Goal: Task Accomplishment & Management: Use online tool/utility

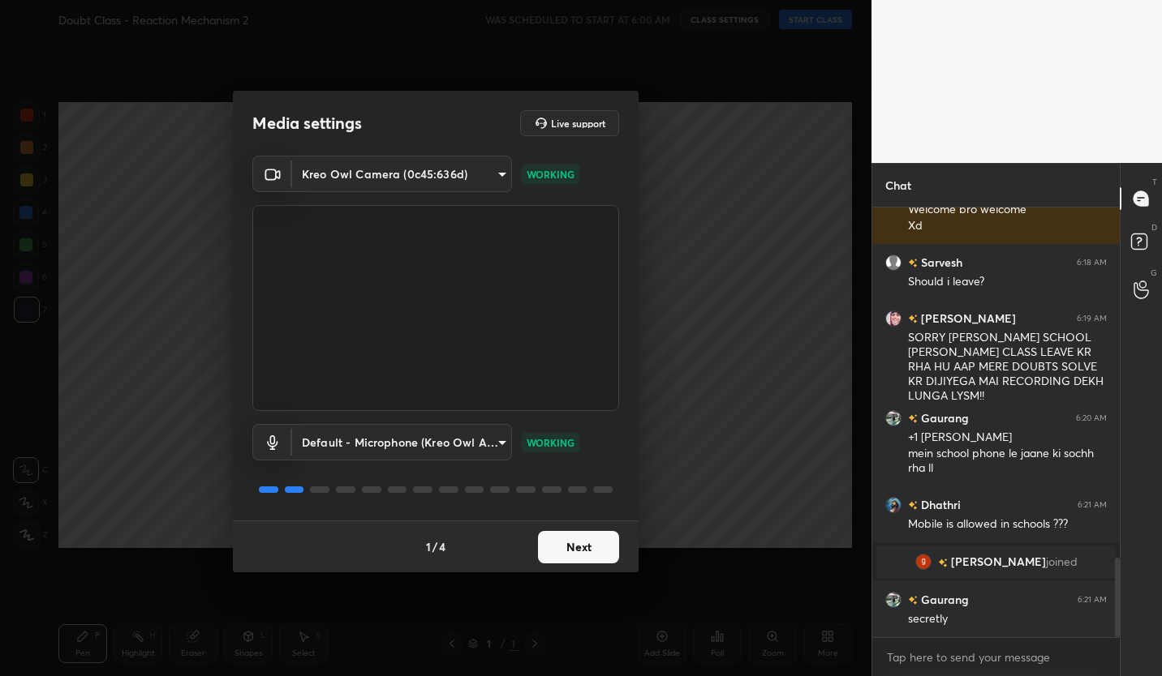
scroll to position [464, 243]
click at [613, 552] on button "Next" at bounding box center [578, 547] width 81 height 32
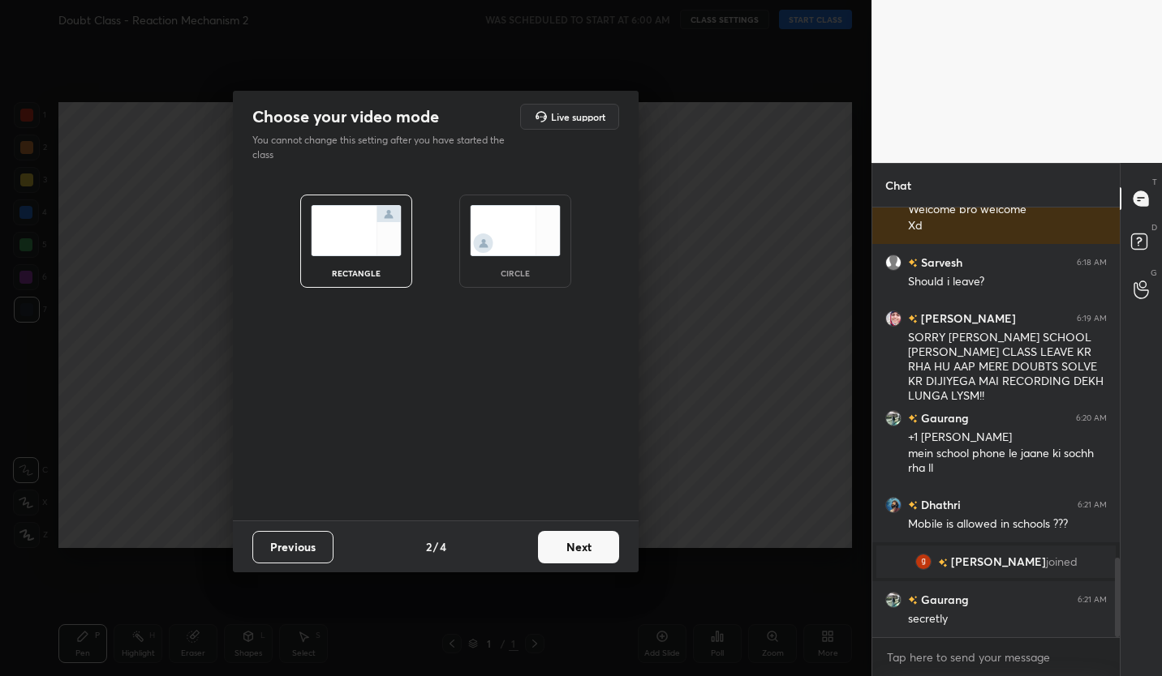
click at [608, 552] on button "Next" at bounding box center [578, 547] width 81 height 32
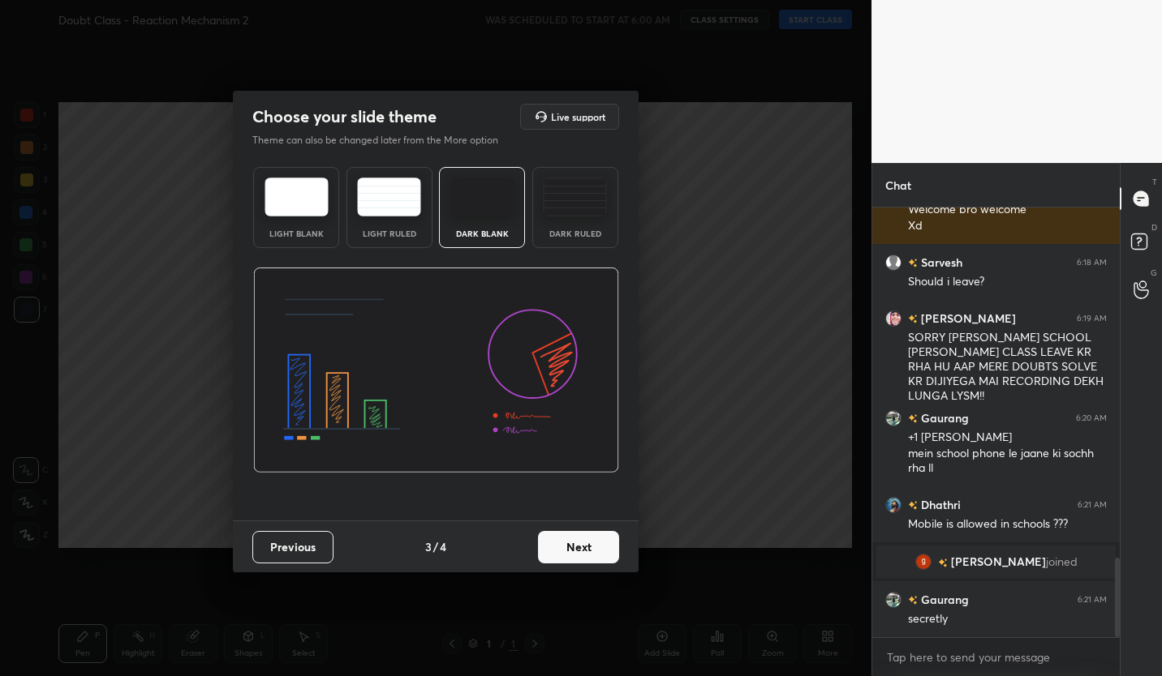
click at [593, 549] on button "Next" at bounding box center [578, 547] width 81 height 32
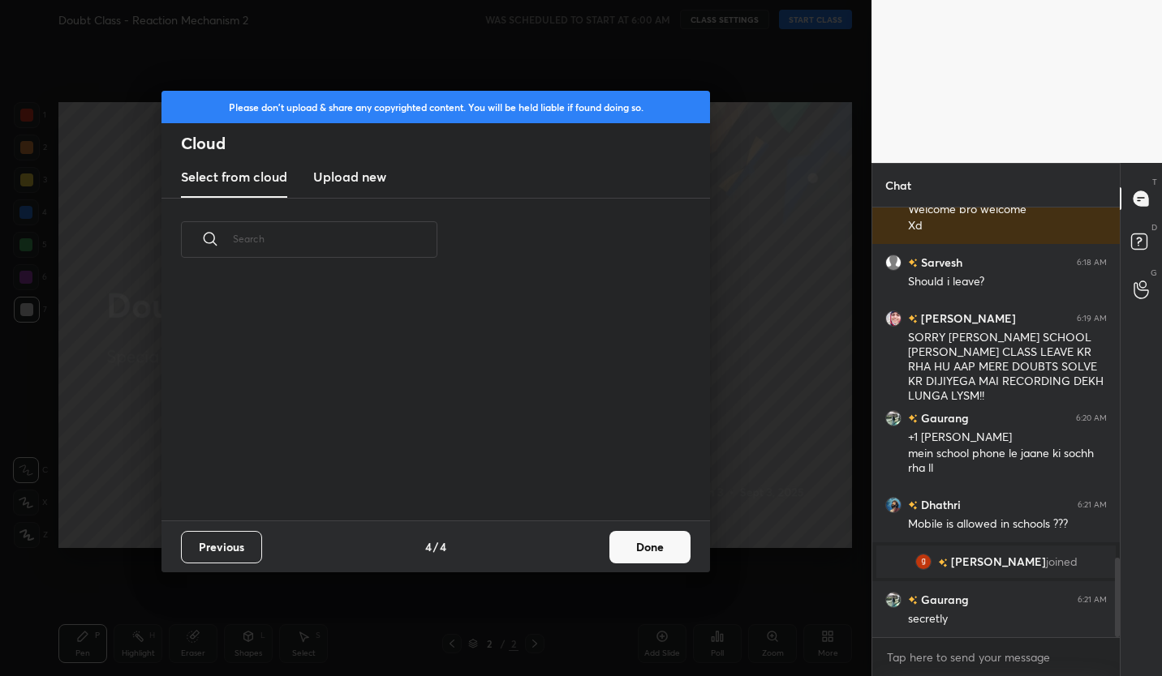
scroll to position [239, 521]
click at [359, 176] on h3 "Upload new" at bounding box center [349, 176] width 73 height 19
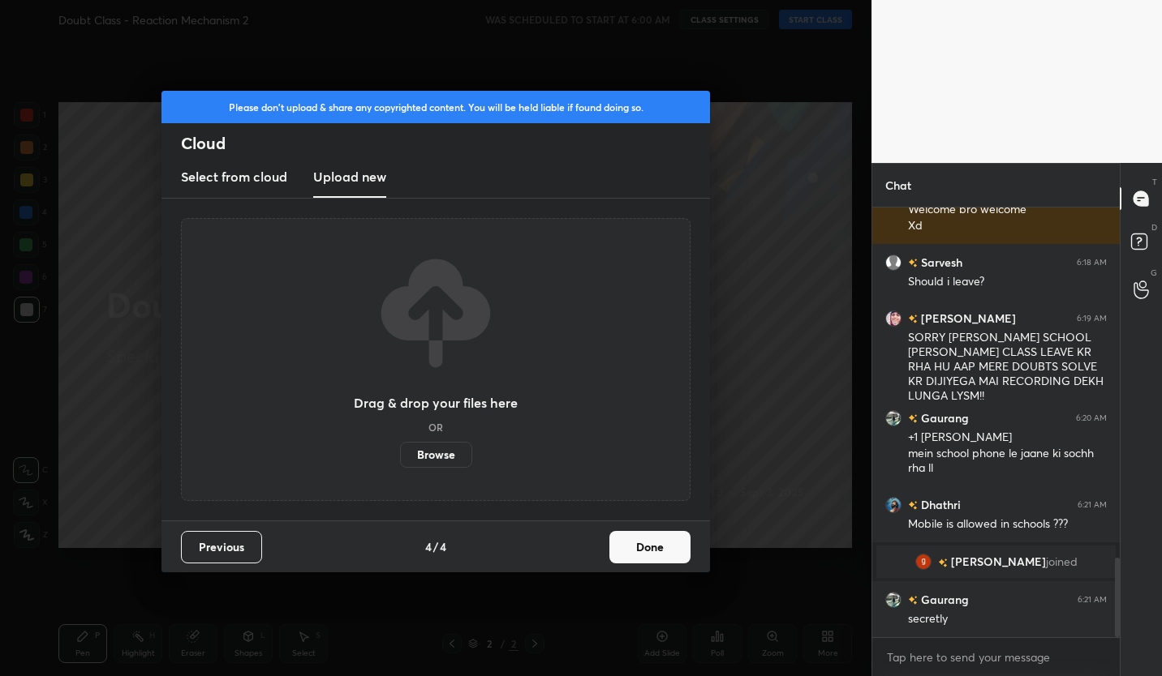
click at [457, 452] on label "Browse" at bounding box center [436, 455] width 72 height 26
click at [400, 452] on input "Browse" at bounding box center [400, 455] width 0 height 26
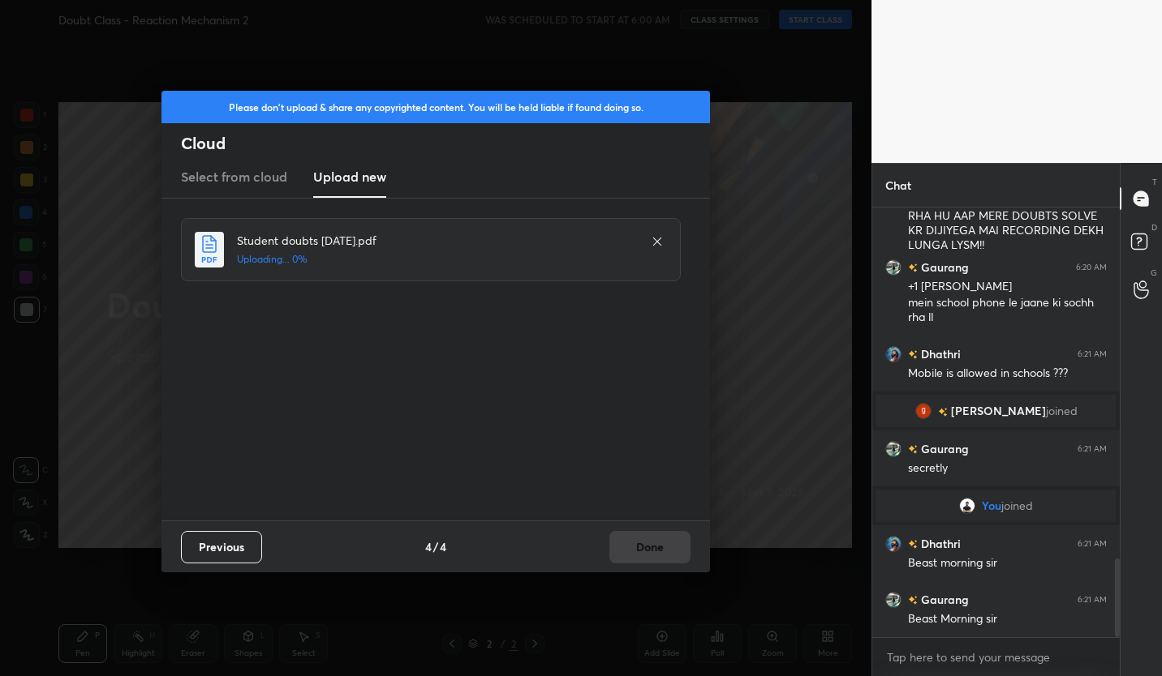
scroll to position [1968, 0]
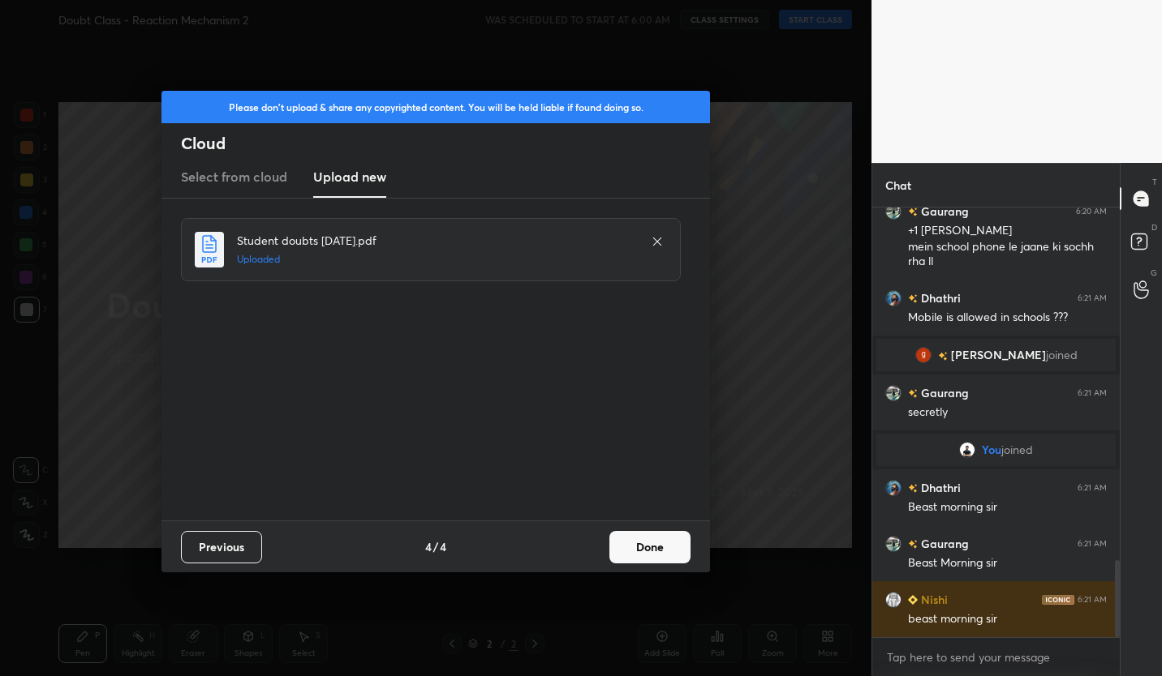
click at [662, 247] on icon at bounding box center [657, 241] width 13 height 13
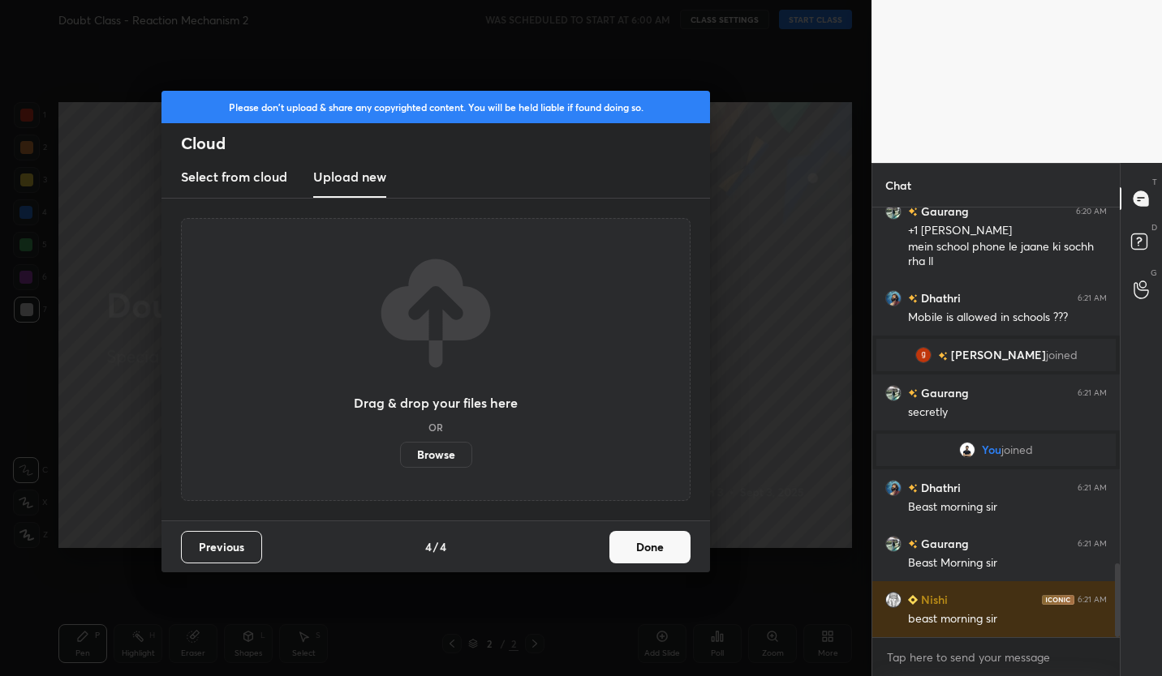
scroll to position [2080, 0]
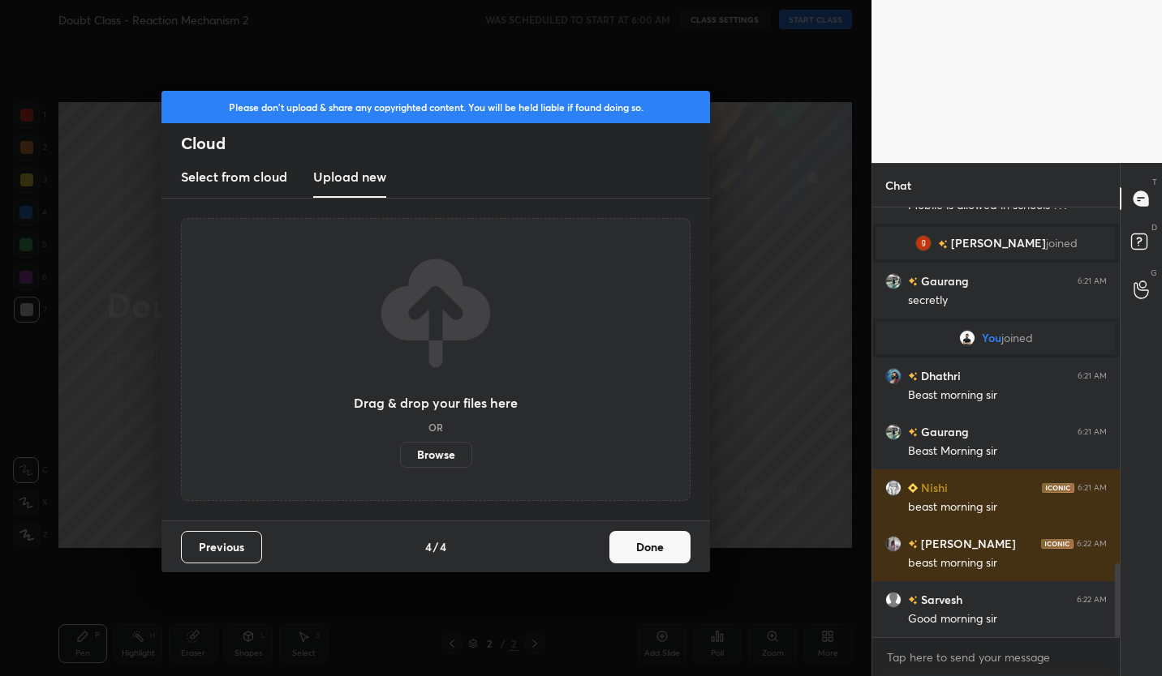
click at [458, 455] on label "Browse" at bounding box center [436, 455] width 72 height 26
click at [400, 455] on input "Browse" at bounding box center [400, 455] width 0 height 26
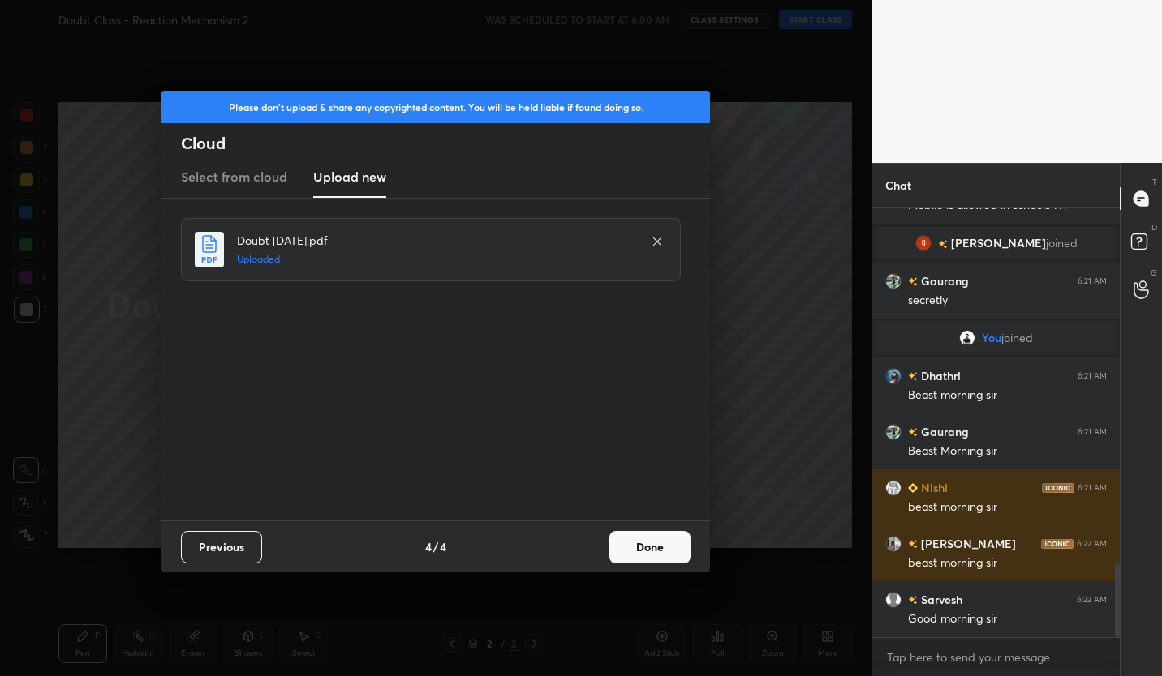
click at [663, 552] on button "Done" at bounding box center [649, 547] width 81 height 32
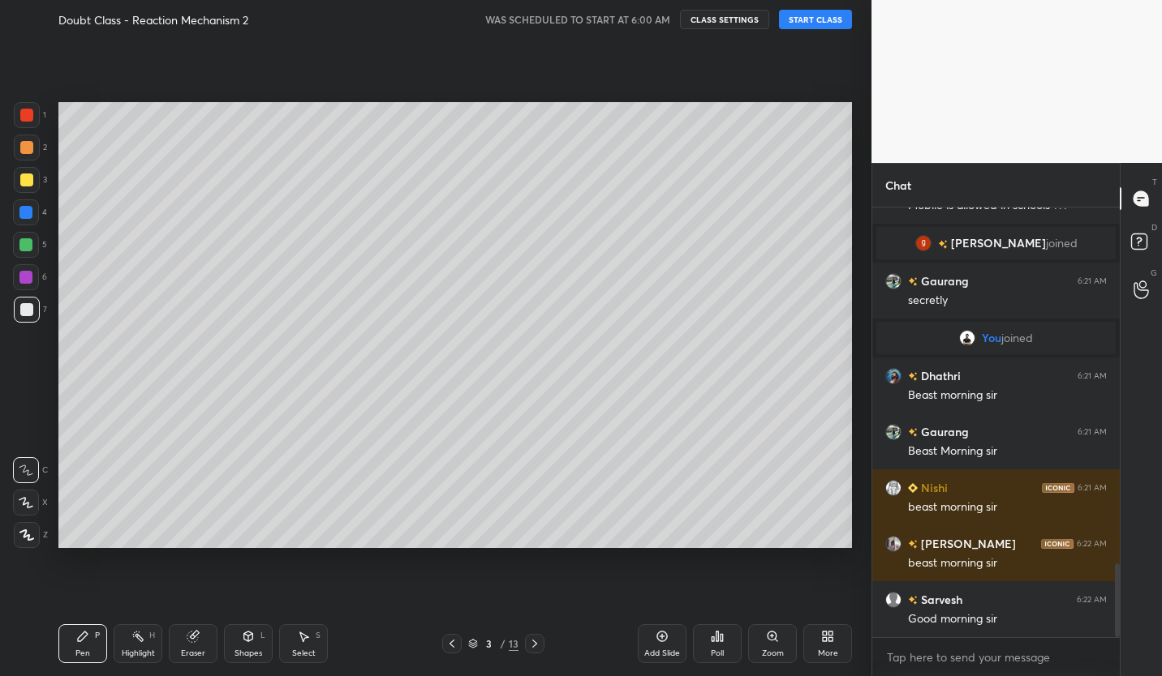
click at [734, 19] on button "CLASS SETTINGS" at bounding box center [724, 19] width 89 height 19
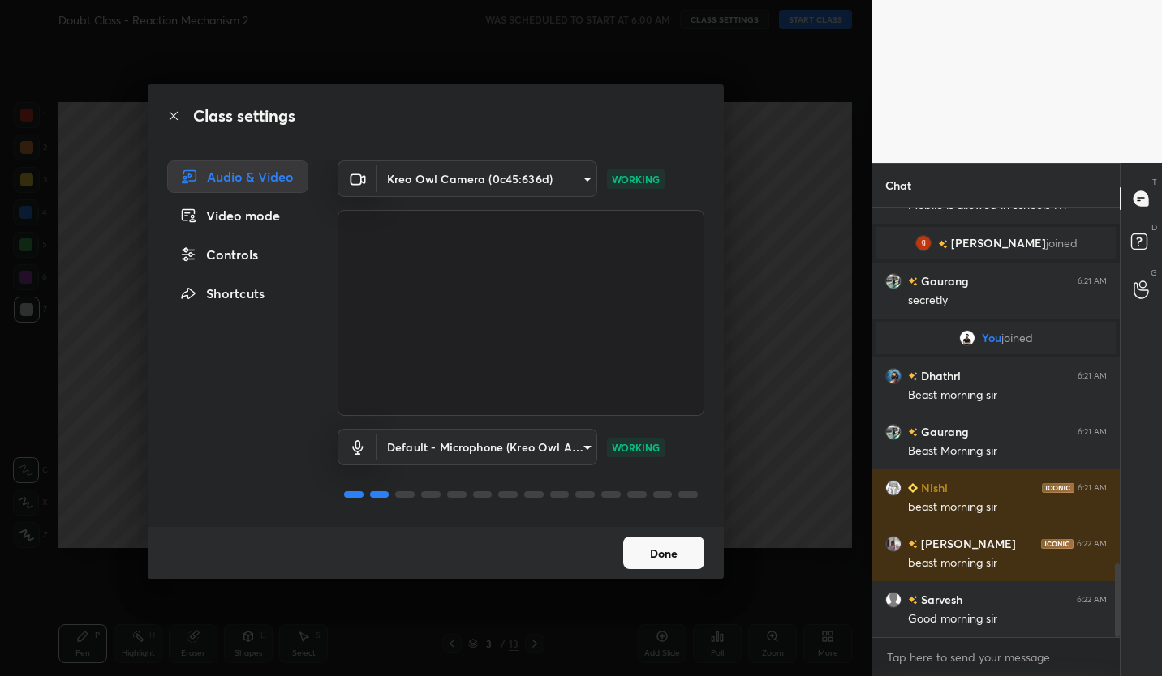
click at [251, 269] on div "Controls" at bounding box center [237, 254] width 141 height 32
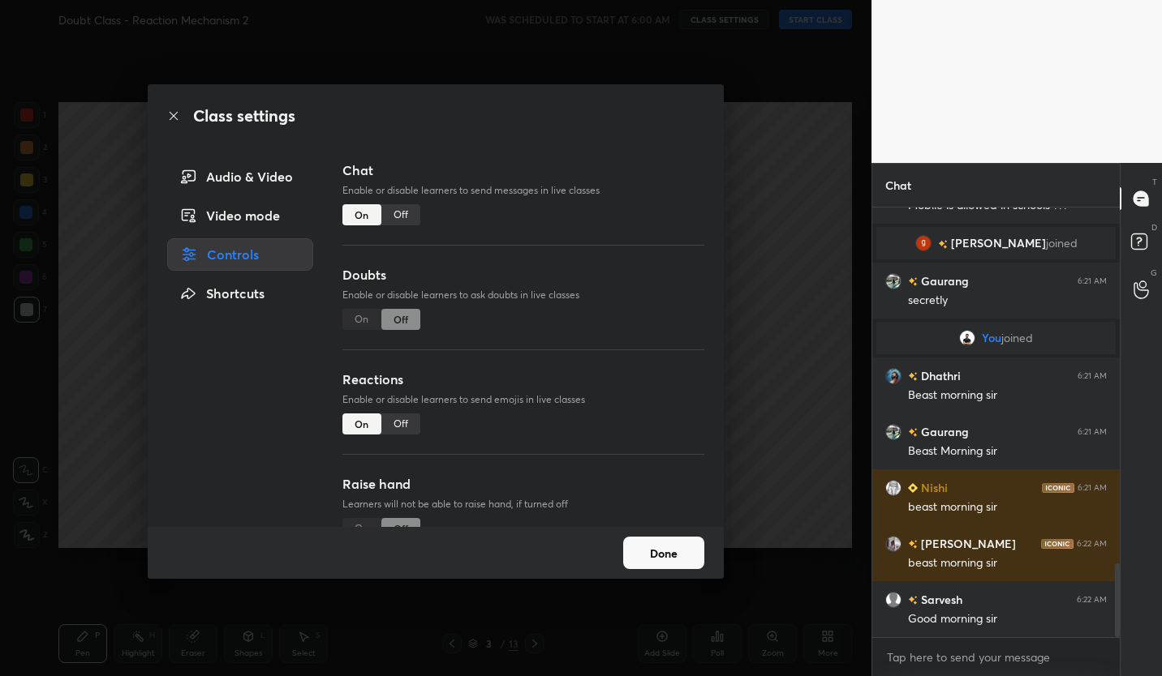
click at [410, 211] on div "Off" at bounding box center [400, 214] width 39 height 21
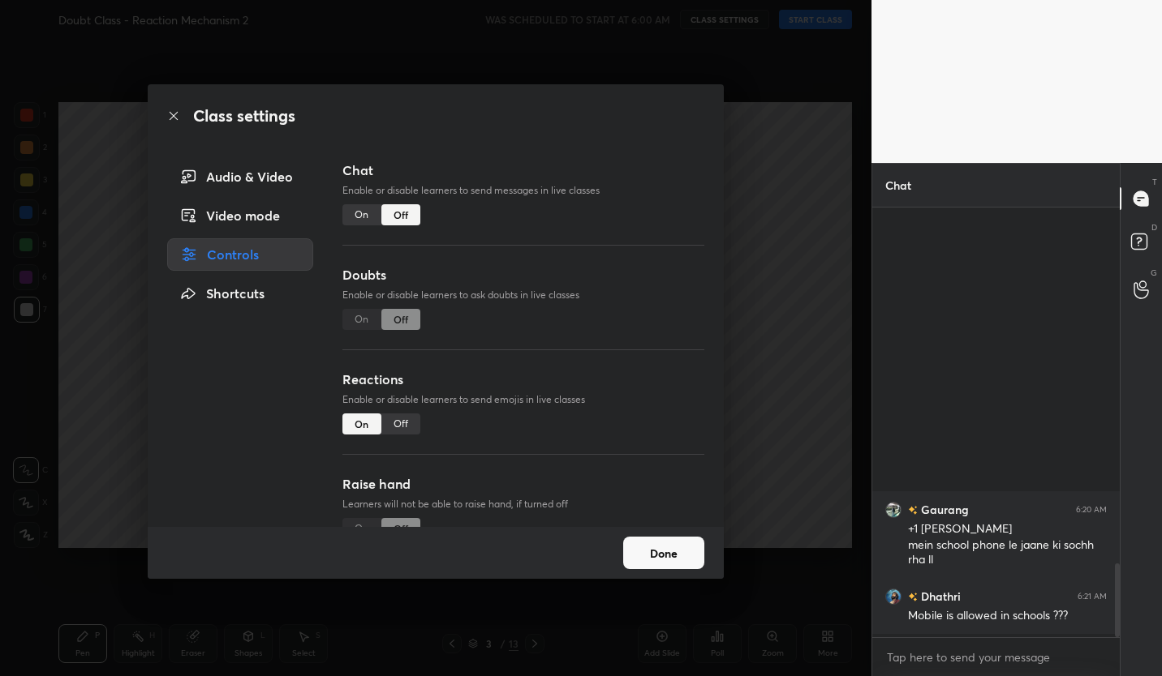
scroll to position [392, 243]
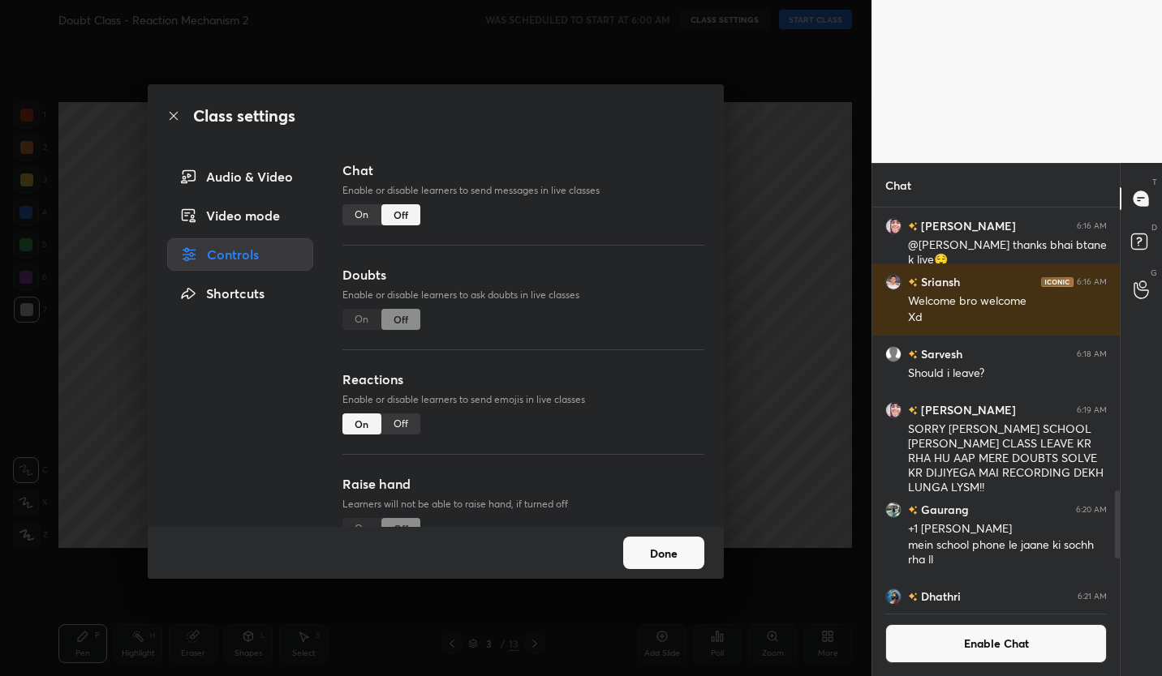
click at [409, 425] on div "Off" at bounding box center [400, 424] width 39 height 21
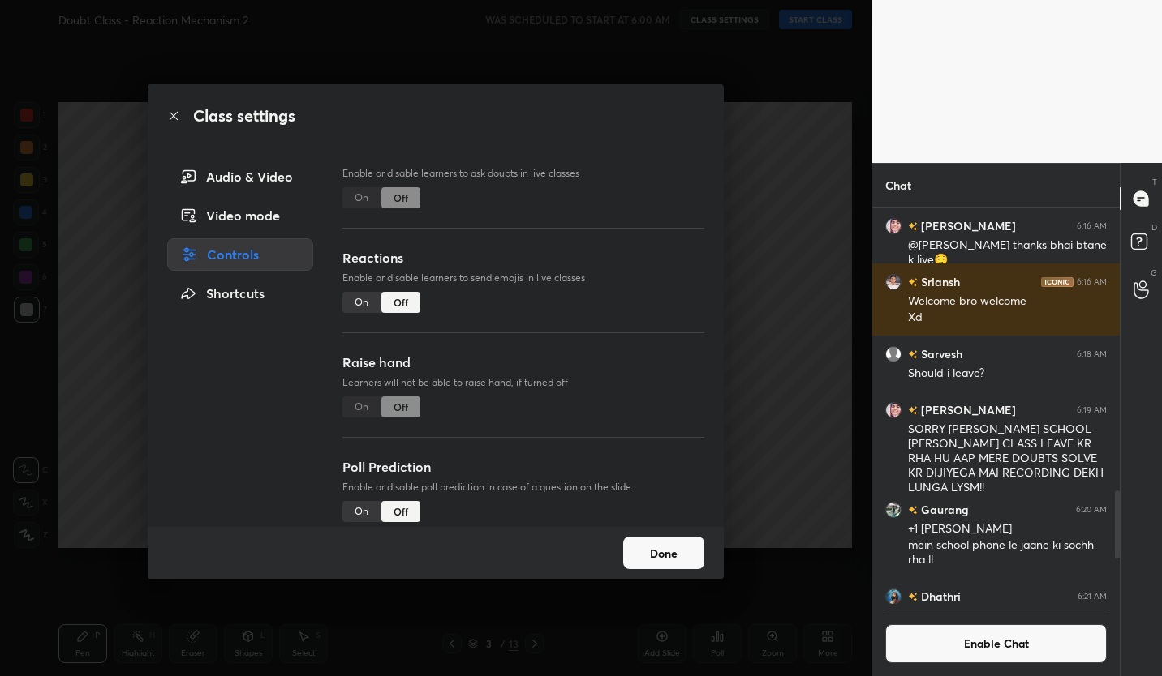
scroll to position [141, 0]
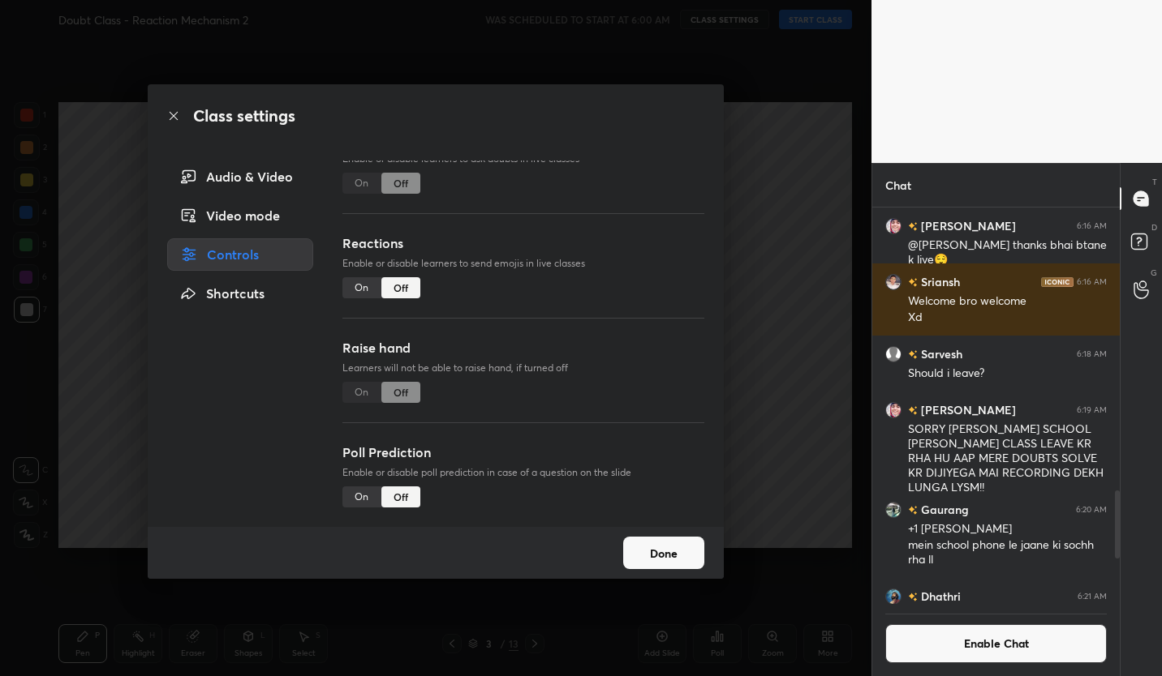
click at [676, 562] on button "Done" at bounding box center [663, 553] width 81 height 32
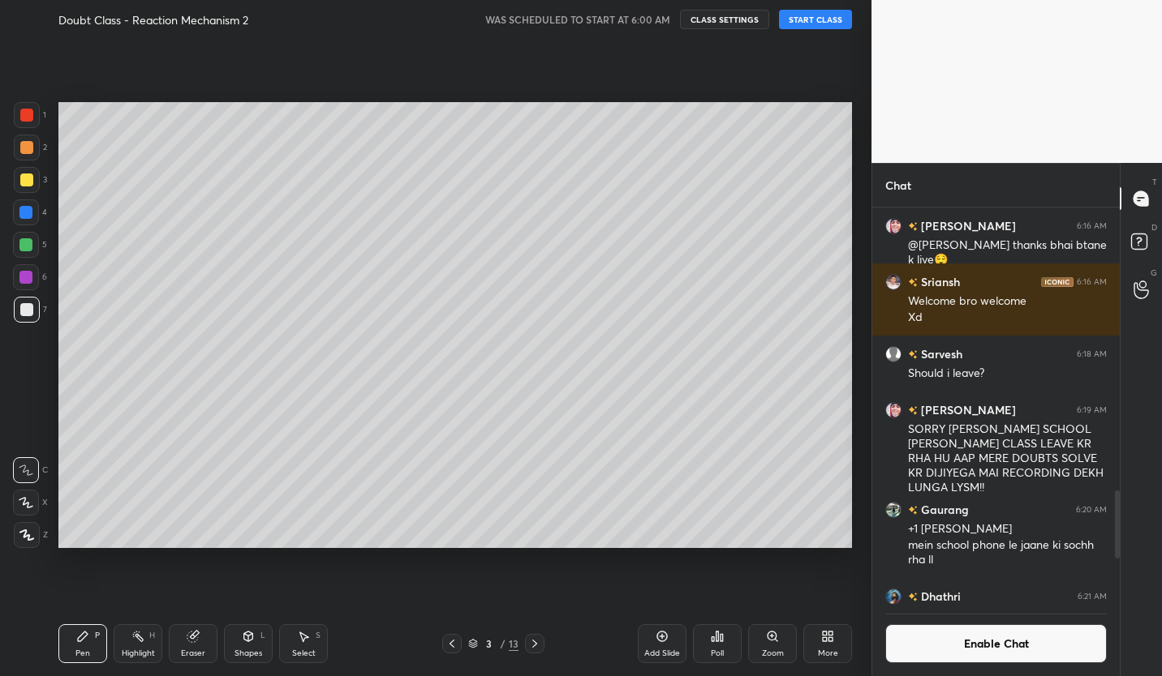
click at [534, 644] on icon at bounding box center [534, 644] width 13 height 13
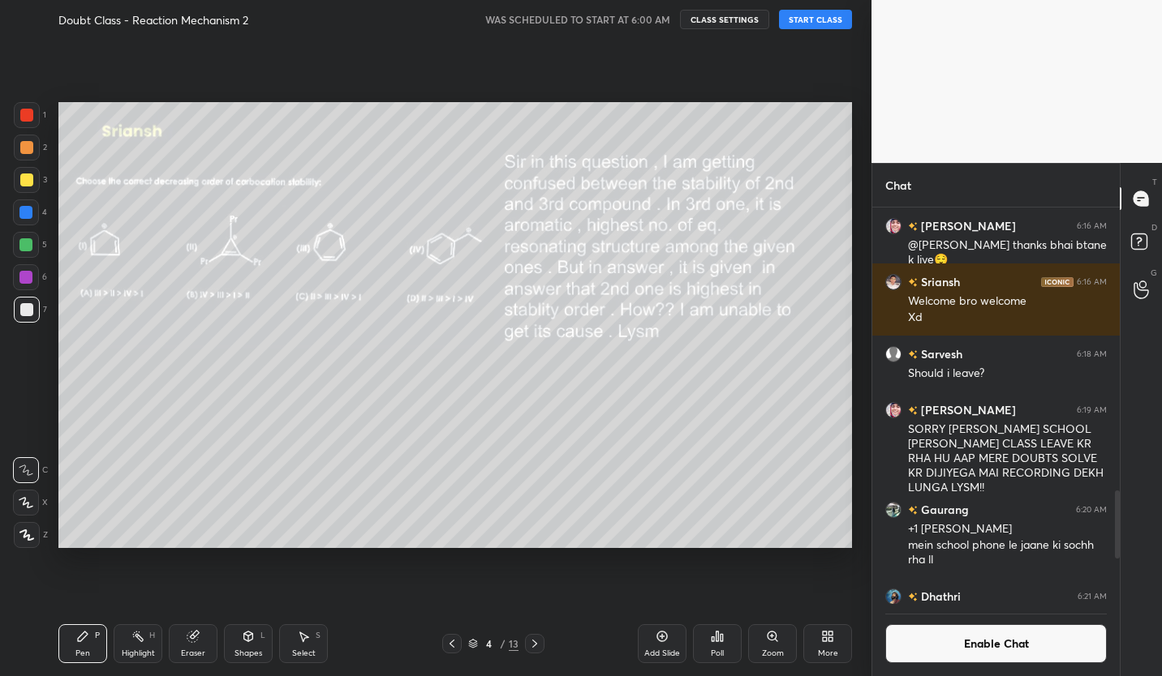
click at [832, 20] on button "START CLASS" at bounding box center [815, 19] width 73 height 19
click at [30, 183] on div at bounding box center [26, 180] width 13 height 13
click at [256, 642] on div "Shapes L" at bounding box center [248, 644] width 49 height 39
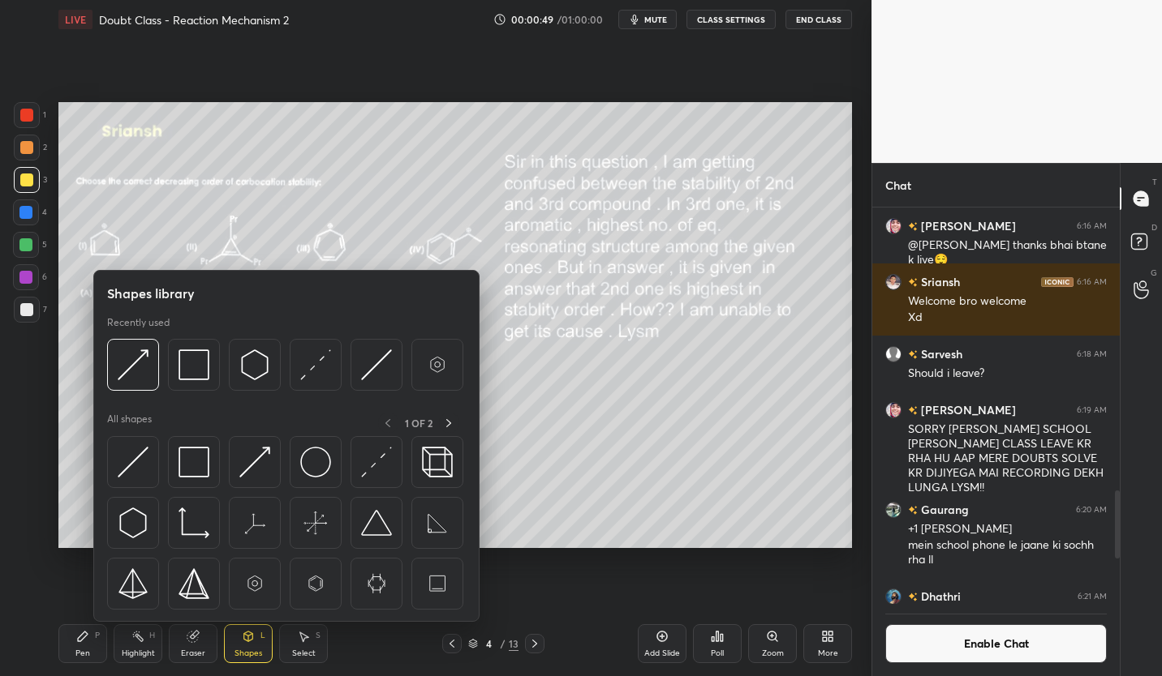
click at [381, 527] on img at bounding box center [376, 523] width 31 height 31
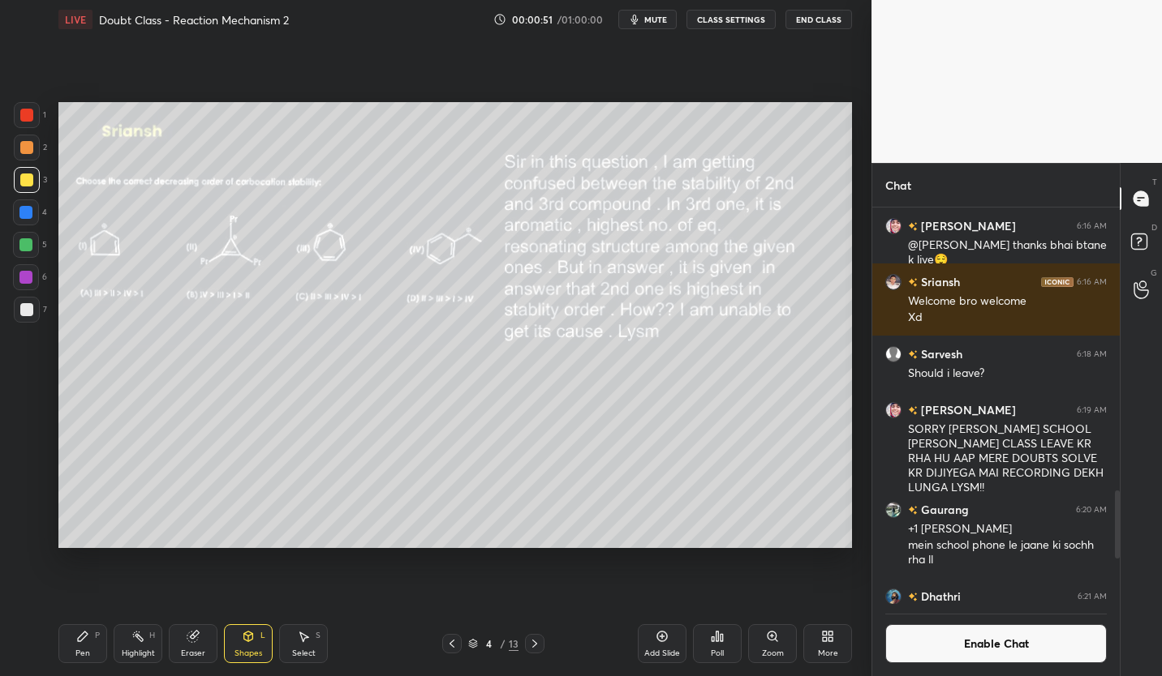
click at [79, 650] on div "Pen" at bounding box center [82, 654] width 15 height 8
click at [666, 646] on div "Add Slide" at bounding box center [662, 644] width 49 height 39
click at [453, 646] on icon at bounding box center [451, 644] width 13 height 13
click at [449, 646] on icon at bounding box center [451, 644] width 13 height 13
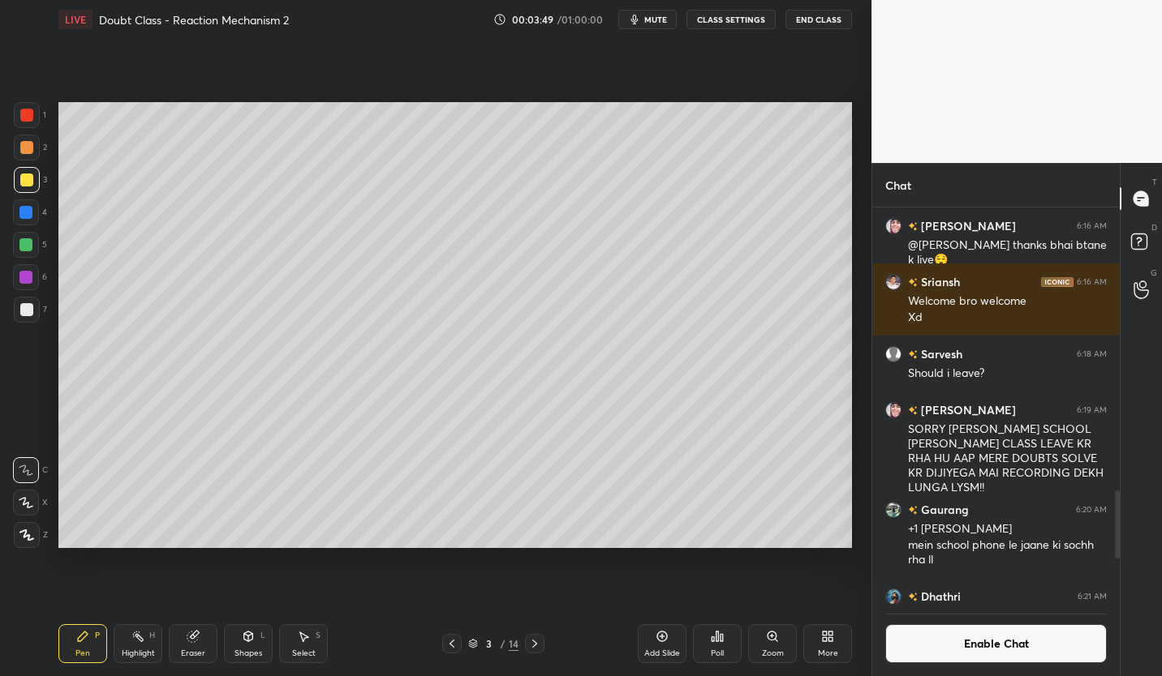
click at [530, 642] on icon at bounding box center [534, 644] width 13 height 13
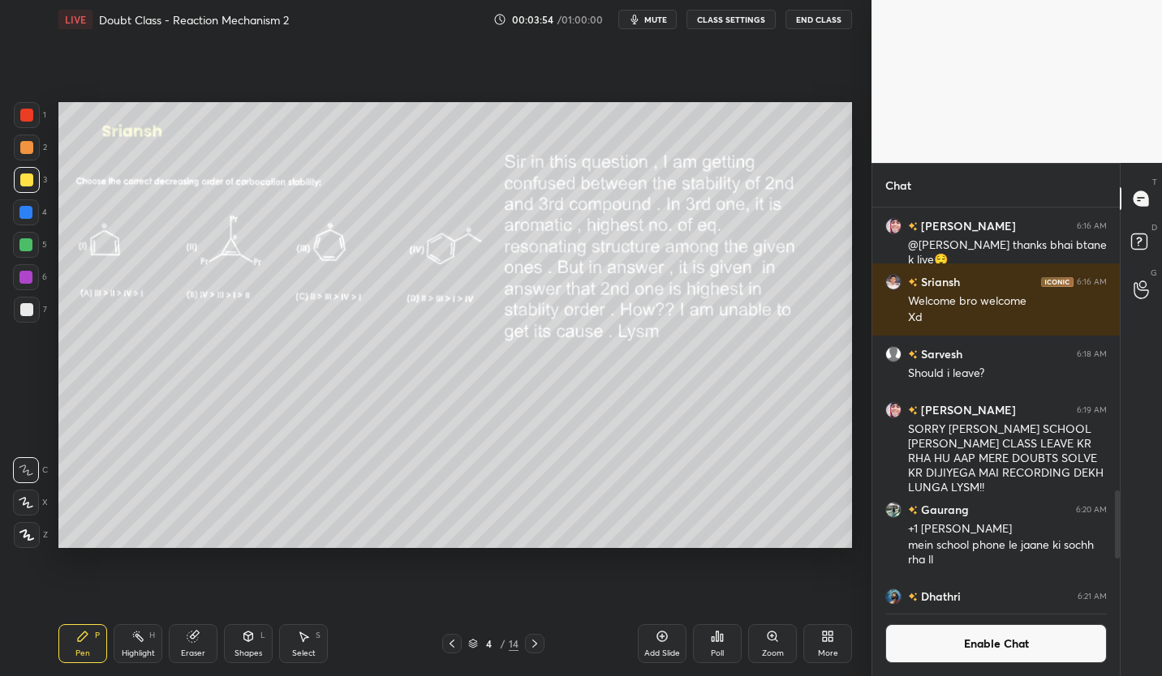
click at [536, 643] on icon at bounding box center [534, 644] width 13 height 13
click at [450, 646] on icon at bounding box center [451, 644] width 5 height 8
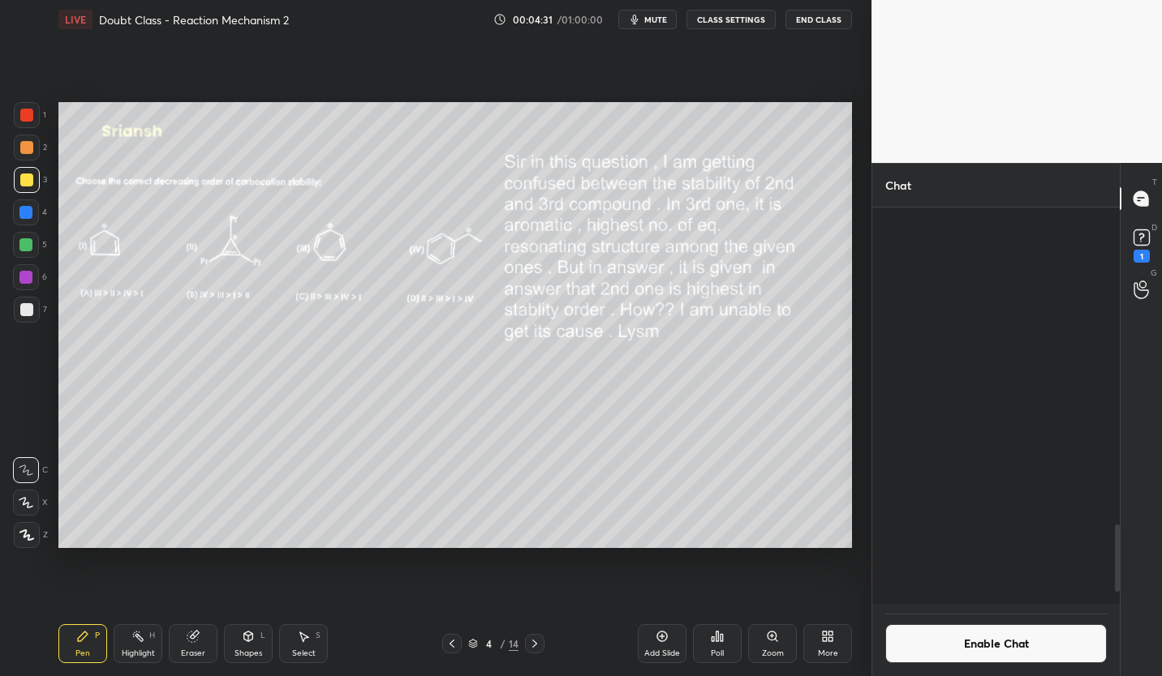
scroll to position [2183, 0]
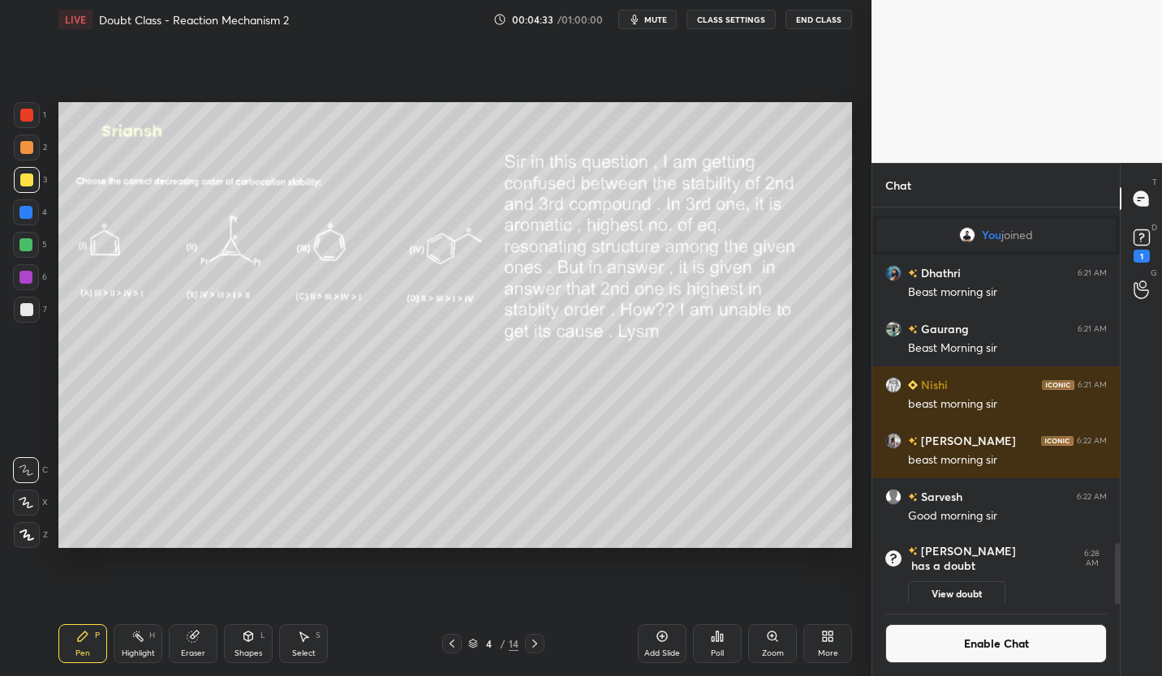
click at [1022, 648] on button "Enable Chat" at bounding box center [995, 644] width 221 height 39
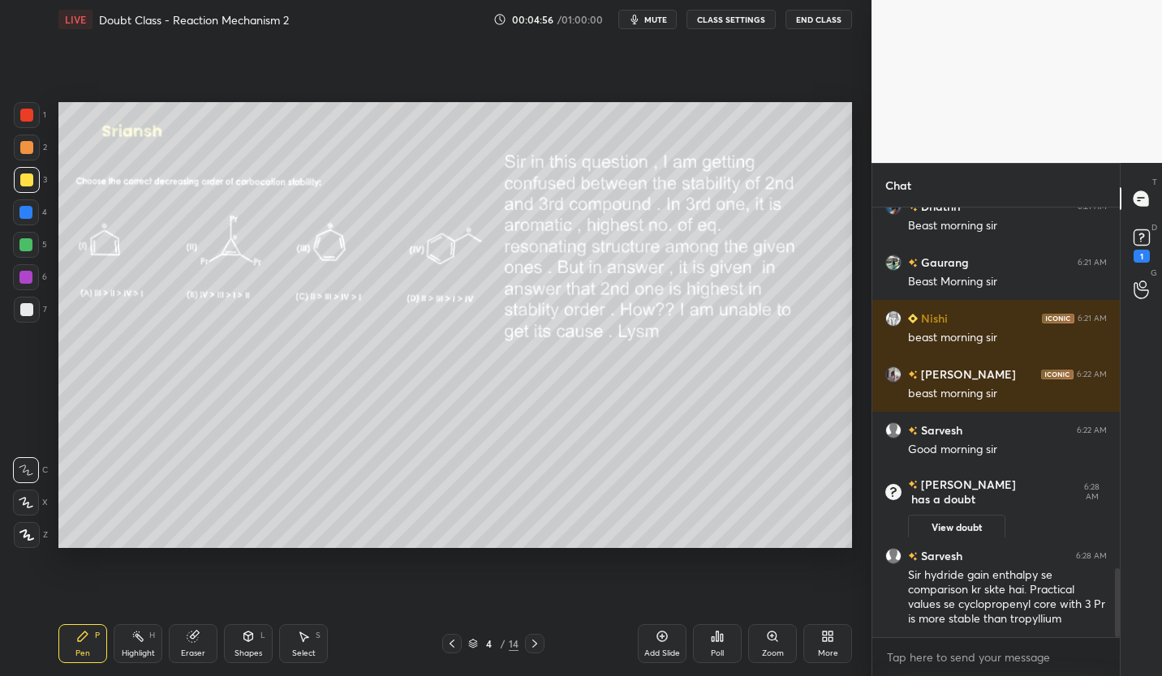
scroll to position [2260, 0]
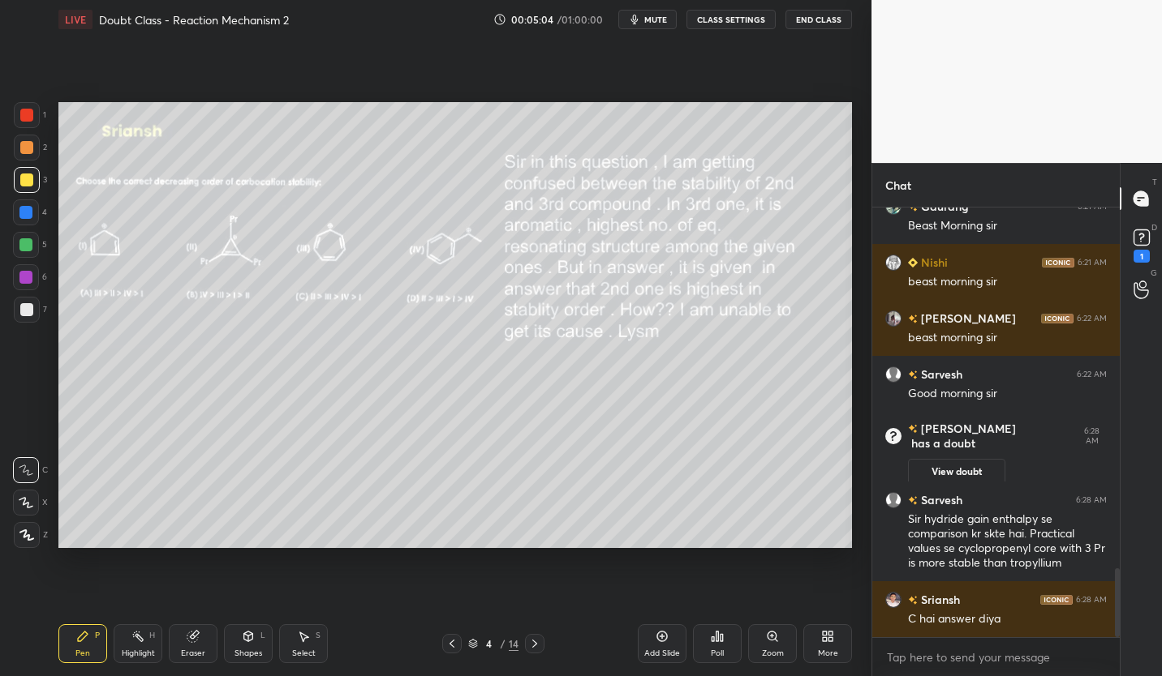
click at [204, 650] on div "Eraser" at bounding box center [193, 654] width 24 height 8
click at [90, 644] on div "Pen P" at bounding box center [82, 644] width 49 height 39
click at [191, 643] on div "Eraser" at bounding box center [193, 644] width 49 height 39
click at [90, 643] on div "Pen P" at bounding box center [82, 644] width 49 height 39
click at [26, 317] on div at bounding box center [27, 310] width 26 height 26
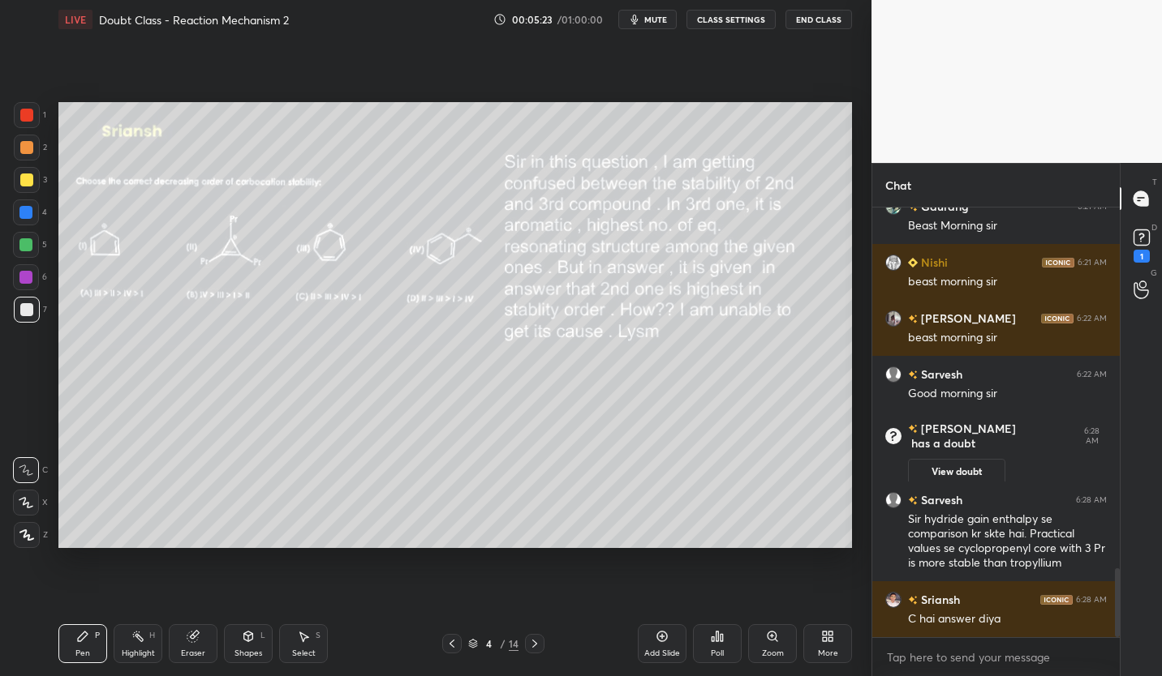
click at [539, 645] on icon at bounding box center [534, 644] width 13 height 13
click at [448, 650] on icon at bounding box center [451, 644] width 13 height 13
click at [530, 645] on icon at bounding box center [534, 644] width 13 height 13
click at [668, 642] on div "Add Slide" at bounding box center [662, 644] width 49 height 39
click at [25, 183] on div at bounding box center [26, 180] width 13 height 13
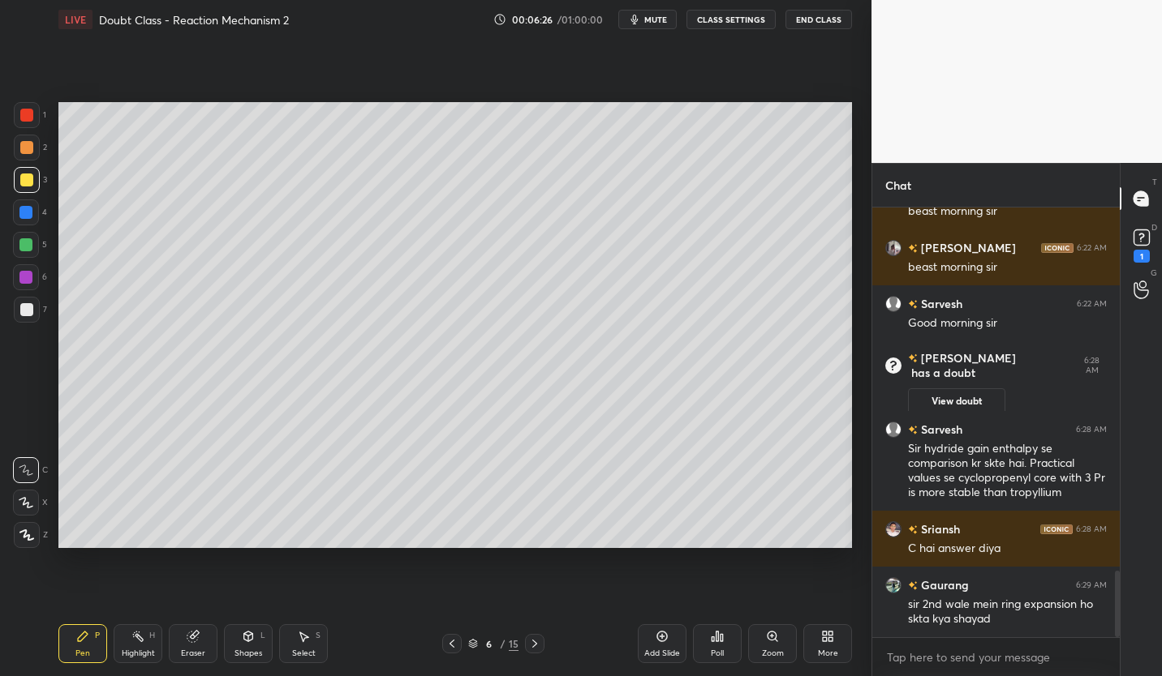
scroll to position [2386, 0]
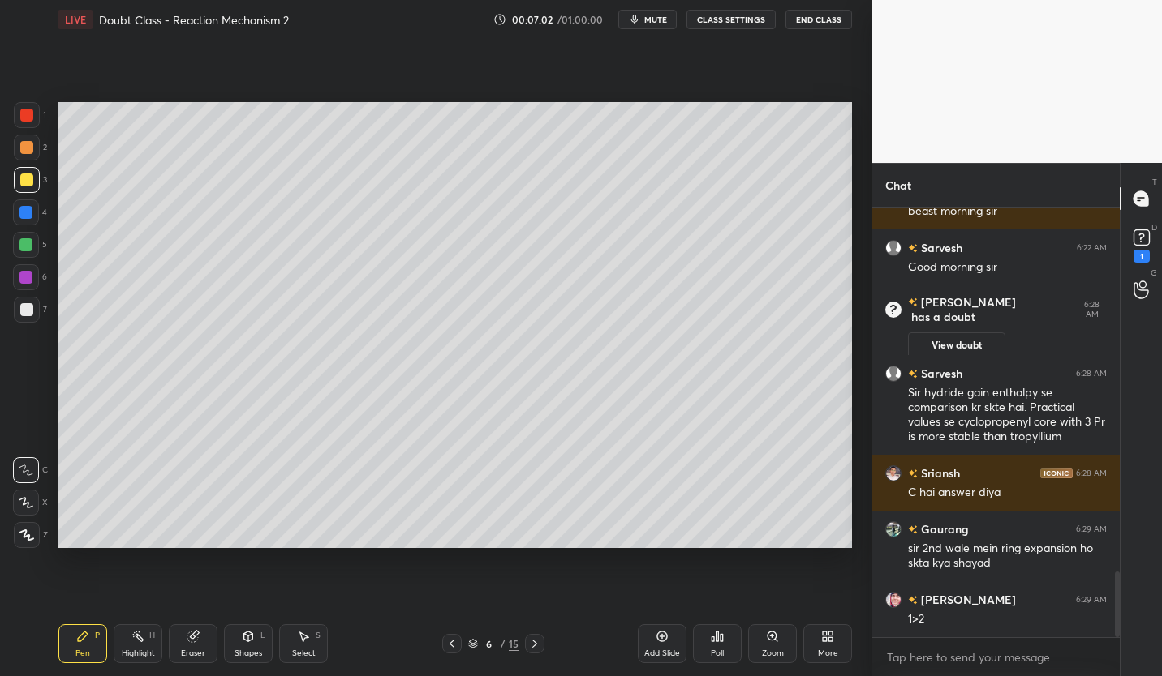
click at [24, 310] on div at bounding box center [26, 309] width 13 height 13
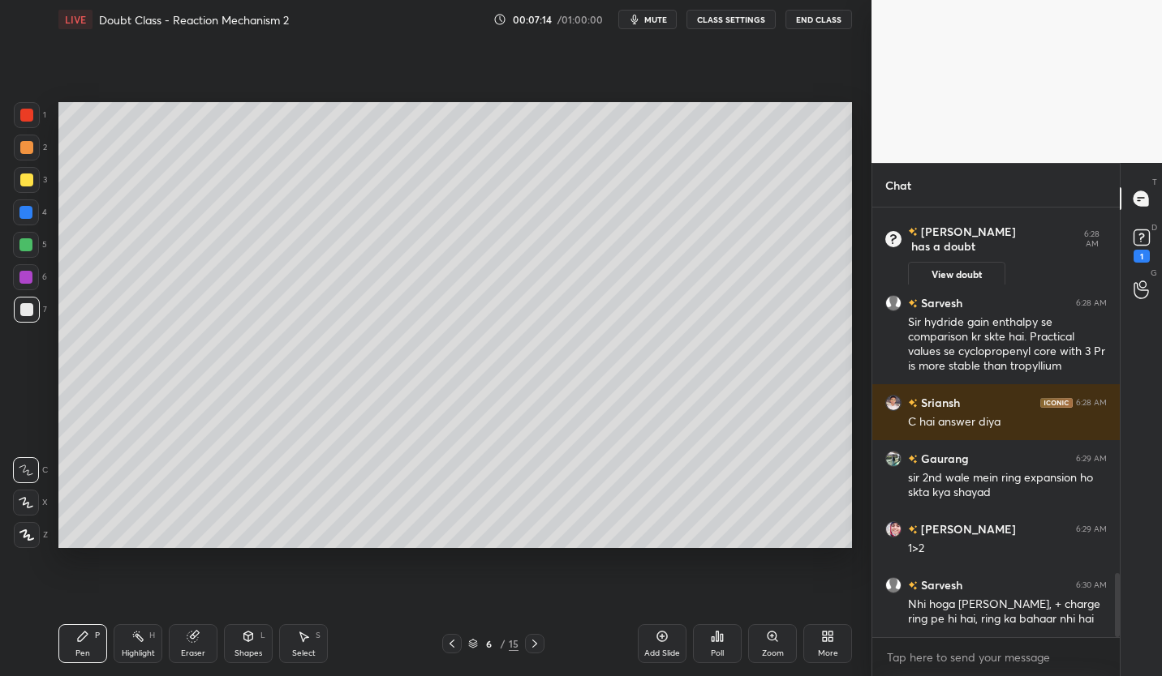
scroll to position [2513, 0]
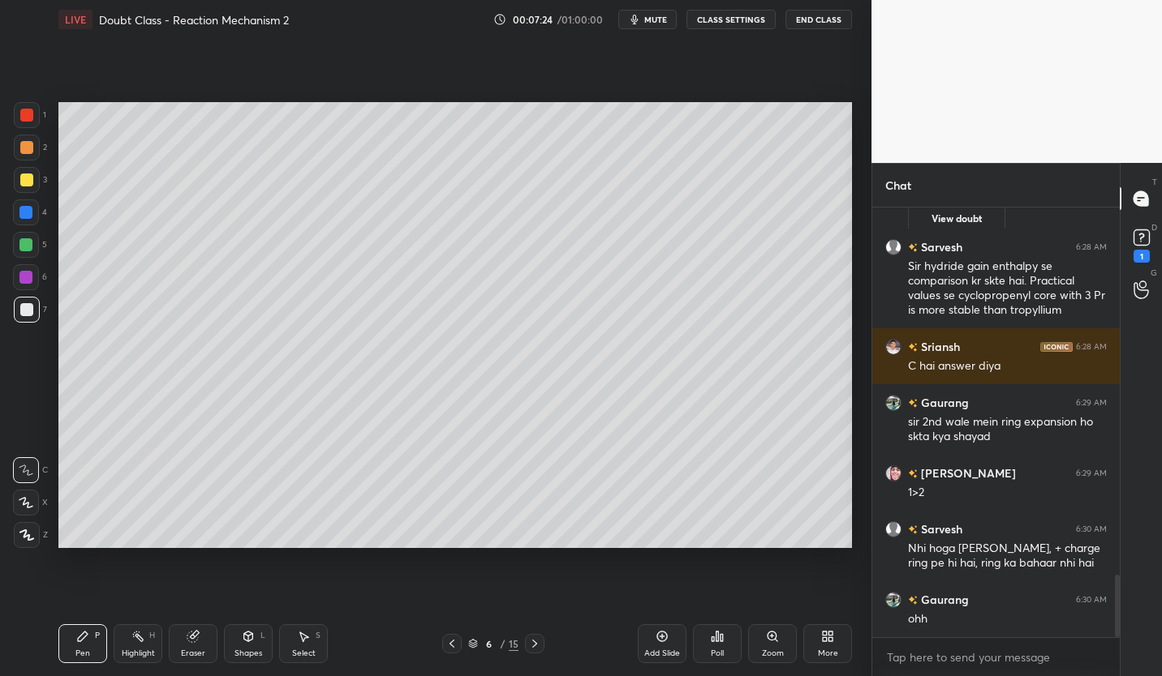
click at [658, 650] on div "Add Slide" at bounding box center [662, 654] width 36 height 8
click at [192, 645] on div "Eraser" at bounding box center [193, 644] width 49 height 39
click at [79, 650] on div "Pen" at bounding box center [82, 654] width 15 height 8
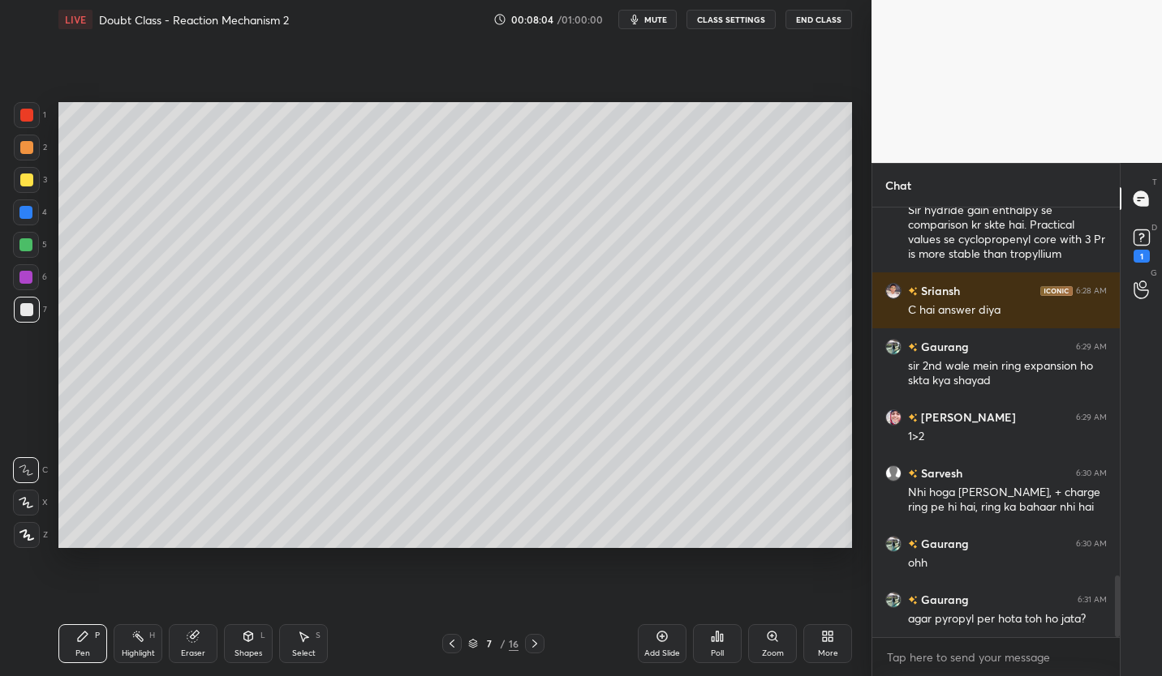
click at [191, 645] on div "Eraser" at bounding box center [193, 644] width 49 height 39
click at [81, 639] on icon at bounding box center [83, 637] width 10 height 10
click at [85, 640] on icon at bounding box center [82, 636] width 13 height 13
click at [445, 651] on div at bounding box center [451, 643] width 19 height 19
click at [30, 185] on div at bounding box center [26, 180] width 13 height 13
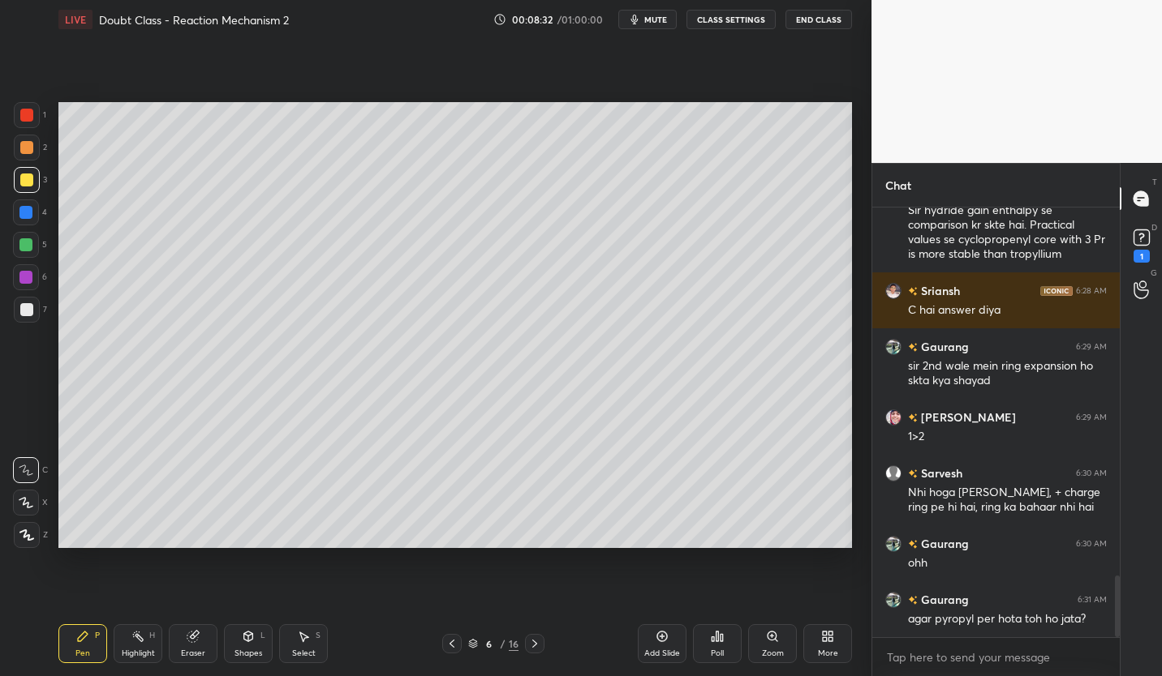
click at [455, 649] on icon at bounding box center [451, 644] width 13 height 13
click at [453, 648] on icon at bounding box center [451, 644] width 13 height 13
click at [666, 638] on icon at bounding box center [662, 637] width 11 height 11
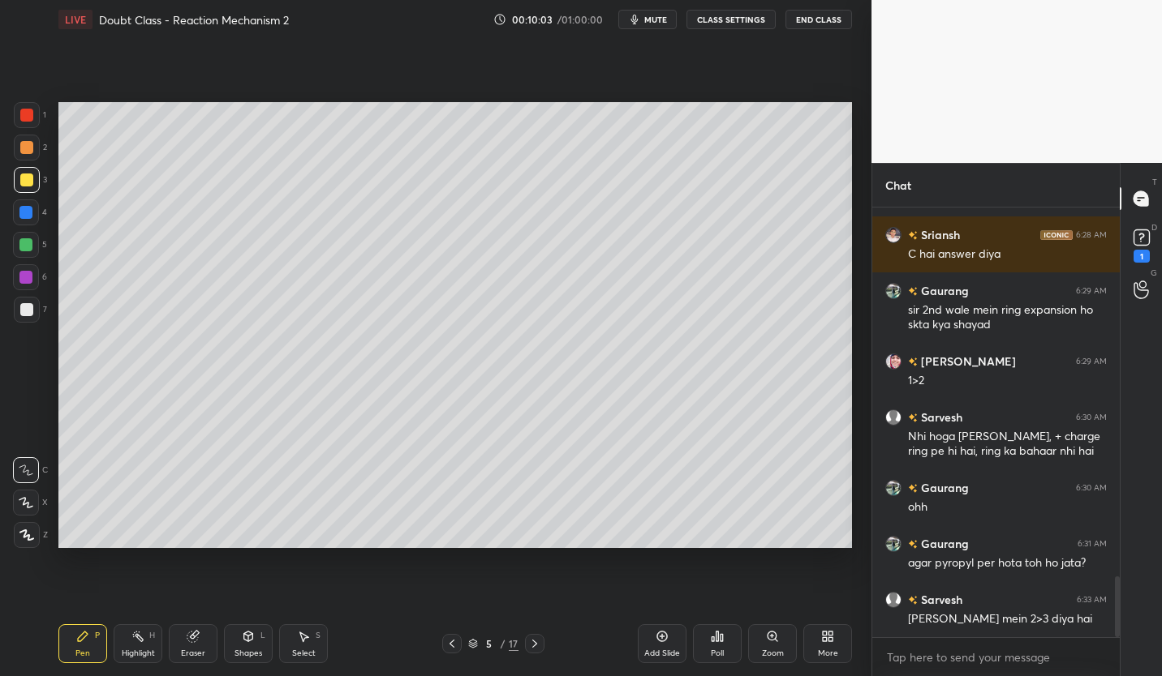
click at [36, 319] on div at bounding box center [27, 310] width 26 height 26
click at [197, 642] on icon at bounding box center [193, 636] width 13 height 13
click at [33, 422] on icon at bounding box center [26, 417] width 15 height 15
click at [89, 637] on div "Pen P" at bounding box center [82, 644] width 49 height 39
click at [533, 643] on icon at bounding box center [534, 644] width 13 height 13
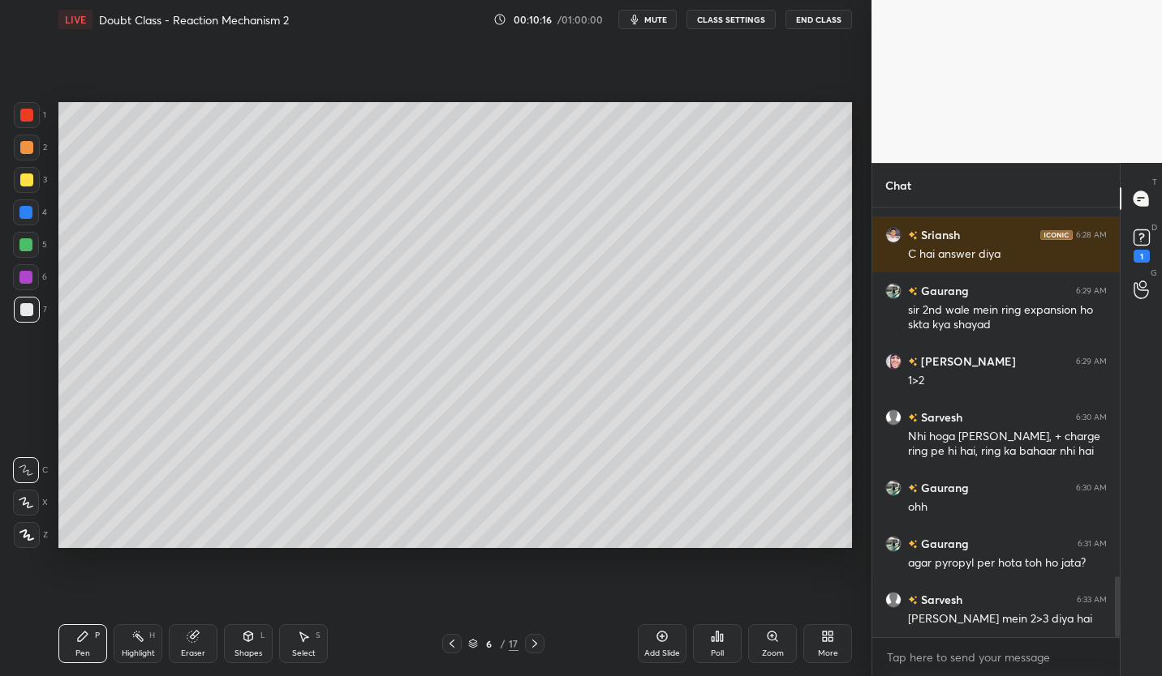
click at [533, 646] on icon at bounding box center [534, 644] width 13 height 13
click at [449, 647] on icon at bounding box center [451, 644] width 13 height 13
click at [479, 646] on div "6 / 17" at bounding box center [493, 644] width 50 height 15
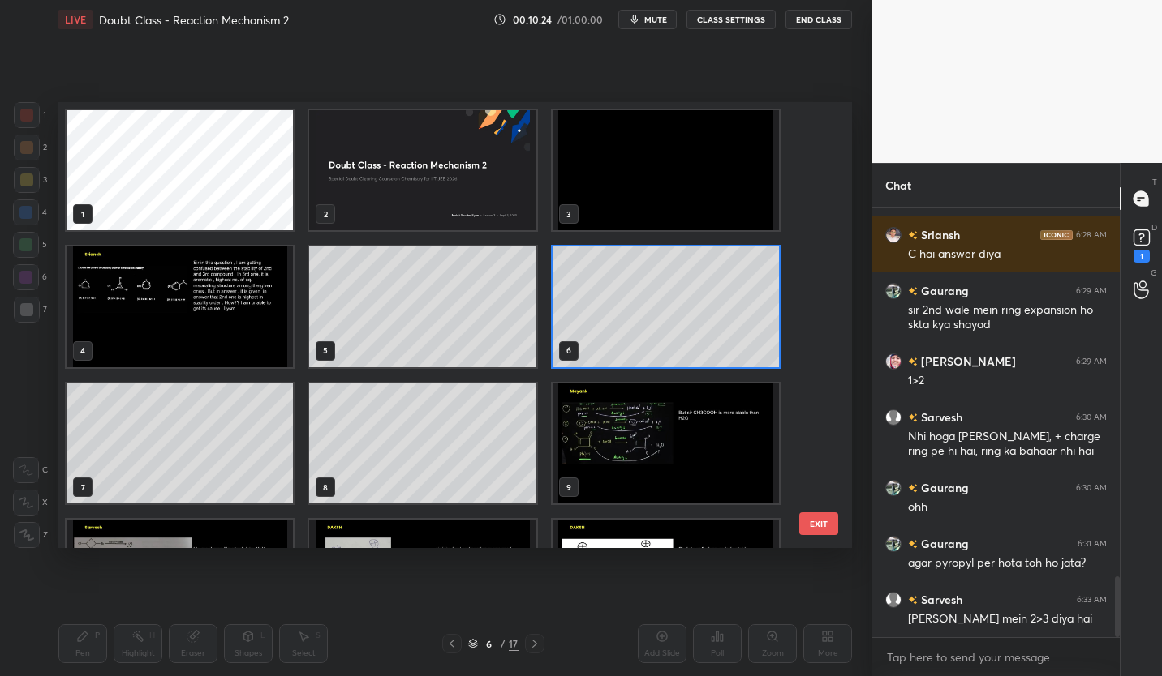
scroll to position [441, 785]
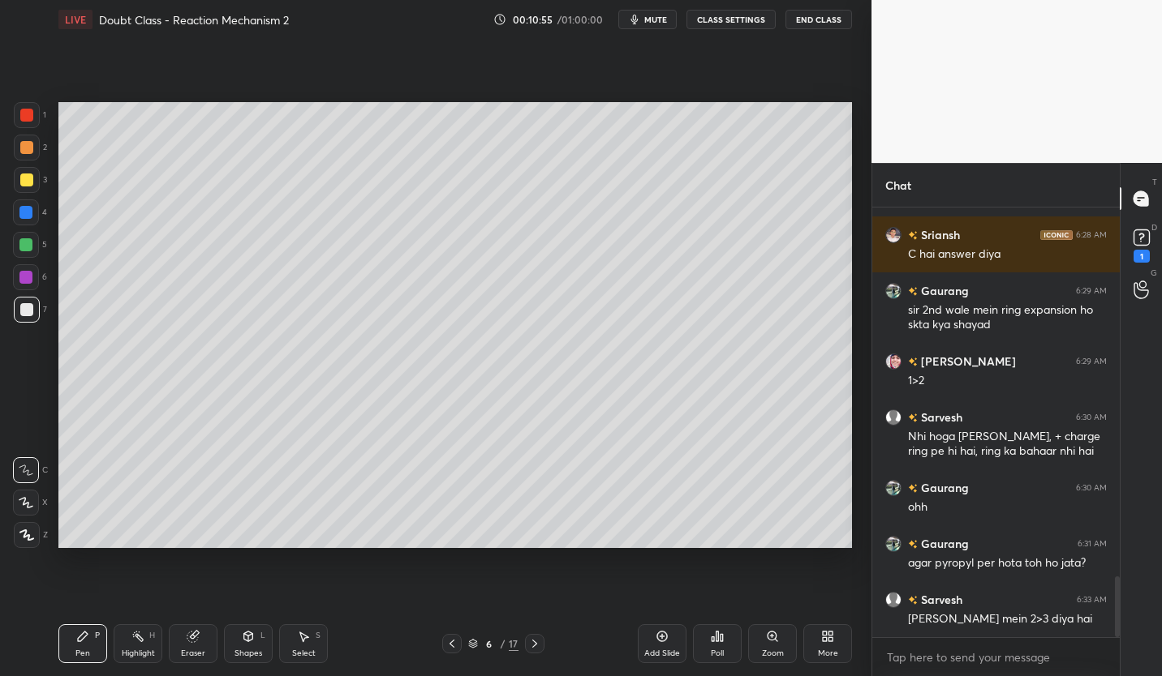
click at [535, 643] on icon at bounding box center [534, 644] width 5 height 8
click at [451, 646] on icon at bounding box center [451, 644] width 13 height 13
click at [451, 644] on icon at bounding box center [451, 644] width 13 height 13
click at [449, 643] on icon at bounding box center [451, 644] width 13 height 13
click at [535, 641] on icon at bounding box center [534, 644] width 13 height 13
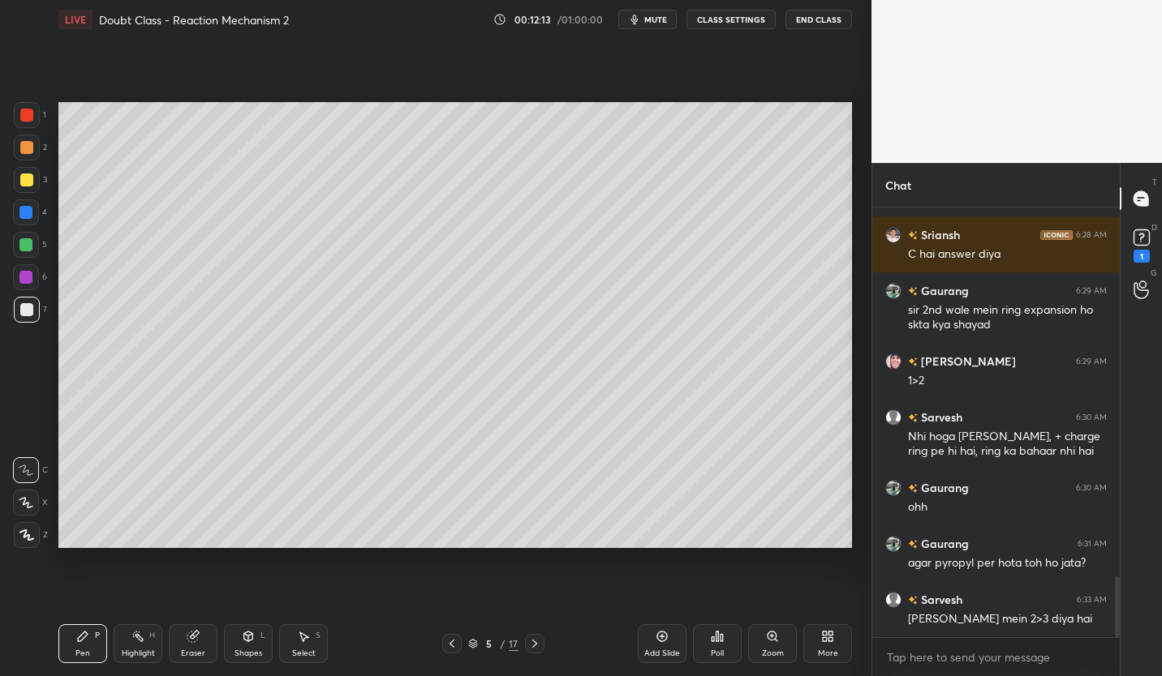
click at [445, 647] on icon at bounding box center [451, 644] width 13 height 13
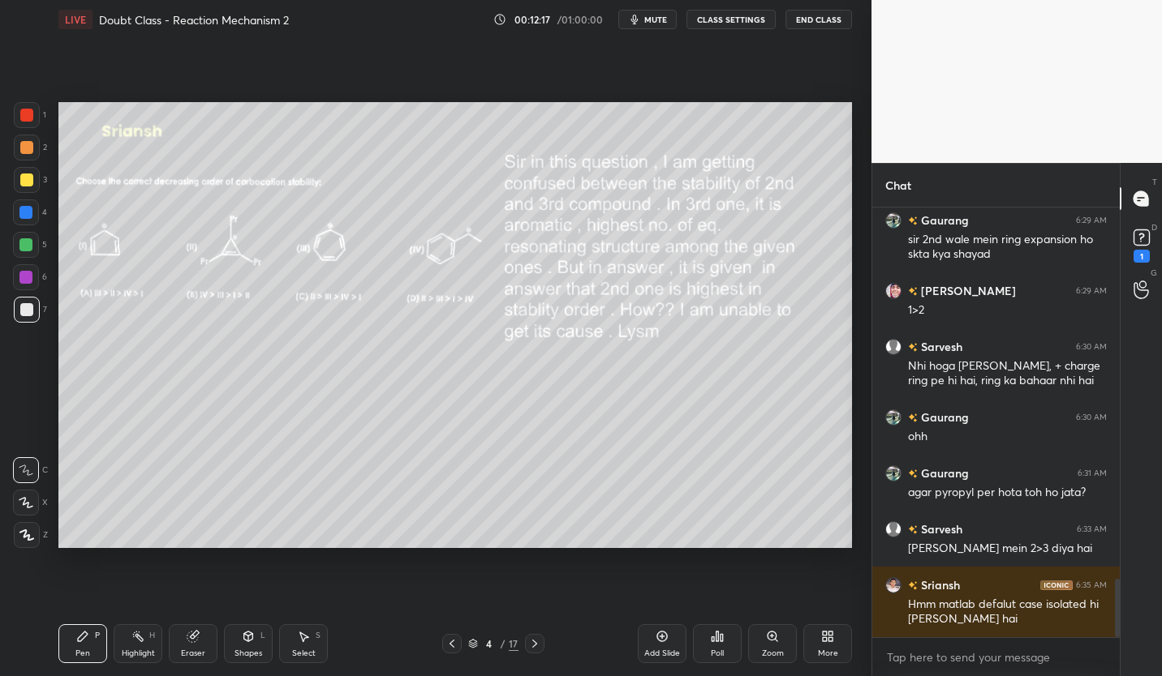
scroll to position [2751, 0]
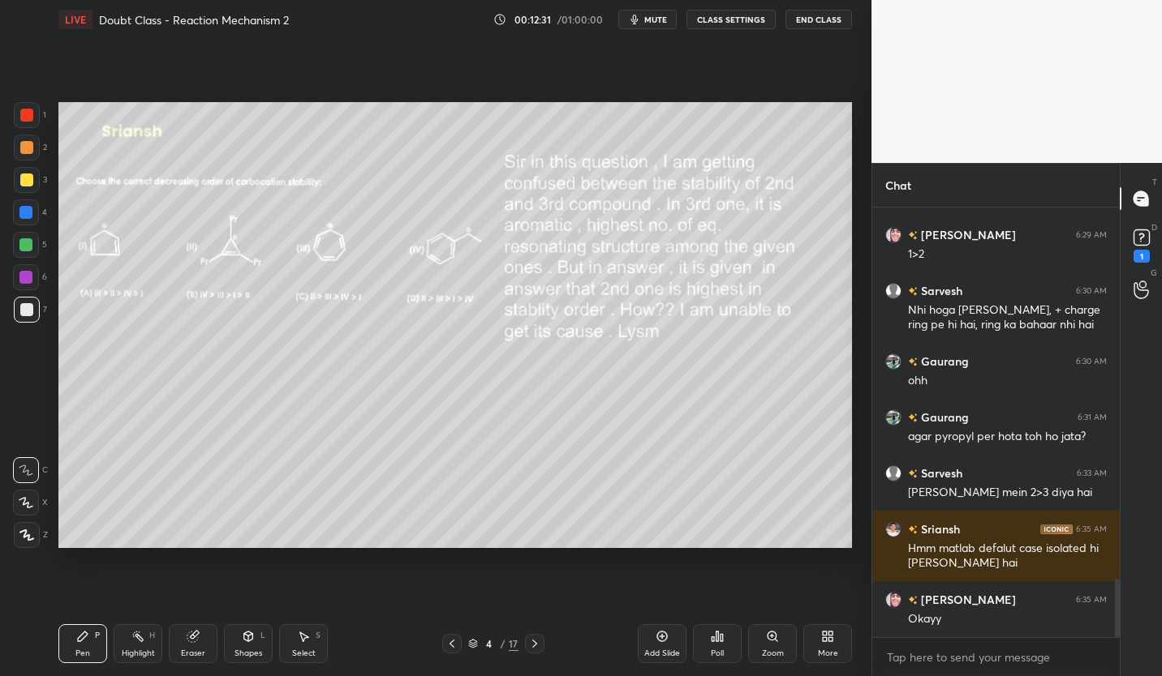
click at [534, 645] on icon at bounding box center [534, 644] width 13 height 13
click at [518, 626] on div "Pen P Highlight H Eraser Shapes L Select S 5 / 17 Add Slide Poll Zoom More" at bounding box center [454, 644] width 793 height 65
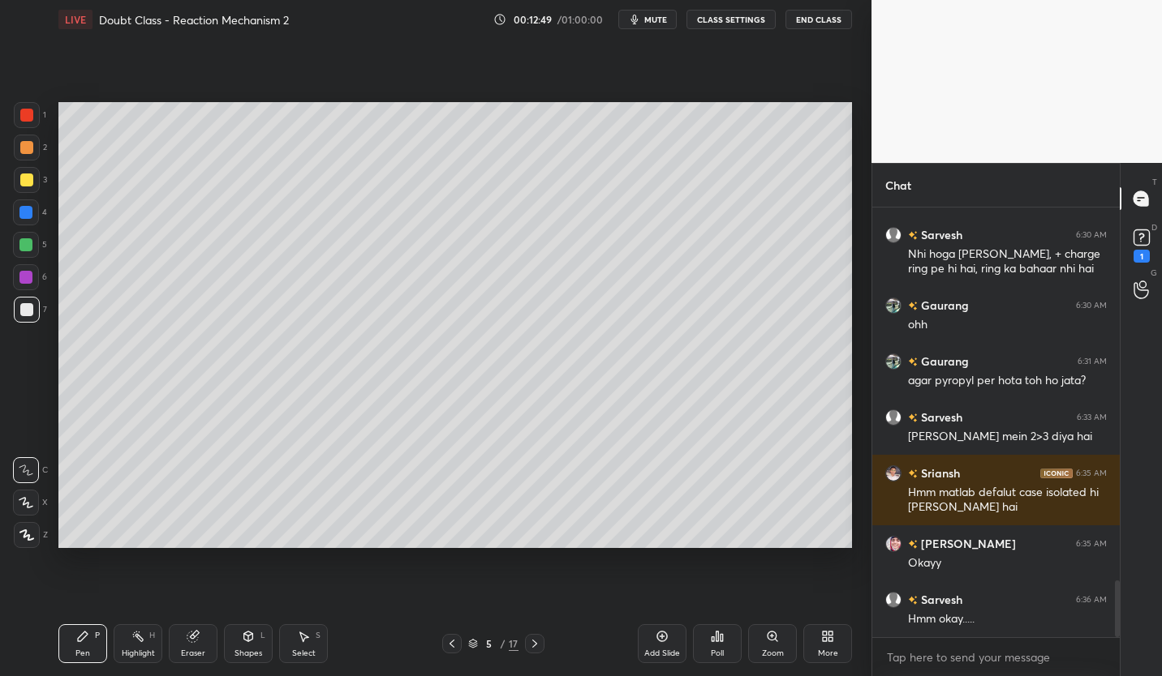
click at [535, 645] on icon at bounding box center [534, 644] width 5 height 8
click at [539, 643] on icon at bounding box center [534, 644] width 13 height 13
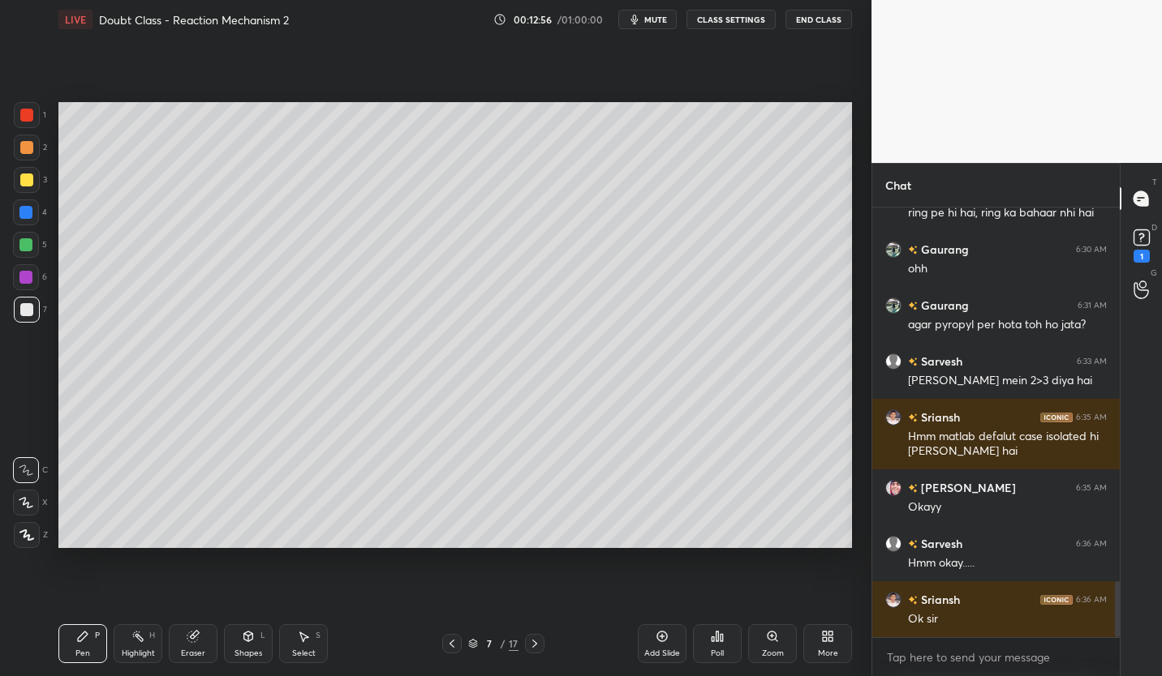
click at [532, 642] on icon at bounding box center [534, 644] width 13 height 13
click at [537, 640] on icon at bounding box center [534, 644] width 13 height 13
click at [725, 19] on button "CLASS SETTINGS" at bounding box center [730, 19] width 89 height 19
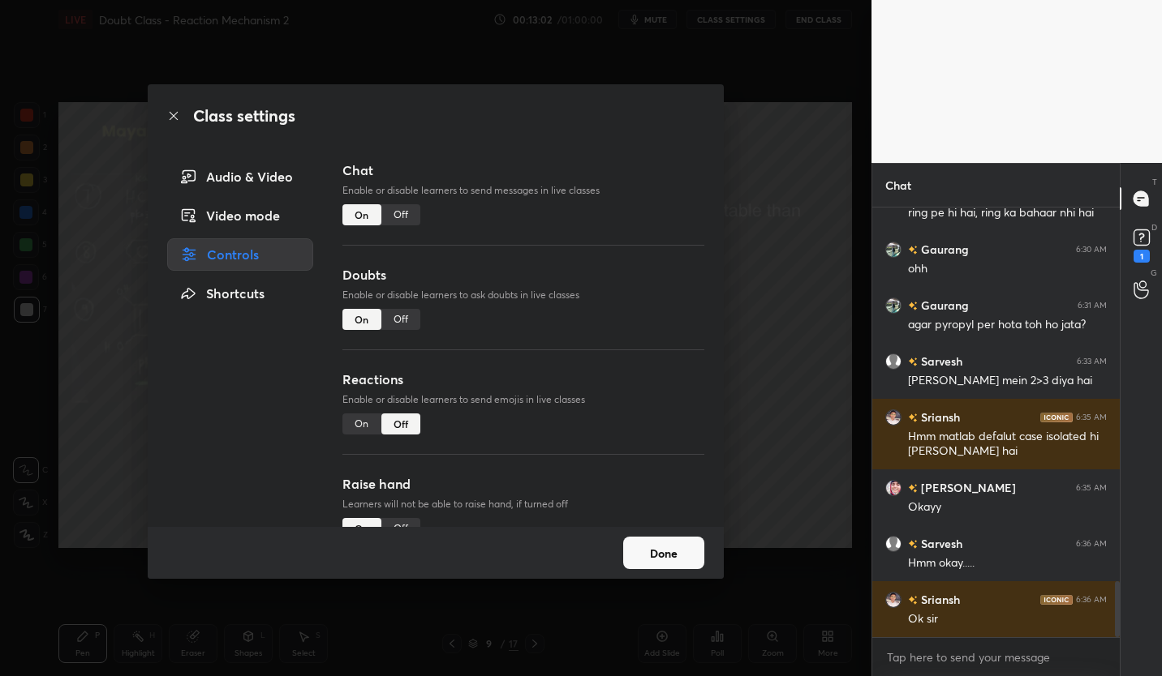
click at [399, 217] on div "Off" at bounding box center [400, 214] width 39 height 21
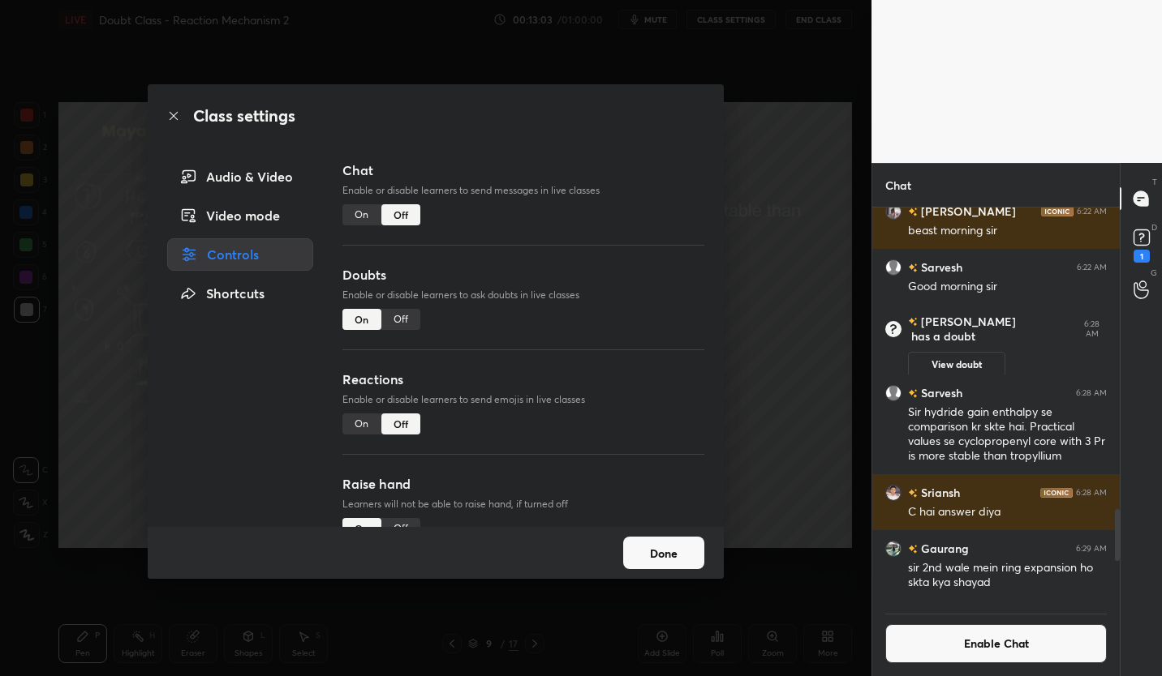
scroll to position [392, 243]
click at [402, 317] on div "Off" at bounding box center [400, 319] width 39 height 21
click at [676, 553] on button "Done" at bounding box center [663, 553] width 81 height 32
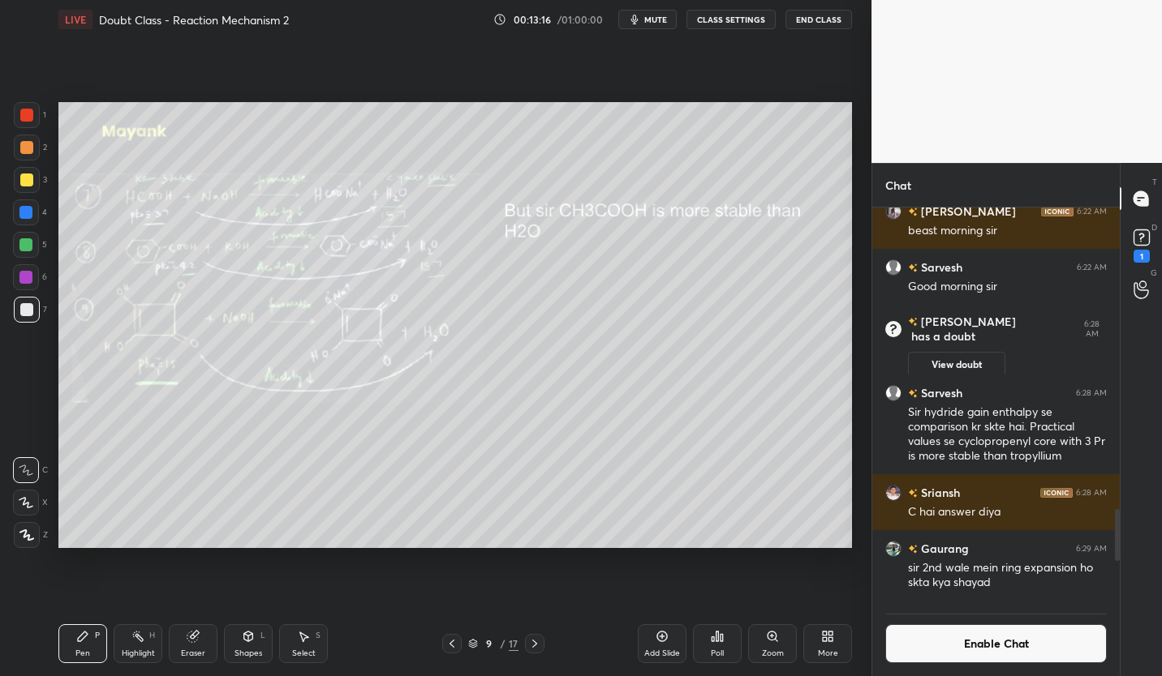
click at [660, 640] on icon at bounding box center [661, 636] width 13 height 13
click at [28, 186] on div at bounding box center [26, 180] width 13 height 13
click at [200, 643] on div "Eraser" at bounding box center [193, 644] width 49 height 39
click at [91, 641] on div "Pen P" at bounding box center [82, 644] width 49 height 39
click at [35, 309] on div at bounding box center [27, 310] width 26 height 26
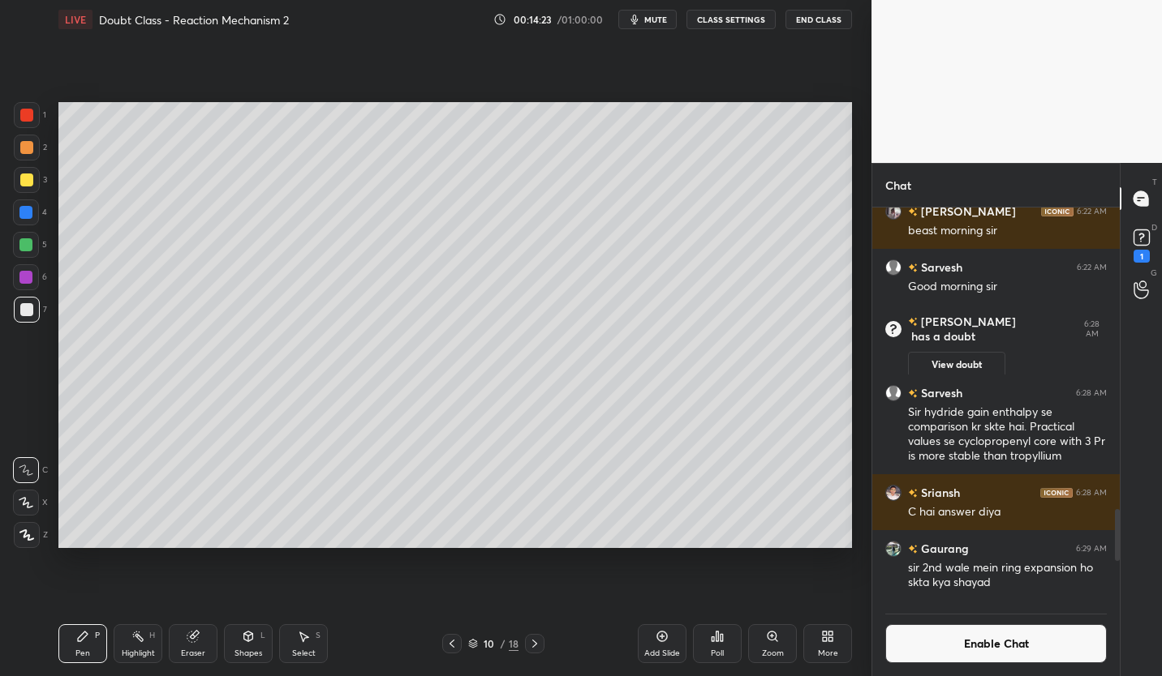
click at [459, 646] on div at bounding box center [451, 643] width 19 height 19
click at [32, 186] on div at bounding box center [27, 180] width 26 height 26
click at [185, 645] on div "Eraser" at bounding box center [193, 644] width 49 height 39
click at [89, 638] on div "Pen P" at bounding box center [82, 644] width 49 height 39
click at [539, 643] on icon at bounding box center [534, 644] width 13 height 13
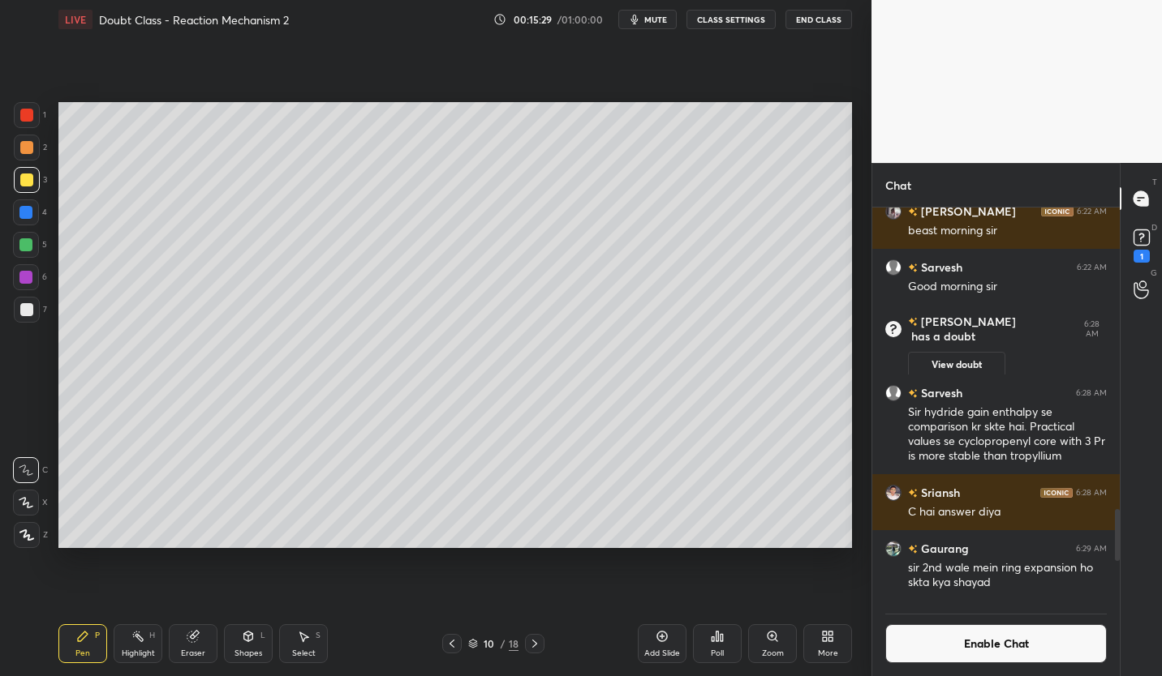
click at [535, 646] on icon at bounding box center [534, 644] width 13 height 13
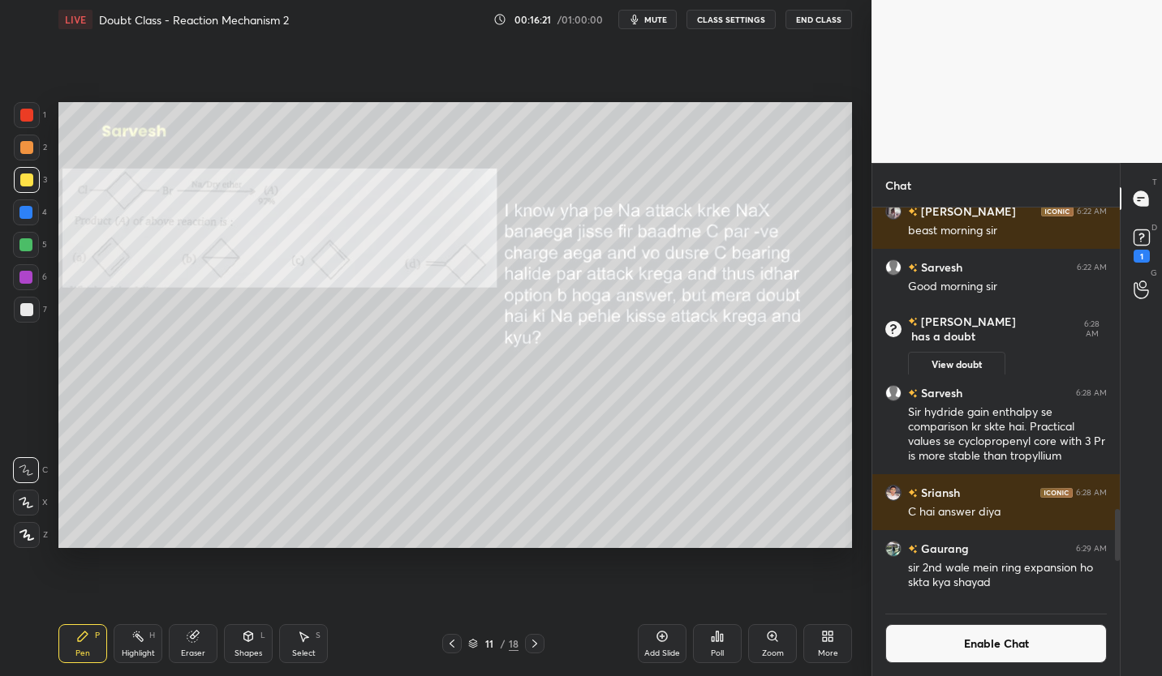
click at [33, 311] on div at bounding box center [27, 310] width 26 height 26
click at [1026, 642] on button "Enable Chat" at bounding box center [995, 644] width 221 height 39
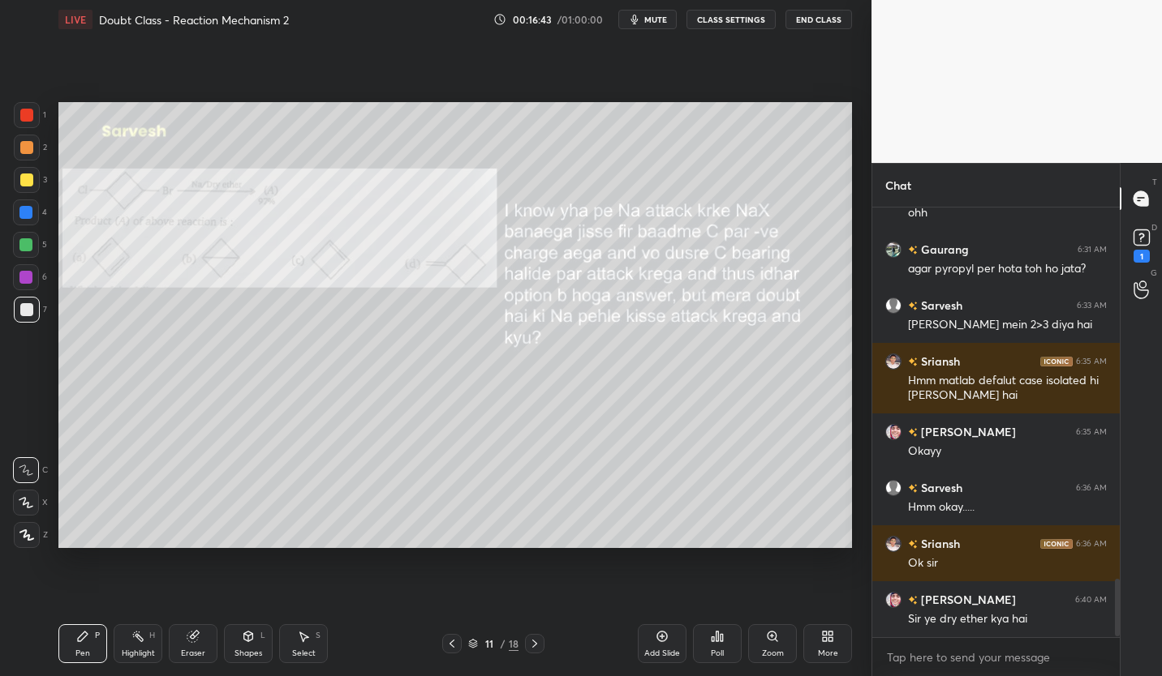
scroll to position [2805, 0]
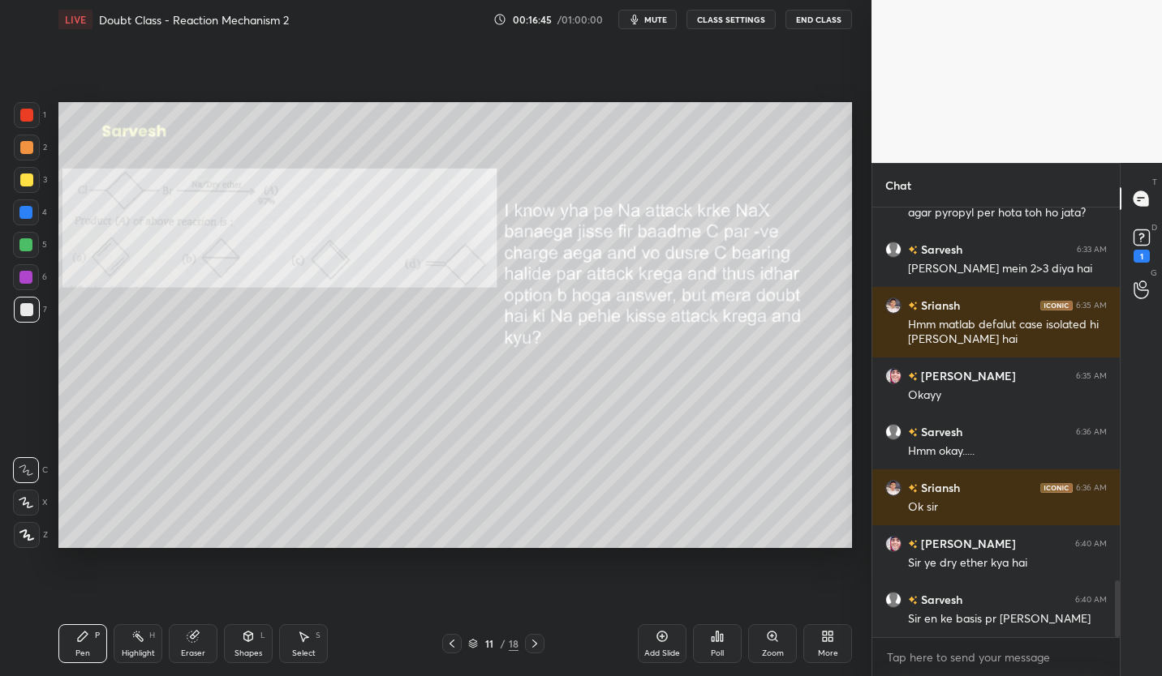
click at [661, 641] on icon at bounding box center [661, 636] width 13 height 13
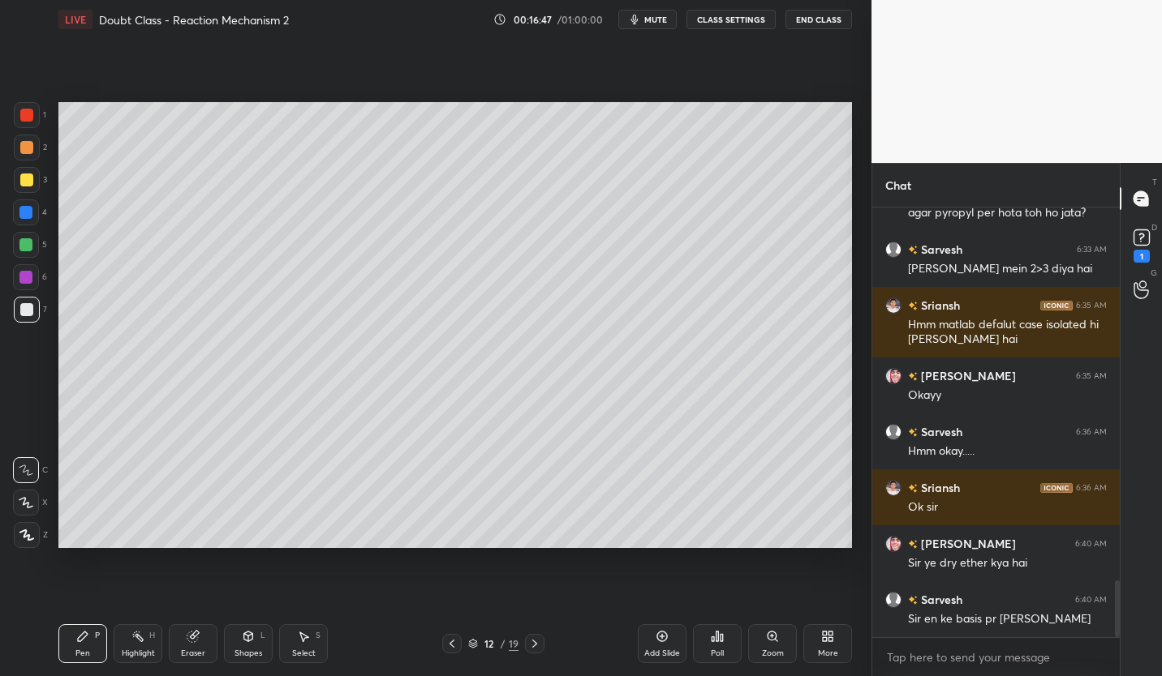
click at [732, 18] on button "CLASS SETTINGS" at bounding box center [730, 19] width 89 height 19
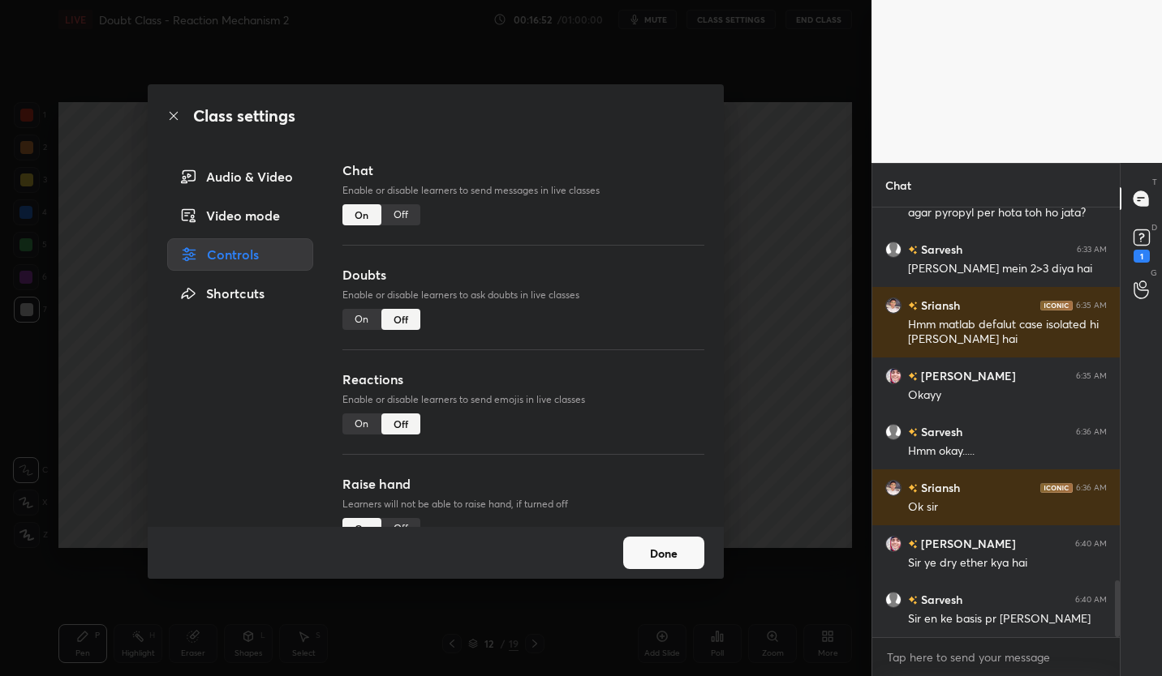
click at [671, 553] on button "Done" at bounding box center [663, 553] width 81 height 32
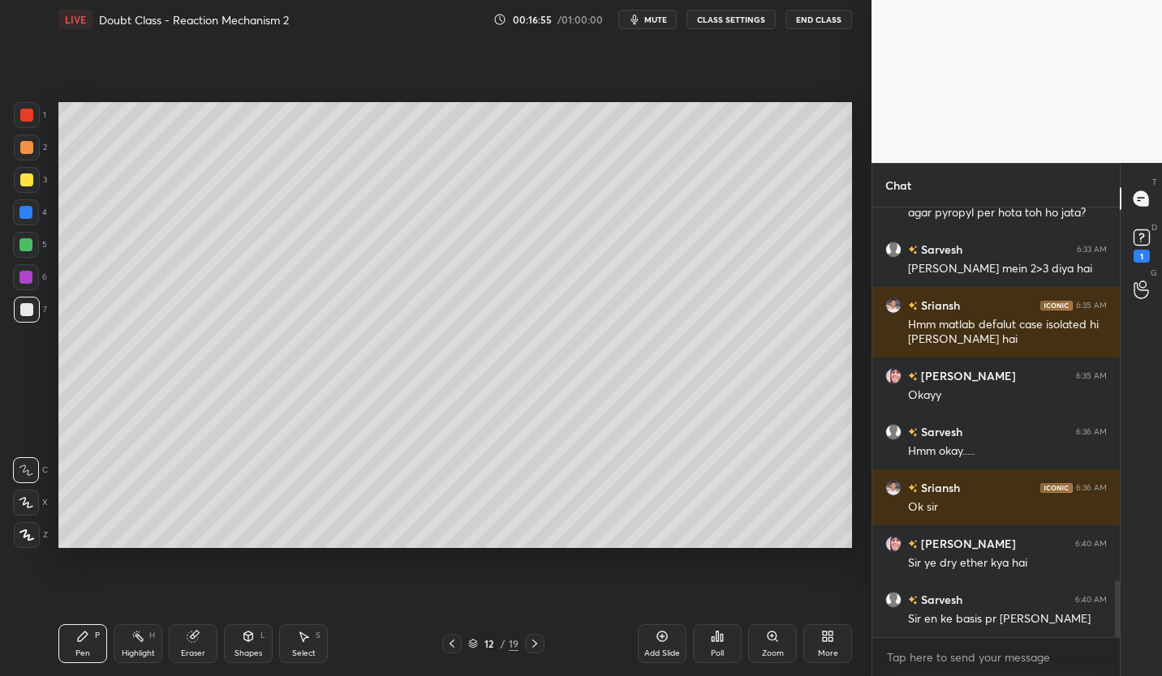
click at [454, 643] on icon at bounding box center [451, 644] width 13 height 13
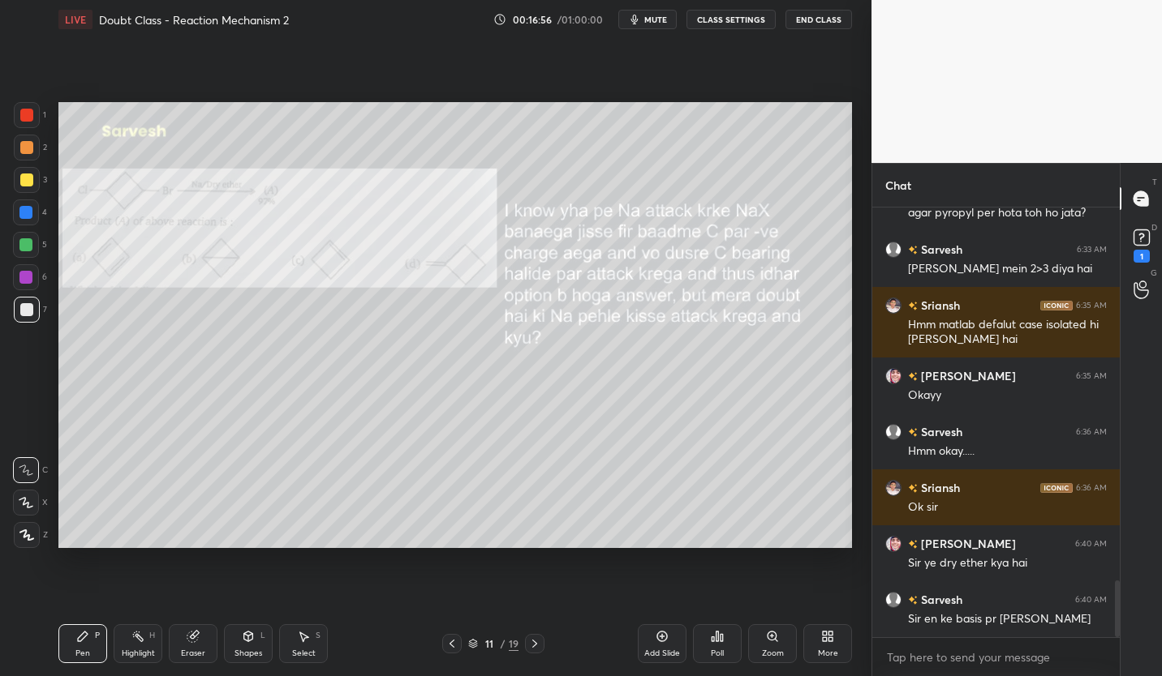
scroll to position [2861, 0]
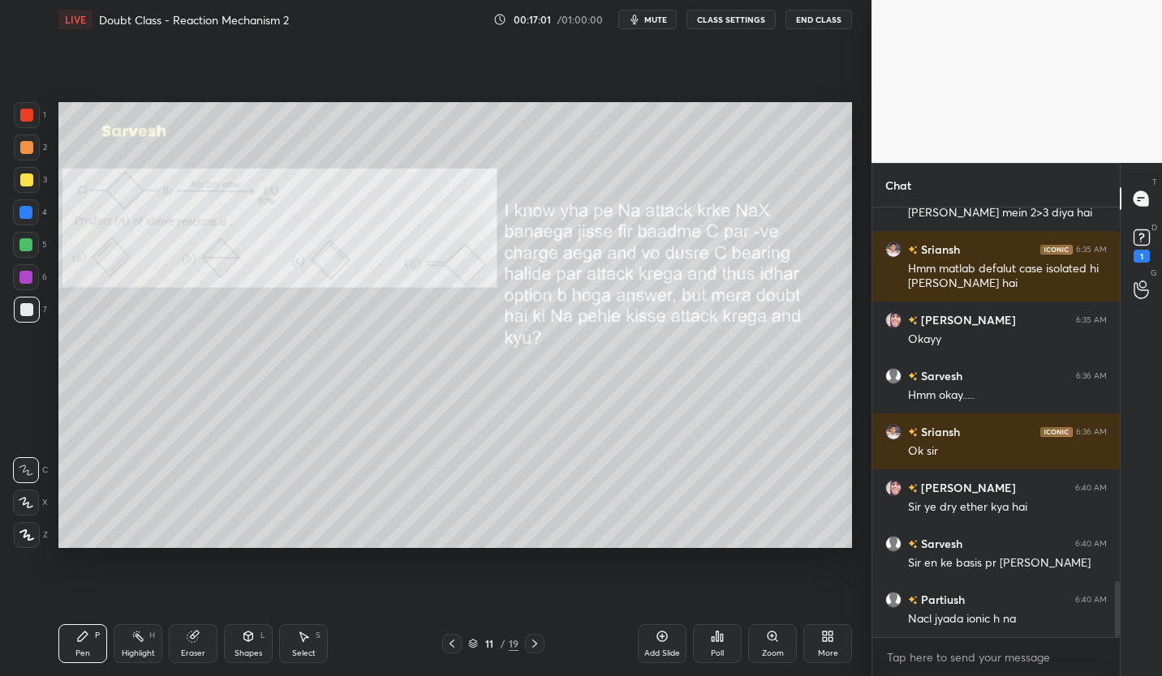
click at [534, 640] on icon at bounding box center [534, 644] width 13 height 13
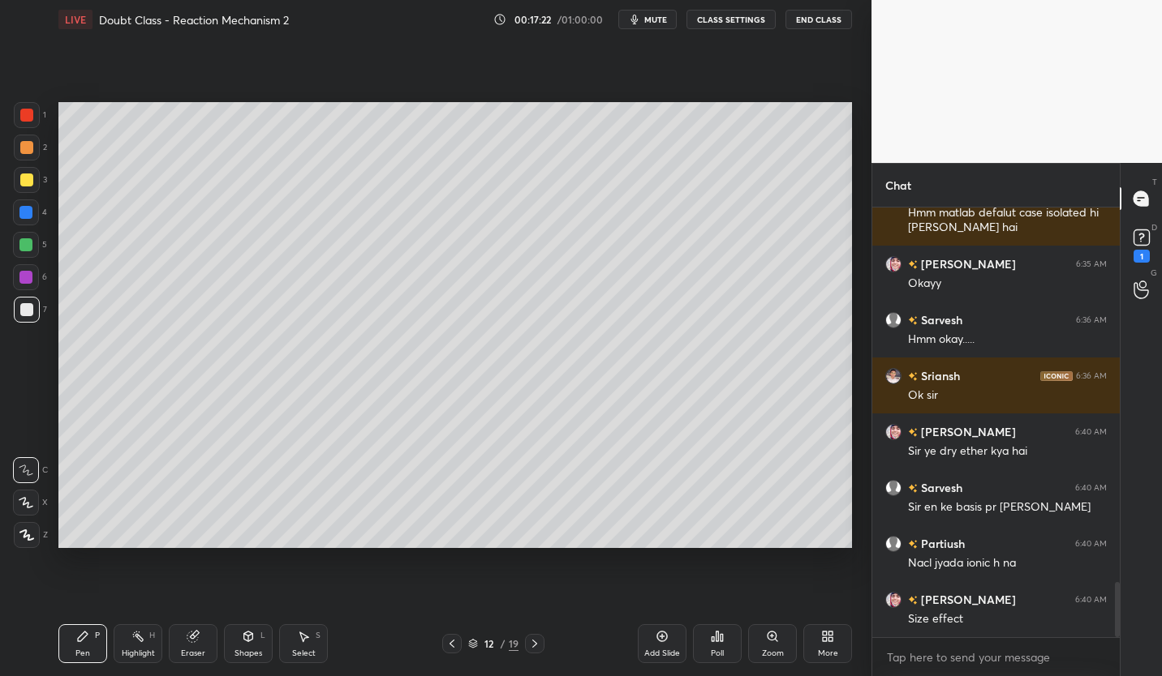
scroll to position [2973, 0]
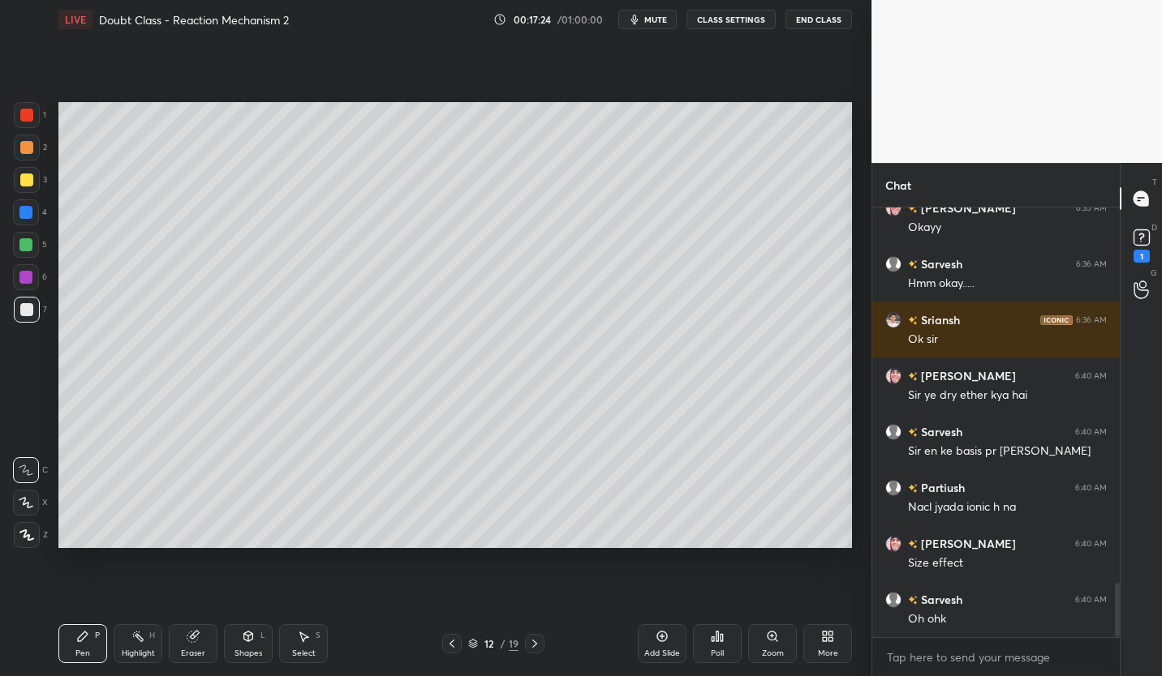
click at [445, 642] on icon at bounding box center [451, 644] width 13 height 13
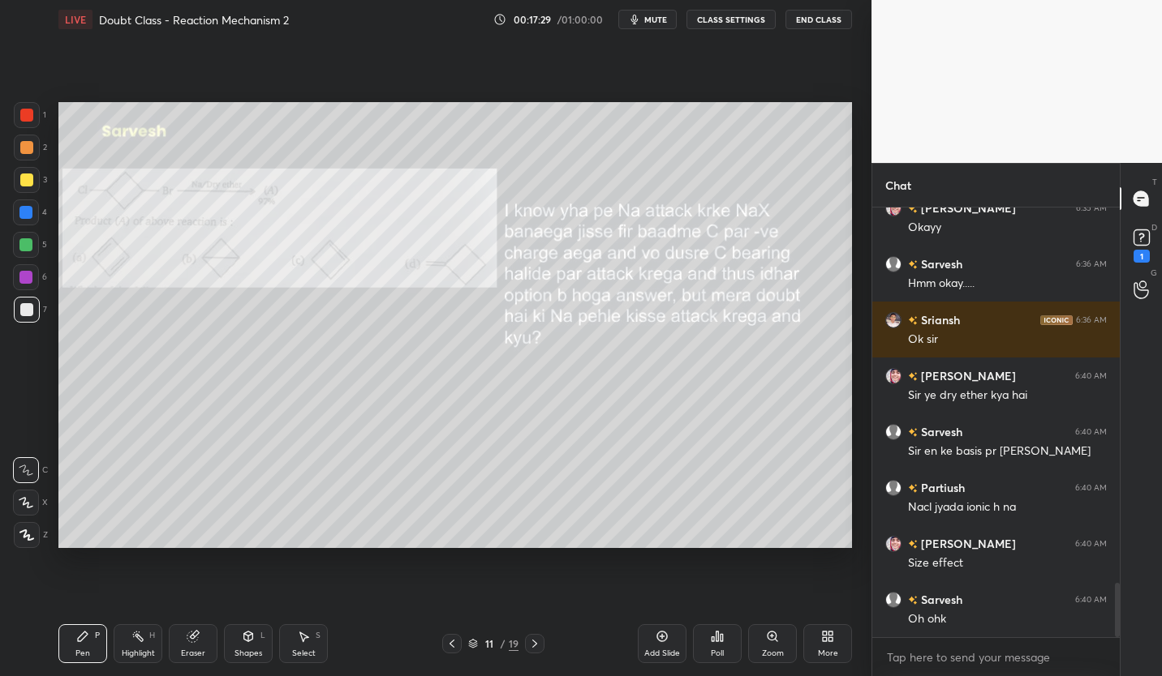
click at [538, 645] on icon at bounding box center [534, 644] width 13 height 13
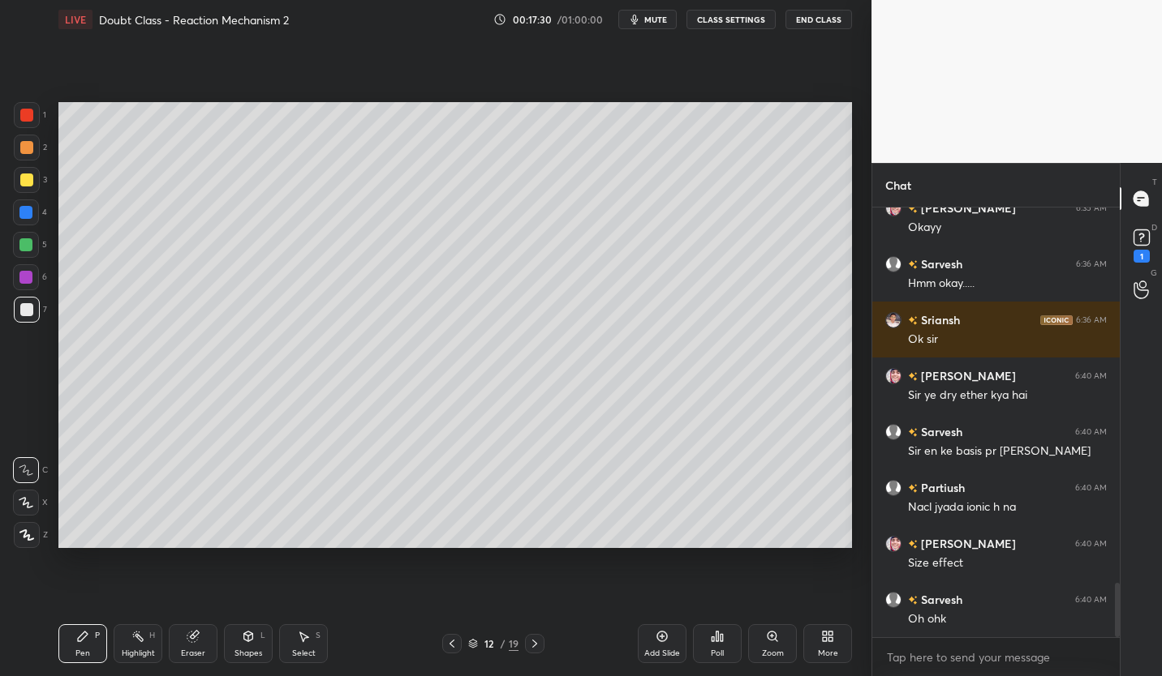
click at [732, 14] on button "CLASS SETTINGS" at bounding box center [730, 19] width 89 height 19
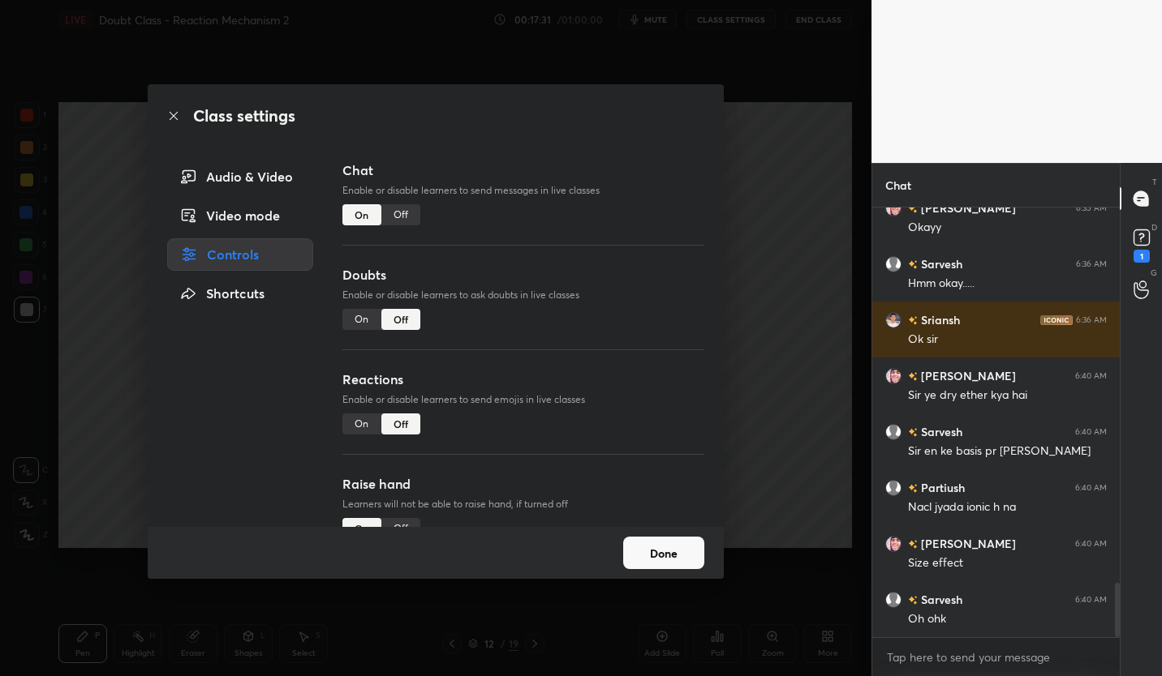
click at [404, 208] on div "Off" at bounding box center [400, 214] width 39 height 21
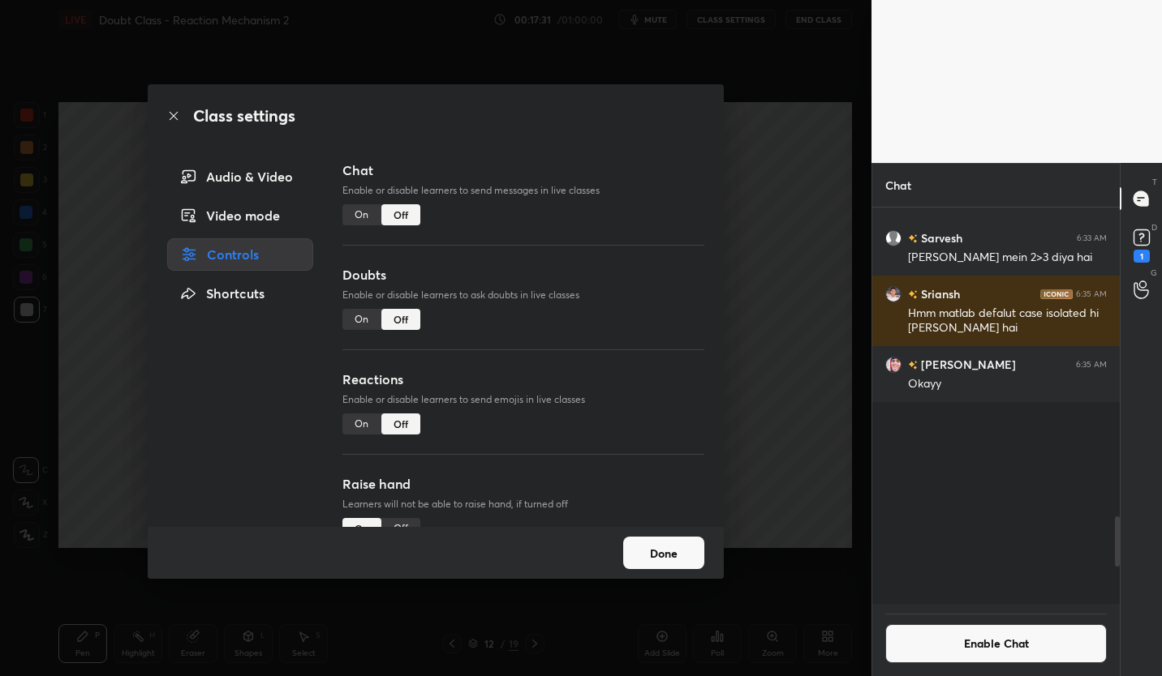
scroll to position [392, 243]
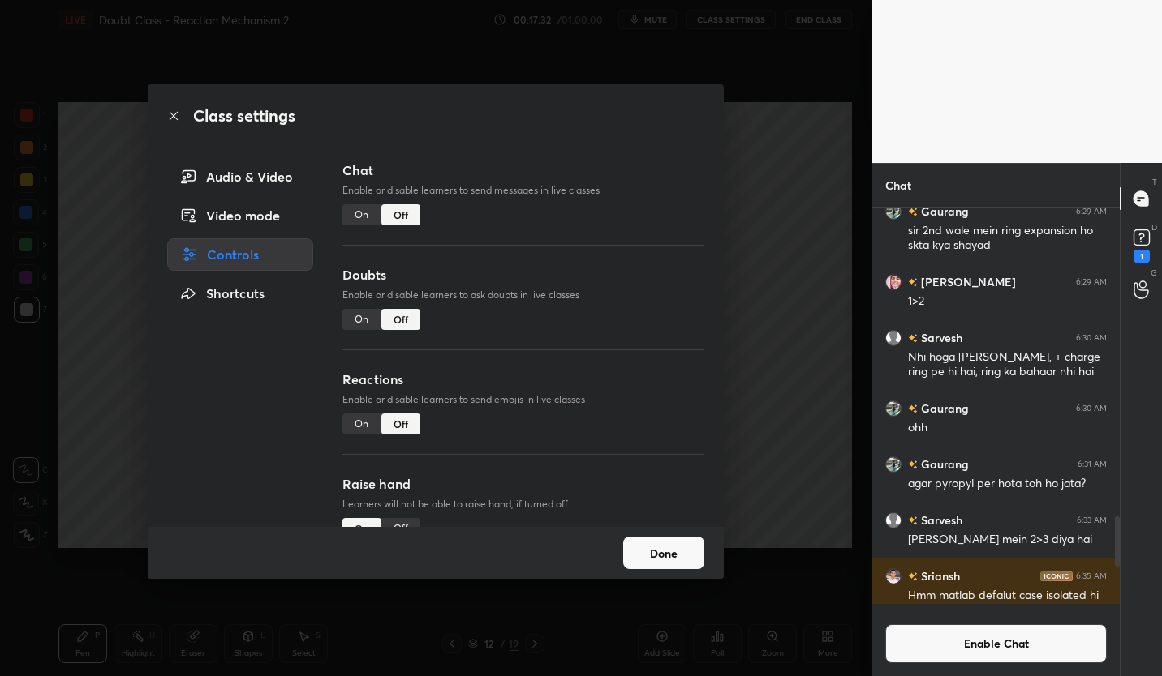
click at [651, 552] on button "Done" at bounding box center [663, 553] width 81 height 32
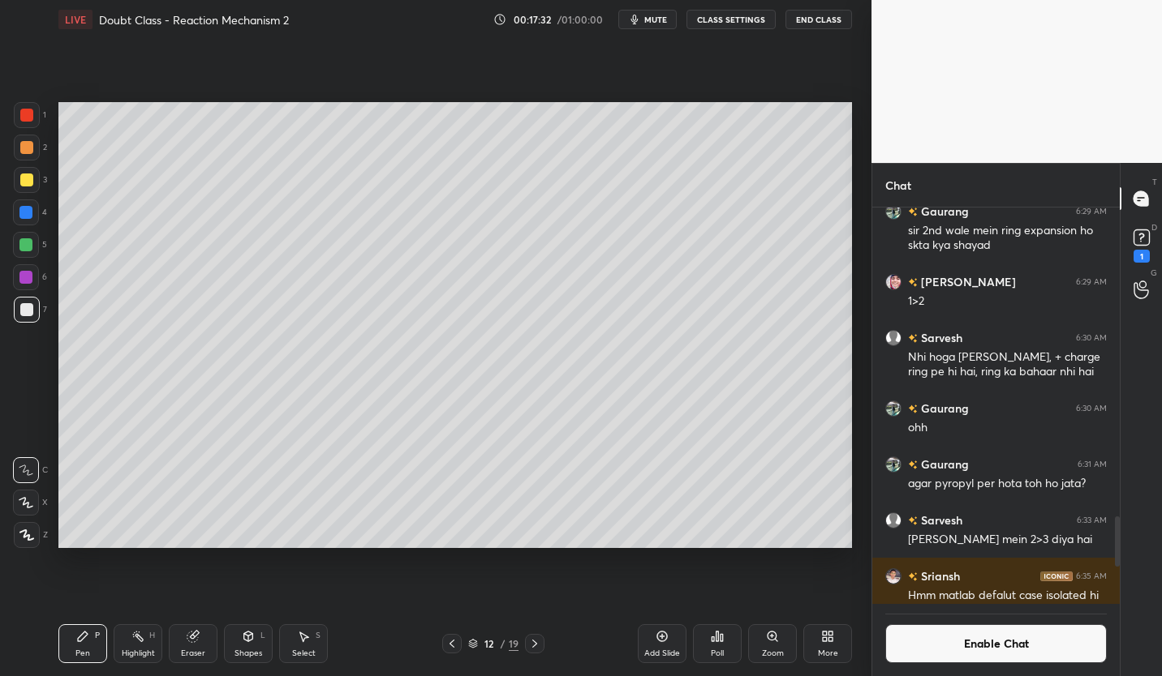
click at [663, 645] on div "Add Slide" at bounding box center [662, 644] width 49 height 39
click at [18, 180] on div at bounding box center [27, 180] width 26 height 26
click at [23, 315] on div at bounding box center [26, 309] width 13 height 13
click at [23, 176] on div at bounding box center [26, 180] width 13 height 13
click at [31, 252] on div at bounding box center [26, 245] width 26 height 26
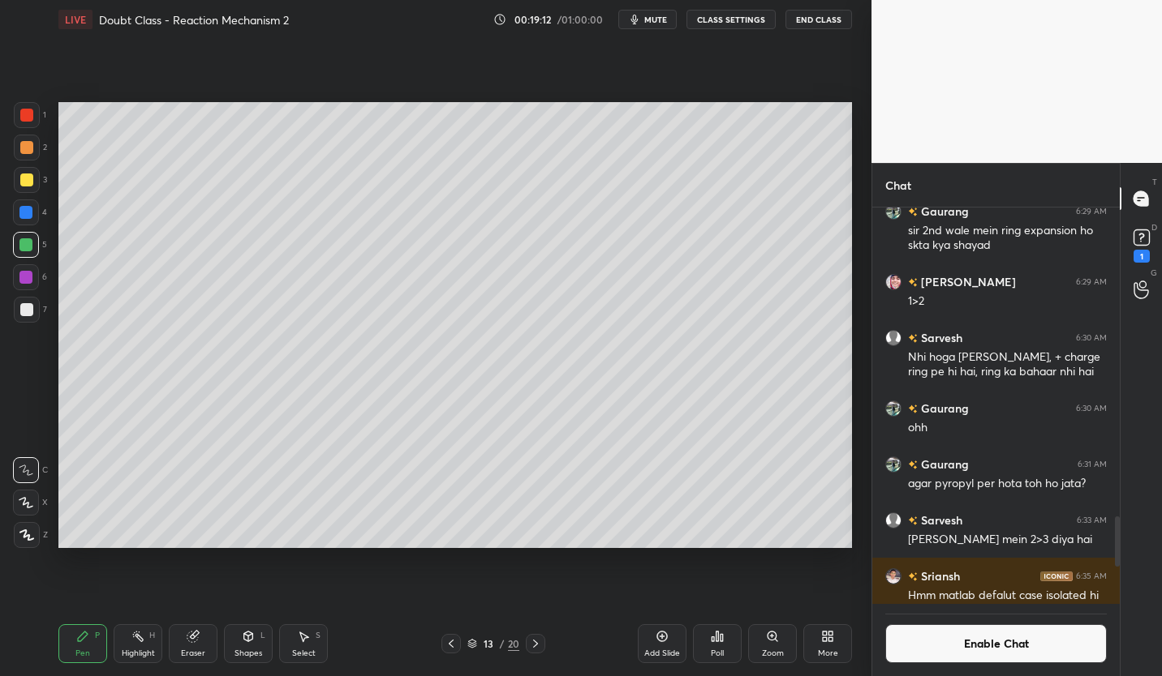
click at [661, 634] on icon at bounding box center [661, 636] width 5 height 5
click at [29, 316] on div at bounding box center [26, 309] width 13 height 13
click at [192, 644] on div "Eraser" at bounding box center [193, 644] width 49 height 39
click at [84, 645] on div "Pen P" at bounding box center [82, 644] width 49 height 39
click at [455, 642] on icon at bounding box center [451, 644] width 13 height 13
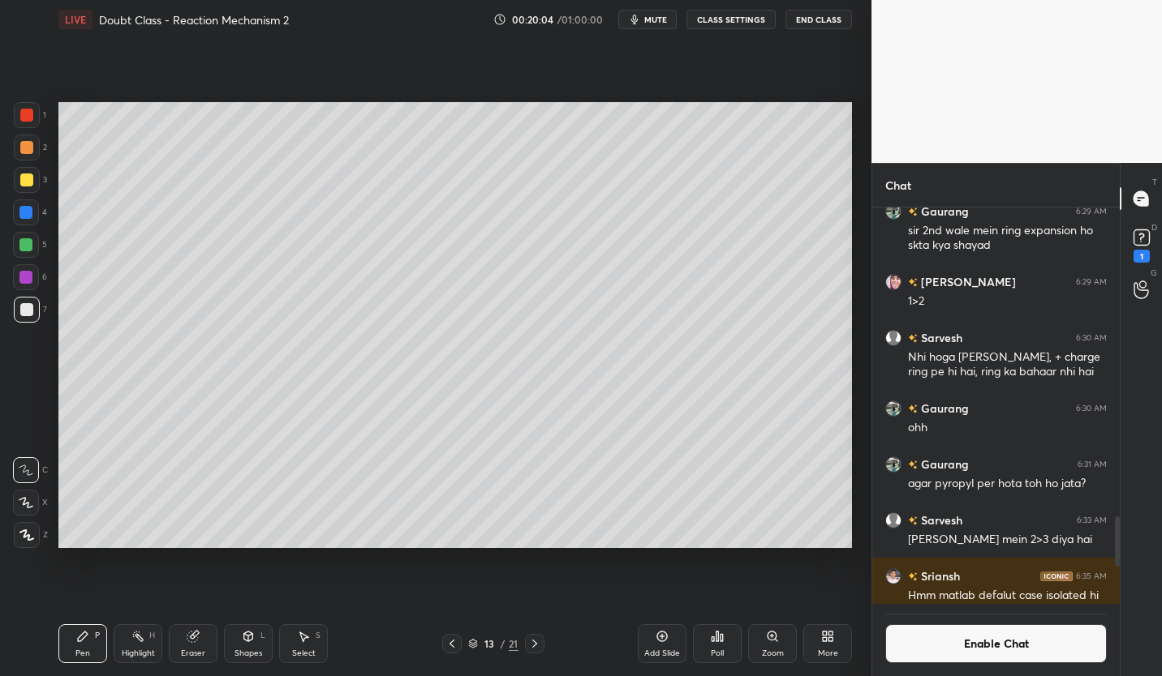
click at [448, 642] on icon at bounding box center [451, 644] width 13 height 13
click at [666, 639] on icon at bounding box center [662, 637] width 11 height 11
click at [1019, 635] on button "Enable Chat" at bounding box center [995, 644] width 221 height 39
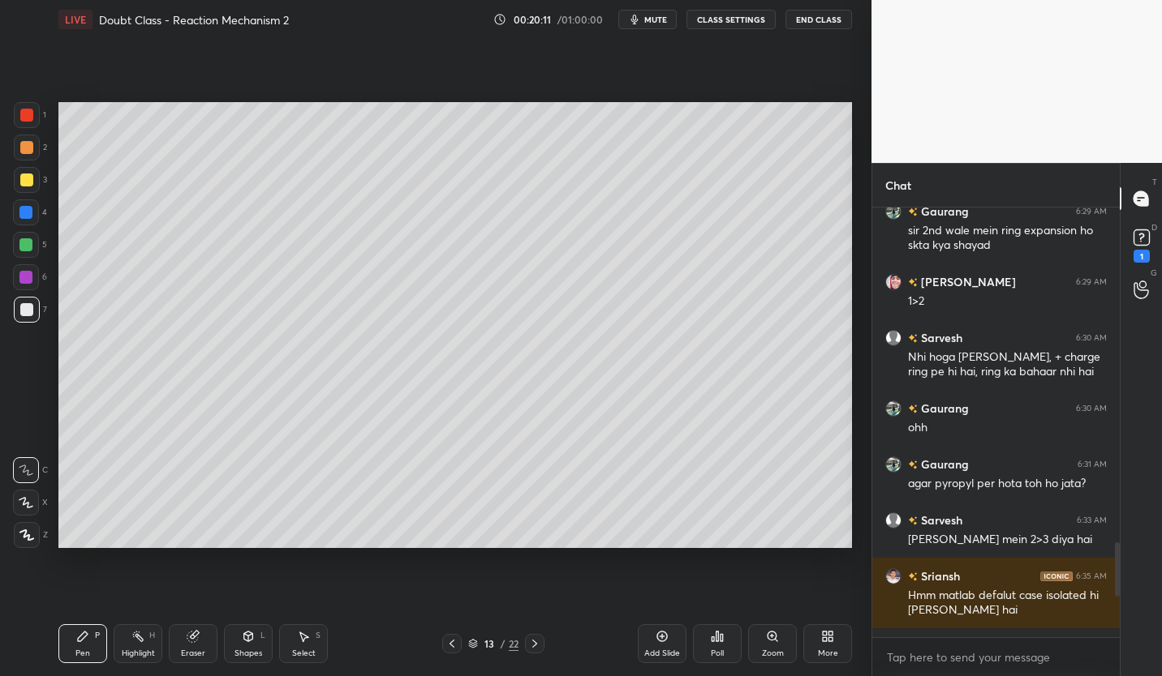
scroll to position [425, 243]
click at [29, 186] on div at bounding box center [26, 180] width 13 height 13
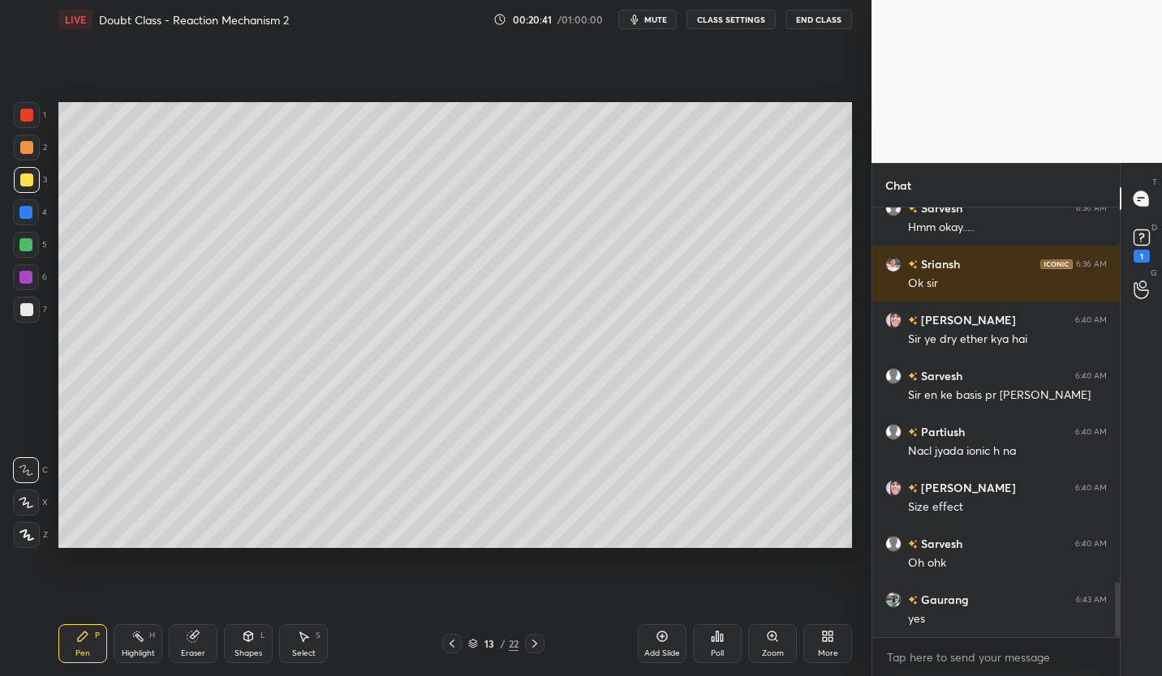
click at [18, 304] on div at bounding box center [27, 310] width 26 height 26
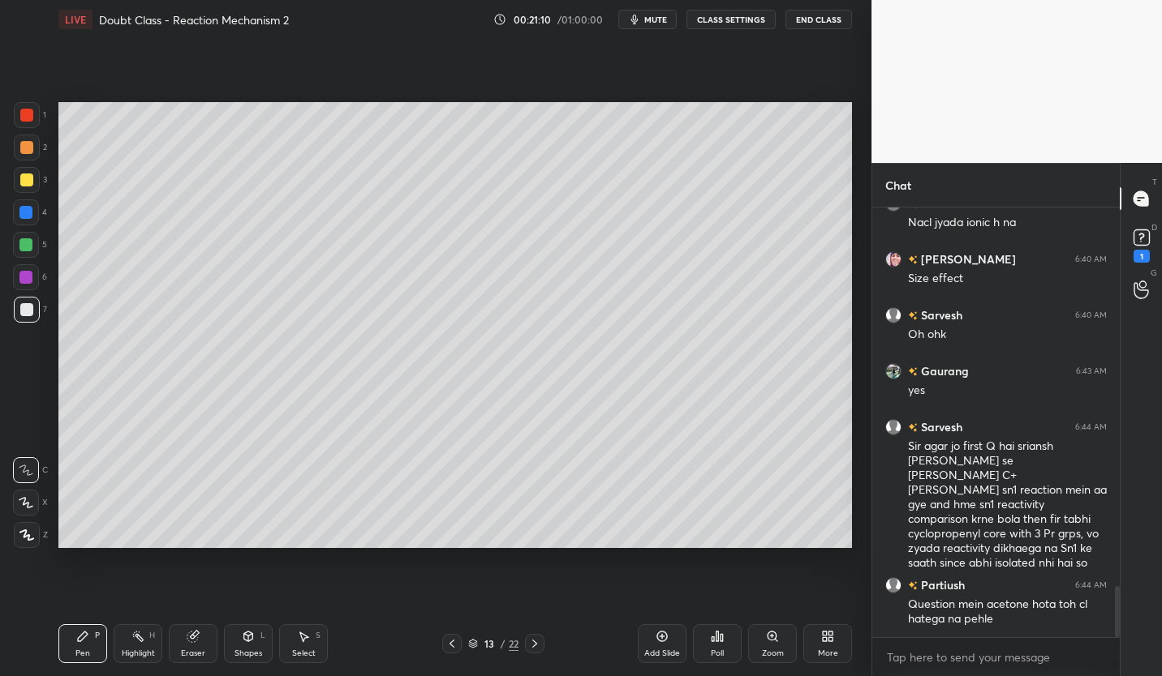
scroll to position [3179, 0]
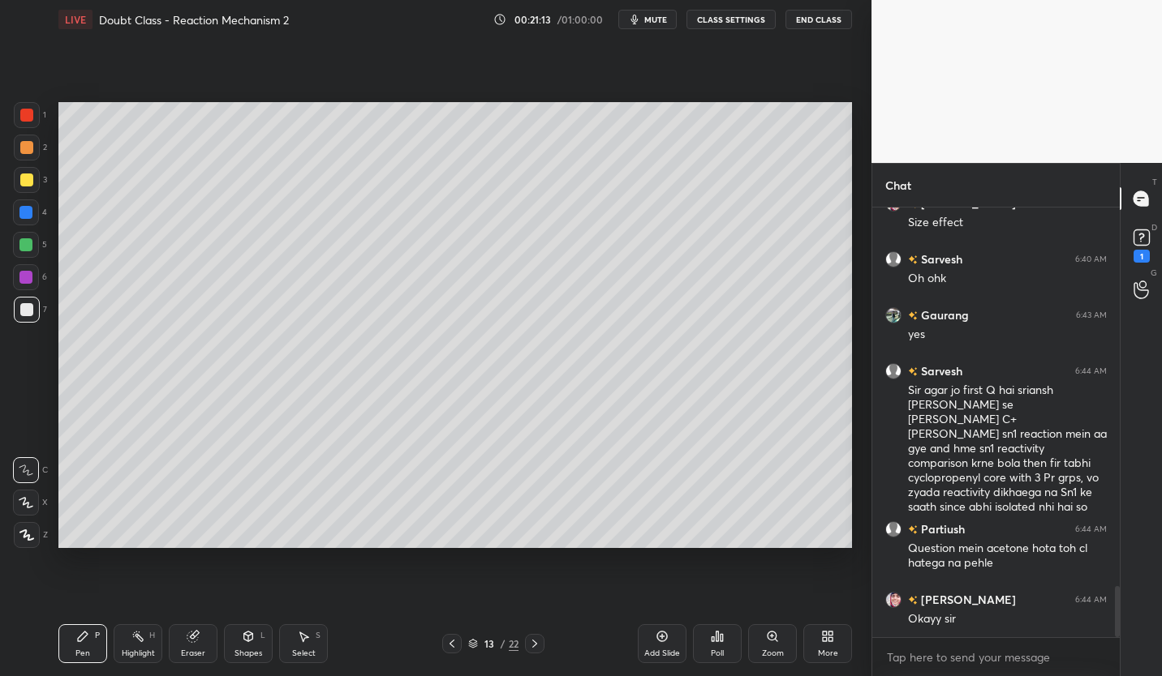
click at [459, 571] on div "Setting up your live class Poll for secs No correct answer Start poll" at bounding box center [455, 325] width 806 height 573
click at [194, 644] on div "Eraser" at bounding box center [193, 644] width 49 height 39
click at [78, 644] on div "Pen P" at bounding box center [82, 644] width 49 height 39
click at [24, 184] on div at bounding box center [26, 180] width 13 height 13
click at [448, 642] on icon at bounding box center [451, 644] width 13 height 13
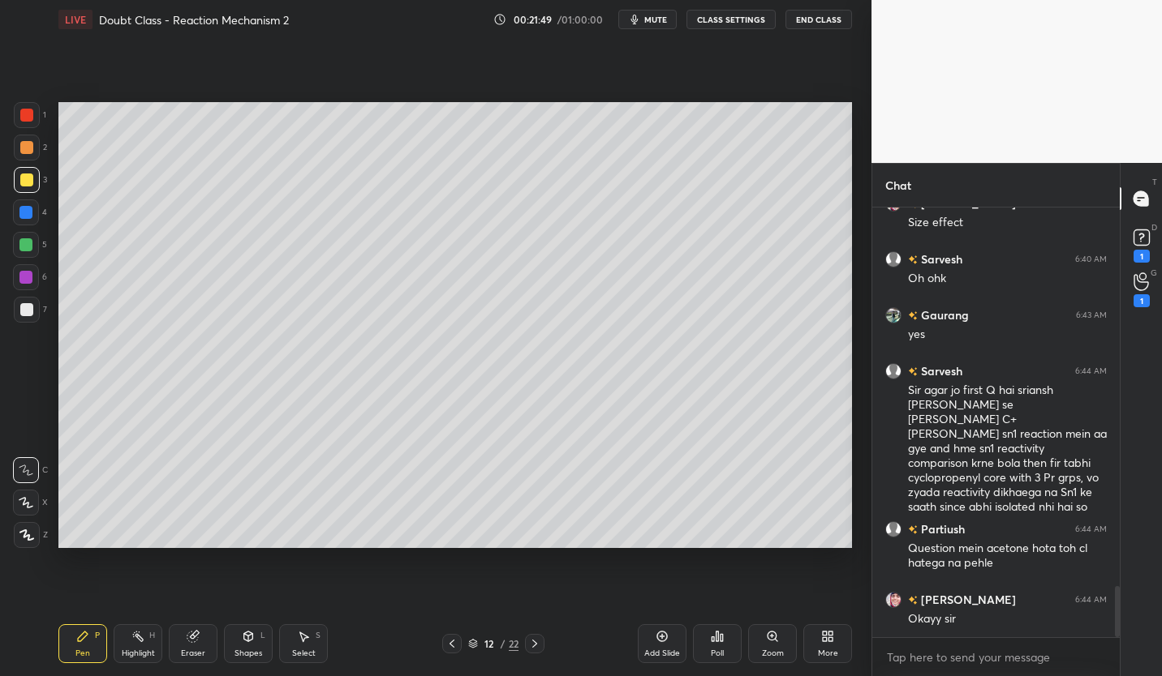
click at [452, 644] on icon at bounding box center [451, 644] width 13 height 13
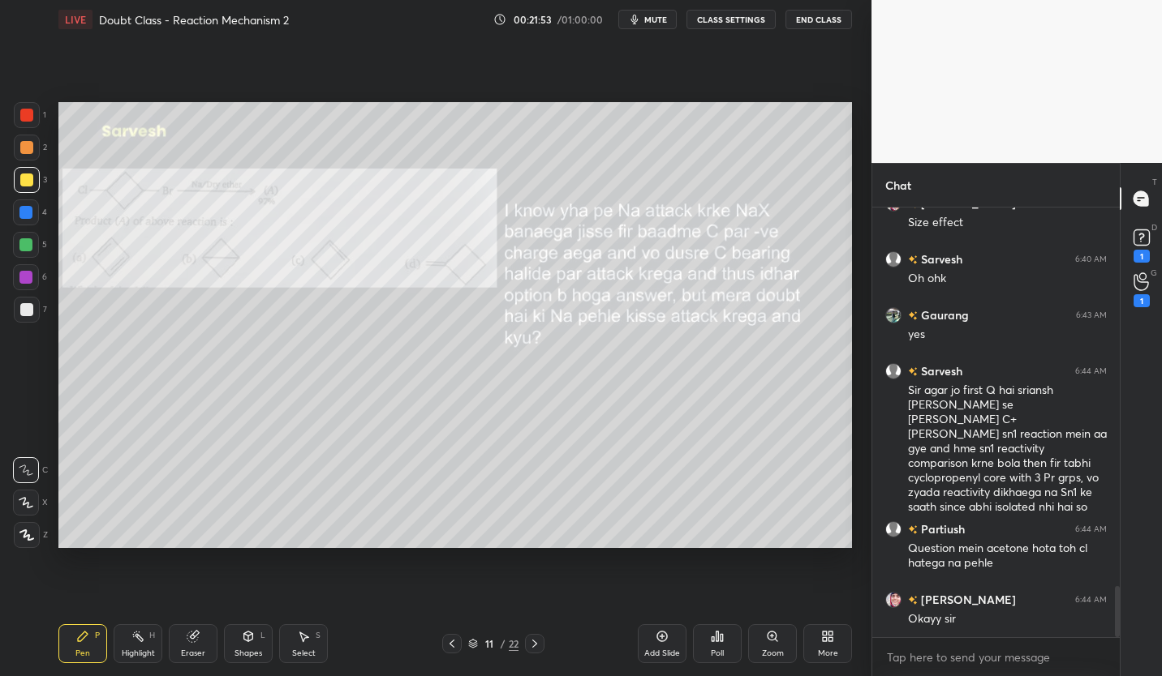
click at [533, 646] on icon at bounding box center [534, 644] width 13 height 13
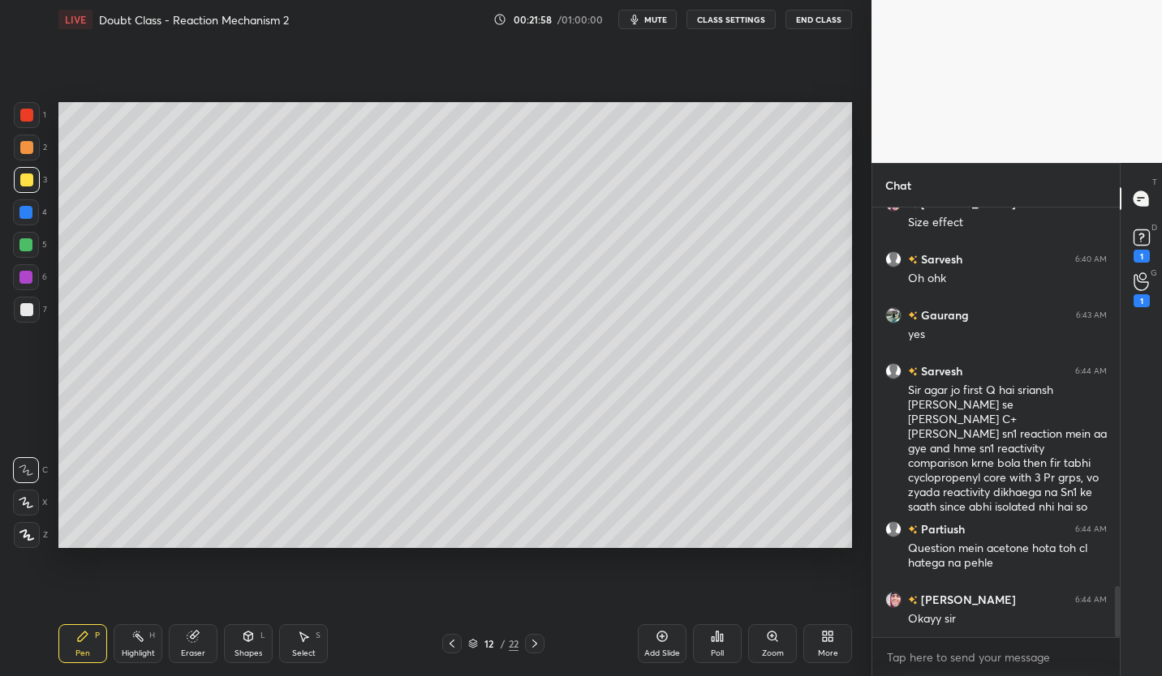
click at [664, 650] on div "Add Slide" at bounding box center [662, 654] width 36 height 8
click at [31, 316] on div at bounding box center [27, 310] width 26 height 26
click at [182, 633] on div "Eraser" at bounding box center [193, 644] width 49 height 39
click at [90, 639] on div "Pen P" at bounding box center [82, 644] width 49 height 39
click at [453, 642] on icon at bounding box center [451, 644] width 13 height 13
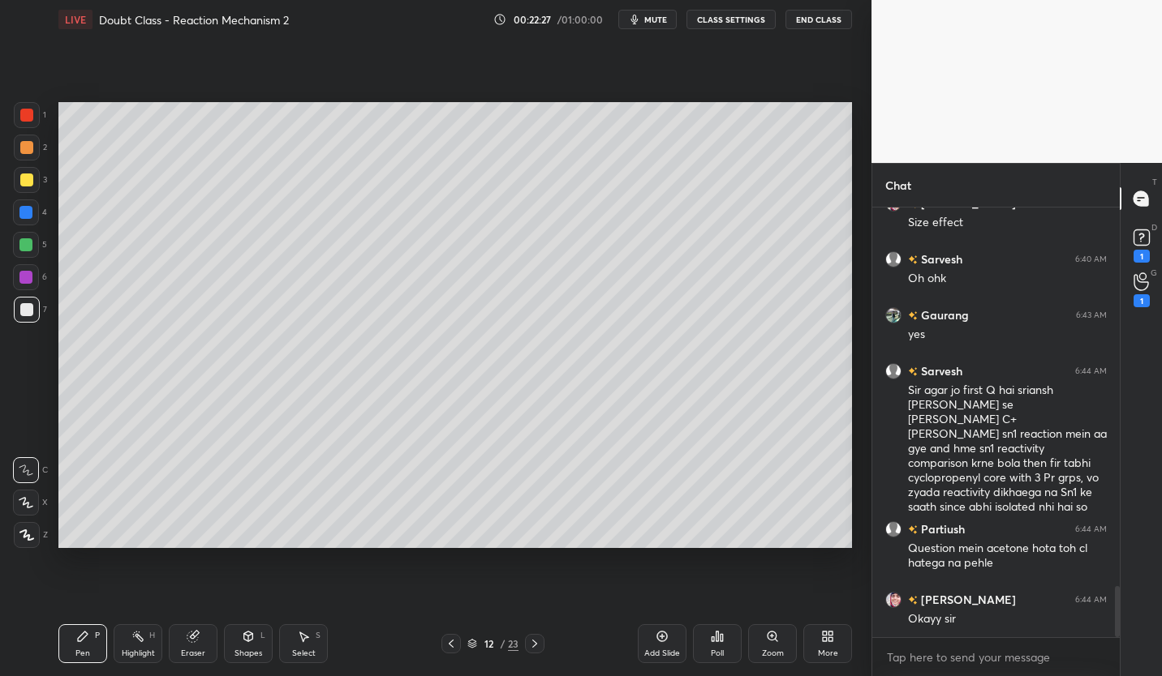
click at [540, 646] on icon at bounding box center [534, 644] width 13 height 13
click at [538, 646] on icon at bounding box center [534, 644] width 13 height 13
click at [542, 642] on div at bounding box center [534, 643] width 19 height 19
click at [540, 646] on icon at bounding box center [534, 644] width 13 height 13
click at [535, 649] on icon at bounding box center [534, 644] width 13 height 13
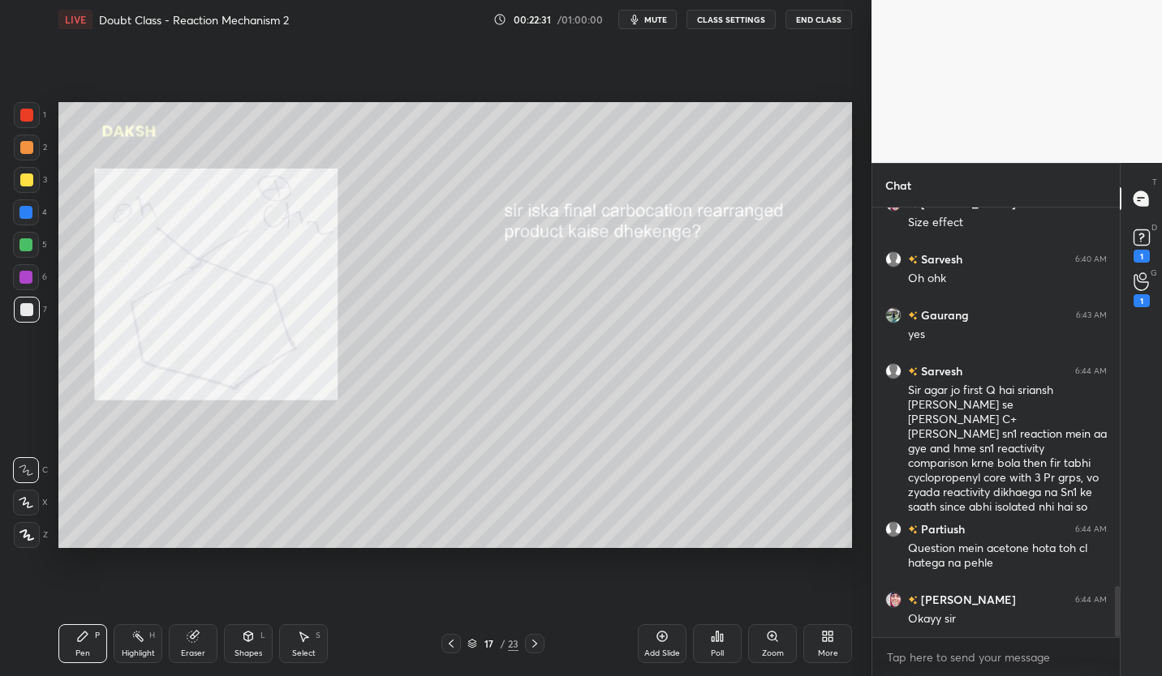
click at [447, 640] on icon at bounding box center [451, 644] width 13 height 13
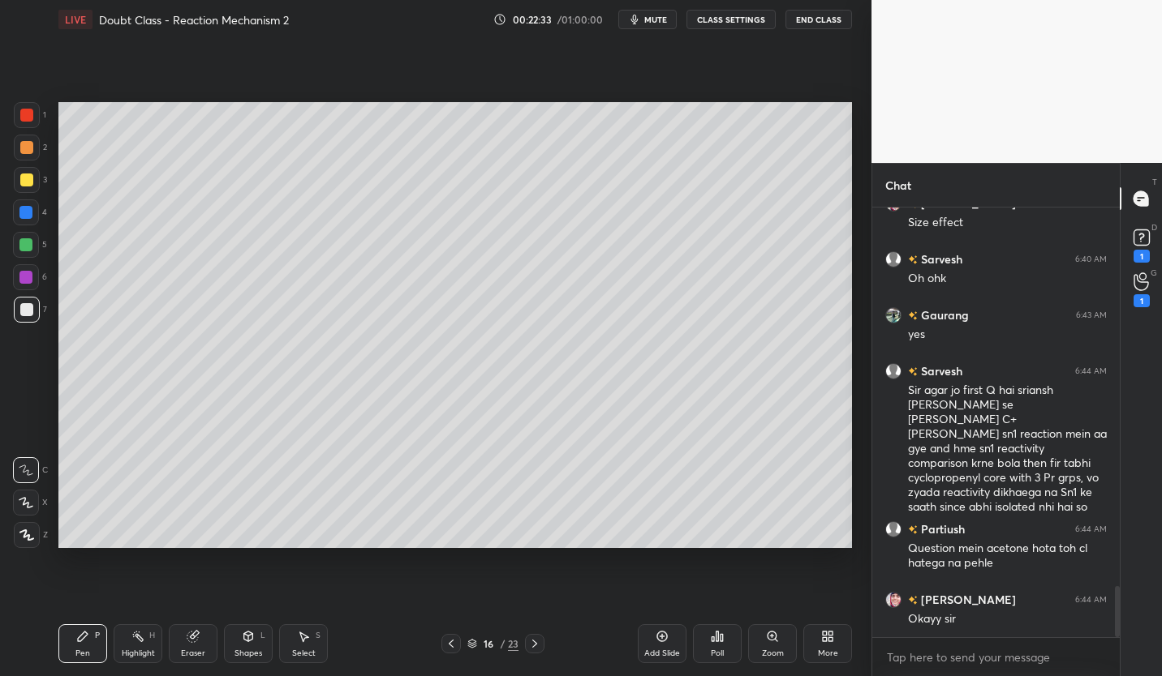
click at [449, 642] on icon at bounding box center [451, 644] width 13 height 13
click at [453, 647] on icon at bounding box center [451, 644] width 5 height 8
click at [659, 642] on icon at bounding box center [661, 636] width 13 height 13
click at [34, 178] on div at bounding box center [27, 180] width 26 height 26
click at [27, 307] on div at bounding box center [26, 309] width 13 height 13
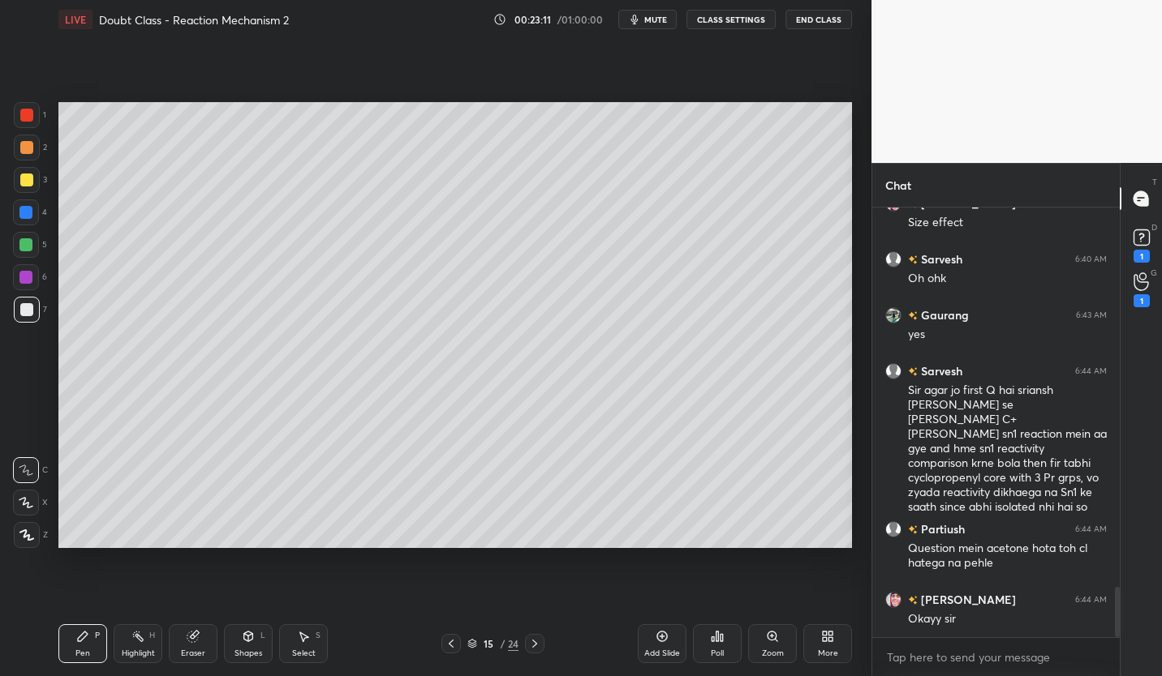
scroll to position [3264, 0]
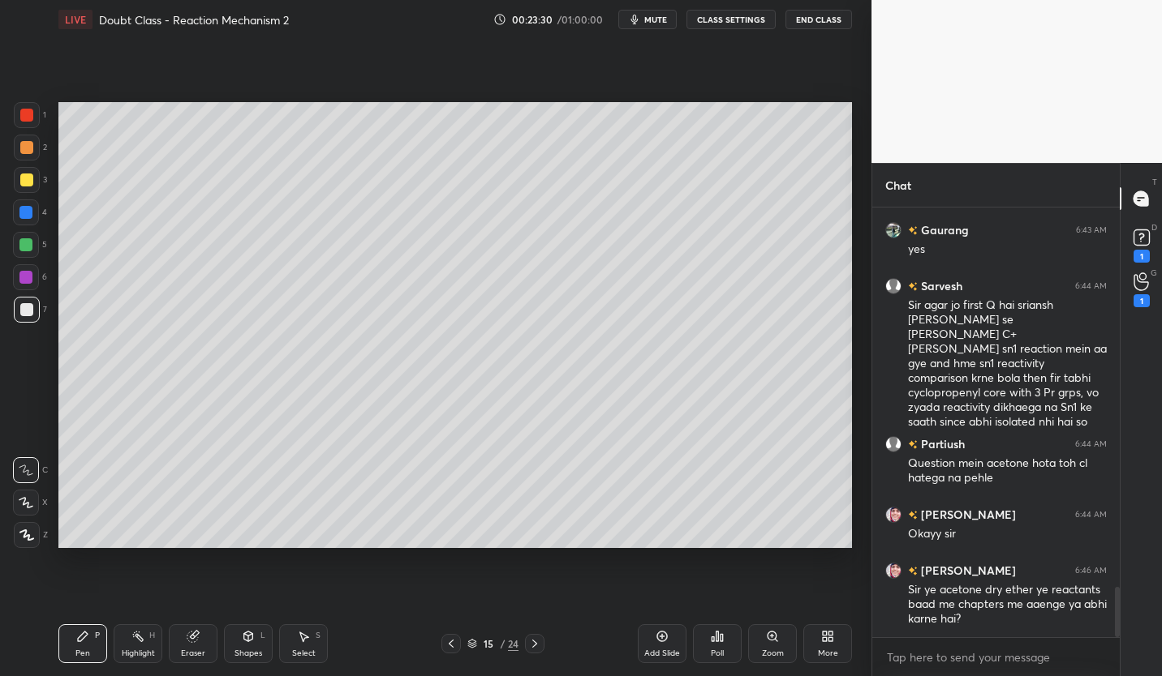
click at [25, 182] on div at bounding box center [26, 180] width 13 height 13
click at [539, 645] on icon at bounding box center [534, 644] width 13 height 13
click at [534, 647] on icon at bounding box center [534, 644] width 13 height 13
click at [532, 646] on icon at bounding box center [534, 644] width 13 height 13
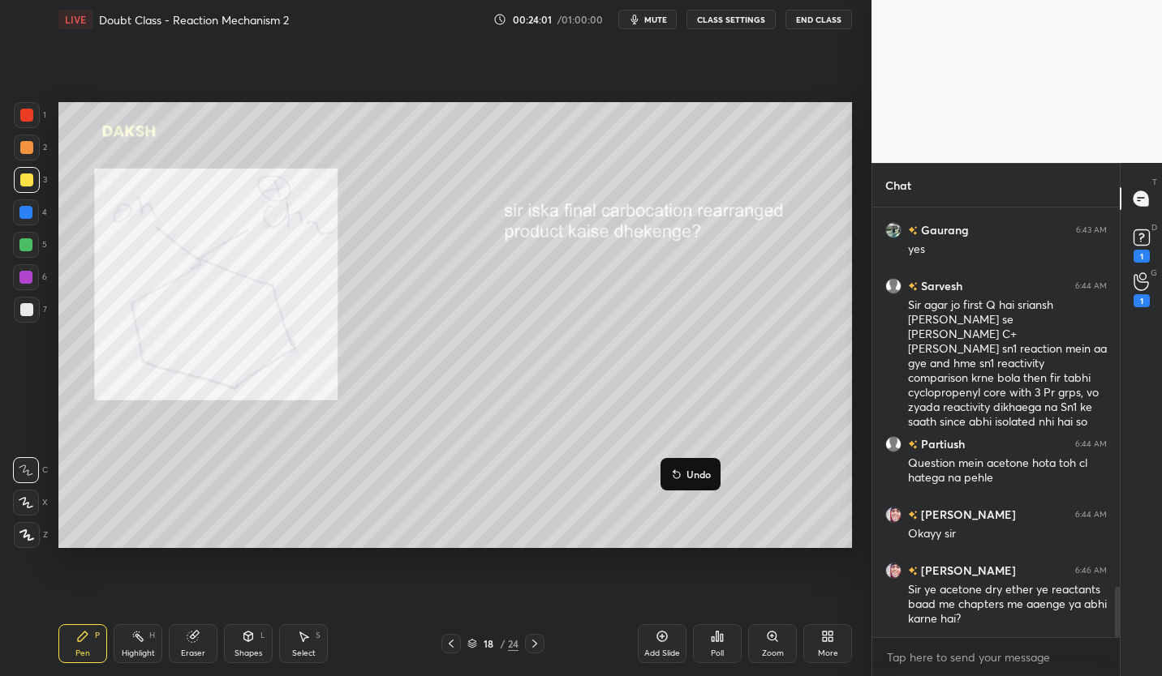
click at [662, 642] on icon at bounding box center [662, 637] width 11 height 11
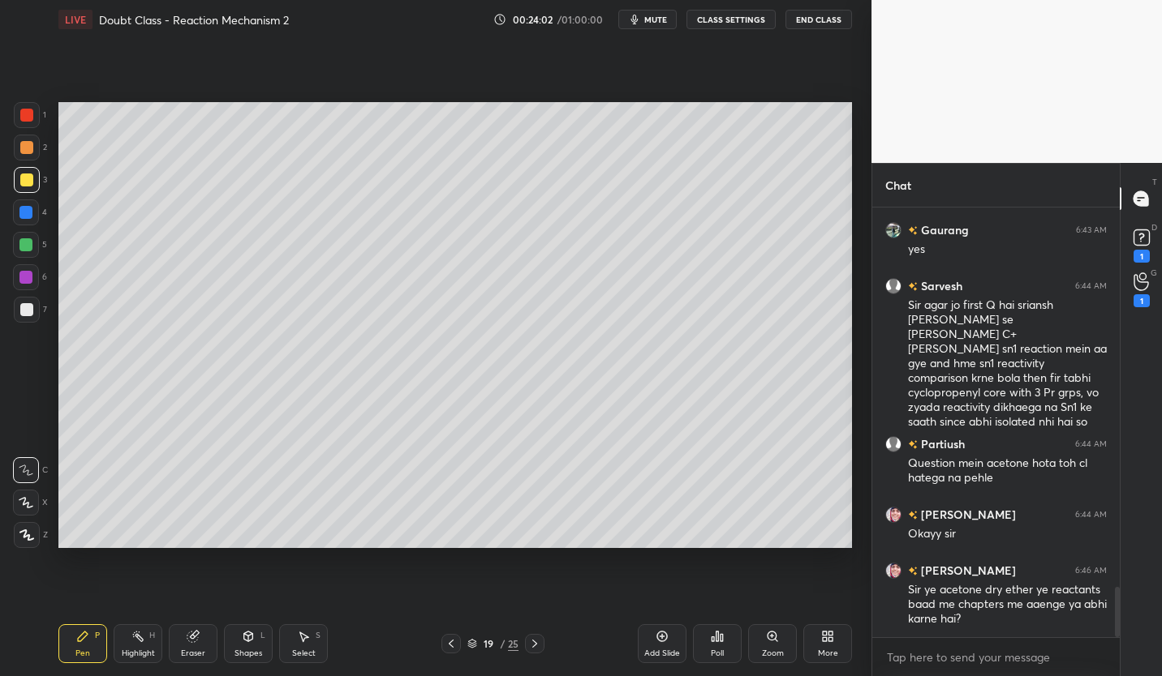
click at [718, 24] on button "CLASS SETTINGS" at bounding box center [730, 19] width 89 height 19
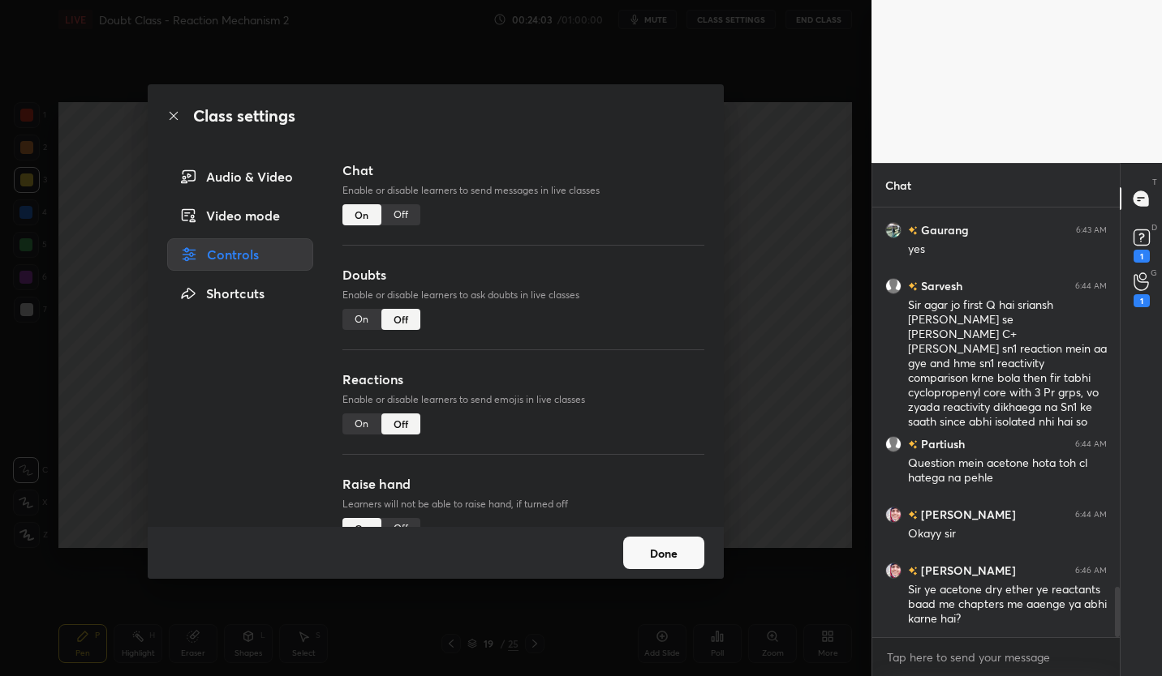
click at [402, 210] on div "Off" at bounding box center [400, 214] width 39 height 21
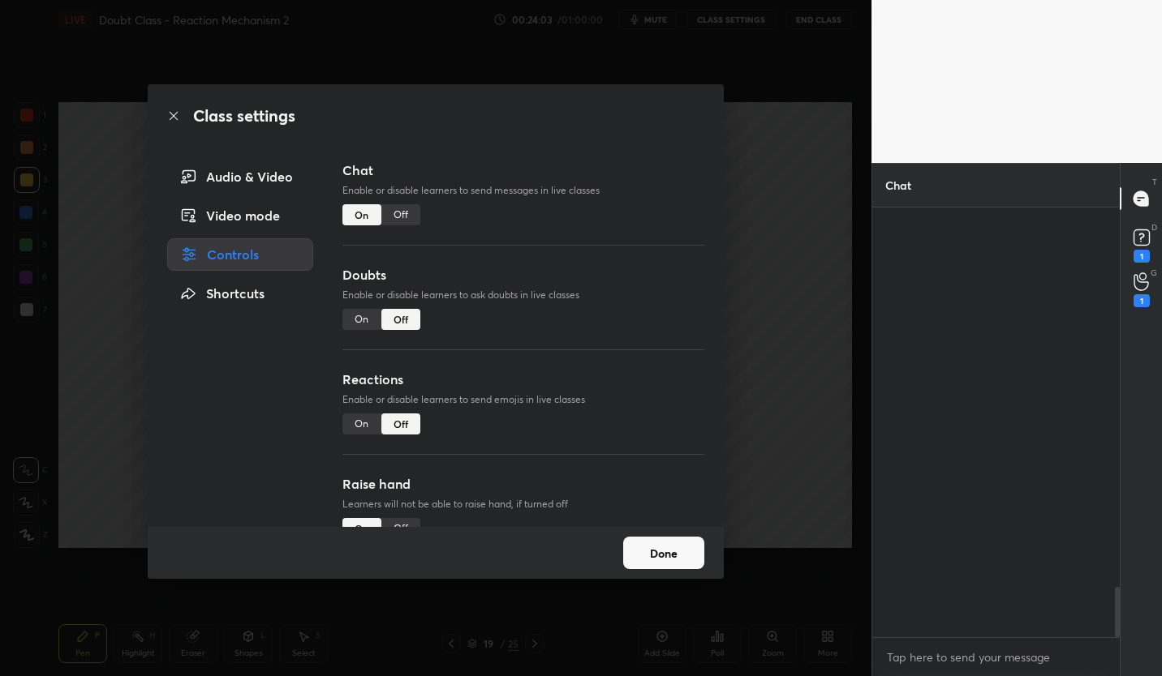
scroll to position [392, 243]
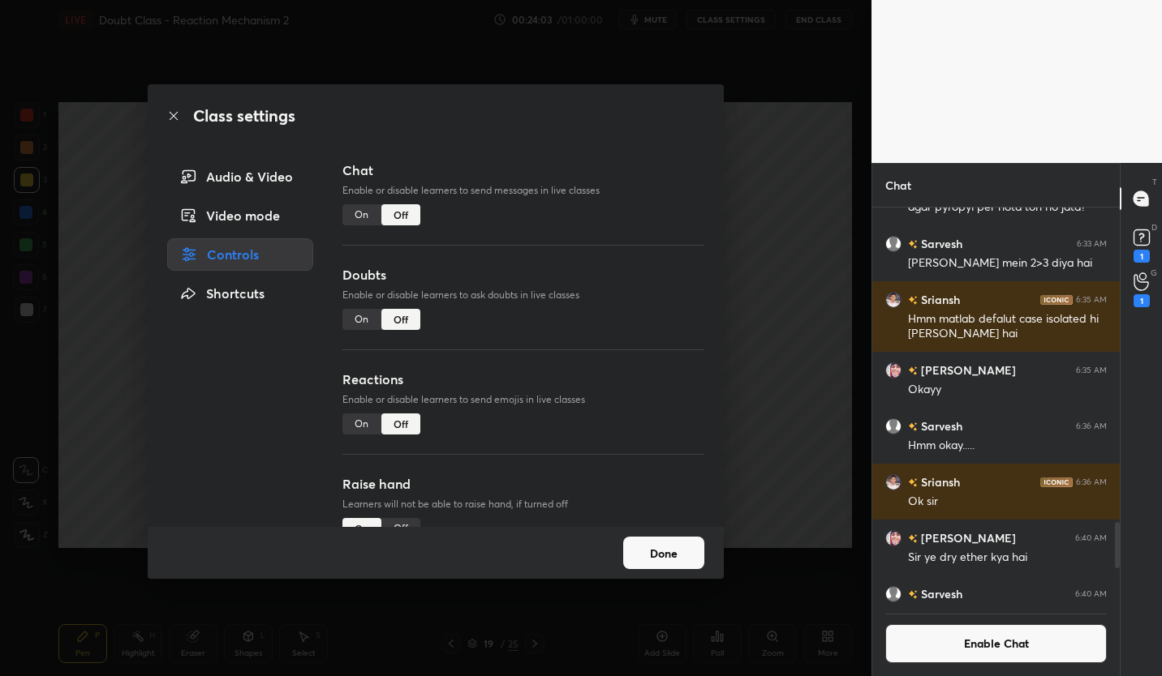
click at [655, 550] on button "Done" at bounding box center [663, 553] width 81 height 32
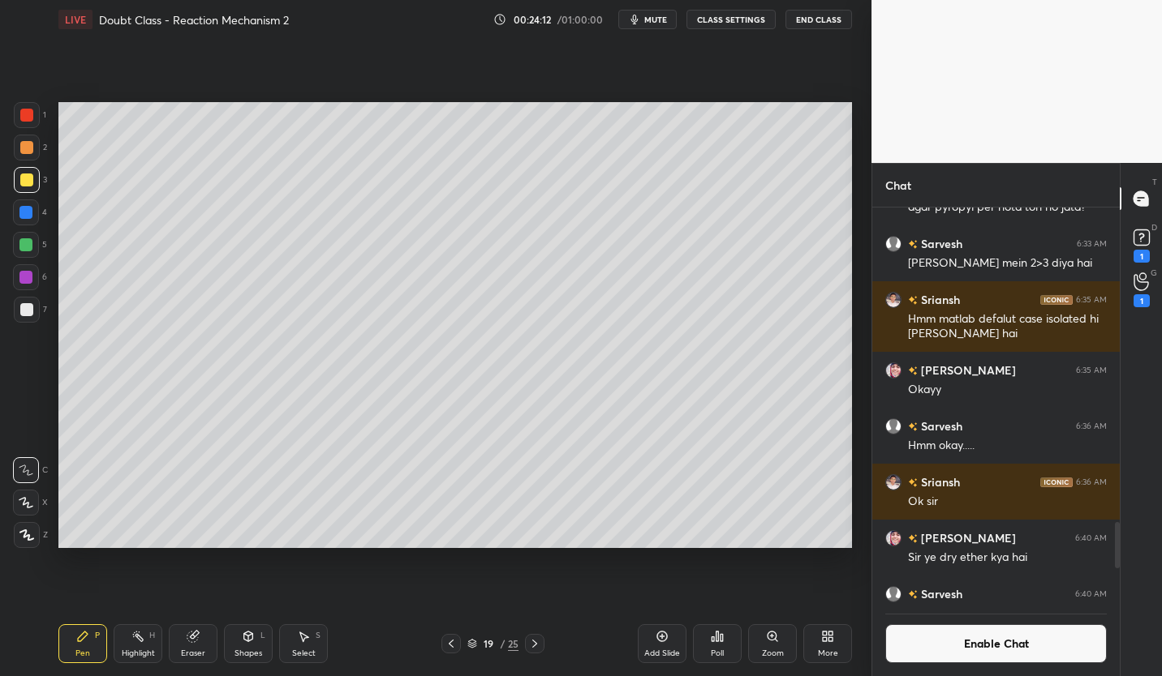
click at [27, 311] on div at bounding box center [26, 309] width 13 height 13
click at [29, 251] on div at bounding box center [26, 245] width 26 height 26
click at [28, 305] on div at bounding box center [26, 309] width 13 height 13
click at [196, 641] on icon at bounding box center [192, 637] width 11 height 11
click at [89, 639] on div "Pen P" at bounding box center [82, 644] width 49 height 39
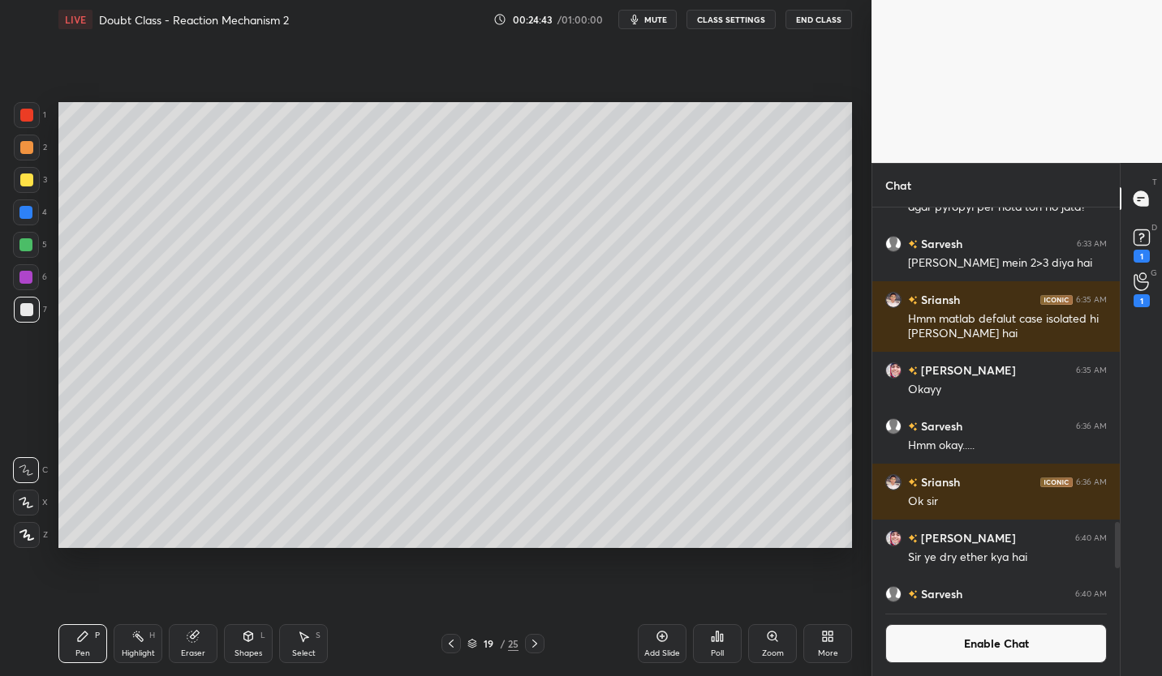
click at [27, 243] on div at bounding box center [25, 244] width 13 height 13
click at [28, 311] on div at bounding box center [26, 309] width 13 height 13
click at [664, 639] on icon at bounding box center [661, 636] width 13 height 13
click at [26, 184] on div at bounding box center [26, 180] width 13 height 13
click at [195, 645] on div "Eraser" at bounding box center [193, 644] width 49 height 39
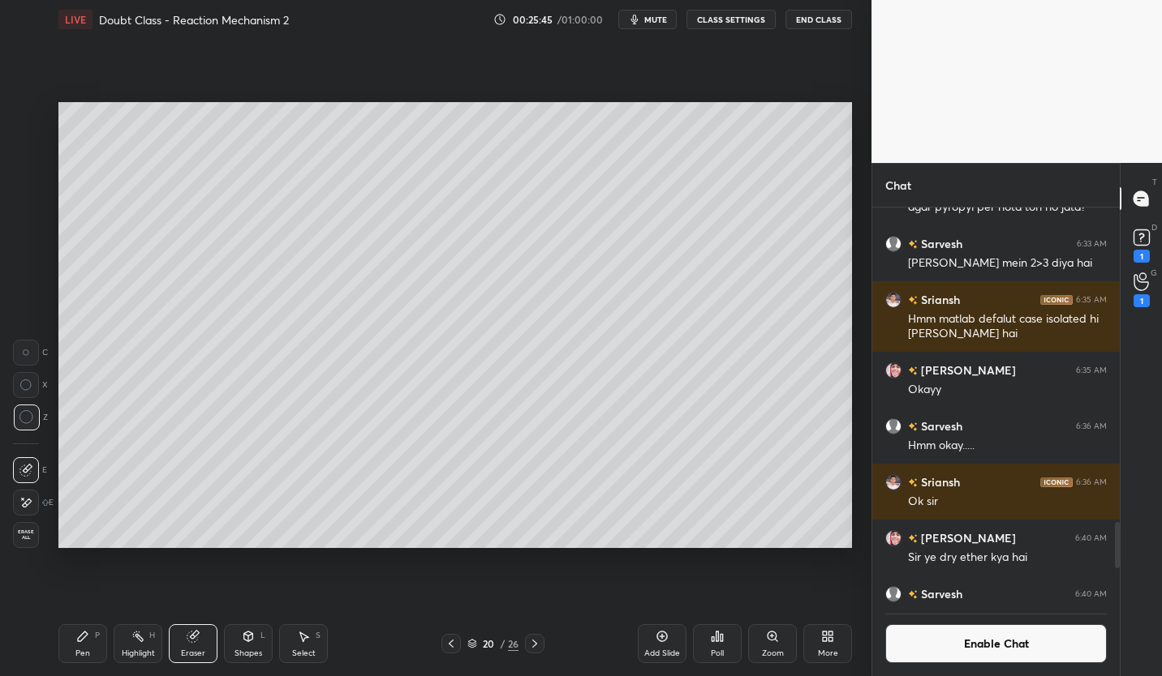
click at [90, 636] on div "Pen P" at bounding box center [82, 644] width 49 height 39
click at [1024, 651] on button "Enable Chat" at bounding box center [995, 644] width 221 height 39
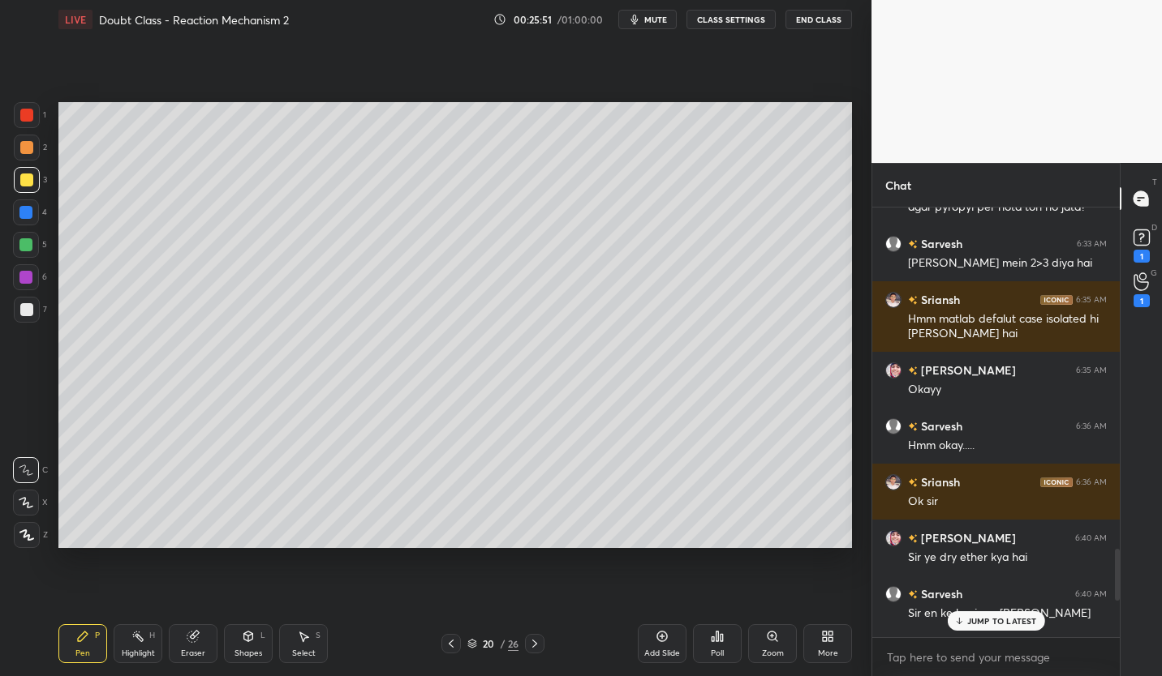
scroll to position [2605, 0]
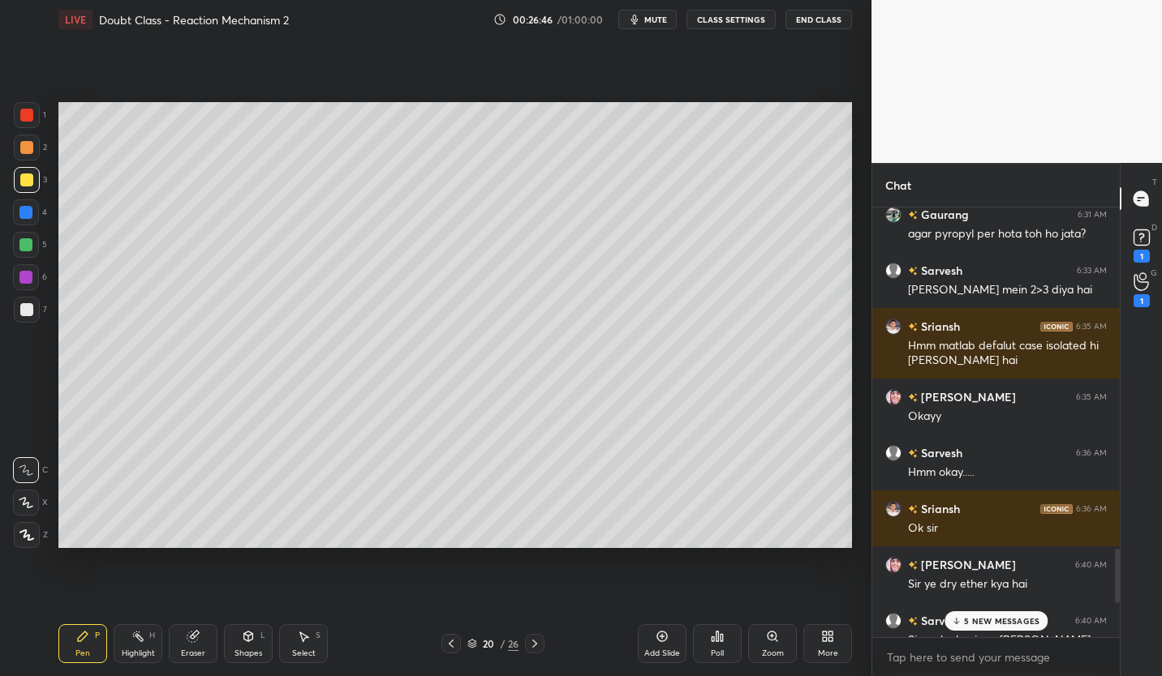
click at [1000, 621] on p "5 NEW MESSAGES" at bounding box center [1001, 621] width 75 height 10
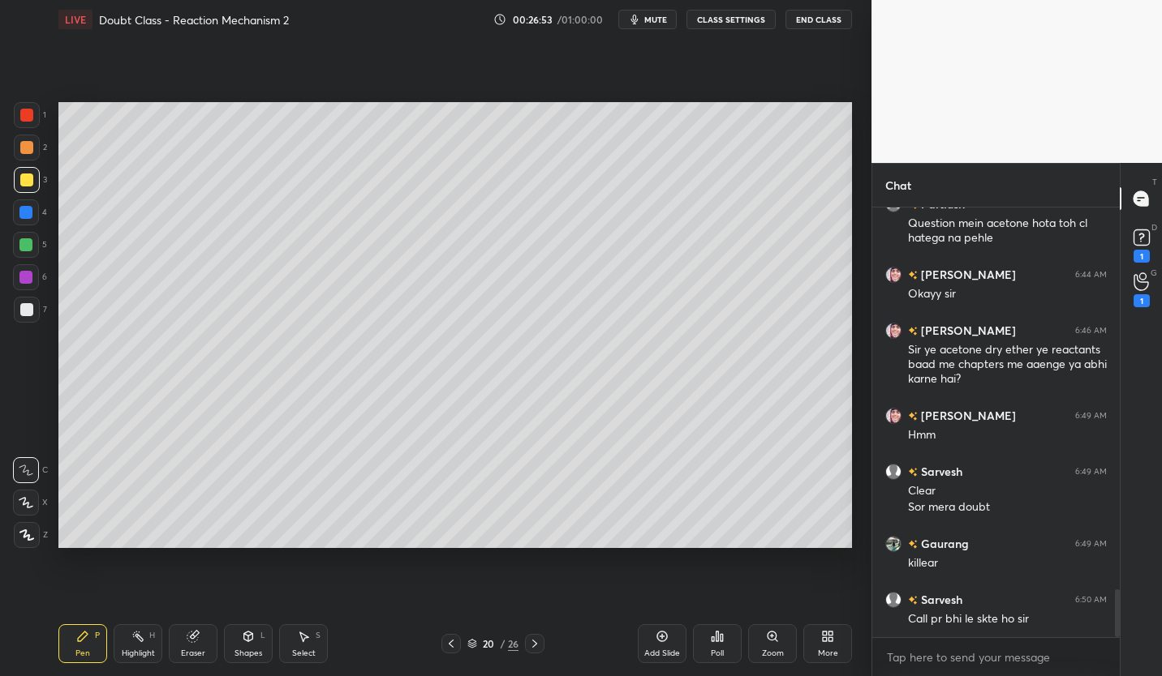
click at [1145, 285] on icon at bounding box center [1140, 282] width 15 height 19
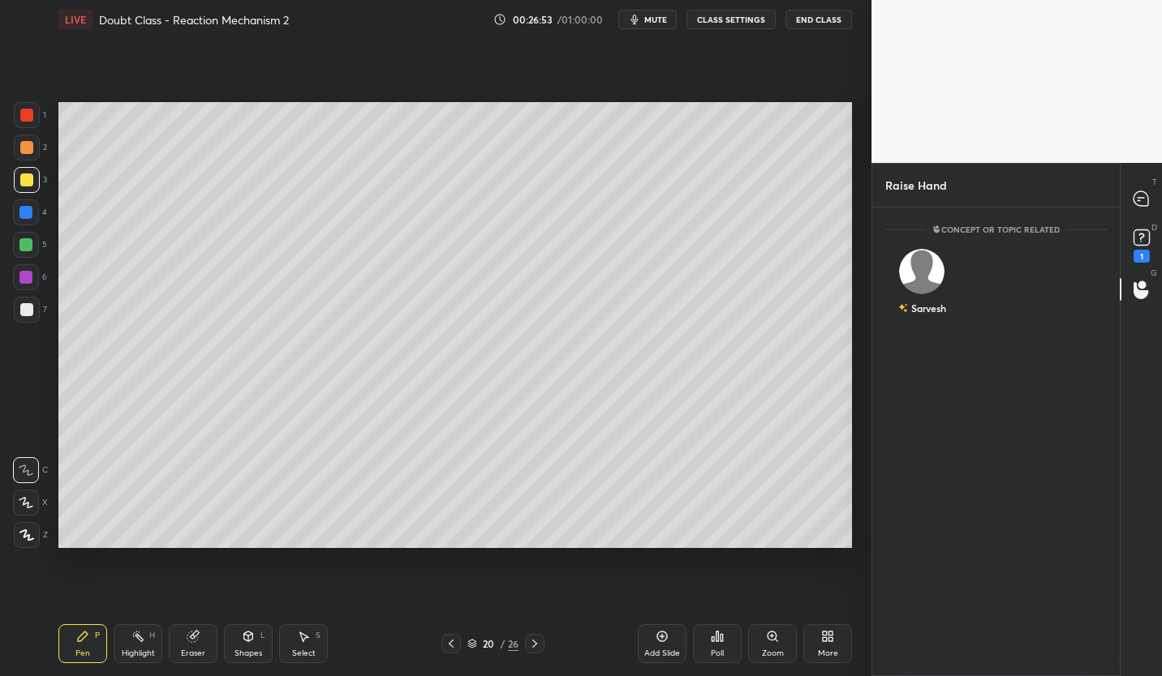
scroll to position [6, 6]
click at [930, 277] on img "grid" at bounding box center [921, 271] width 45 height 45
click at [927, 323] on button "INVITE" at bounding box center [921, 319] width 58 height 21
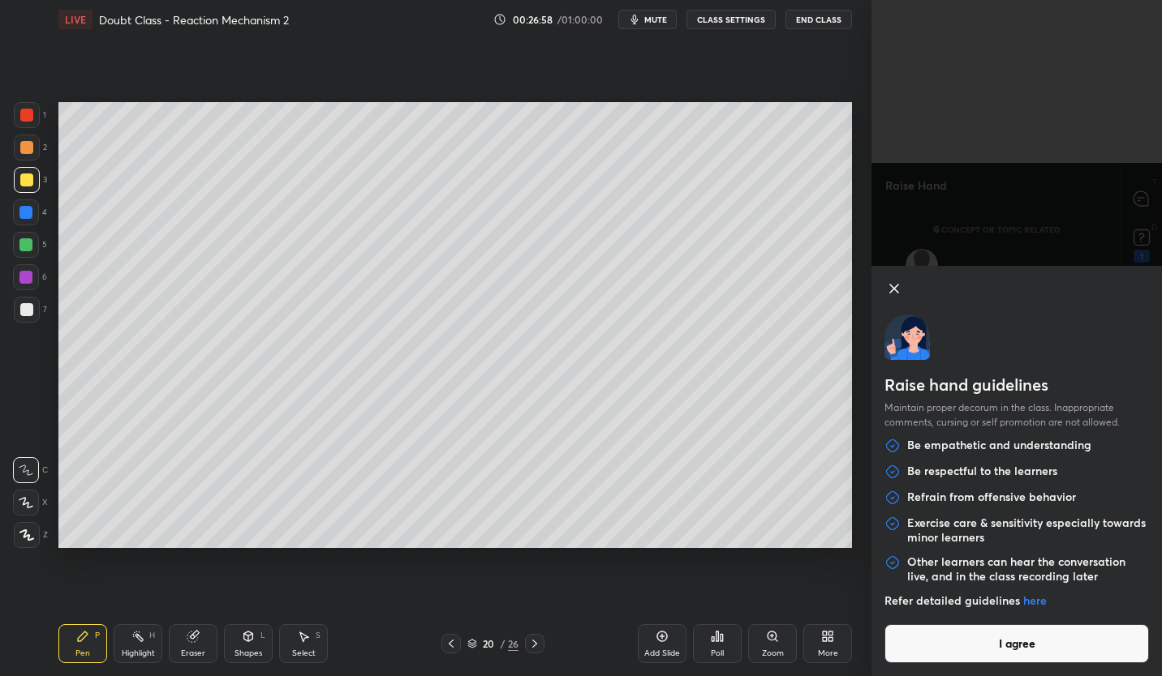
click at [893, 291] on icon at bounding box center [893, 288] width 19 height 19
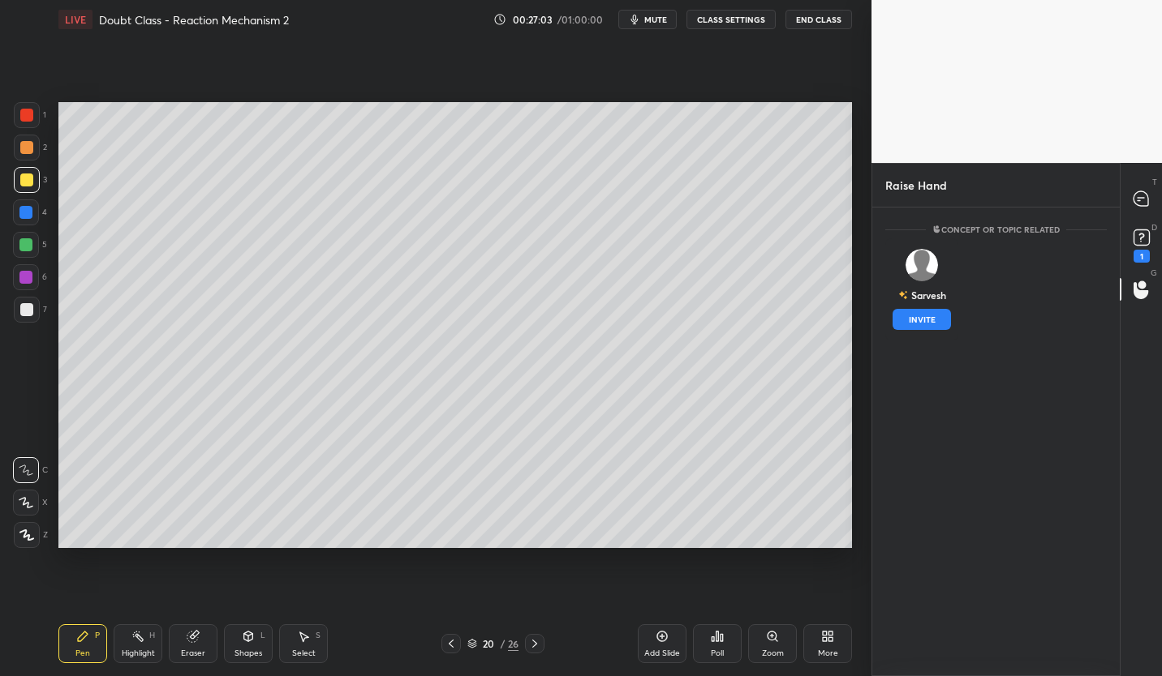
click at [929, 326] on button "INVITE" at bounding box center [921, 319] width 58 height 21
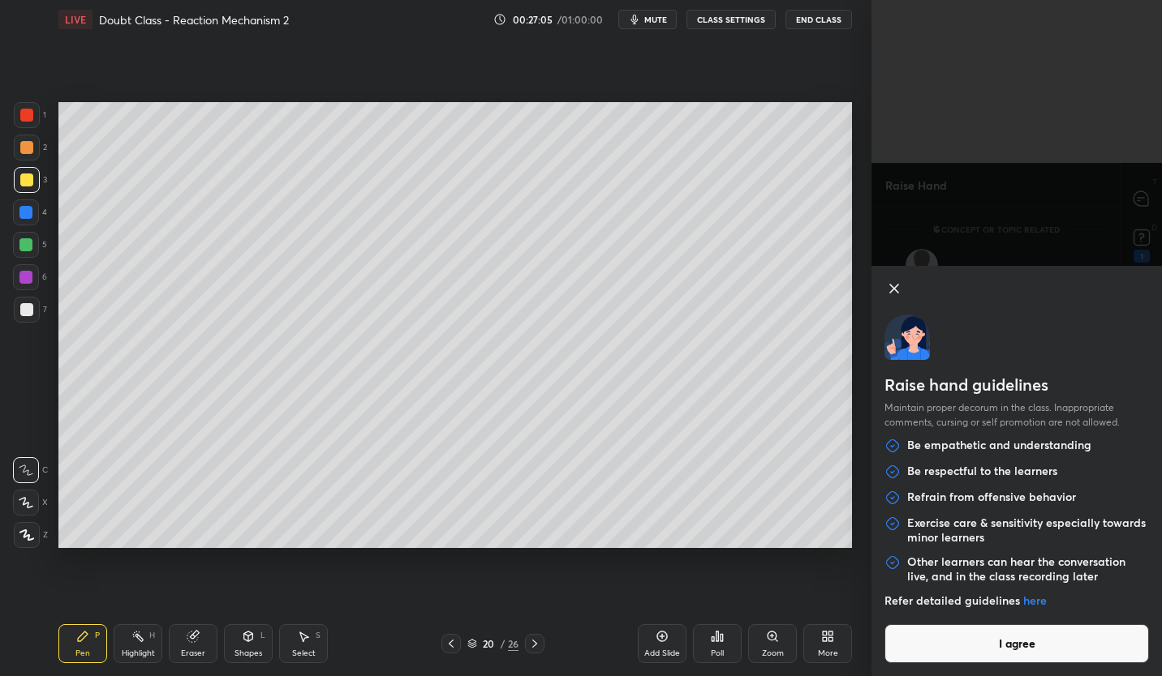
click at [1037, 652] on button "I agree" at bounding box center [1016, 644] width 264 height 39
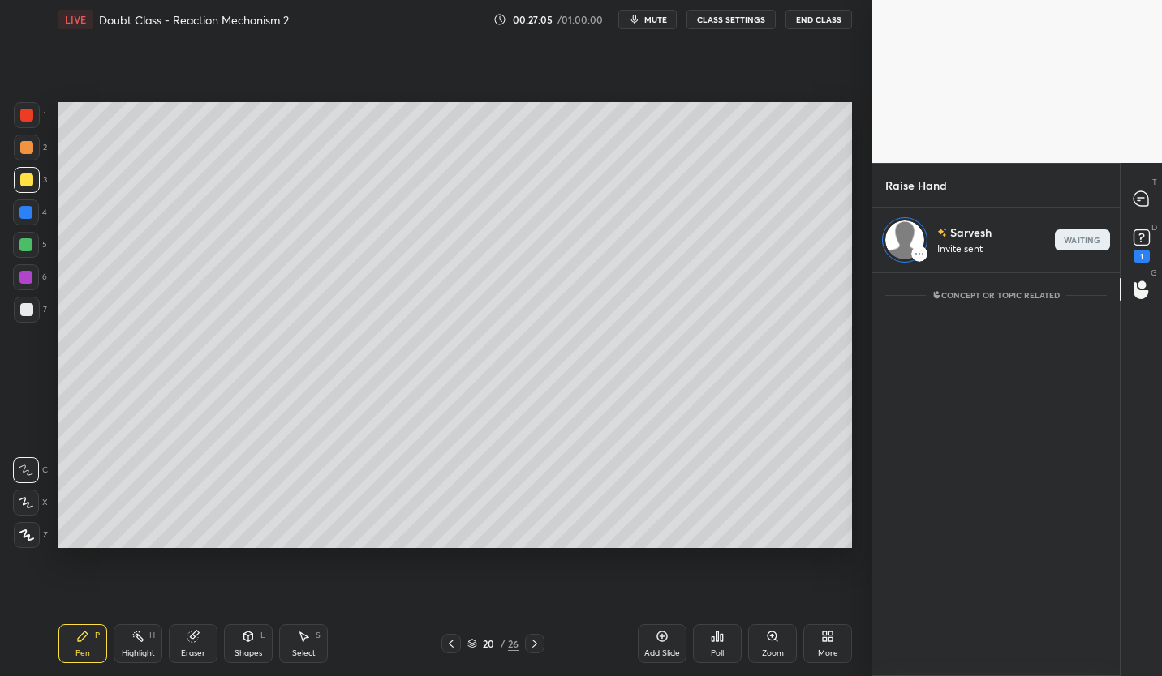
scroll to position [398, 243]
click at [1138, 200] on icon at bounding box center [1138, 200] width 2 height 0
type textarea "x"
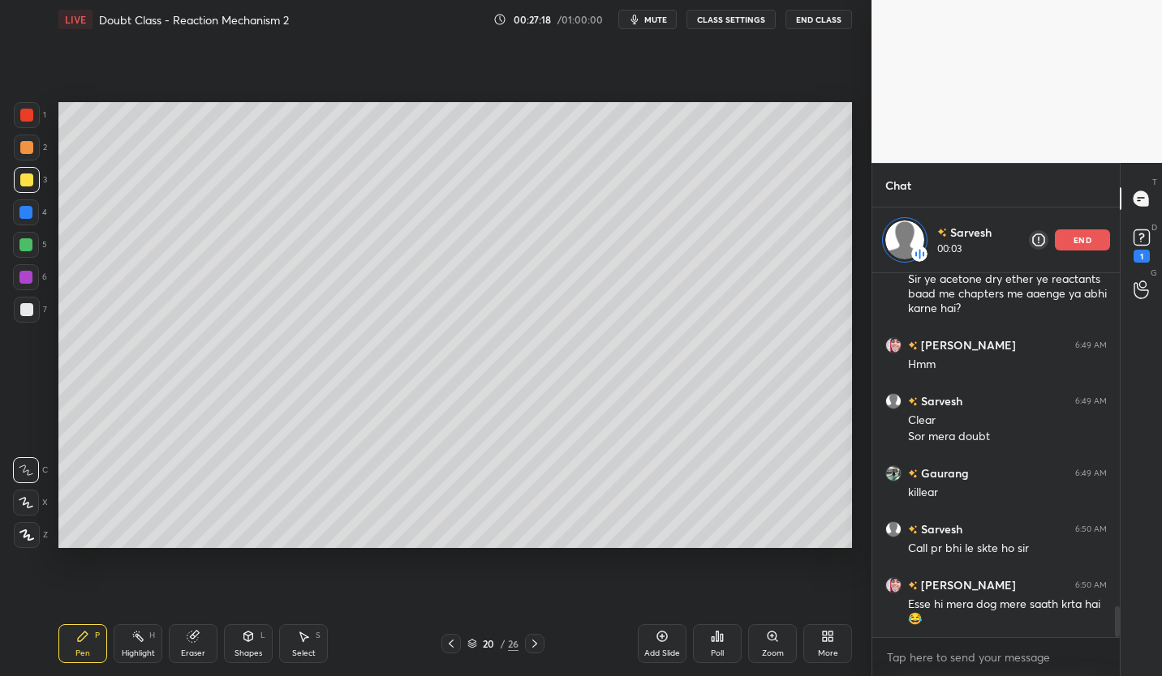
scroll to position [3991, 0]
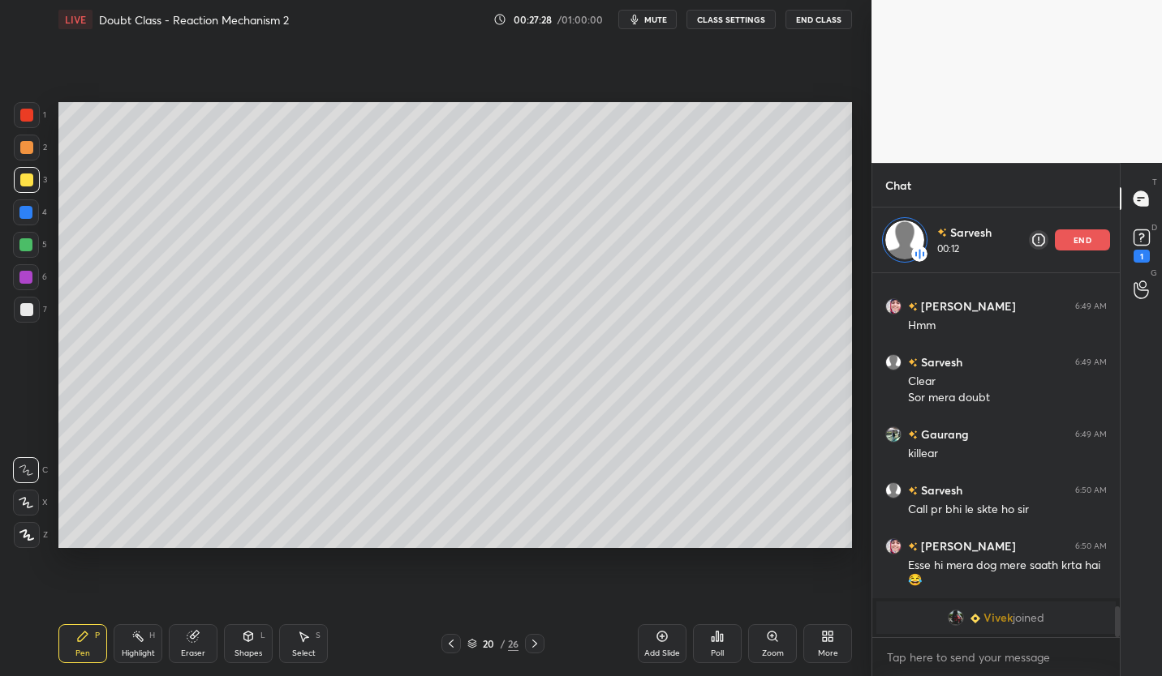
click at [451, 639] on icon at bounding box center [451, 644] width 13 height 13
click at [452, 638] on icon at bounding box center [451, 644] width 13 height 13
click at [451, 637] on div at bounding box center [450, 643] width 19 height 19
click at [452, 638] on icon at bounding box center [451, 644] width 13 height 13
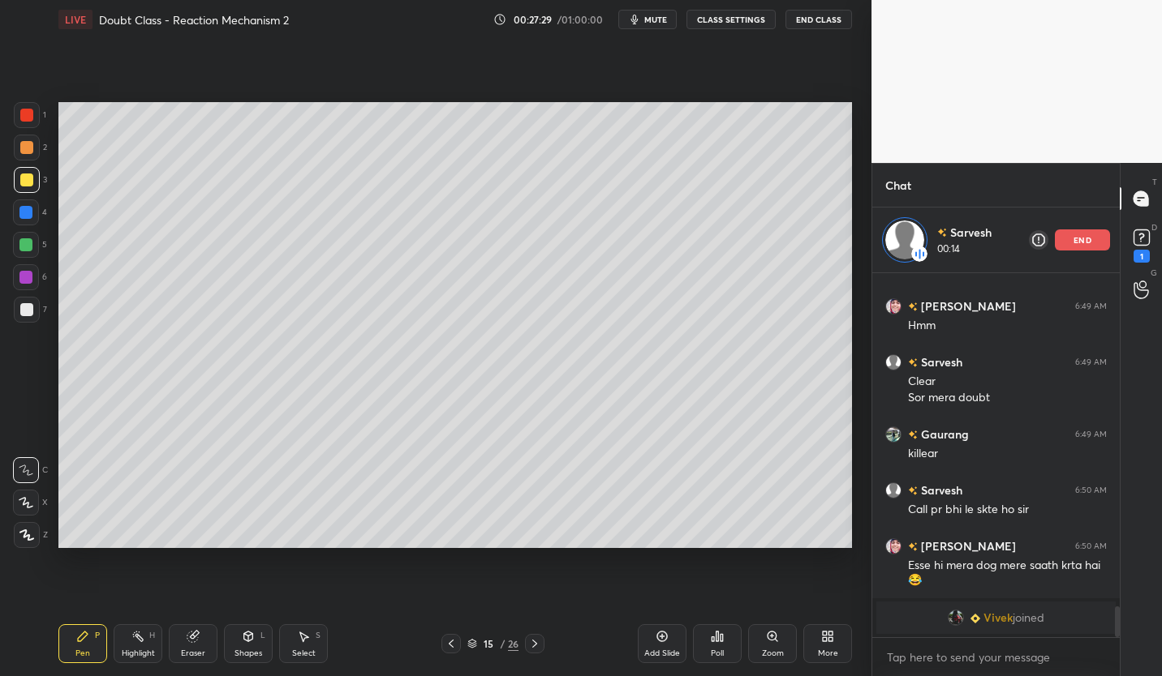
click at [453, 642] on icon at bounding box center [451, 644] width 13 height 13
click at [450, 643] on icon at bounding box center [451, 644] width 13 height 13
click at [447, 642] on icon at bounding box center [451, 644] width 13 height 13
click at [450, 640] on icon at bounding box center [451, 644] width 13 height 13
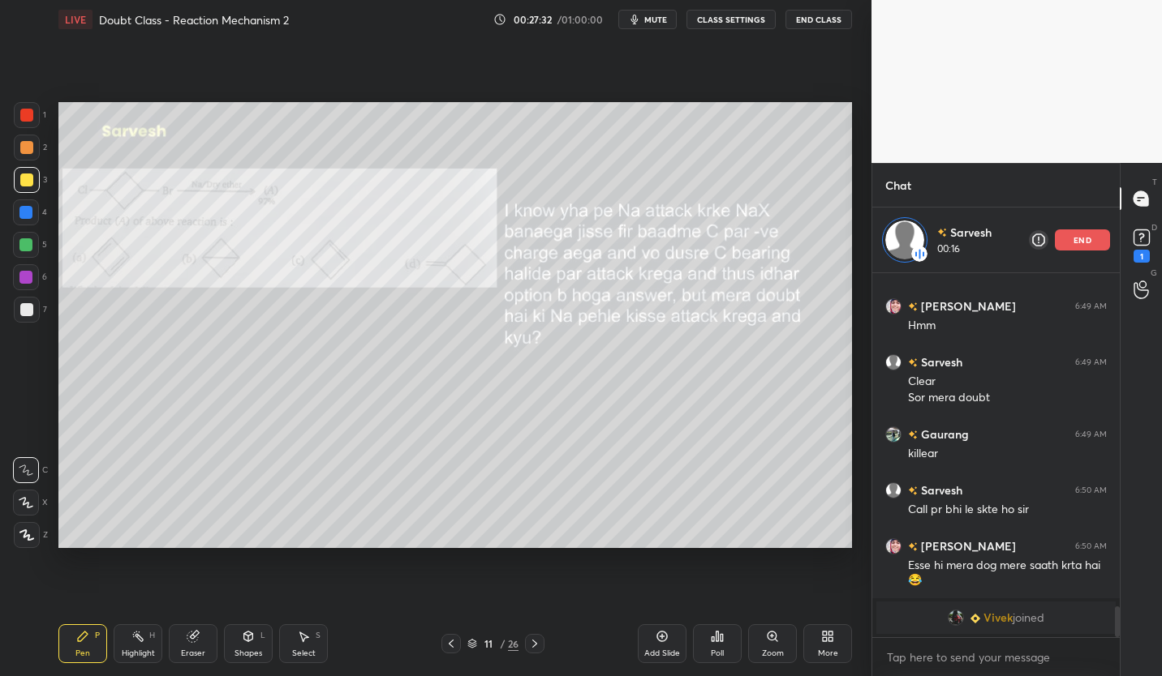
click at [447, 642] on icon at bounding box center [451, 644] width 13 height 13
click at [448, 645] on icon at bounding box center [451, 644] width 13 height 13
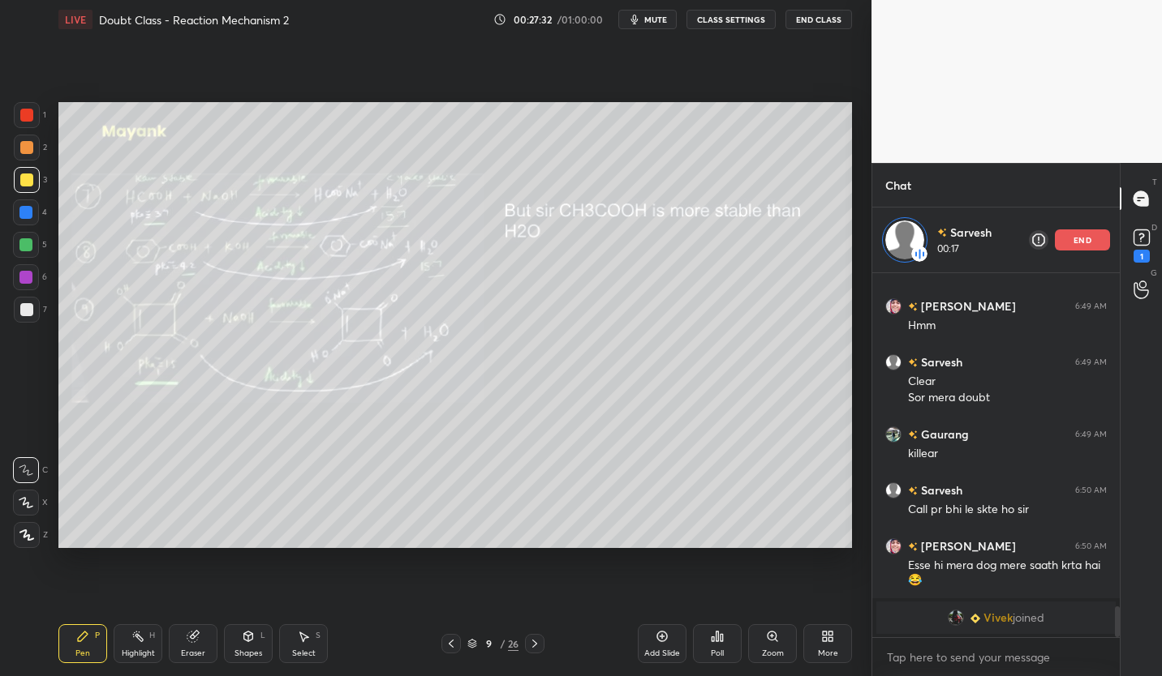
click at [448, 645] on icon at bounding box center [451, 644] width 13 height 13
click at [450, 646] on icon at bounding box center [451, 644] width 13 height 13
click at [448, 647] on icon at bounding box center [451, 644] width 13 height 13
click at [449, 647] on icon at bounding box center [451, 644] width 13 height 13
click at [449, 646] on icon at bounding box center [451, 644] width 13 height 13
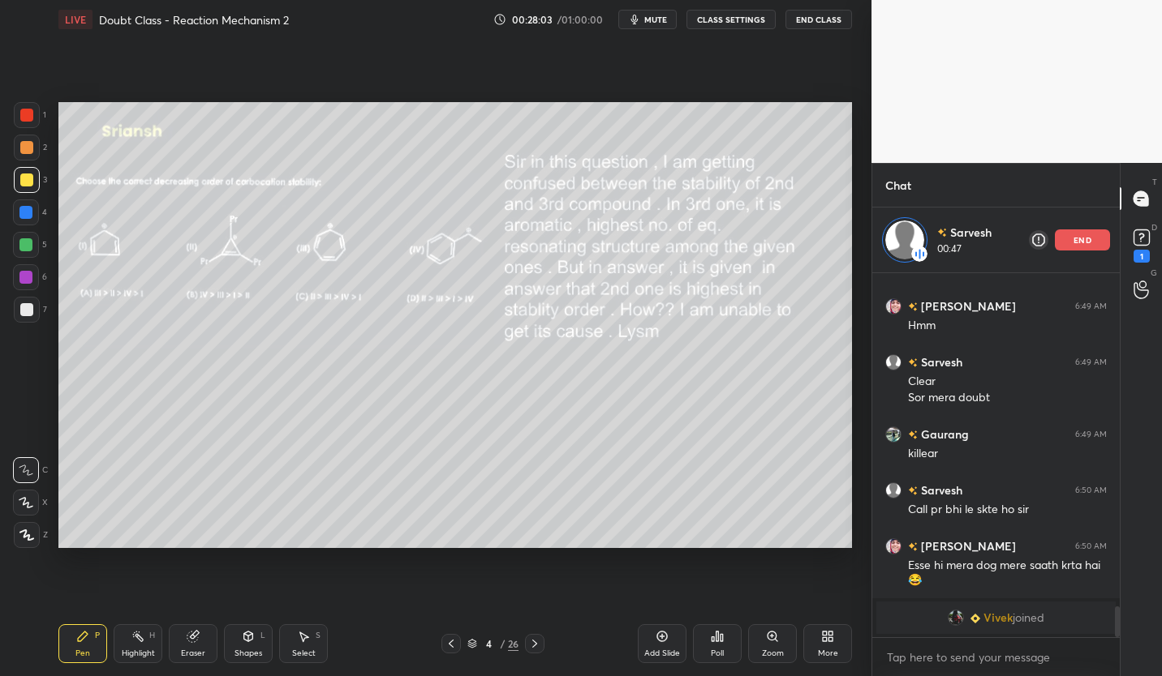
click at [539, 646] on icon at bounding box center [534, 644] width 13 height 13
click at [535, 644] on icon at bounding box center [534, 644] width 13 height 13
click at [539, 643] on icon at bounding box center [534, 644] width 13 height 13
click at [542, 642] on div at bounding box center [534, 643] width 19 height 19
click at [450, 648] on icon at bounding box center [451, 644] width 13 height 13
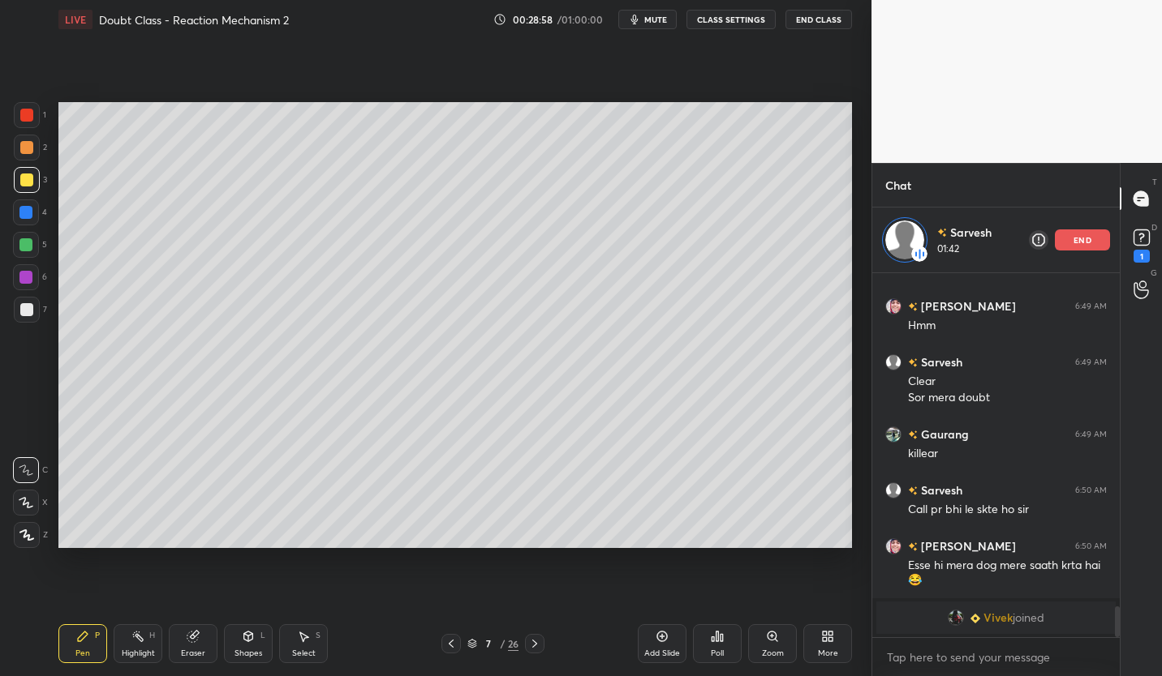
click at [445, 644] on icon at bounding box center [451, 644] width 13 height 13
click at [449, 643] on icon at bounding box center [451, 644] width 13 height 13
click at [448, 644] on icon at bounding box center [451, 644] width 13 height 13
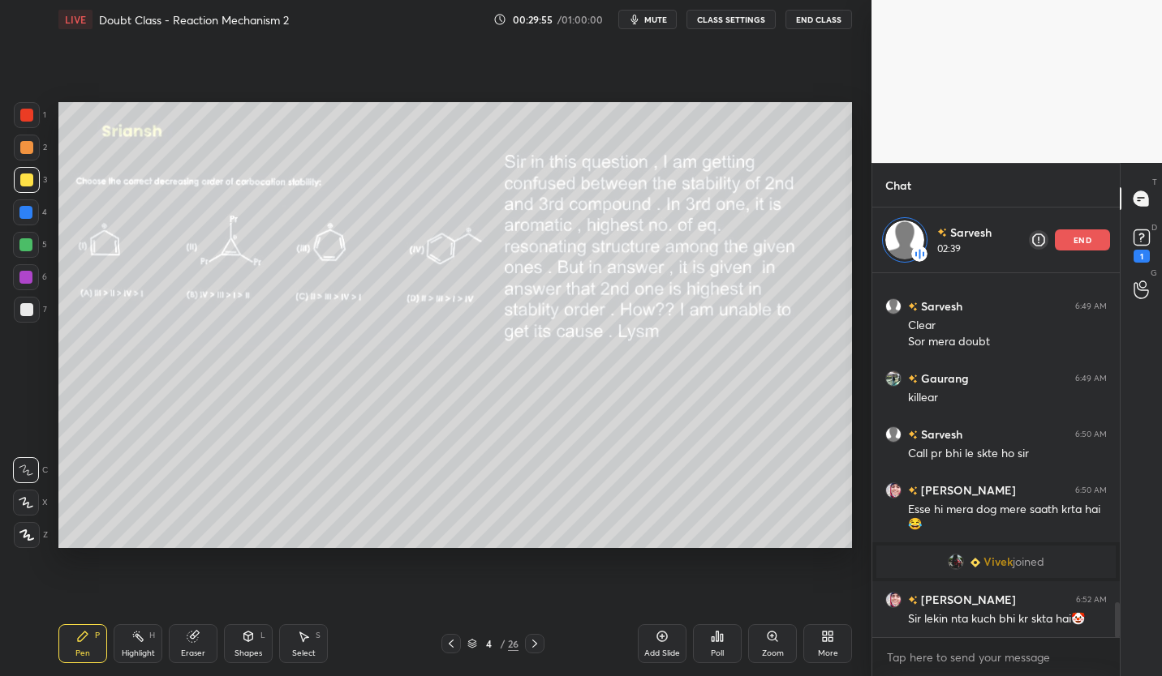
click at [540, 643] on icon at bounding box center [534, 644] width 13 height 13
click at [447, 646] on icon at bounding box center [451, 644] width 13 height 13
click at [539, 646] on icon at bounding box center [534, 644] width 13 height 13
click at [538, 650] on icon at bounding box center [534, 644] width 13 height 13
click at [536, 647] on icon at bounding box center [534, 644] width 13 height 13
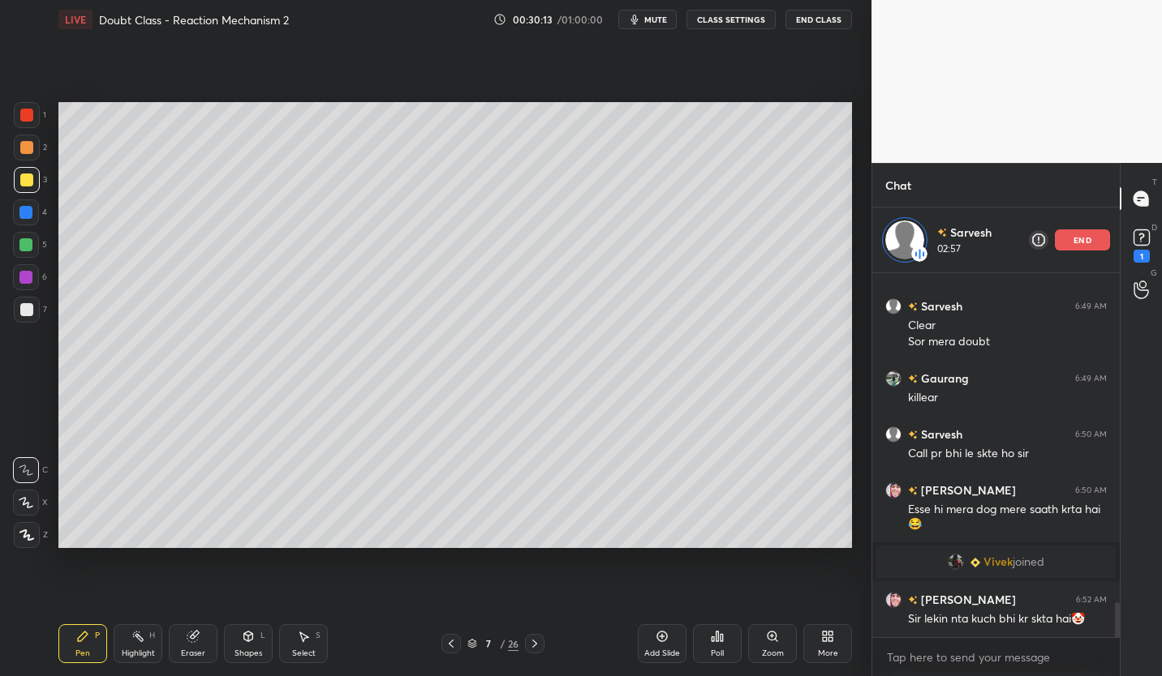
click at [540, 644] on icon at bounding box center [534, 644] width 13 height 13
click at [540, 646] on icon at bounding box center [534, 644] width 13 height 13
click at [532, 648] on icon at bounding box center [534, 644] width 13 height 13
click at [535, 644] on icon at bounding box center [534, 644] width 13 height 13
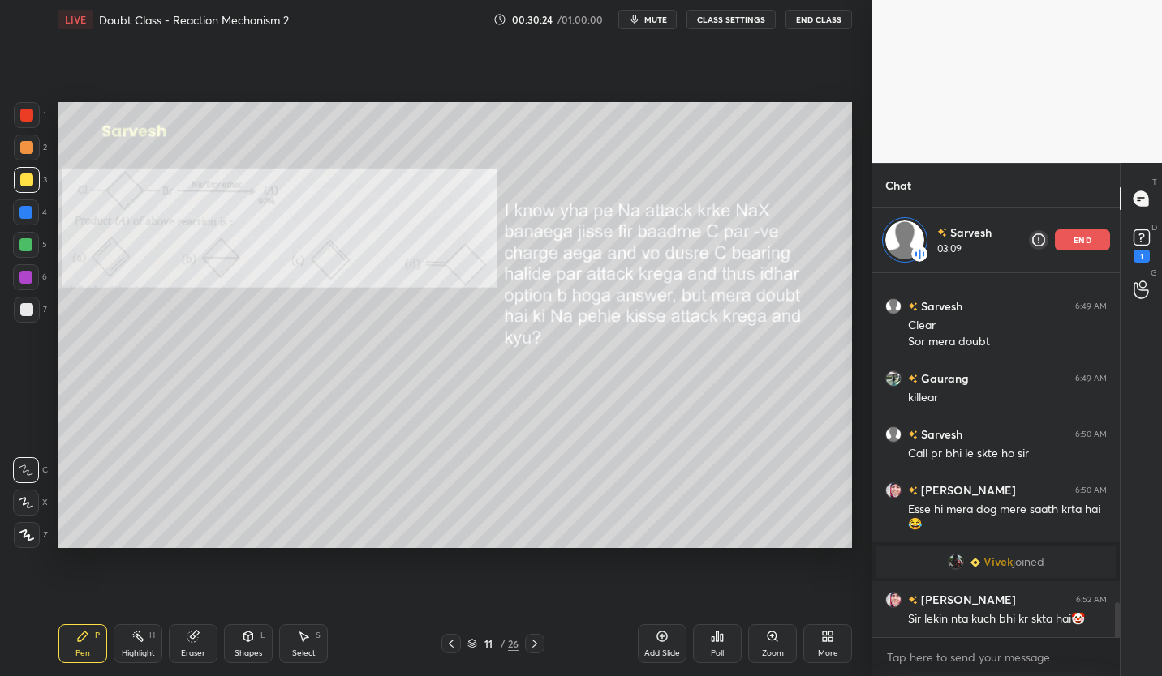
click at [539, 644] on icon at bounding box center [534, 644] width 13 height 13
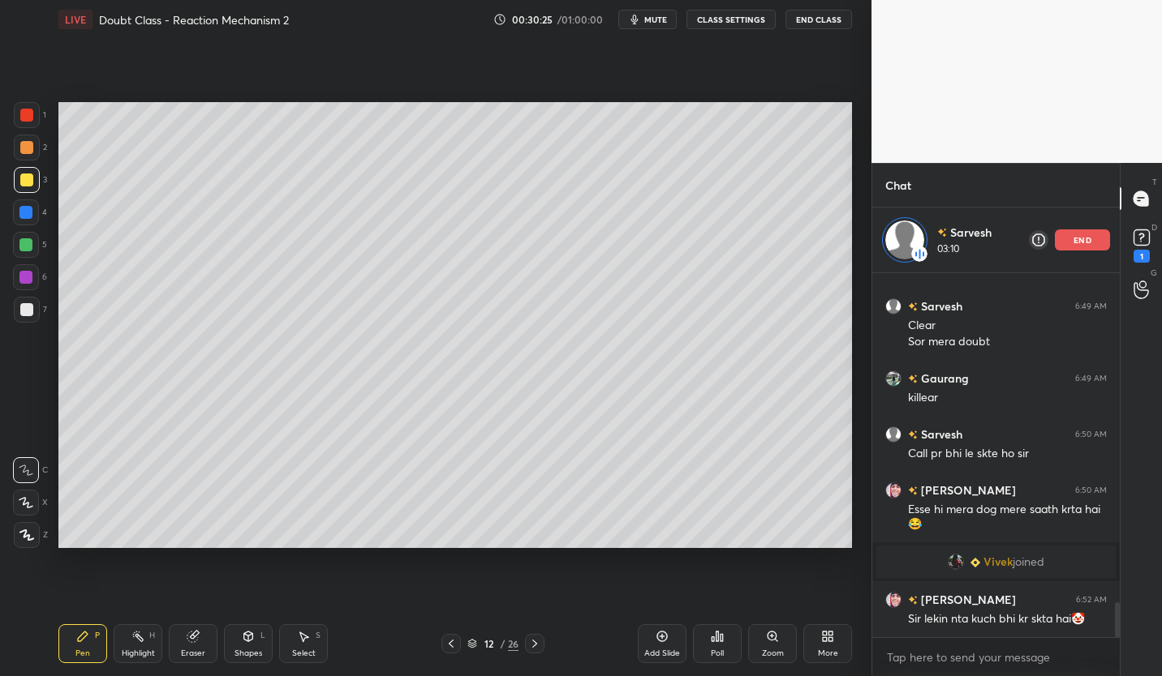
click at [540, 643] on icon at bounding box center [534, 644] width 13 height 13
click at [539, 644] on icon at bounding box center [534, 644] width 13 height 13
click at [539, 643] on icon at bounding box center [534, 644] width 13 height 13
click at [535, 644] on icon at bounding box center [534, 644] width 13 height 13
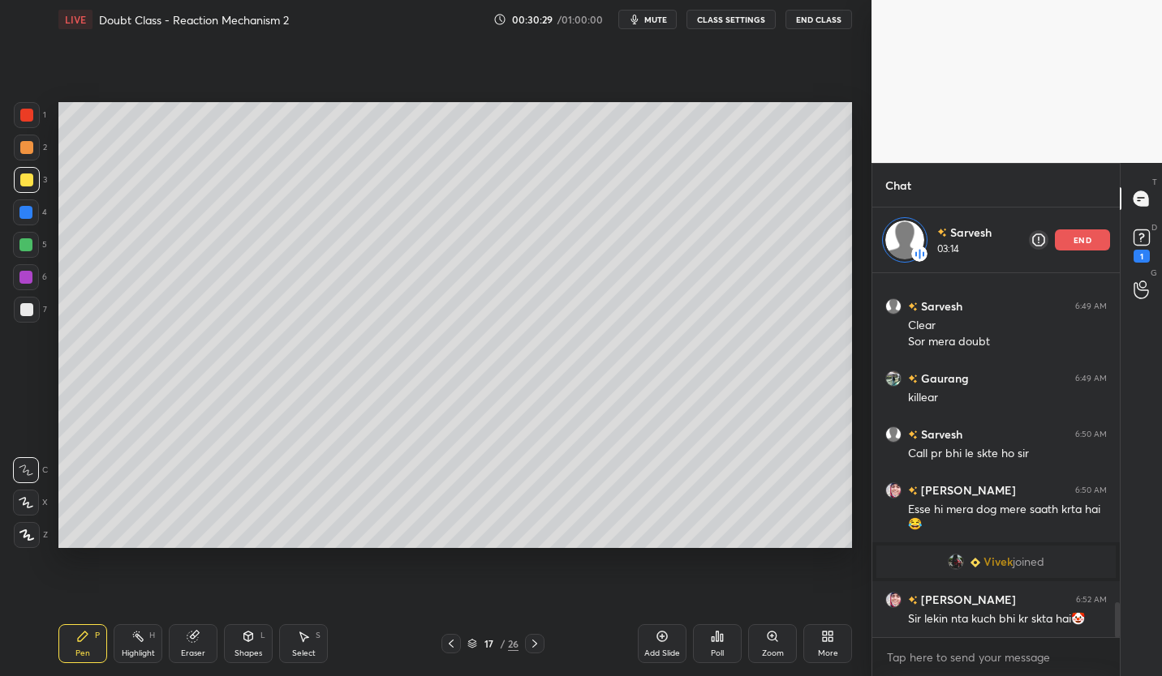
click at [535, 644] on icon at bounding box center [534, 644] width 13 height 13
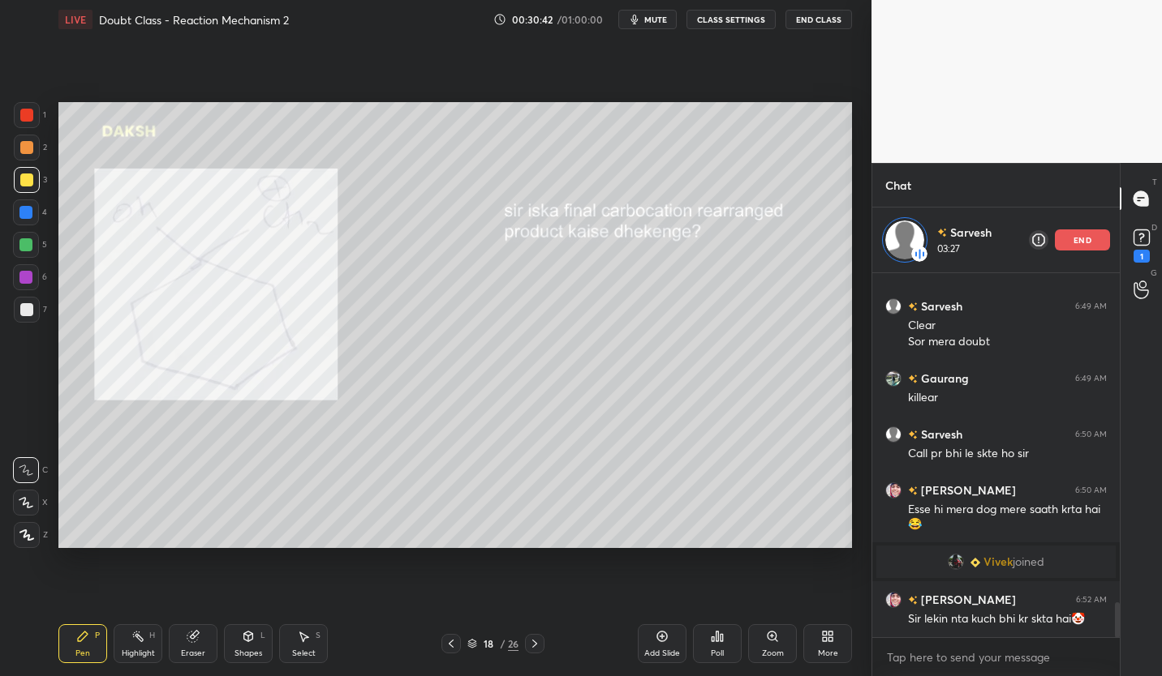
click at [535, 638] on icon at bounding box center [534, 644] width 13 height 13
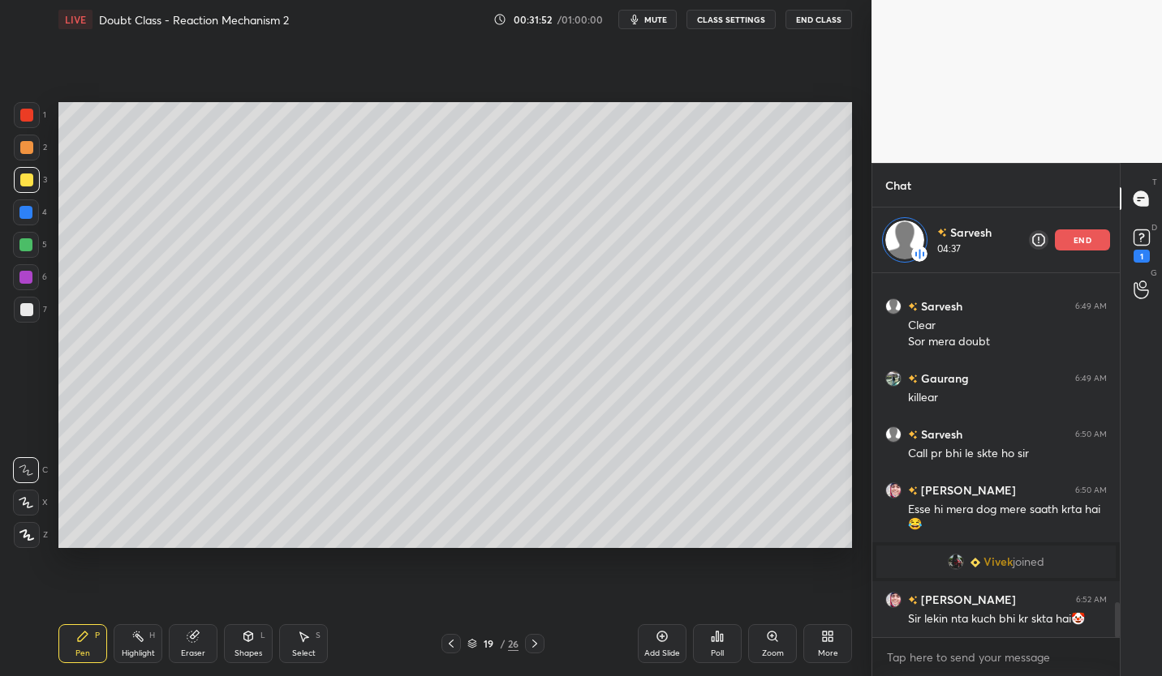
click at [29, 311] on div at bounding box center [26, 309] width 13 height 13
click at [535, 642] on icon at bounding box center [534, 644] width 5 height 8
click at [452, 643] on icon at bounding box center [451, 644] width 13 height 13
click at [445, 644] on icon at bounding box center [451, 644] width 13 height 13
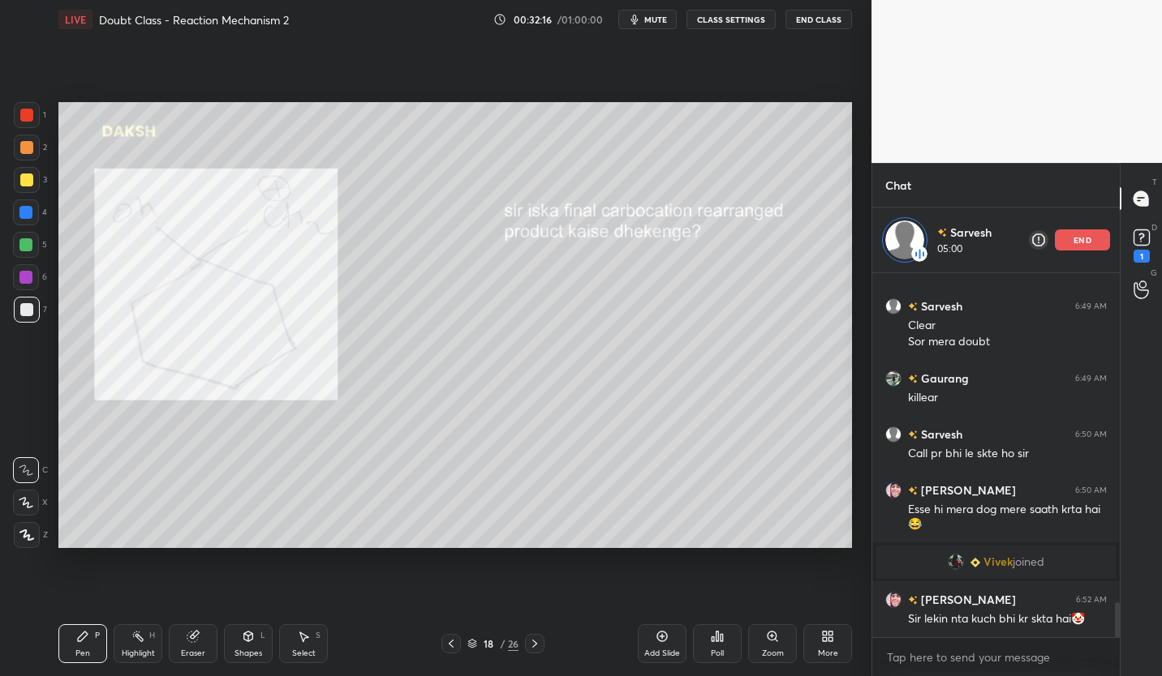
click at [537, 646] on icon at bounding box center [534, 644] width 13 height 13
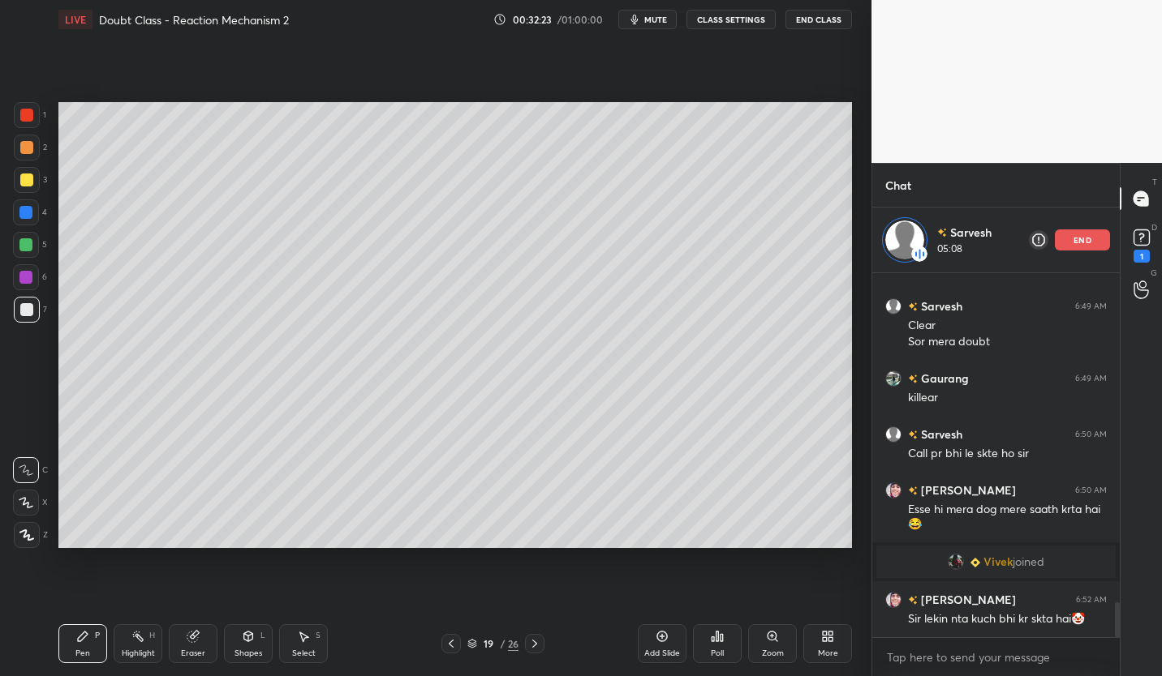
click at [534, 640] on icon at bounding box center [534, 644] width 13 height 13
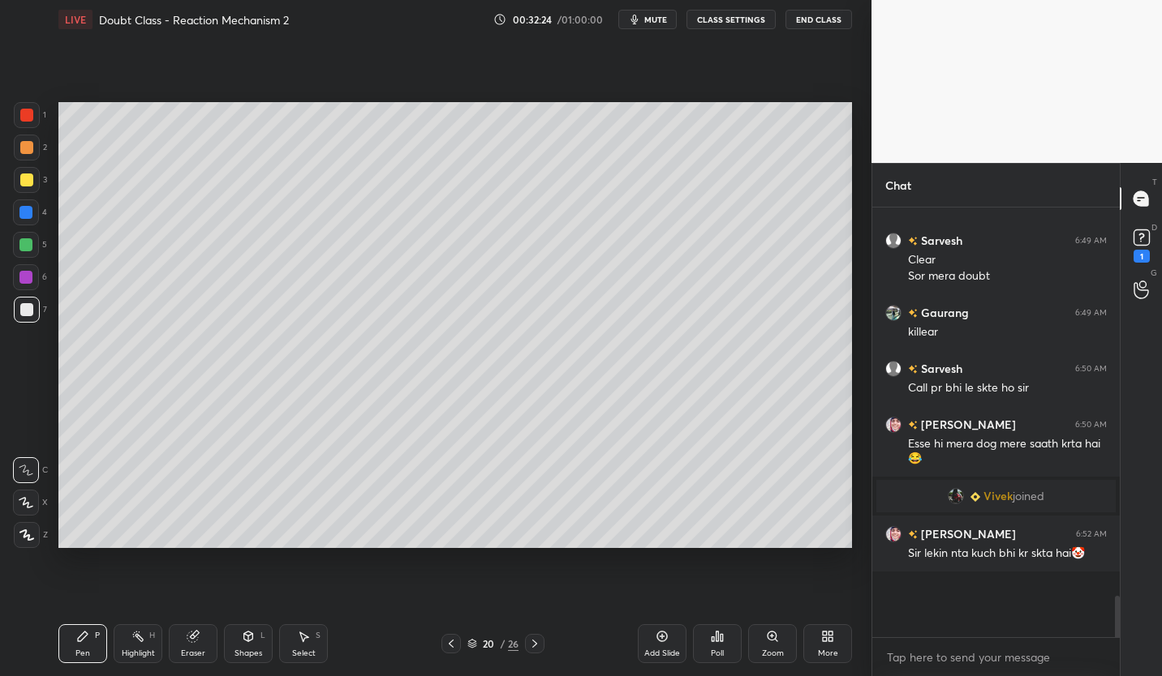
scroll to position [3353, 0]
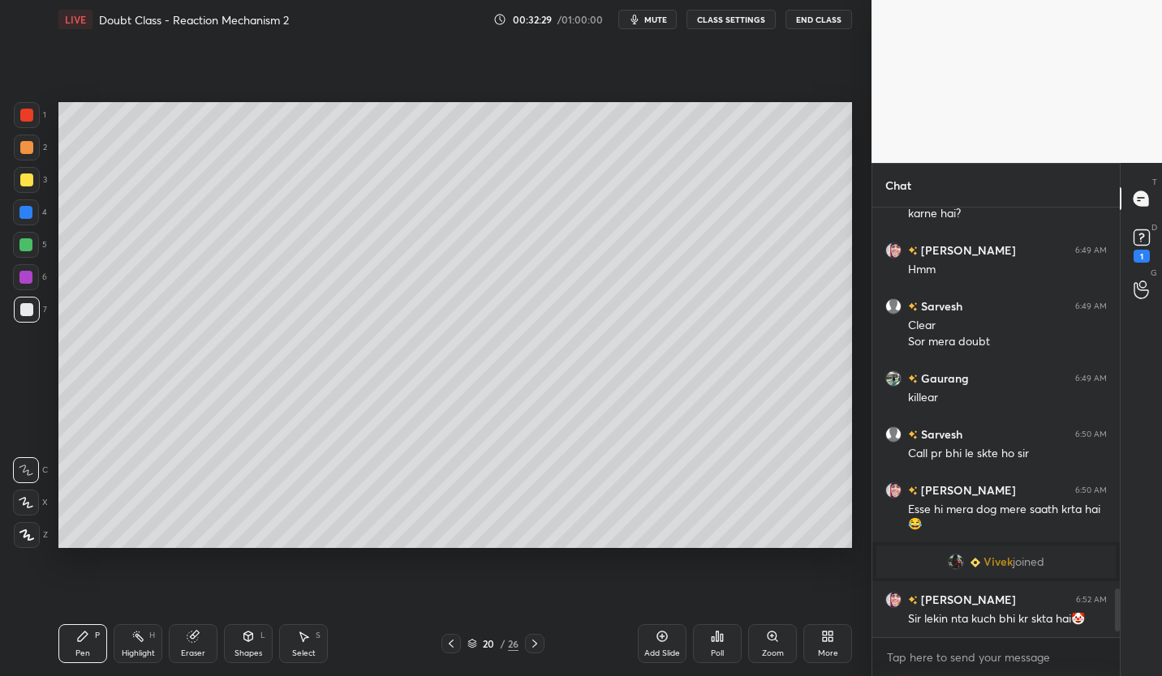
click at [454, 640] on icon at bounding box center [451, 644] width 13 height 13
click at [450, 644] on icon at bounding box center [451, 644] width 13 height 13
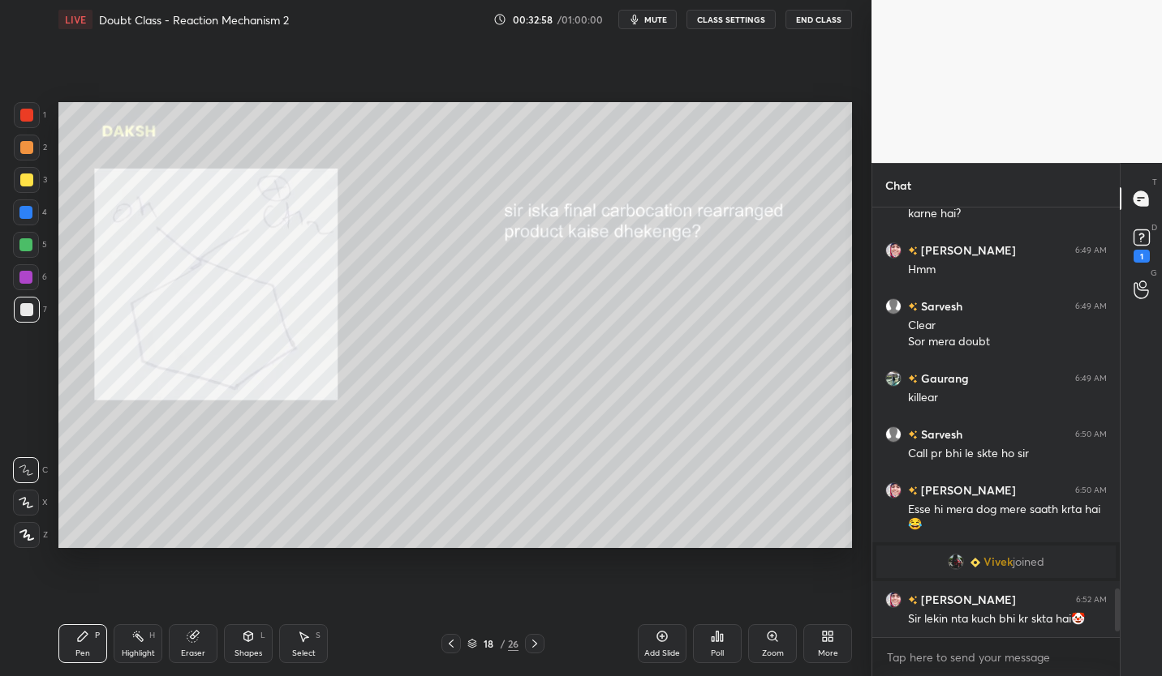
click at [531, 642] on icon at bounding box center [534, 644] width 13 height 13
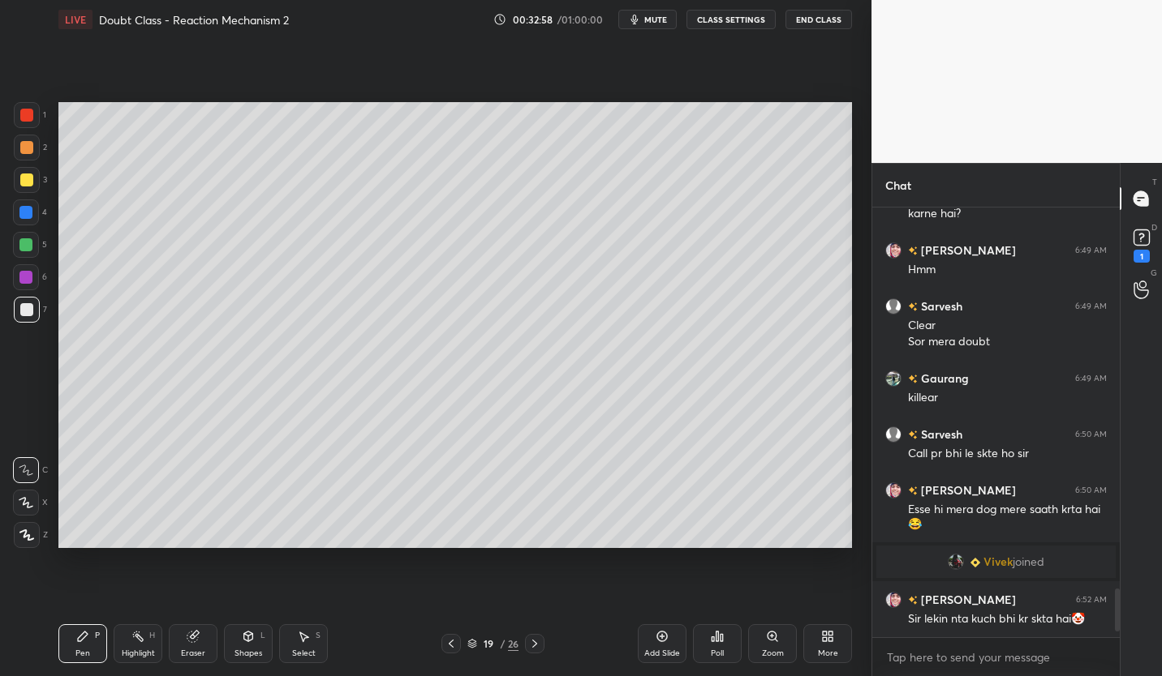
click at [532, 642] on icon at bounding box center [534, 644] width 13 height 13
click at [532, 646] on icon at bounding box center [534, 644] width 13 height 13
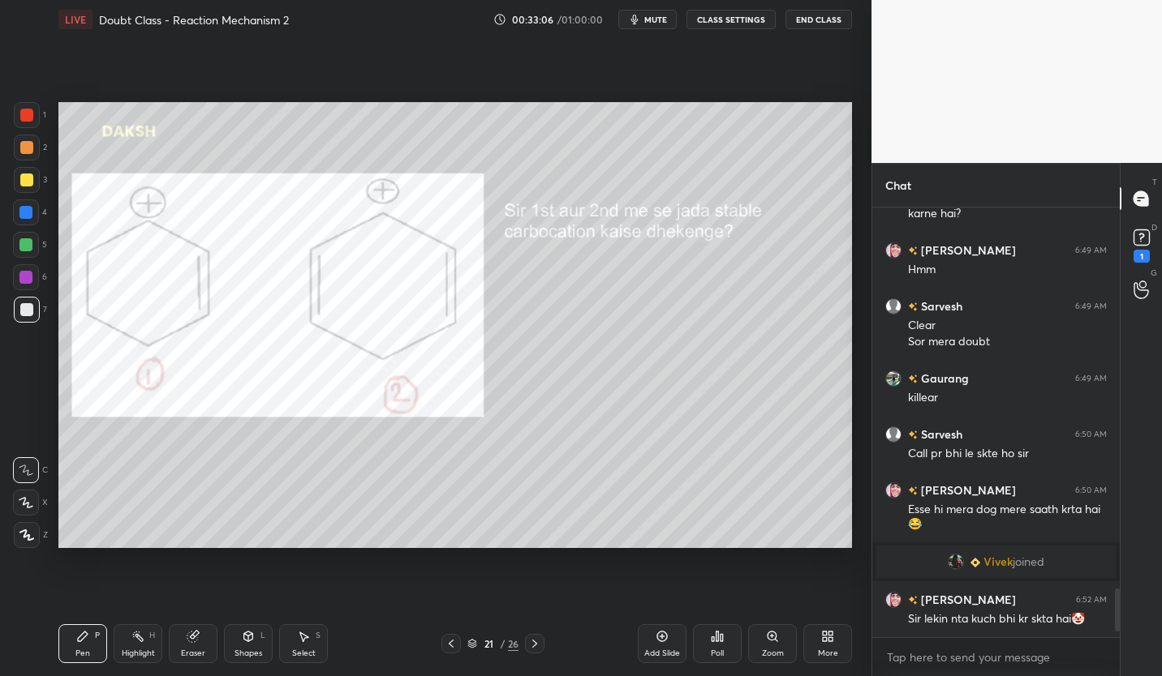
click at [28, 179] on div at bounding box center [26, 180] width 13 height 13
click at [27, 118] on div at bounding box center [26, 115] width 13 height 13
click at [31, 187] on div at bounding box center [27, 180] width 26 height 26
click at [661, 642] on icon at bounding box center [661, 636] width 13 height 13
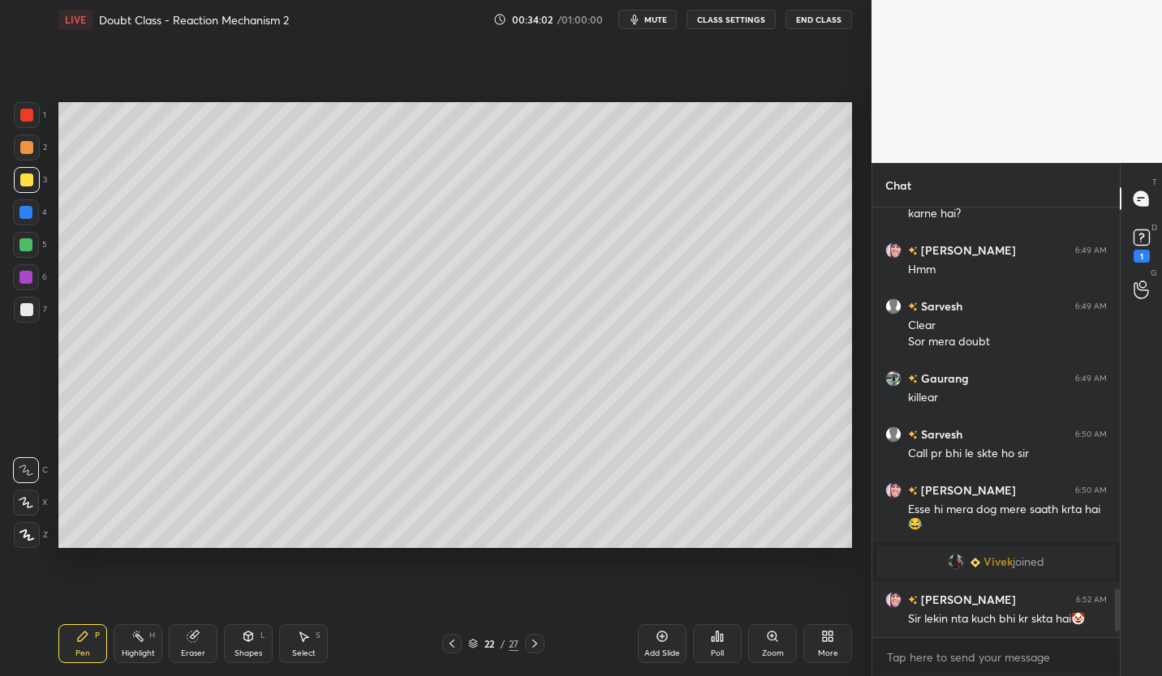
click at [25, 321] on div at bounding box center [27, 310] width 26 height 26
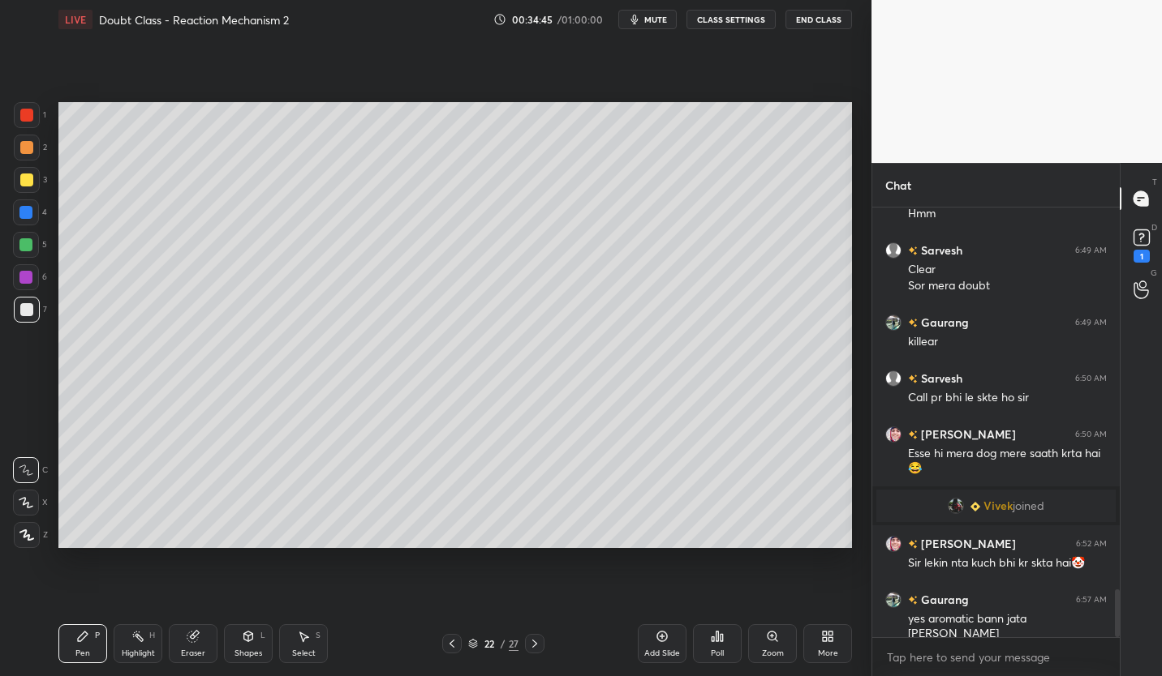
click at [453, 646] on icon at bounding box center [451, 644] width 5 height 8
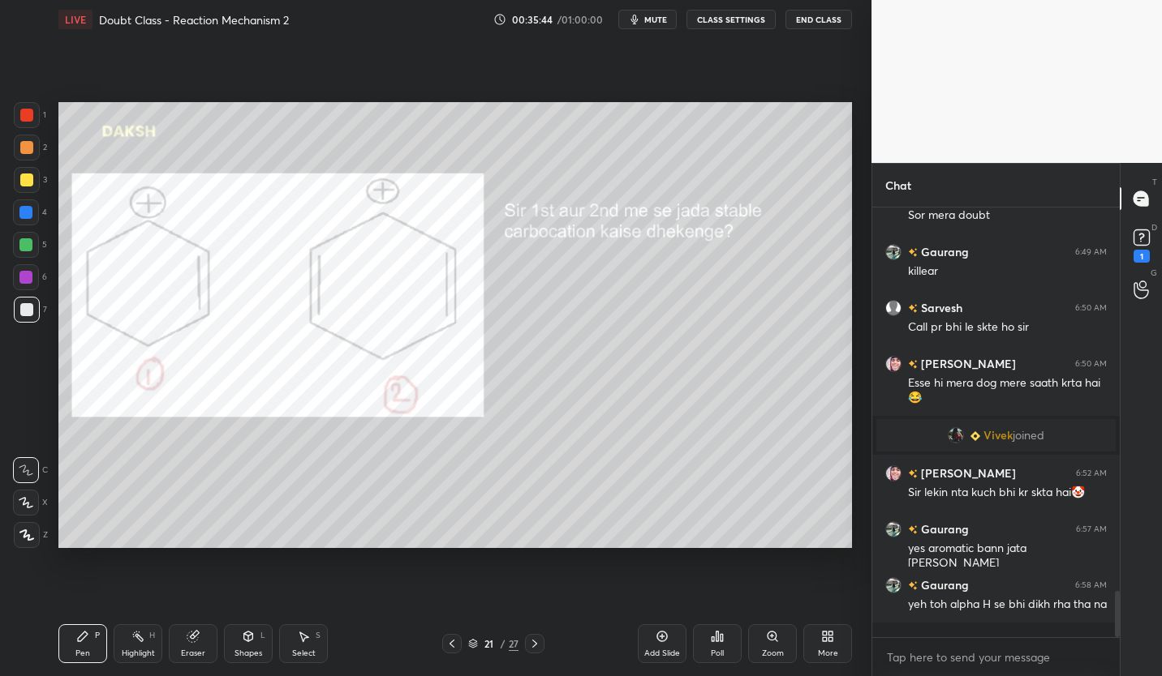
scroll to position [3536, 0]
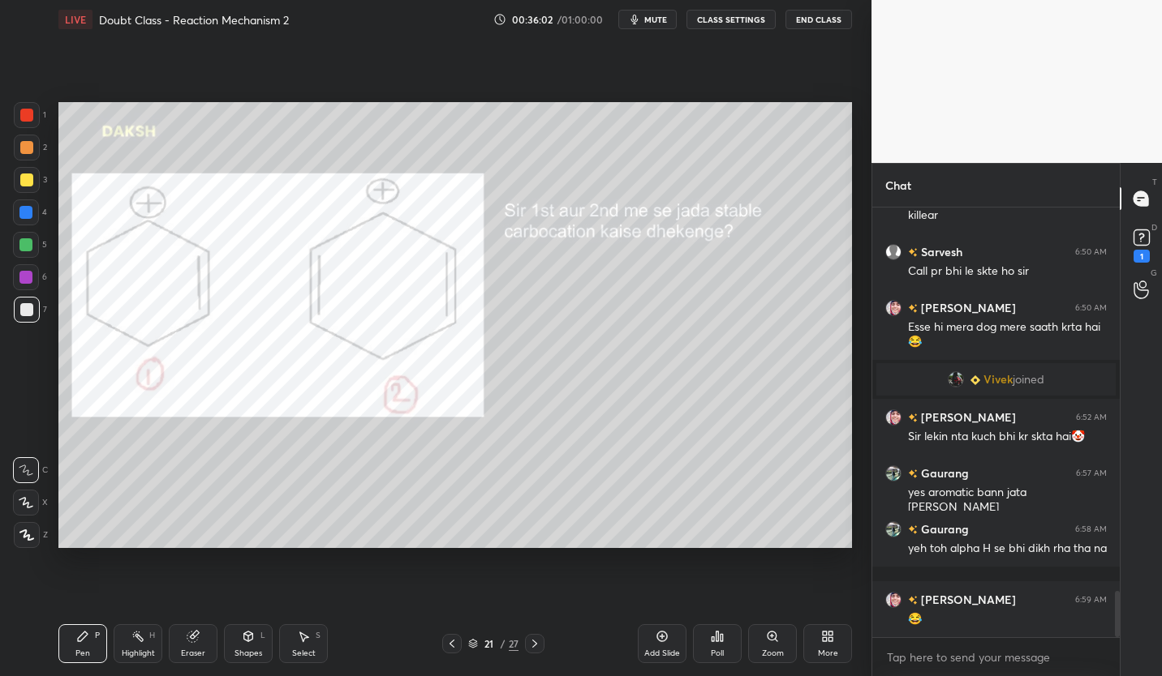
click at [534, 644] on icon at bounding box center [534, 644] width 13 height 13
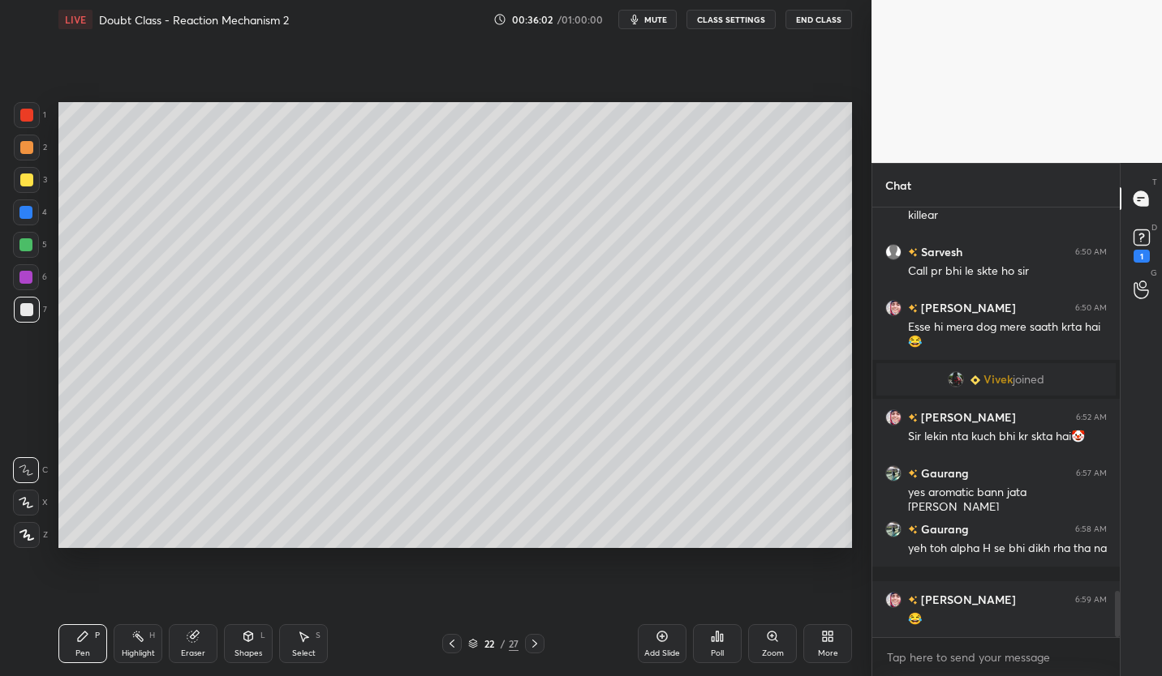
click at [534, 644] on icon at bounding box center [534, 644] width 13 height 13
click at [663, 640] on icon at bounding box center [661, 636] width 13 height 13
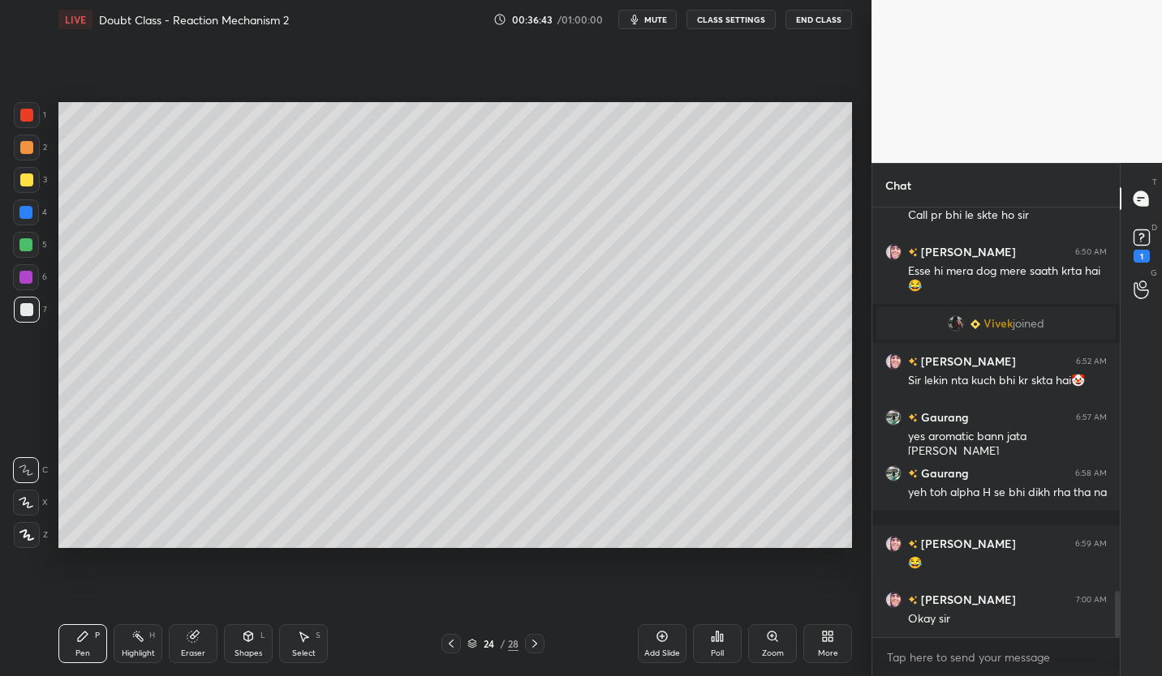
click at [29, 179] on div at bounding box center [26, 180] width 13 height 13
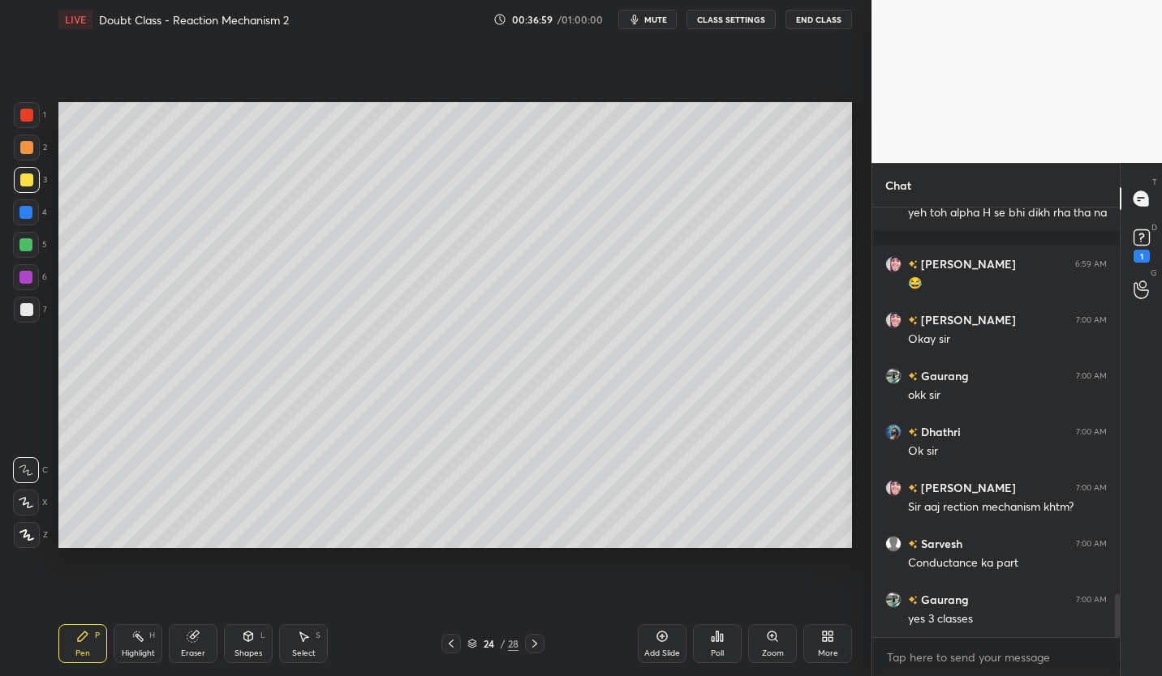
scroll to position [3928, 0]
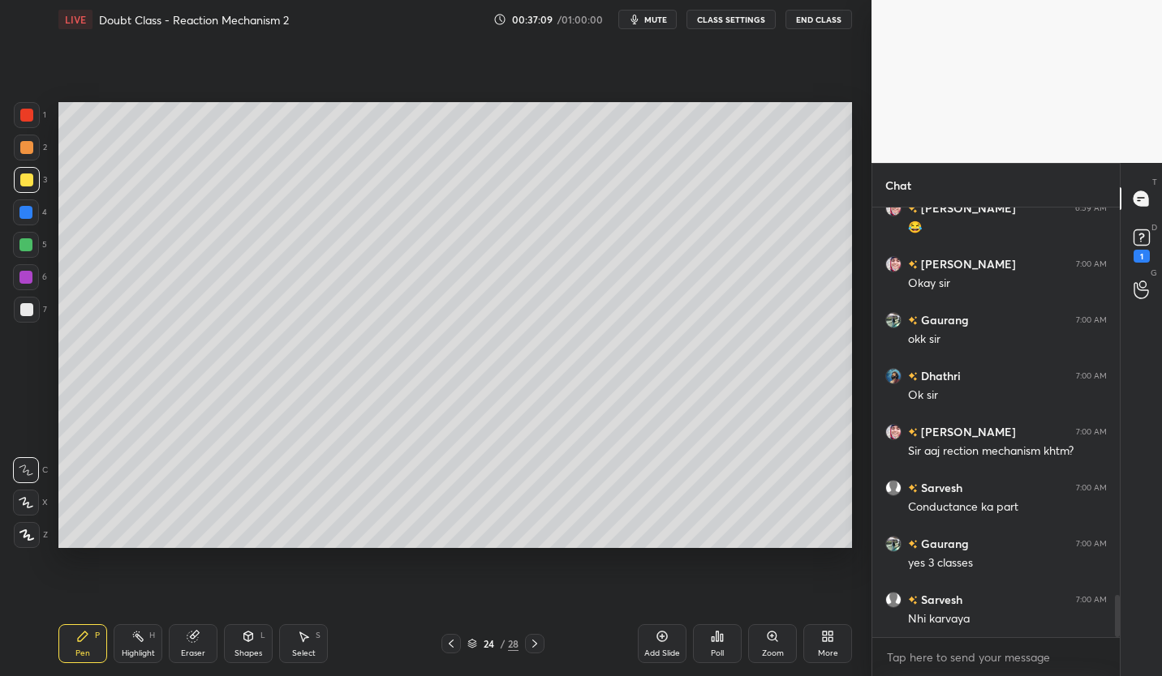
click at [740, 15] on button "CLASS SETTINGS" at bounding box center [730, 19] width 89 height 19
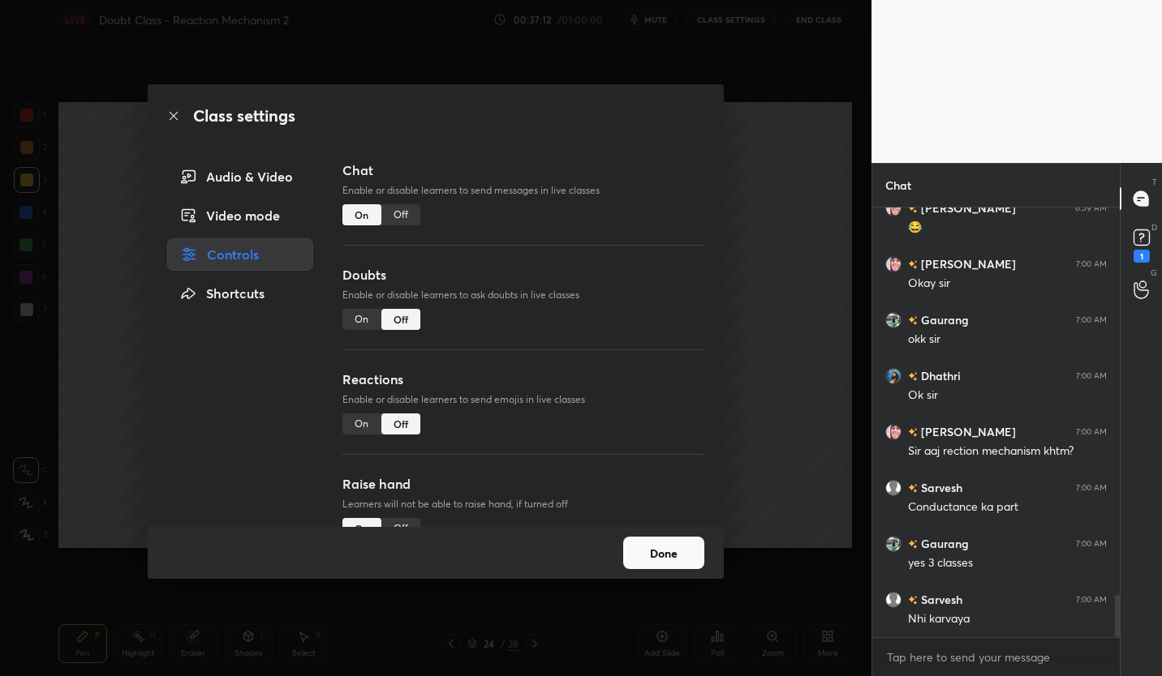
click at [664, 547] on button "Done" at bounding box center [663, 553] width 81 height 32
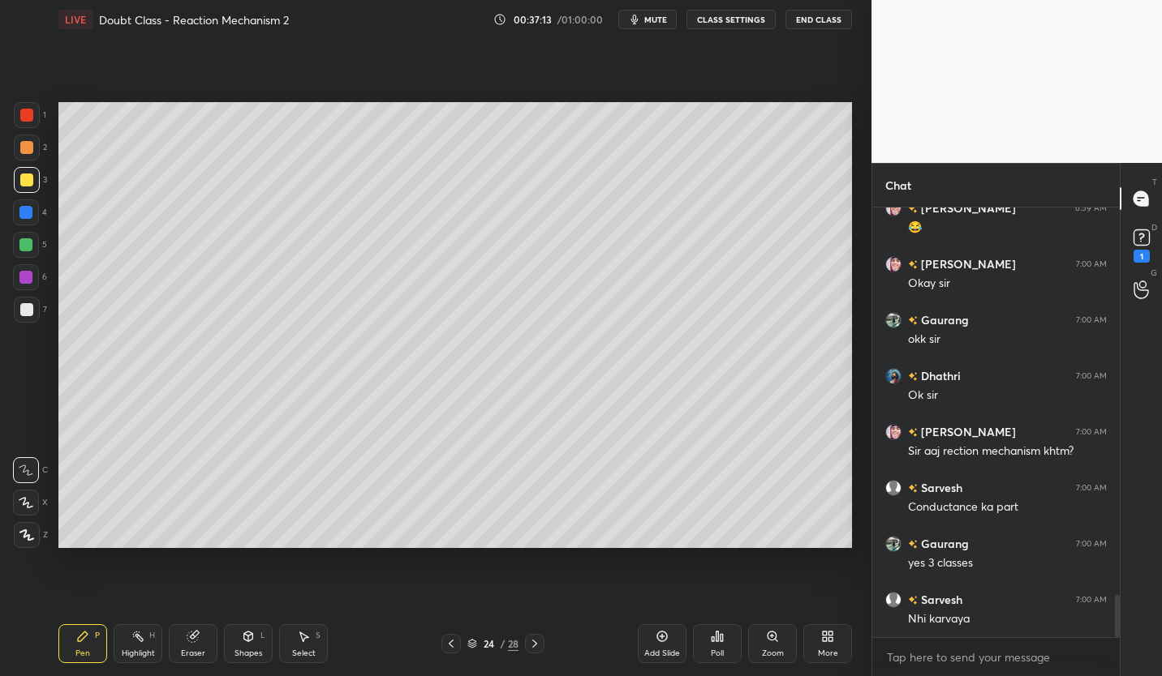
click at [718, 21] on button "CLASS SETTINGS" at bounding box center [730, 19] width 89 height 19
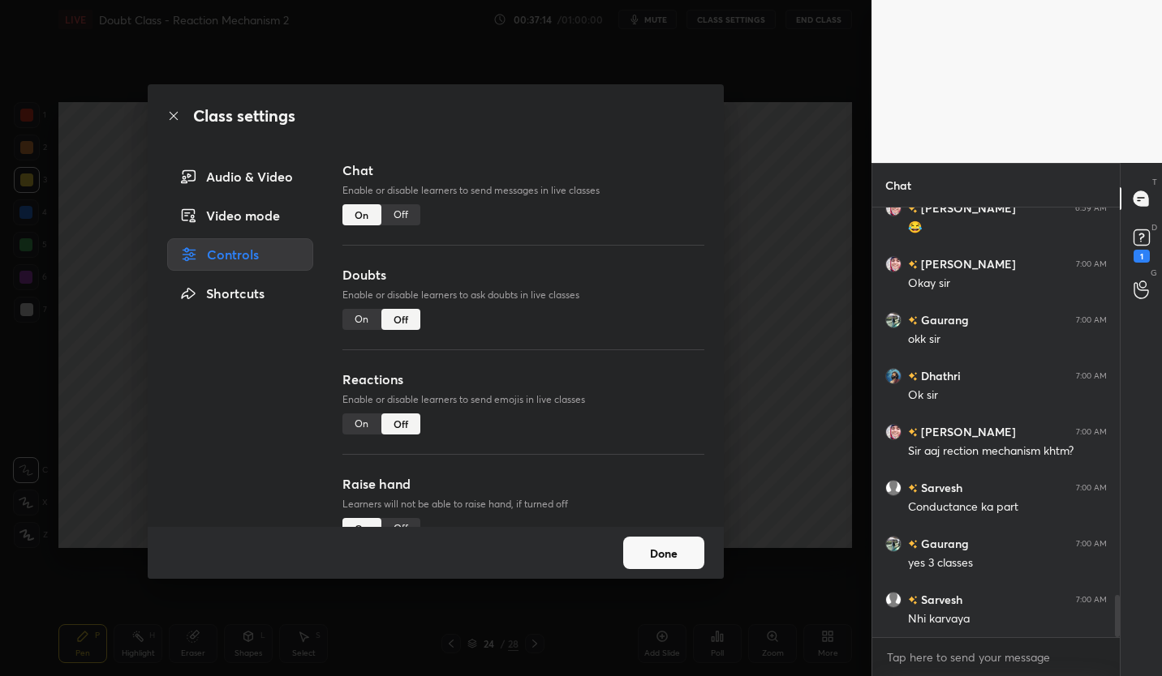
click at [405, 218] on div "Off" at bounding box center [400, 214] width 39 height 21
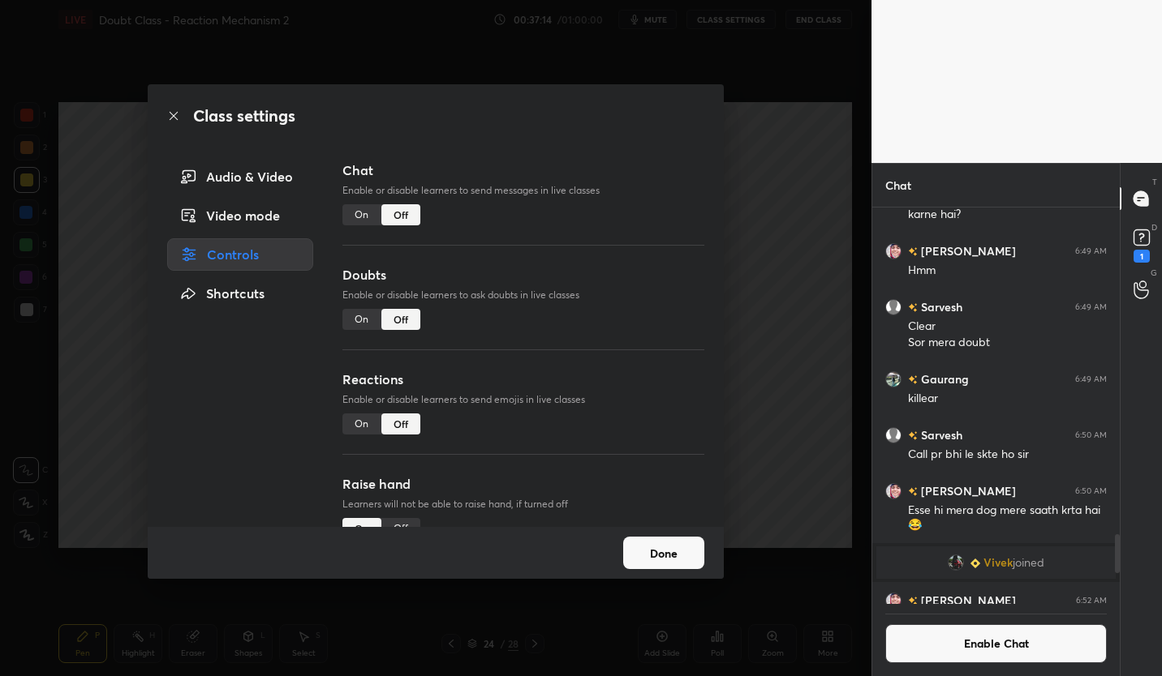
scroll to position [392, 243]
click at [681, 543] on button "Done" at bounding box center [663, 553] width 81 height 32
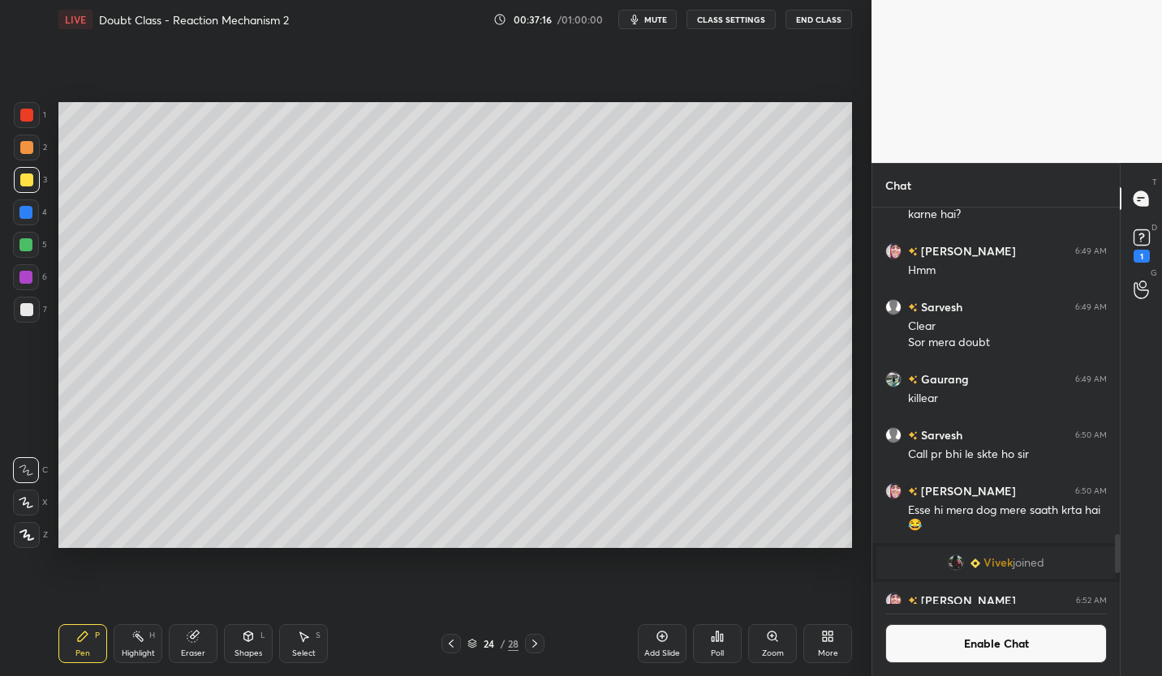
click at [392, 567] on div "Setting up your live class Poll for secs No correct answer Start poll" at bounding box center [455, 325] width 806 height 573
click at [193, 638] on icon at bounding box center [192, 637] width 11 height 11
click at [88, 640] on icon at bounding box center [82, 636] width 13 height 13
click at [450, 646] on icon at bounding box center [451, 644] width 13 height 13
click at [668, 642] on div "Add Slide" at bounding box center [662, 644] width 49 height 39
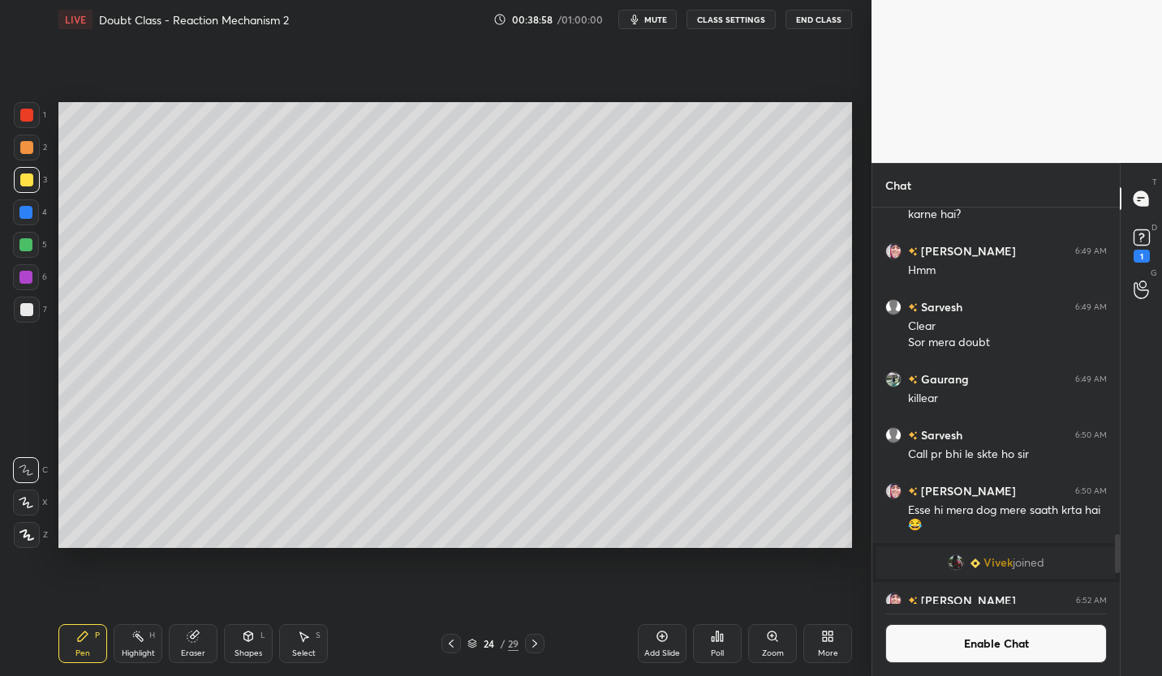
click at [28, 311] on div at bounding box center [26, 309] width 13 height 13
click at [30, 250] on div at bounding box center [25, 244] width 13 height 13
click at [449, 646] on icon at bounding box center [451, 644] width 13 height 13
click at [530, 648] on icon at bounding box center [534, 644] width 13 height 13
click at [29, 182] on div at bounding box center [26, 180] width 13 height 13
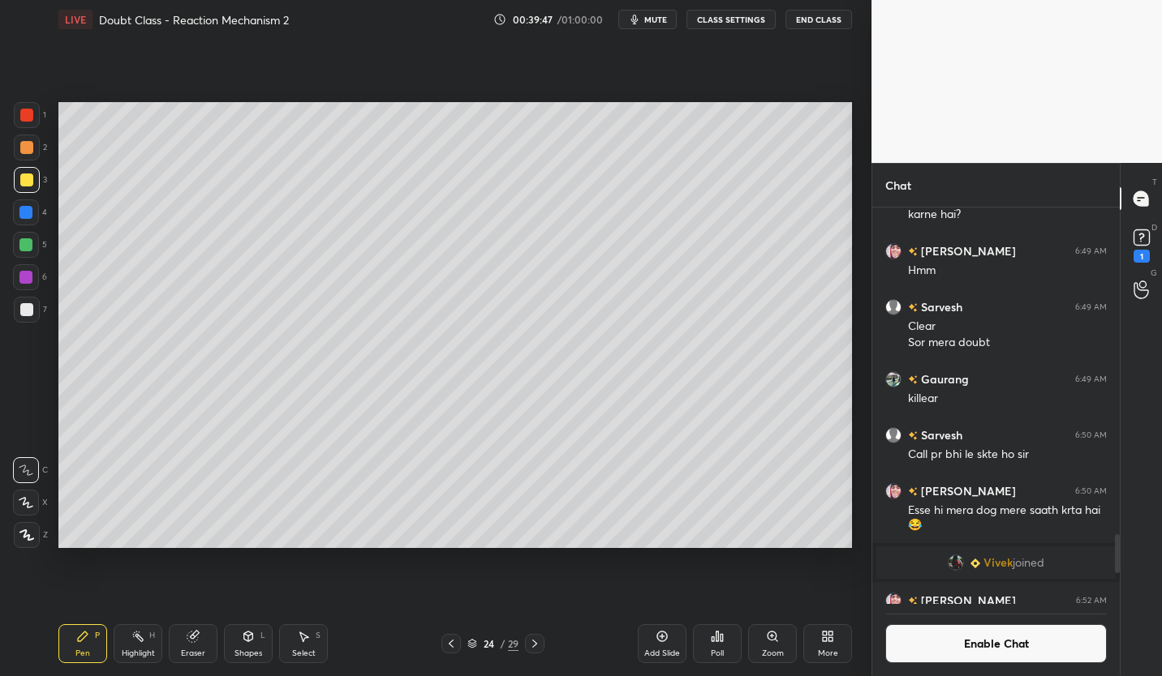
click at [28, 314] on div at bounding box center [26, 309] width 13 height 13
click at [662, 640] on icon at bounding box center [661, 636] width 13 height 13
click at [33, 185] on div at bounding box center [27, 180] width 26 height 26
click at [25, 311] on div at bounding box center [26, 309] width 13 height 13
click at [455, 643] on icon at bounding box center [450, 644] width 13 height 13
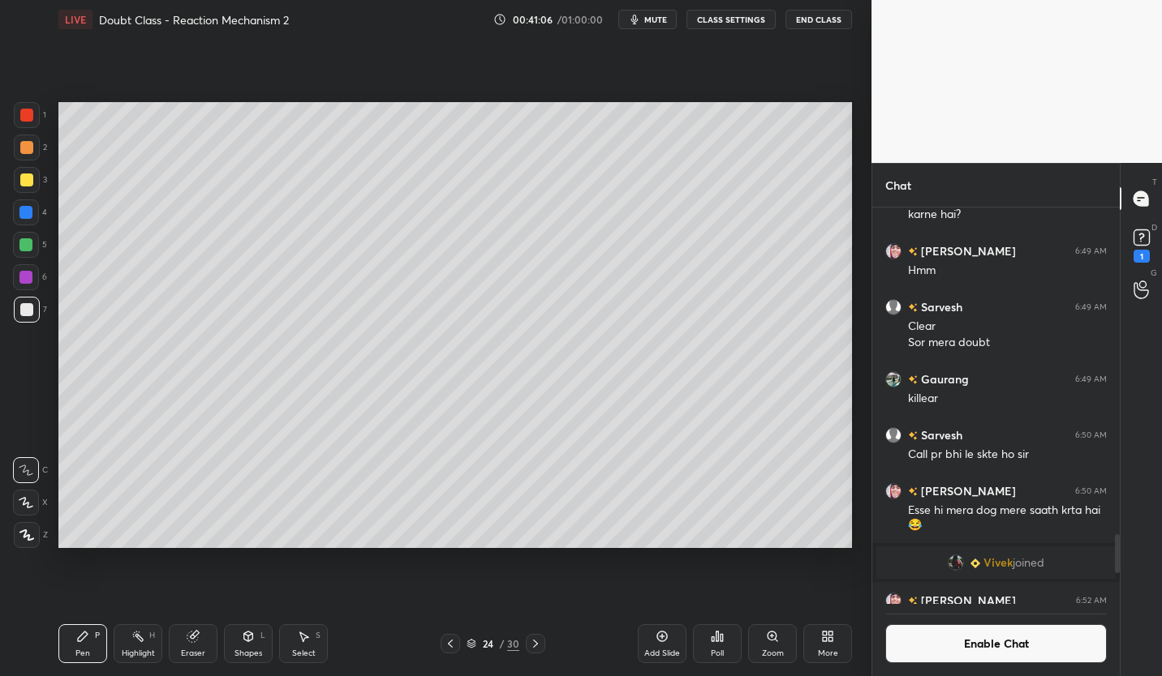
click at [536, 648] on icon at bounding box center [535, 644] width 13 height 13
click at [32, 184] on div at bounding box center [26, 180] width 13 height 13
click at [28, 305] on div at bounding box center [26, 309] width 13 height 13
click at [28, 180] on div at bounding box center [26, 180] width 13 height 13
click at [28, 248] on div at bounding box center [25, 244] width 13 height 13
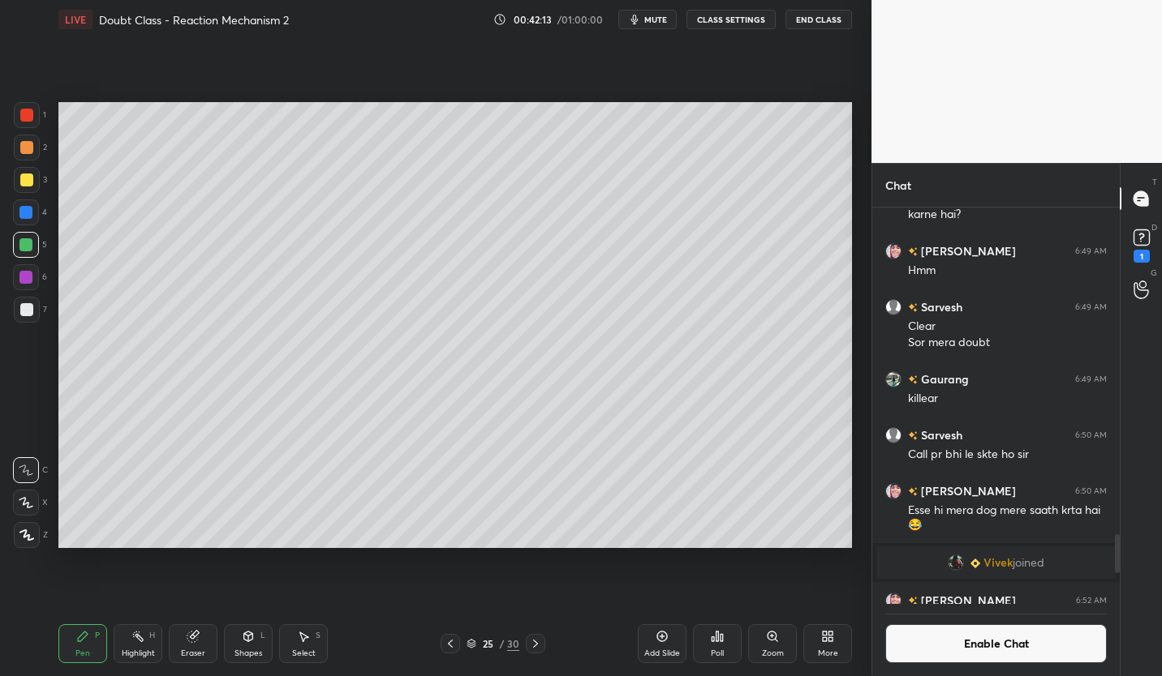
click at [672, 635] on div "Add Slide" at bounding box center [662, 644] width 49 height 39
click at [451, 643] on icon at bounding box center [451, 644] width 13 height 13
click at [538, 643] on icon at bounding box center [534, 644] width 13 height 13
click at [450, 646] on icon at bounding box center [451, 644] width 5 height 8
click at [539, 647] on icon at bounding box center [534, 644] width 13 height 13
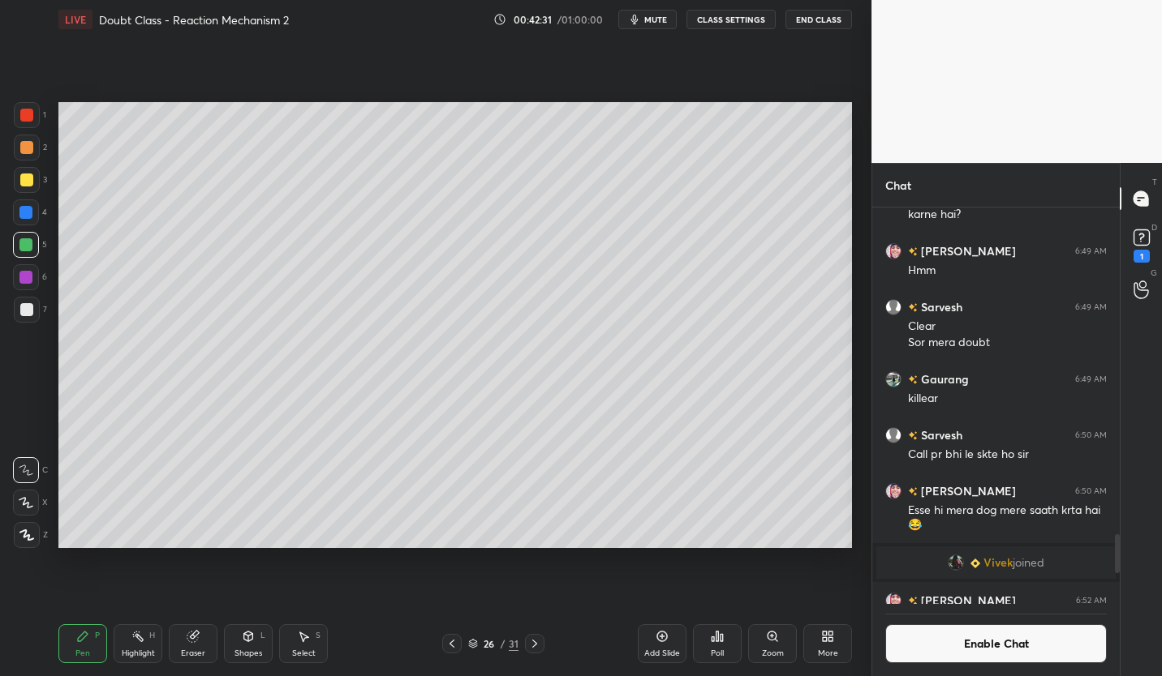
click at [190, 636] on icon at bounding box center [192, 637] width 11 height 11
click at [88, 634] on icon at bounding box center [82, 636] width 13 height 13
click at [537, 647] on icon at bounding box center [534, 644] width 13 height 13
click at [457, 640] on div at bounding box center [451, 643] width 19 height 19
click at [453, 643] on icon at bounding box center [451, 644] width 13 height 13
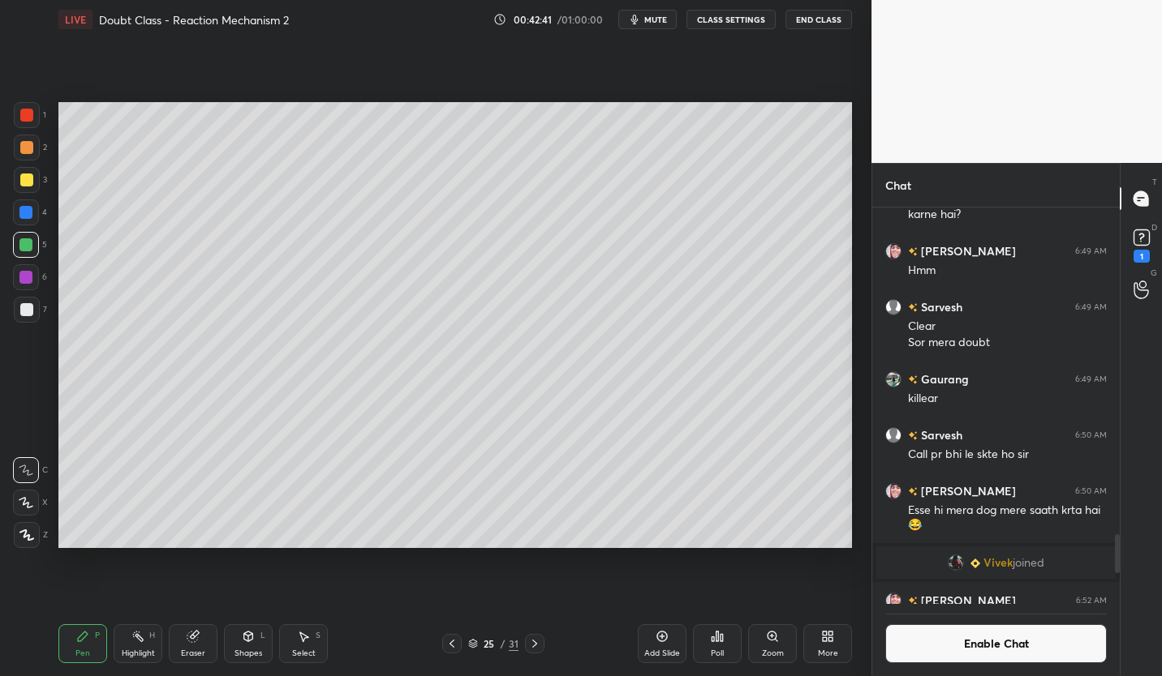
click at [536, 647] on icon at bounding box center [534, 644] width 13 height 13
click at [450, 646] on icon at bounding box center [451, 644] width 13 height 13
click at [534, 646] on icon at bounding box center [534, 644] width 5 height 8
click at [26, 319] on div at bounding box center [27, 310] width 26 height 26
click at [454, 645] on icon at bounding box center [451, 644] width 13 height 13
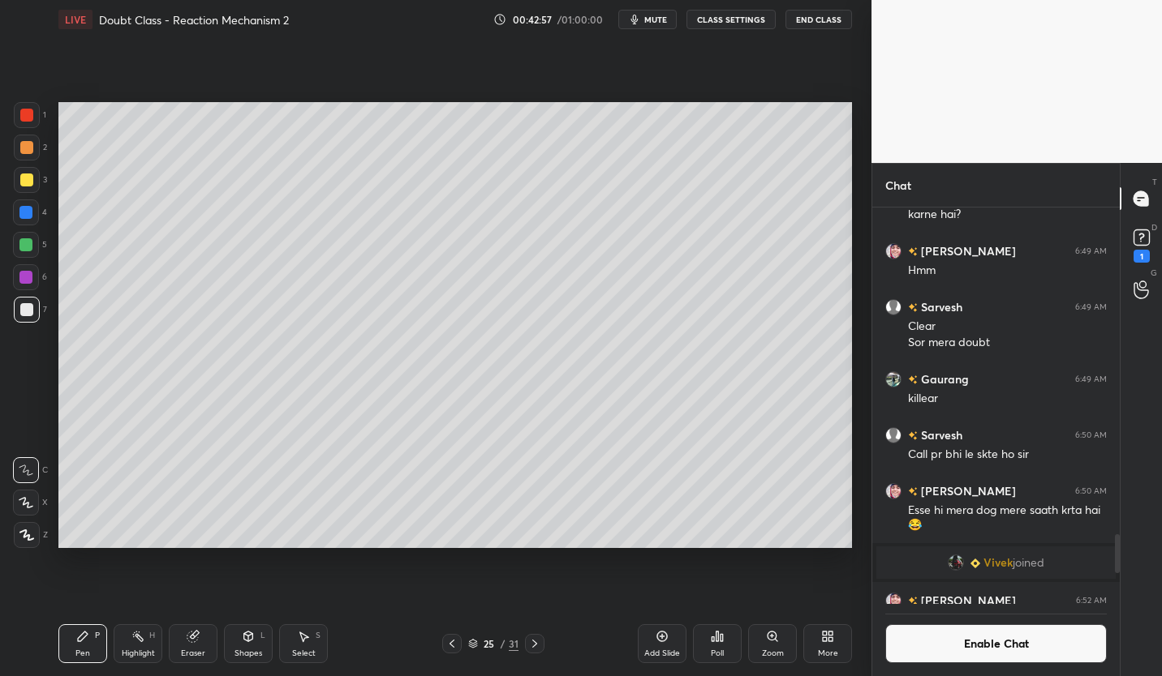
click at [536, 639] on icon at bounding box center [534, 644] width 13 height 13
click at [454, 642] on icon at bounding box center [451, 644] width 13 height 13
click at [540, 646] on icon at bounding box center [534, 644] width 13 height 13
click at [472, 645] on icon at bounding box center [473, 644] width 10 height 10
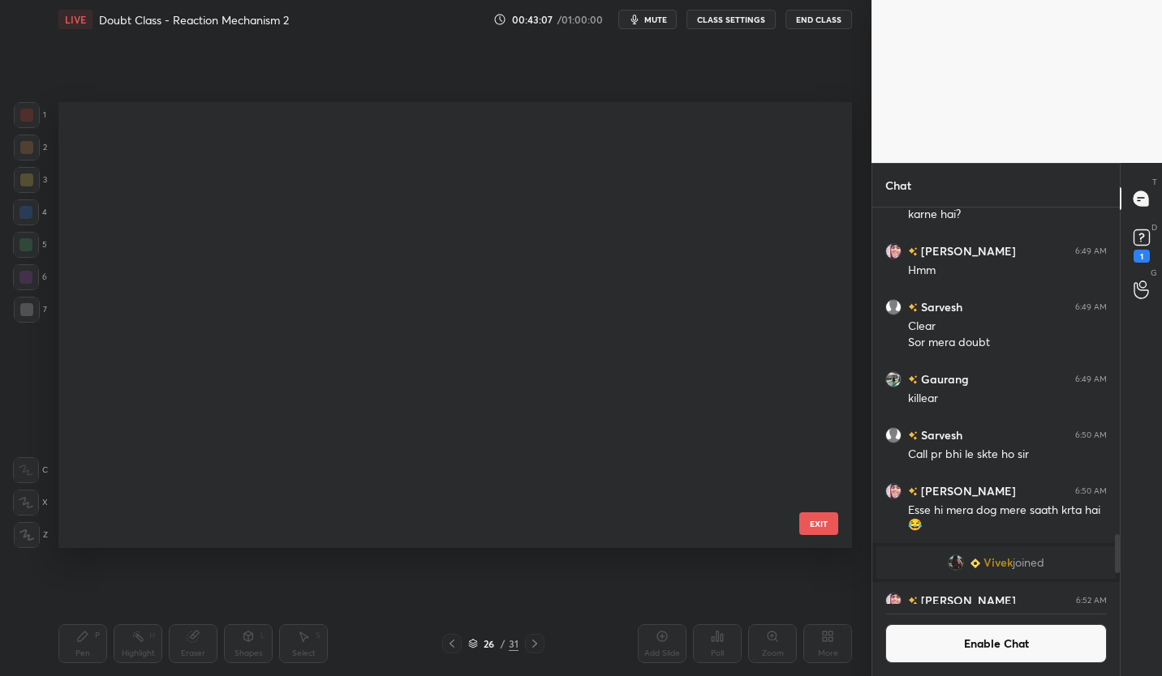
scroll to position [441, 785]
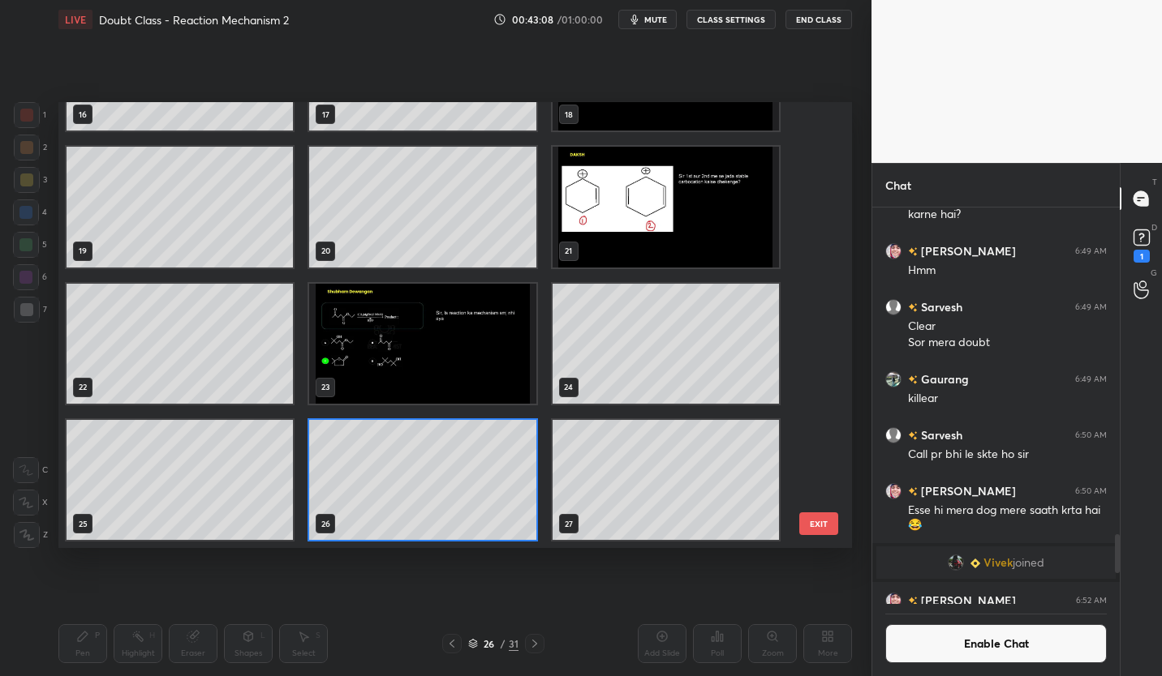
click at [435, 360] on img "grid" at bounding box center [422, 344] width 226 height 120
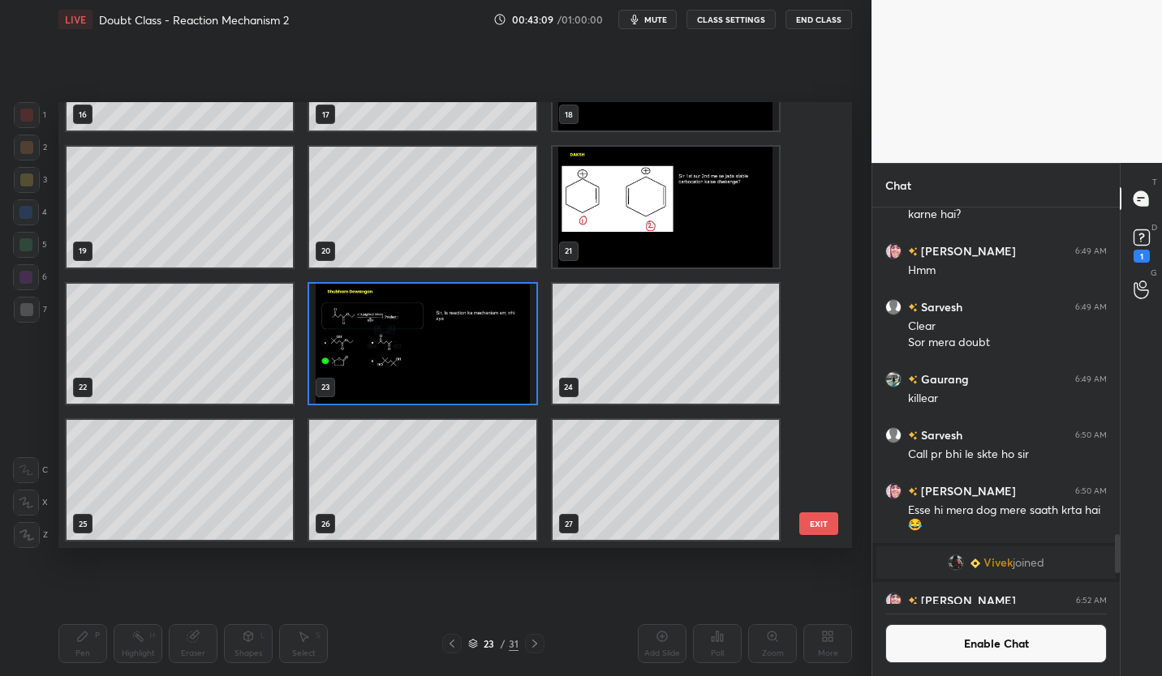
click at [434, 360] on img "grid" at bounding box center [422, 344] width 226 height 120
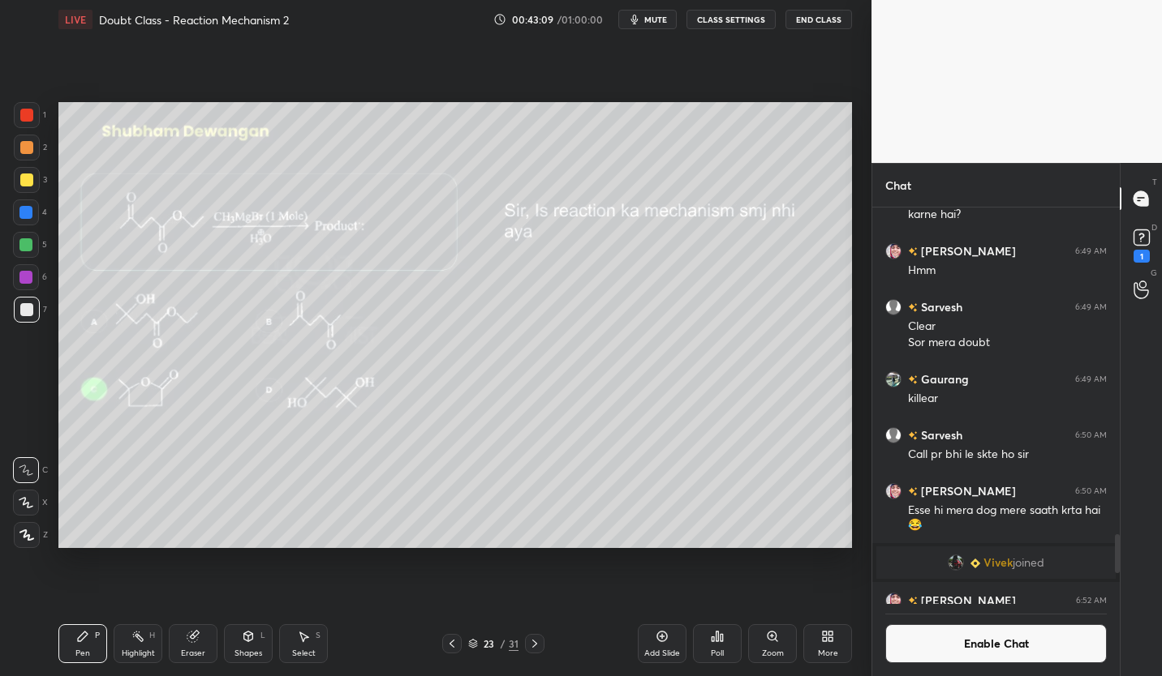
click at [440, 367] on img "grid" at bounding box center [422, 344] width 226 height 120
click at [539, 641] on icon at bounding box center [534, 644] width 13 height 13
click at [537, 640] on icon at bounding box center [534, 644] width 13 height 13
click at [538, 642] on icon at bounding box center [534, 644] width 13 height 13
click at [536, 644] on icon at bounding box center [534, 644] width 13 height 13
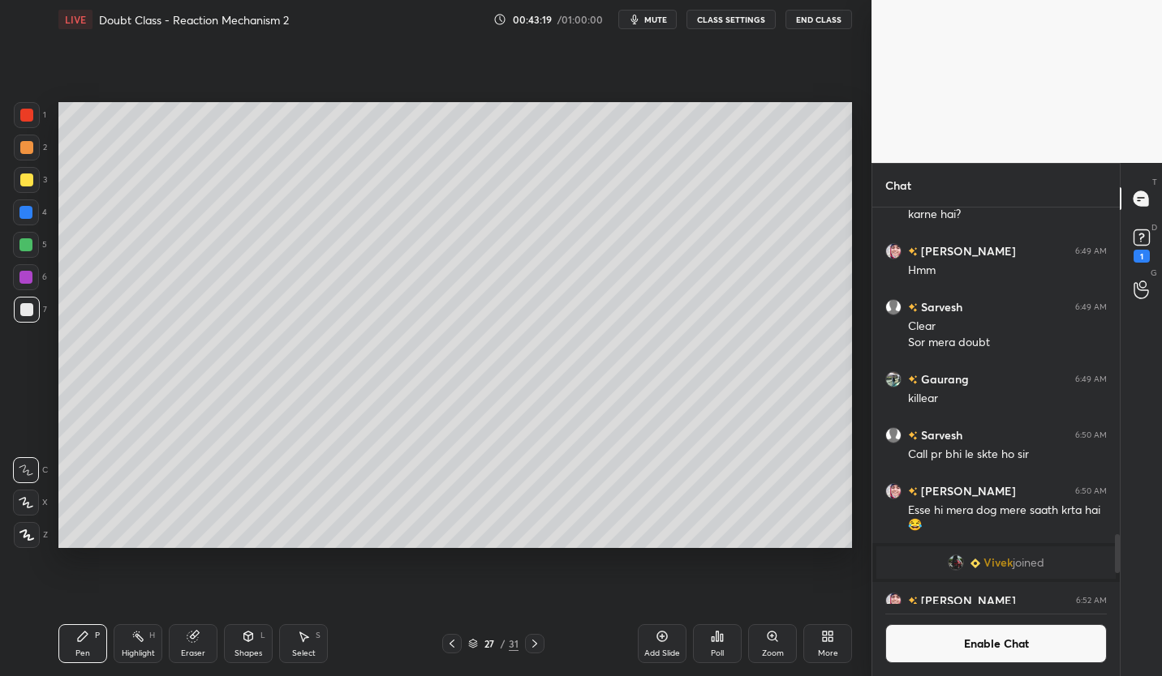
click at [535, 648] on icon at bounding box center [534, 644] width 13 height 13
click at [25, 183] on div at bounding box center [26, 180] width 13 height 13
click at [665, 642] on icon at bounding box center [661, 636] width 13 height 13
click at [450, 647] on icon at bounding box center [451, 644] width 13 height 13
click at [542, 649] on div at bounding box center [534, 643] width 19 height 19
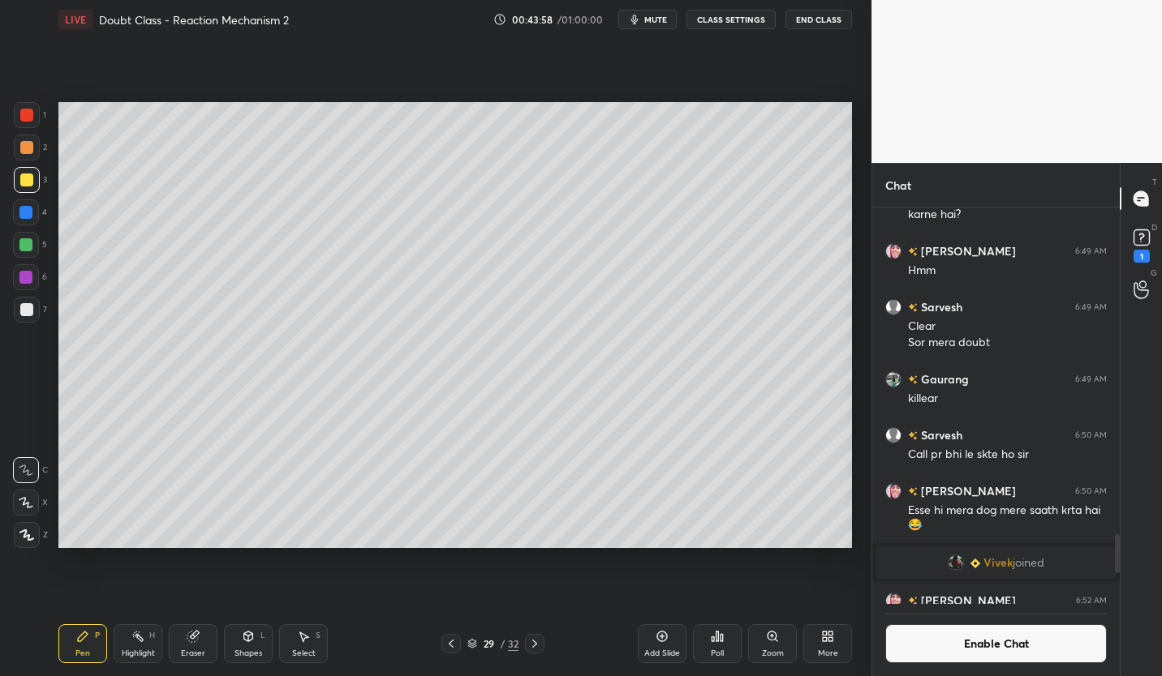
click at [457, 648] on icon at bounding box center [451, 644] width 13 height 13
click at [540, 646] on icon at bounding box center [534, 644] width 13 height 13
click at [455, 646] on icon at bounding box center [451, 644] width 13 height 13
click at [534, 647] on icon at bounding box center [534, 644] width 13 height 13
click at [449, 642] on icon at bounding box center [451, 644] width 13 height 13
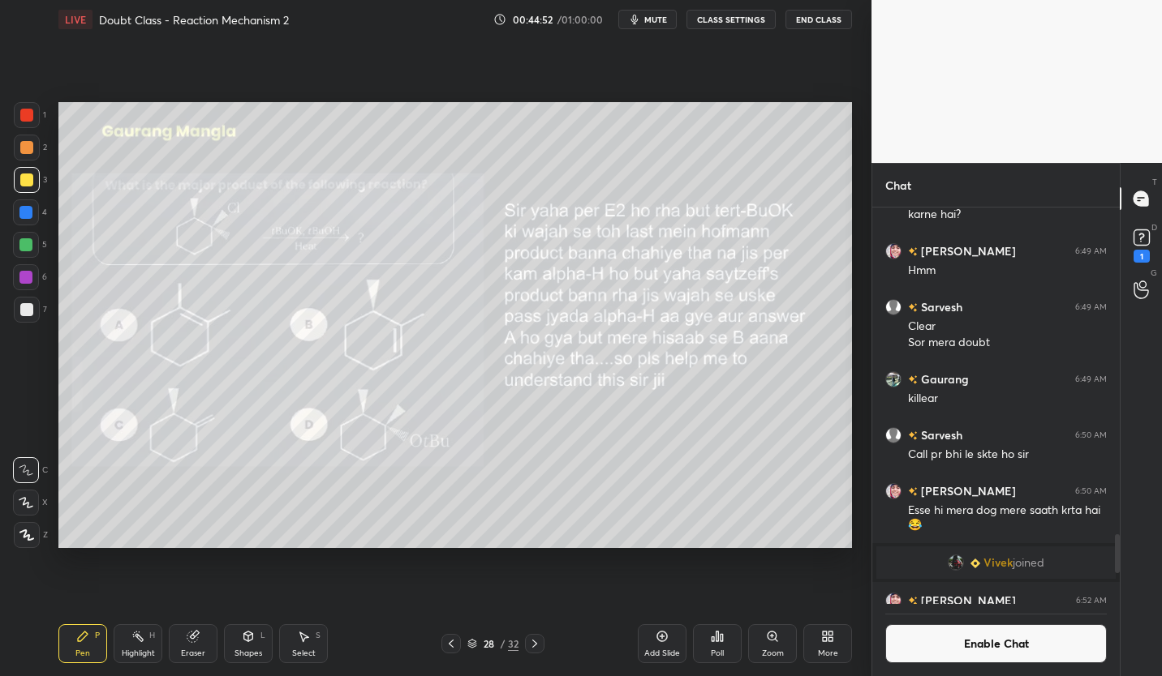
click at [532, 645] on icon at bounding box center [534, 644] width 13 height 13
click at [30, 308] on div at bounding box center [26, 309] width 13 height 13
click at [197, 642] on icon at bounding box center [193, 636] width 13 height 13
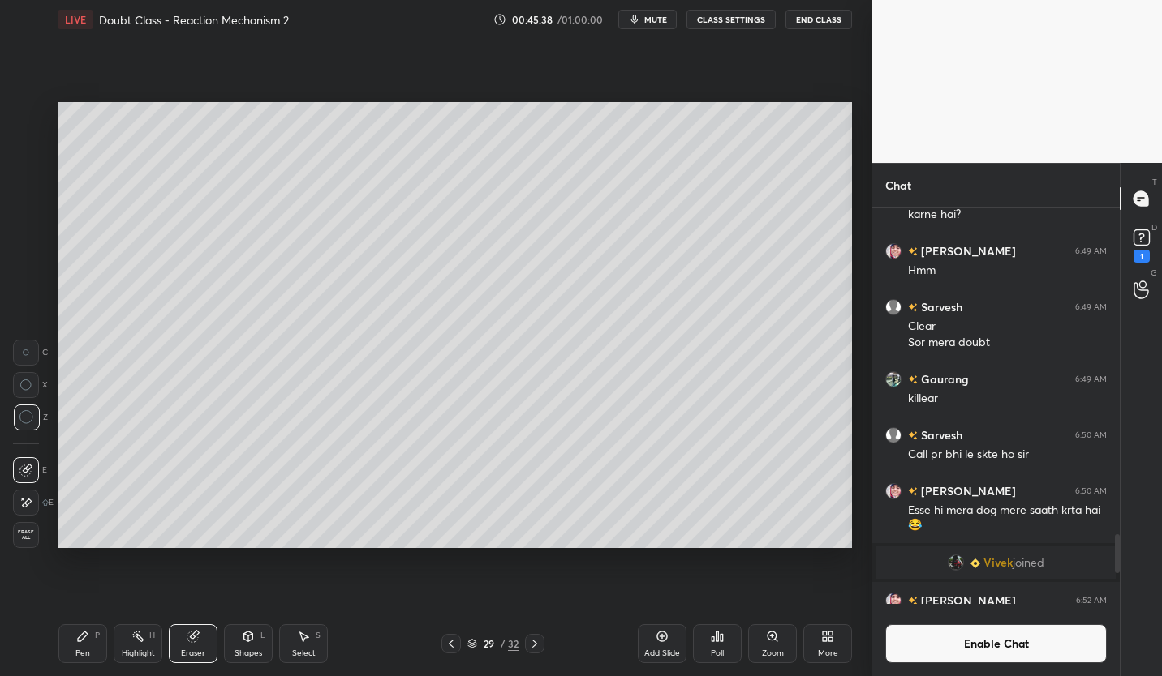
click at [86, 638] on icon at bounding box center [82, 636] width 13 height 13
click at [24, 251] on div at bounding box center [25, 244] width 13 height 13
click at [453, 645] on icon at bounding box center [451, 644] width 13 height 13
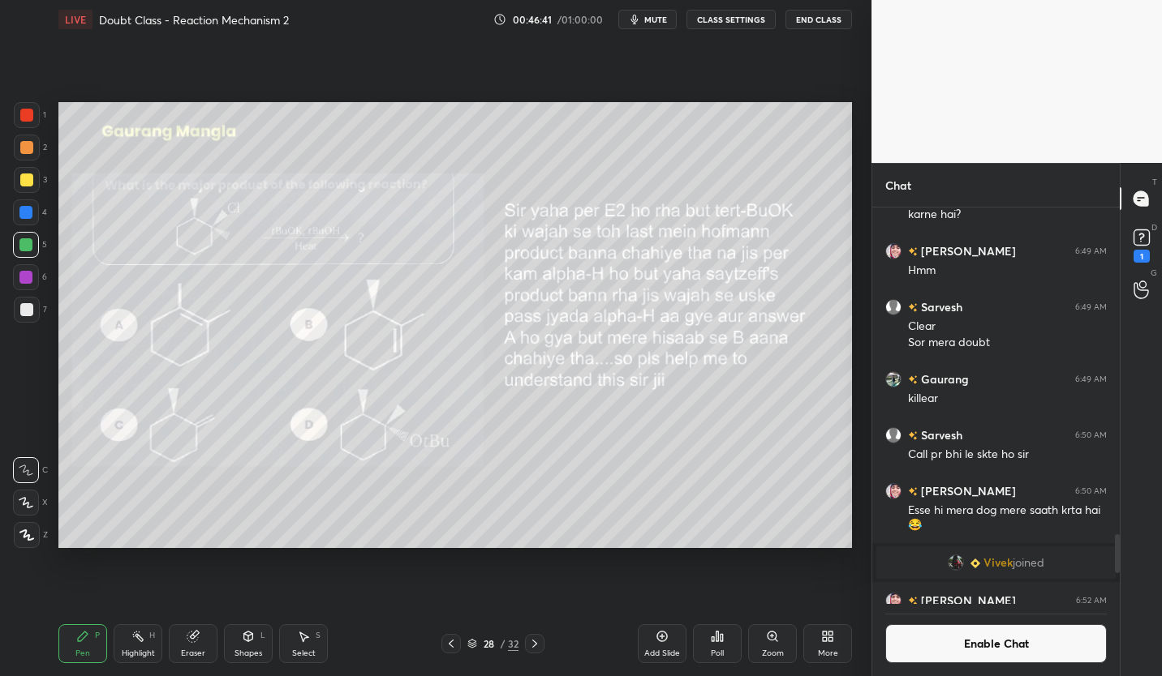
click at [536, 642] on icon at bounding box center [534, 644] width 13 height 13
click at [452, 641] on icon at bounding box center [451, 644] width 5 height 8
click at [535, 644] on icon at bounding box center [534, 644] width 13 height 13
click at [666, 642] on icon at bounding box center [661, 636] width 13 height 13
click at [20, 311] on div at bounding box center [26, 309] width 13 height 13
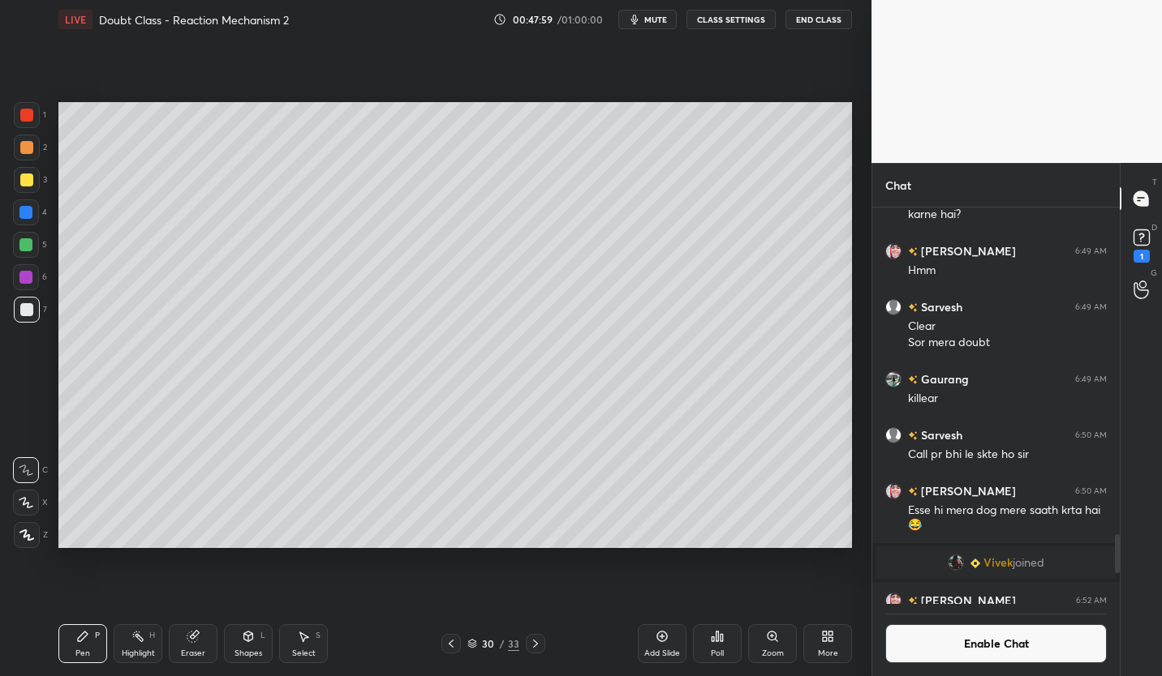
click at [190, 650] on div "Eraser" at bounding box center [193, 654] width 24 height 8
click at [87, 645] on div "Pen P" at bounding box center [82, 644] width 49 height 39
click at [27, 185] on div at bounding box center [26, 180] width 13 height 13
click at [192, 646] on div "Eraser" at bounding box center [193, 644] width 49 height 39
click at [76, 646] on div "Pen P" at bounding box center [82, 644] width 49 height 39
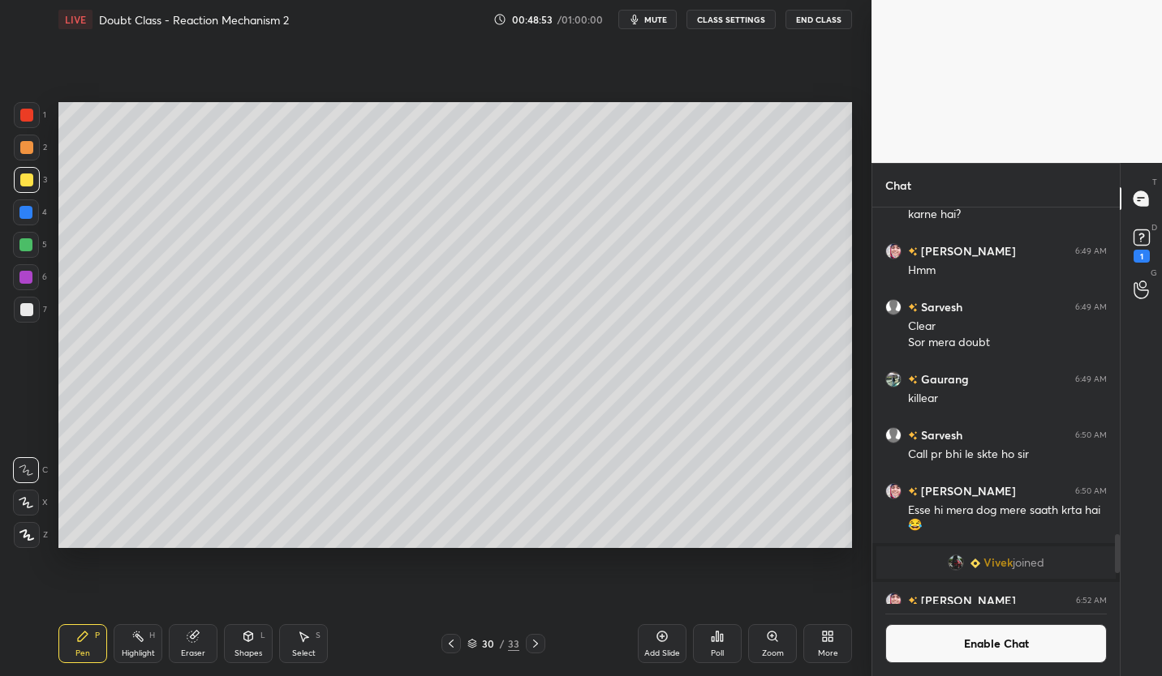
click at [79, 646] on div "Pen P" at bounding box center [82, 644] width 49 height 39
click at [449, 641] on icon at bounding box center [451, 644] width 13 height 13
click at [450, 644] on icon at bounding box center [451, 644] width 13 height 13
click at [535, 644] on icon at bounding box center [535, 644] width 13 height 13
click at [454, 650] on icon at bounding box center [451, 644] width 13 height 13
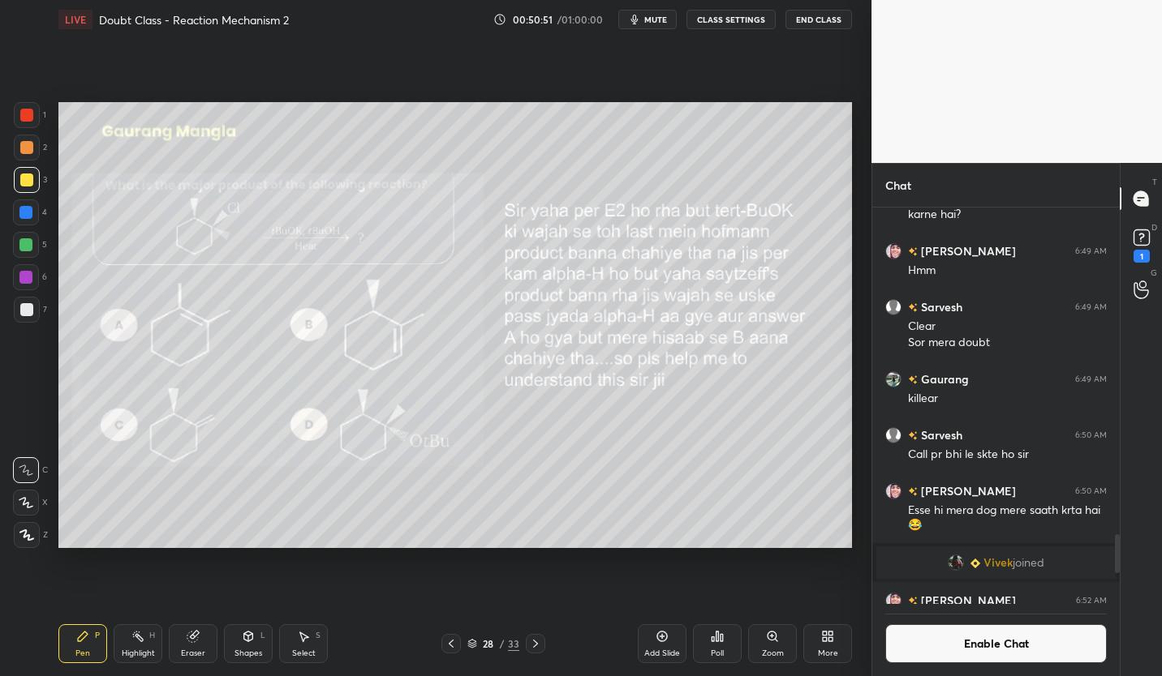
click at [532, 650] on icon at bounding box center [535, 644] width 13 height 13
click at [29, 310] on div at bounding box center [26, 309] width 13 height 13
click at [27, 247] on div at bounding box center [25, 244] width 13 height 13
click at [453, 644] on icon at bounding box center [451, 644] width 13 height 13
click at [539, 642] on icon at bounding box center [535, 644] width 13 height 13
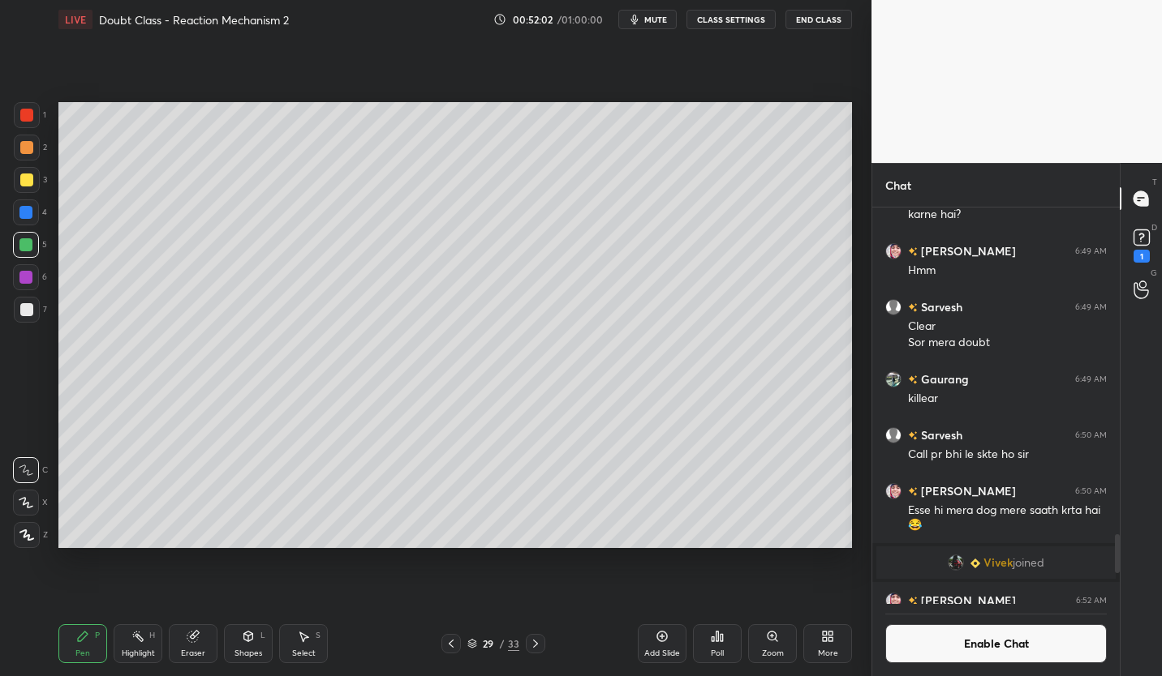
click at [540, 641] on icon at bounding box center [535, 644] width 13 height 13
click at [453, 642] on icon at bounding box center [451, 644] width 13 height 13
click at [537, 646] on icon at bounding box center [535, 644] width 13 height 13
click at [453, 644] on icon at bounding box center [451, 644] width 13 height 13
click at [25, 315] on div at bounding box center [26, 309] width 13 height 13
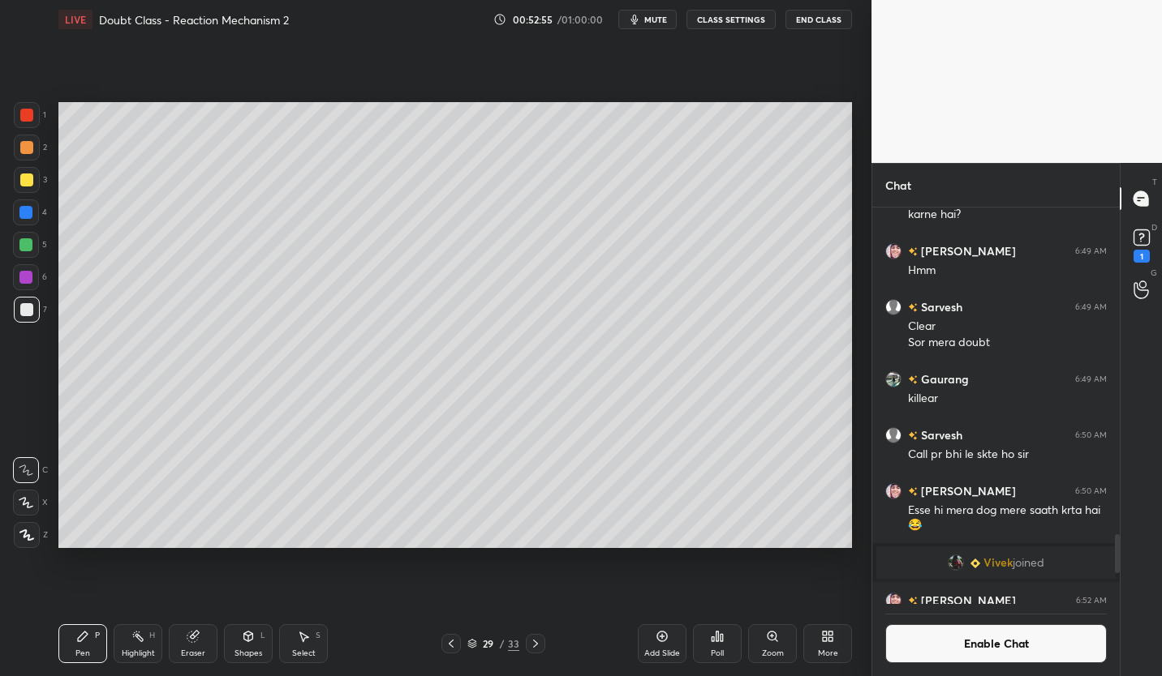
click at [323, 642] on div "Select S" at bounding box center [303, 644] width 49 height 39
click at [93, 645] on div "Pen P" at bounding box center [82, 644] width 49 height 39
click at [323, 631] on div "Select S" at bounding box center [303, 644] width 49 height 39
click at [79, 640] on icon at bounding box center [83, 637] width 10 height 10
click at [535, 647] on icon at bounding box center [535, 644] width 13 height 13
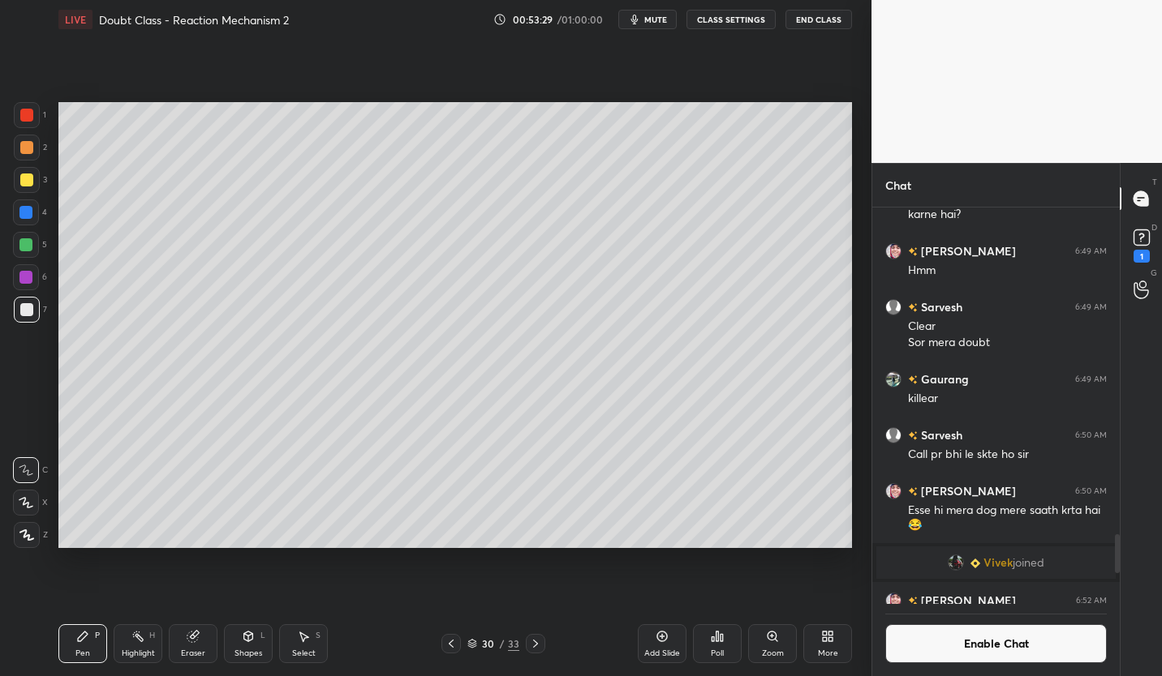
click at [450, 643] on icon at bounding box center [451, 644] width 5 height 8
click at [187, 645] on div "Eraser" at bounding box center [193, 644] width 49 height 39
click at [75, 645] on div "Pen P" at bounding box center [82, 644] width 49 height 39
click at [664, 651] on div "Add Slide" at bounding box center [662, 654] width 36 height 8
click at [29, 178] on div at bounding box center [26, 180] width 13 height 13
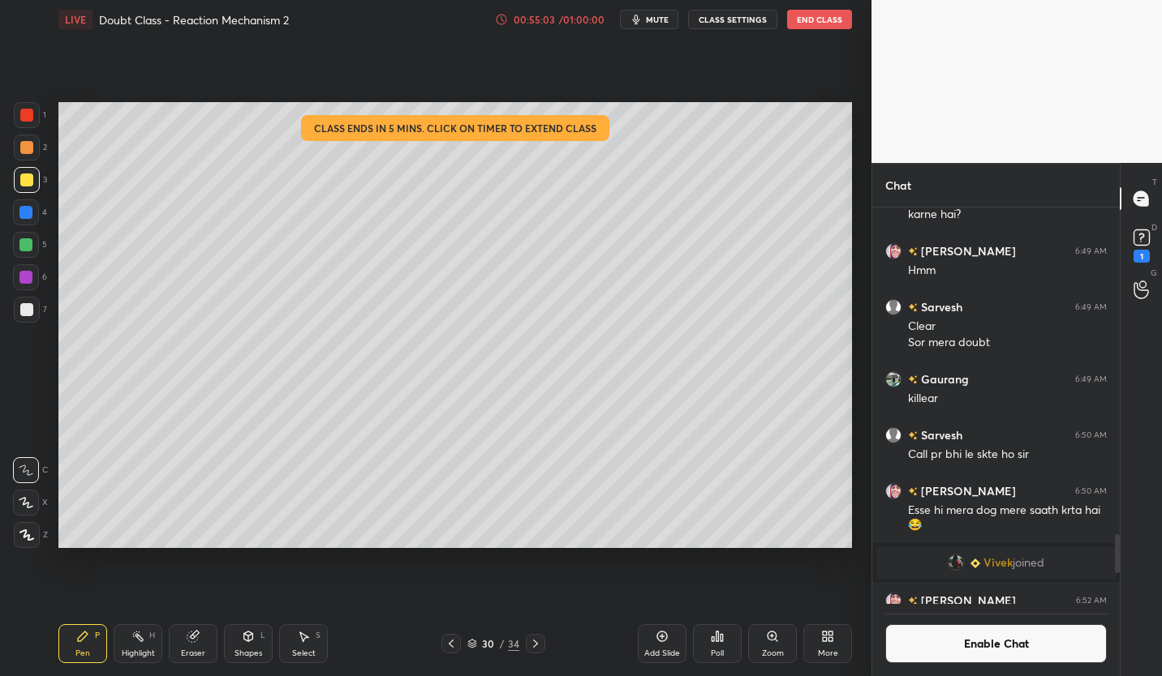
click at [26, 307] on div at bounding box center [26, 309] width 13 height 13
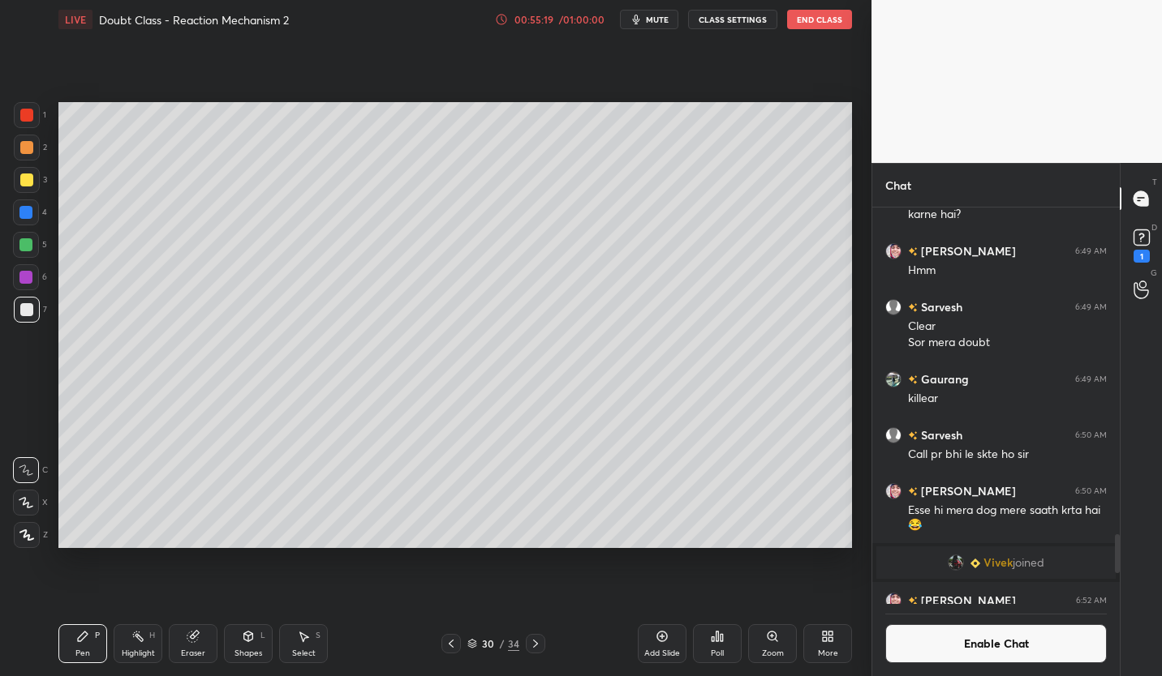
click at [196, 631] on icon at bounding box center [194, 635] width 9 height 8
click at [84, 646] on div "Pen P" at bounding box center [82, 644] width 49 height 39
click at [32, 192] on div at bounding box center [27, 180] width 26 height 26
click at [26, 311] on div at bounding box center [26, 309] width 13 height 13
click at [1049, 647] on button "Enable Chat" at bounding box center [995, 644] width 221 height 39
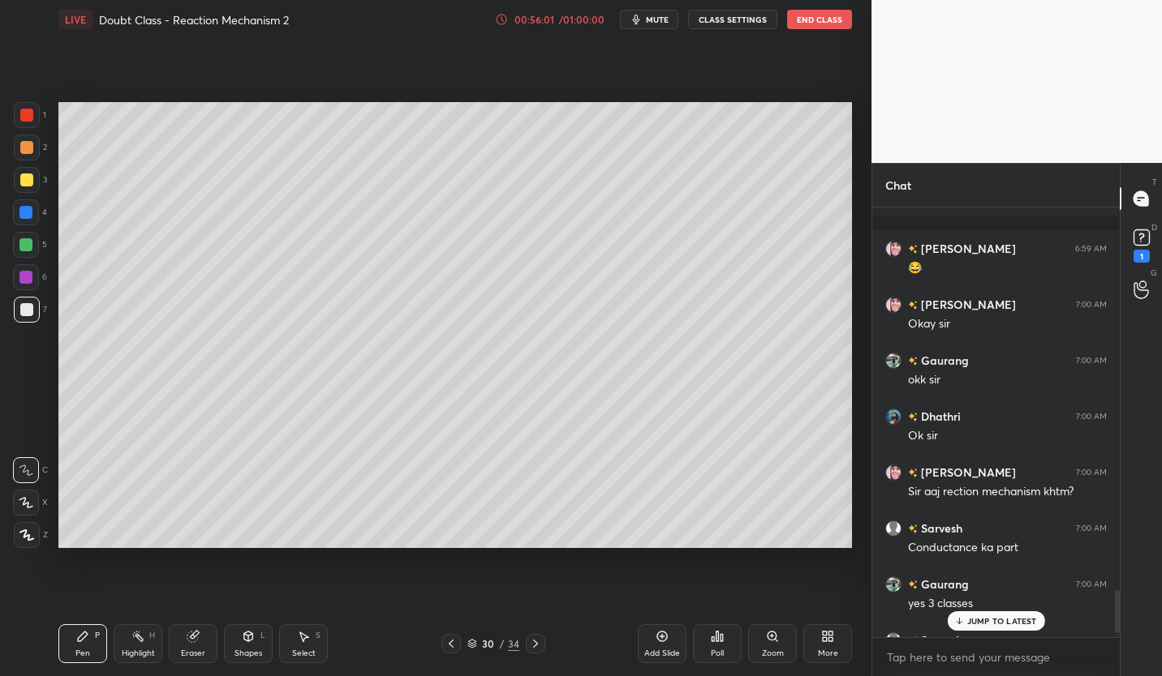
scroll to position [3827, 0]
click at [476, 646] on icon at bounding box center [472, 644] width 10 height 10
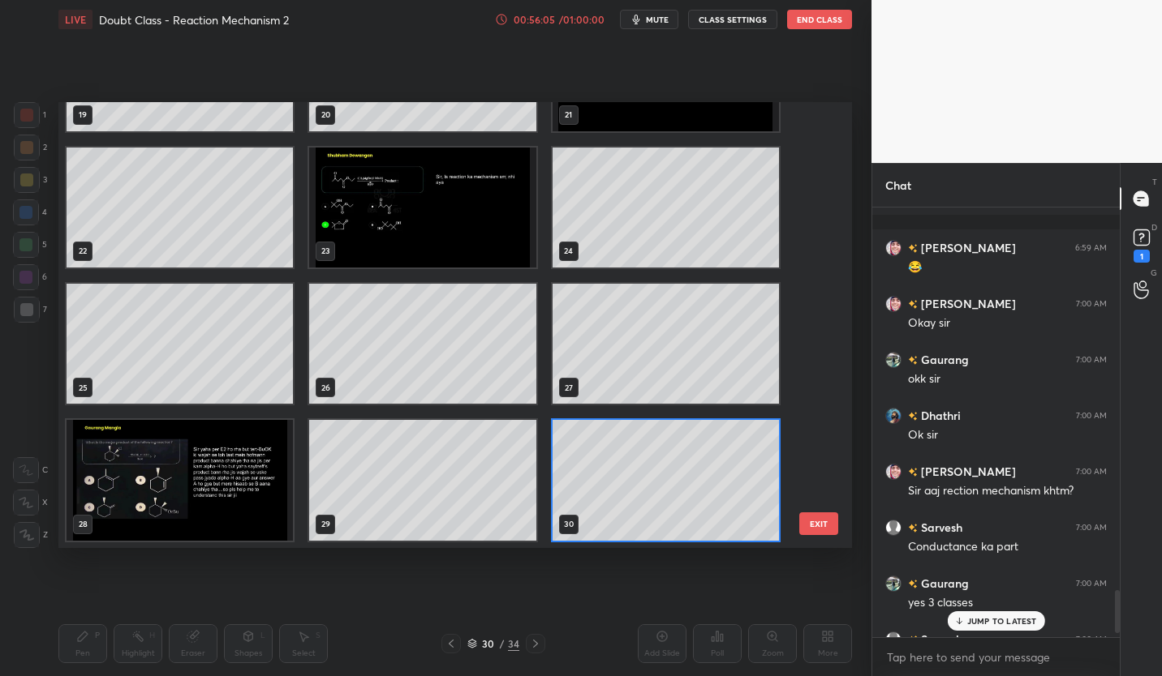
scroll to position [1192, 0]
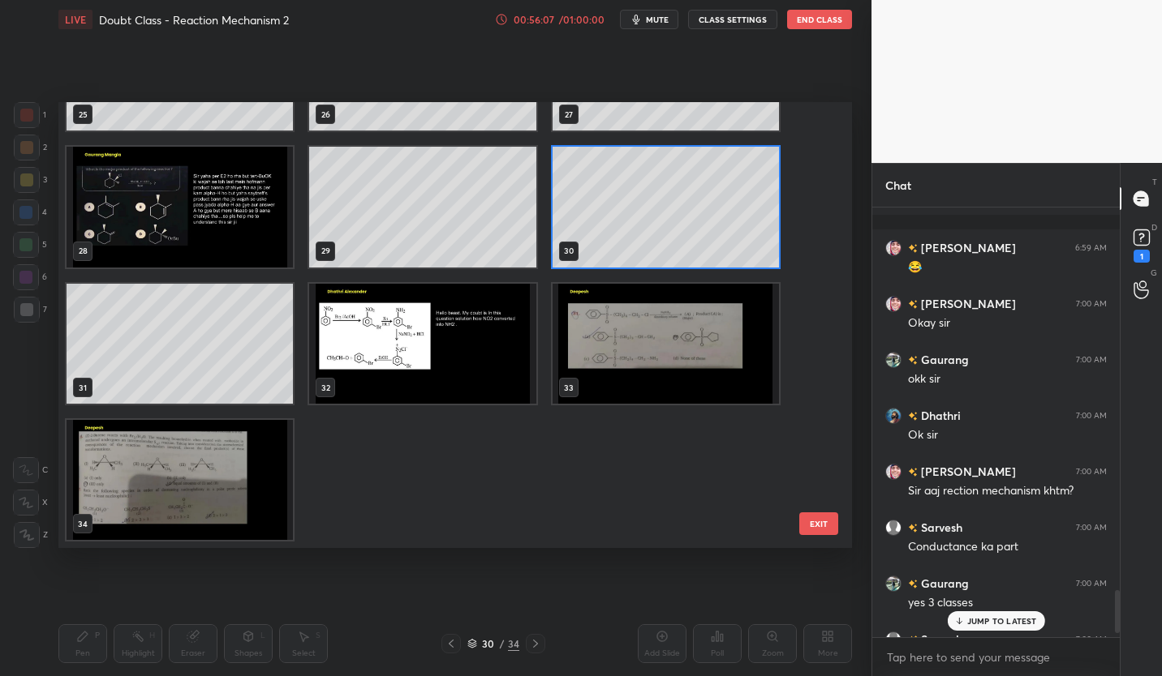
click at [402, 359] on img "grid" at bounding box center [422, 344] width 226 height 120
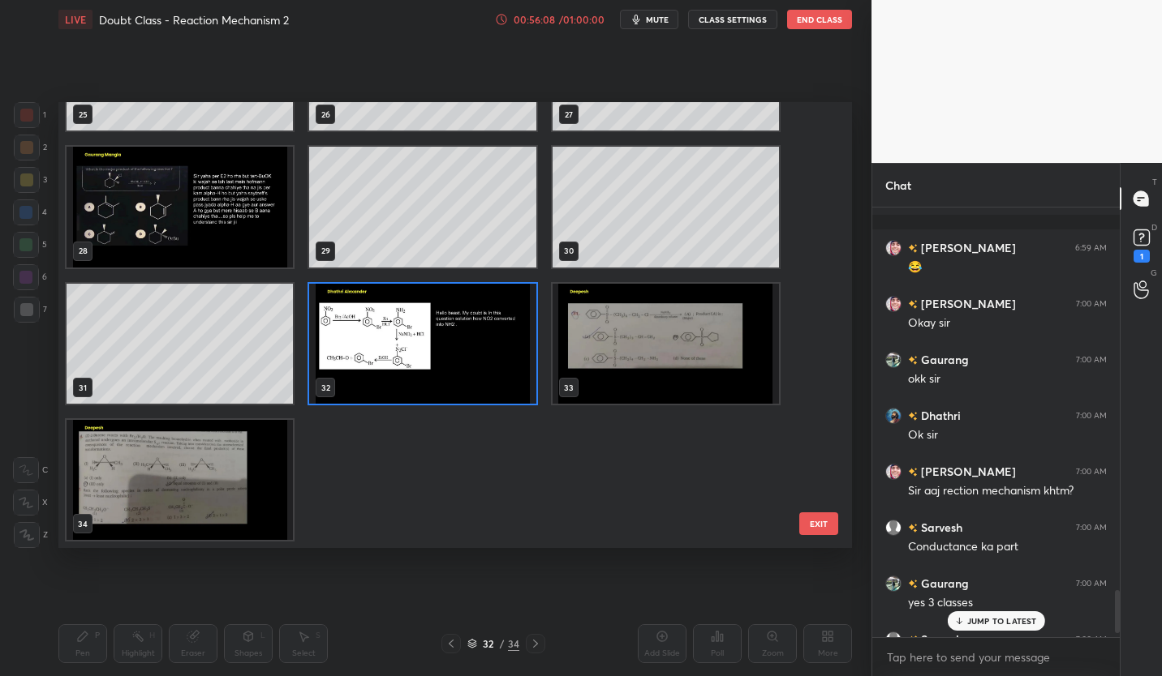
click at [402, 363] on img "grid" at bounding box center [422, 344] width 226 height 120
click at [409, 373] on img "grid" at bounding box center [422, 344] width 226 height 120
click at [410, 377] on img "grid" at bounding box center [422, 344] width 226 height 120
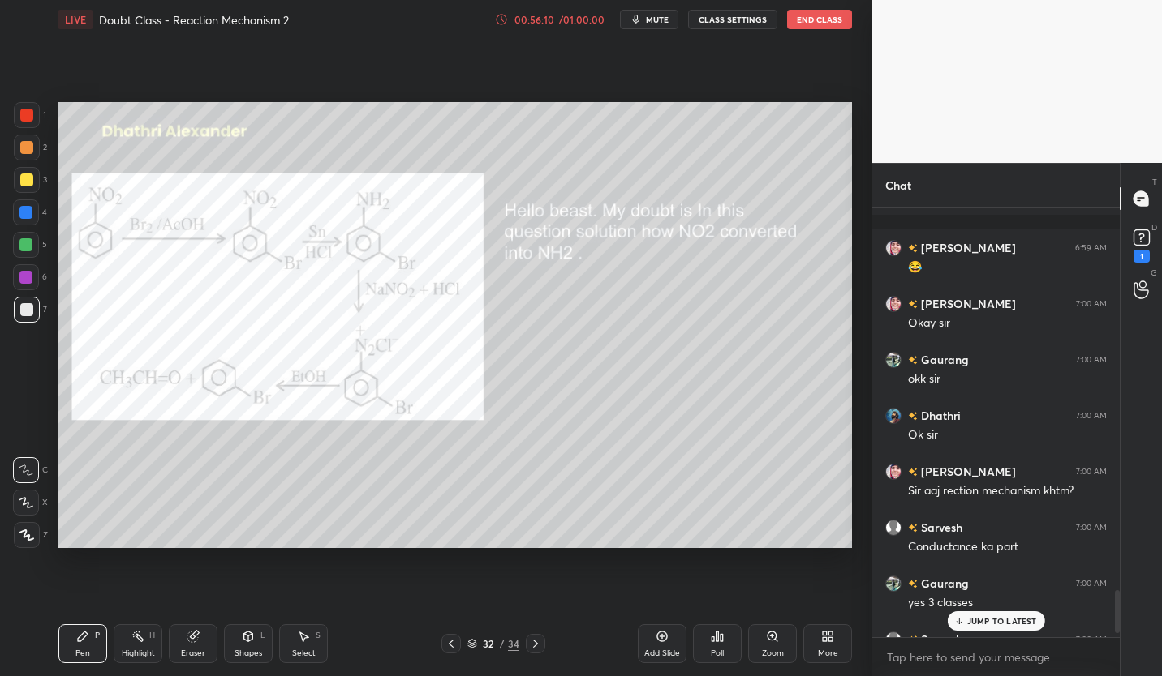
click at [1015, 620] on p "JUMP TO LATEST" at bounding box center [1002, 621] width 70 height 10
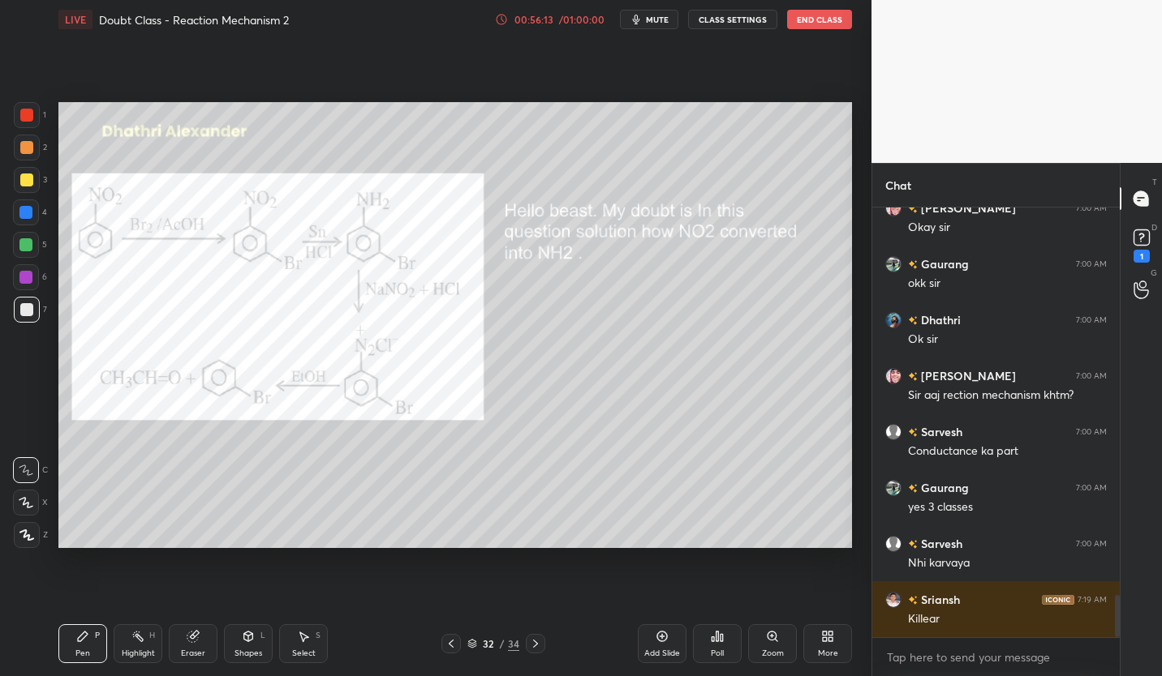
scroll to position [3979, 0]
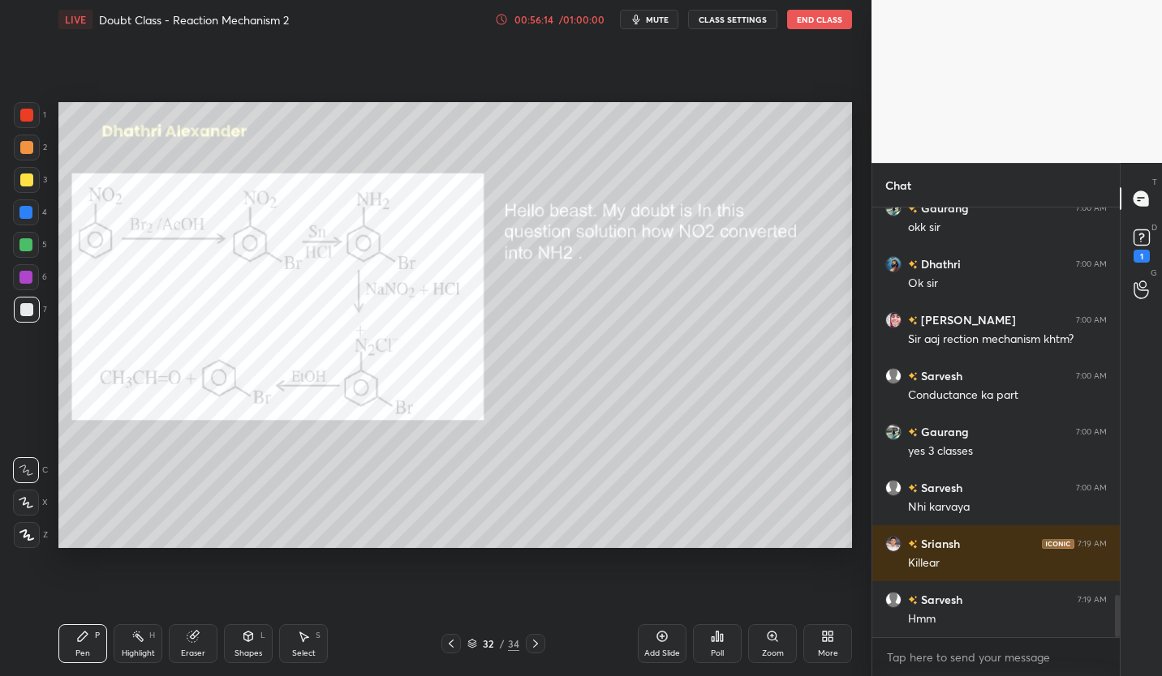
click at [28, 184] on div at bounding box center [26, 180] width 13 height 13
click at [448, 651] on div at bounding box center [450, 643] width 19 height 19
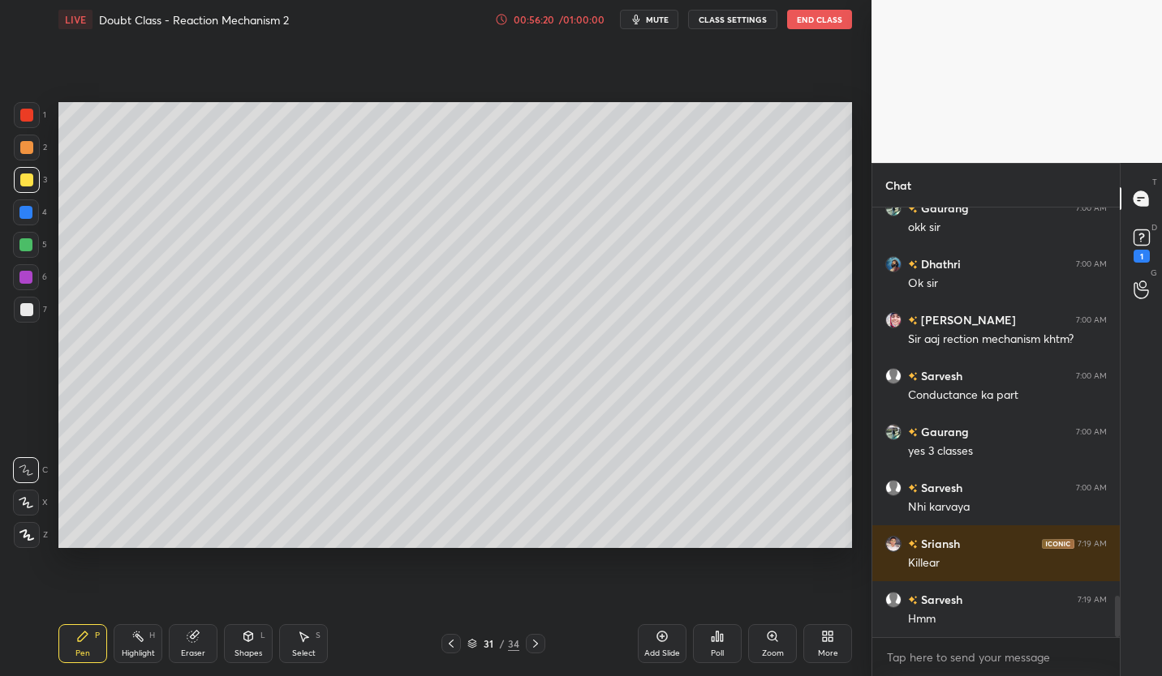
scroll to position [4064, 0]
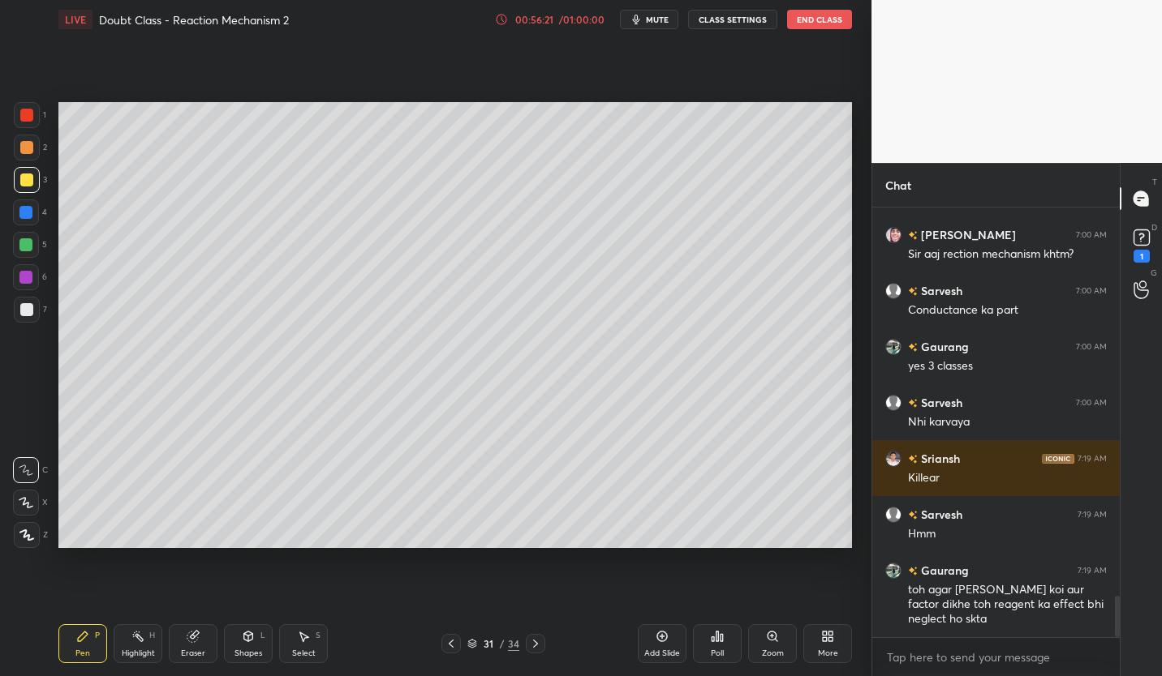
click at [456, 642] on icon at bounding box center [451, 644] width 13 height 13
click at [457, 642] on icon at bounding box center [451, 644] width 13 height 13
click at [449, 646] on icon at bounding box center [451, 644] width 13 height 13
click at [535, 645] on icon at bounding box center [535, 644] width 5 height 8
click at [535, 647] on icon at bounding box center [535, 644] width 13 height 13
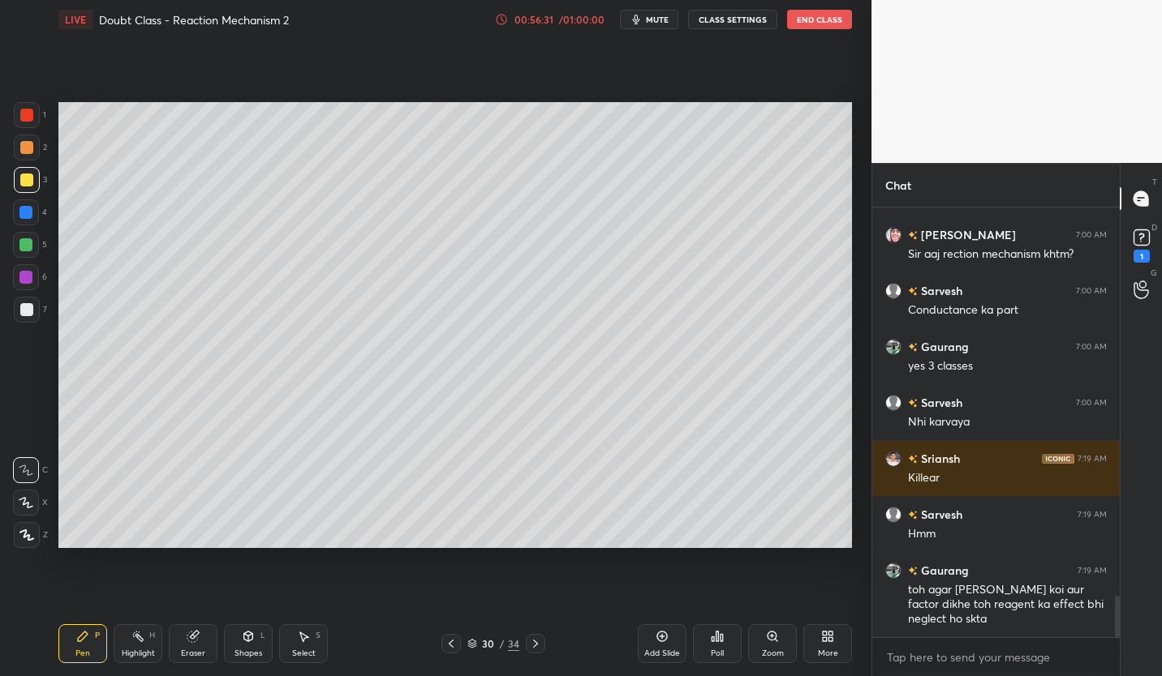
click at [539, 648] on icon at bounding box center [535, 644] width 13 height 13
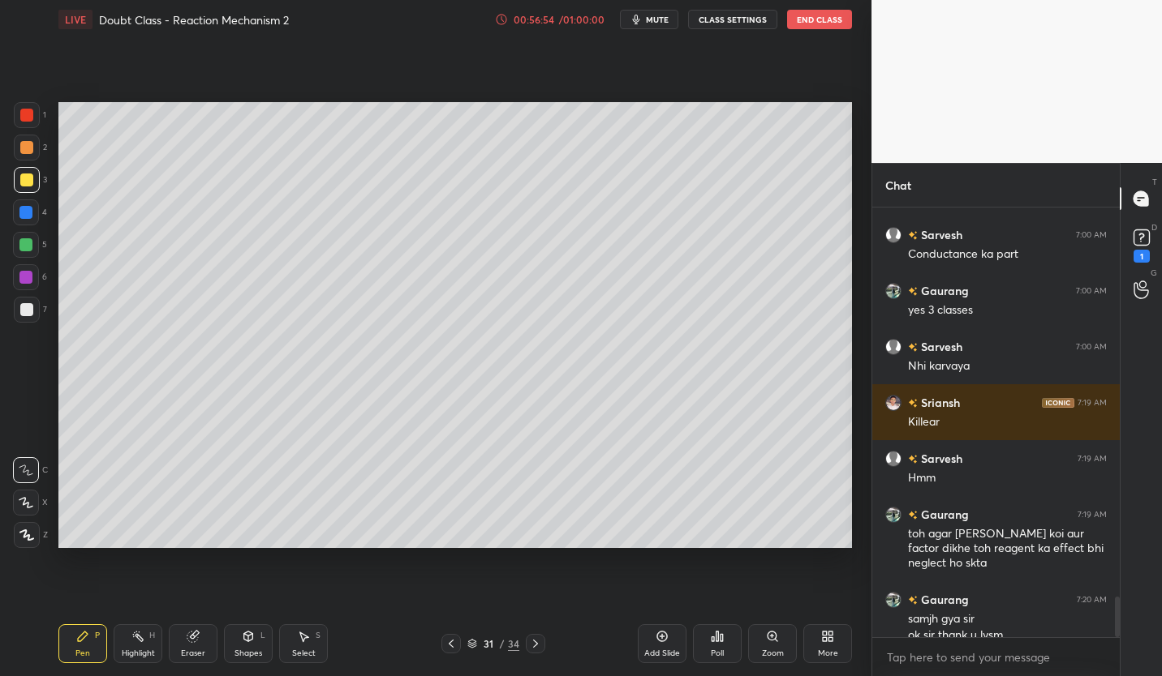
scroll to position [4136, 0]
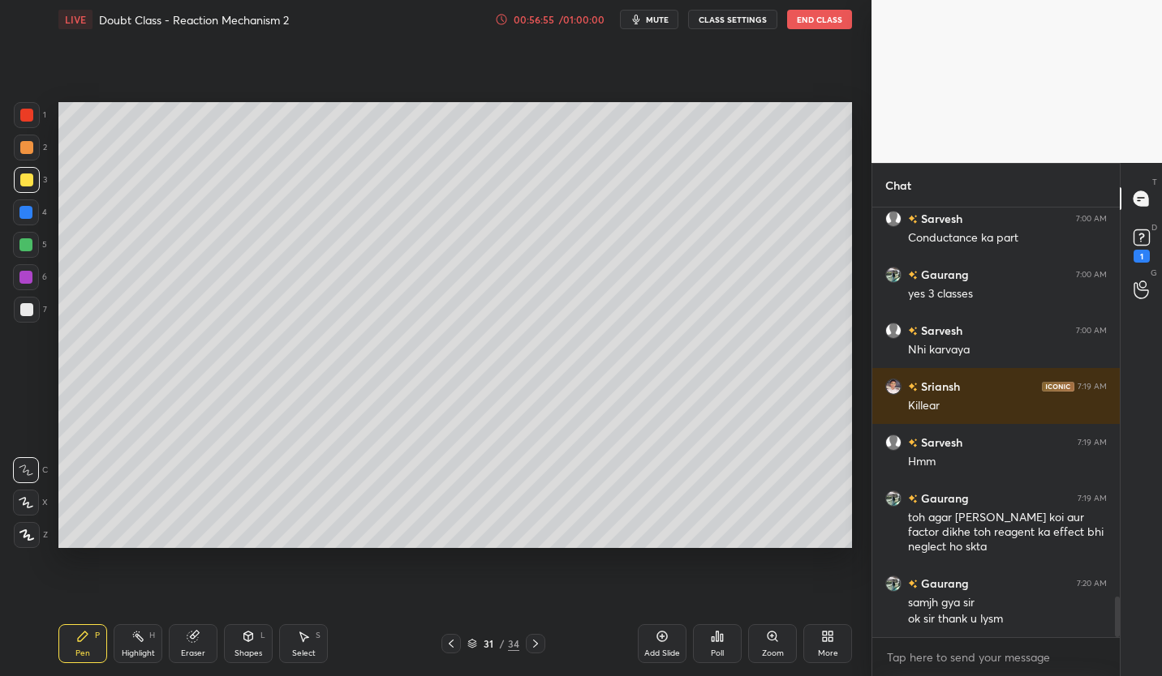
click at [448, 643] on icon at bounding box center [451, 644] width 13 height 13
click at [454, 642] on icon at bounding box center [451, 644] width 13 height 13
click at [718, 30] on div "LIVE Doubt Class - Reaction Mechanism 2 00:57:01 / 01:00:00 mute CLASS SETTINGS…" at bounding box center [454, 19] width 793 height 39
click at [719, 31] on div "LIVE Doubt Class - Reaction Mechanism 2 00:57:02 / 01:00:00 mute CLASS SETTINGS…" at bounding box center [454, 19] width 793 height 39
click at [736, 21] on button "CLASS SETTINGS" at bounding box center [732, 19] width 89 height 19
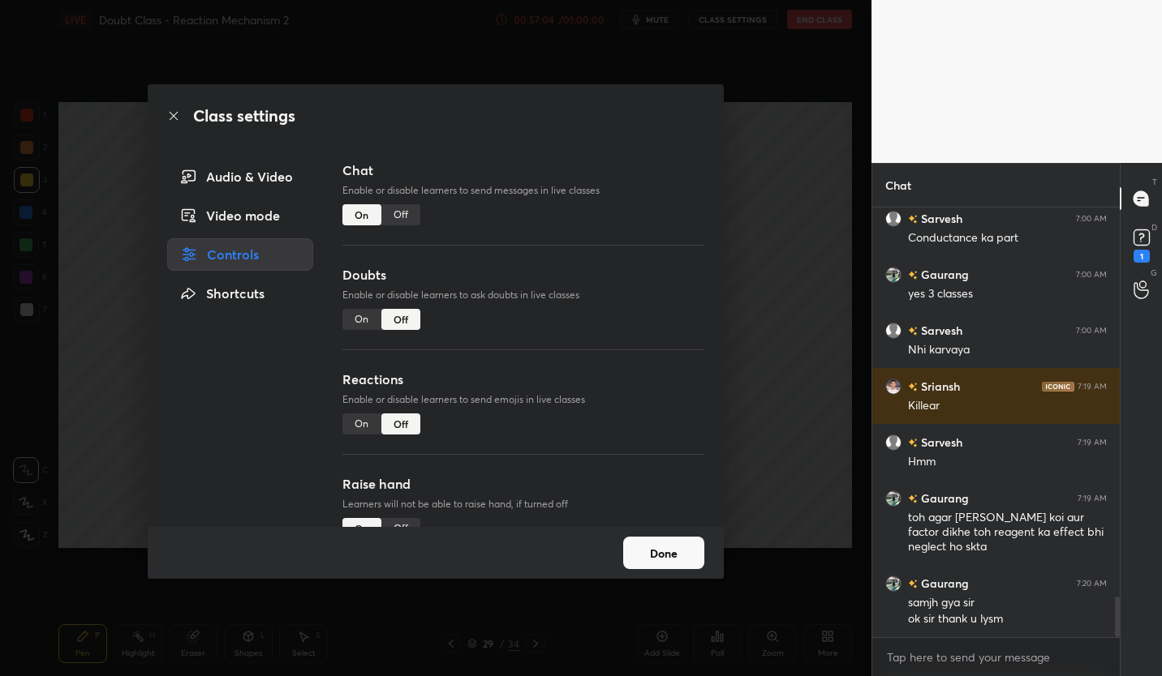
click at [411, 208] on div "Off" at bounding box center [400, 214] width 39 height 21
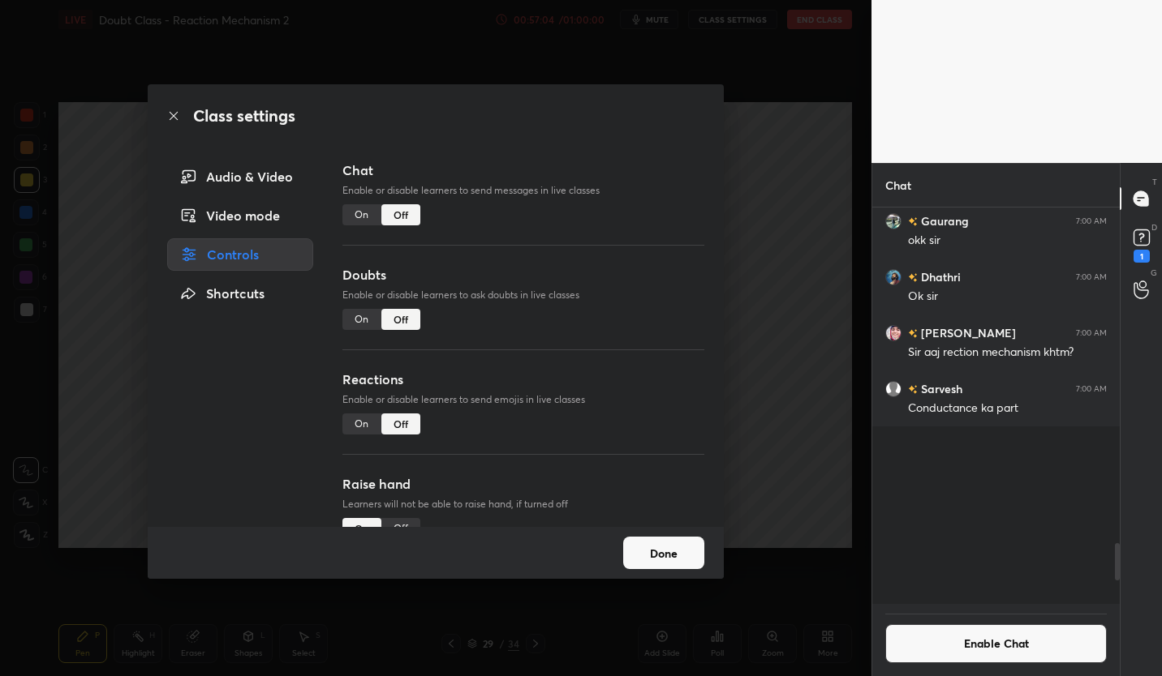
scroll to position [392, 243]
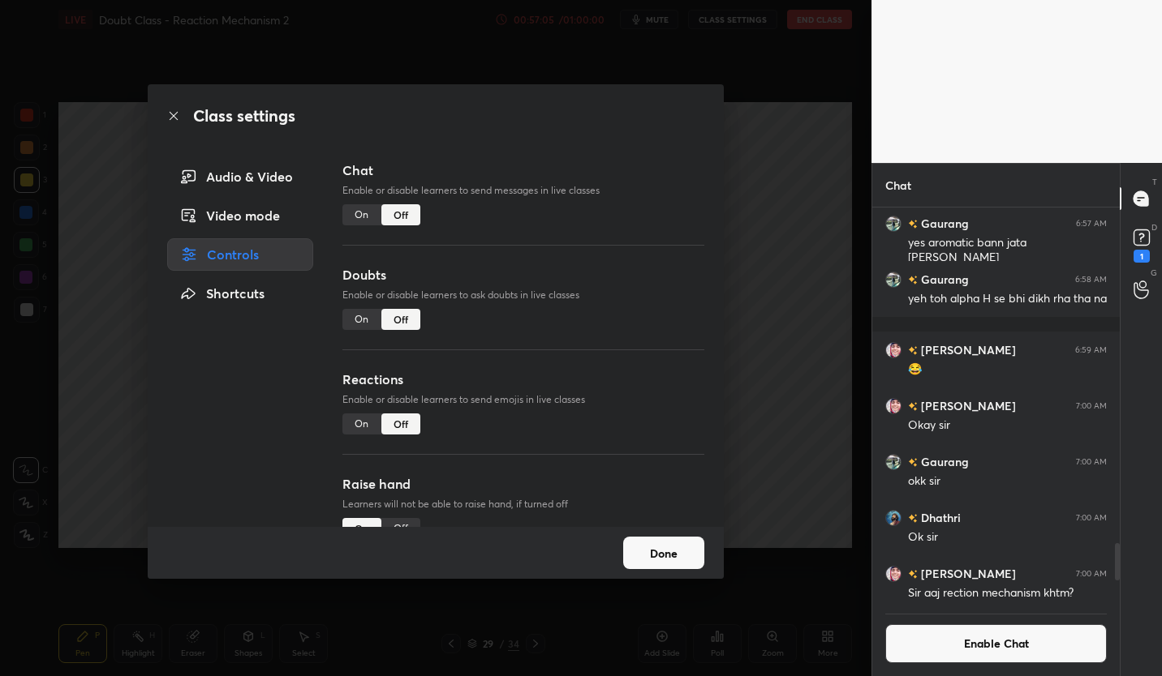
click at [671, 555] on button "Done" at bounding box center [663, 553] width 81 height 32
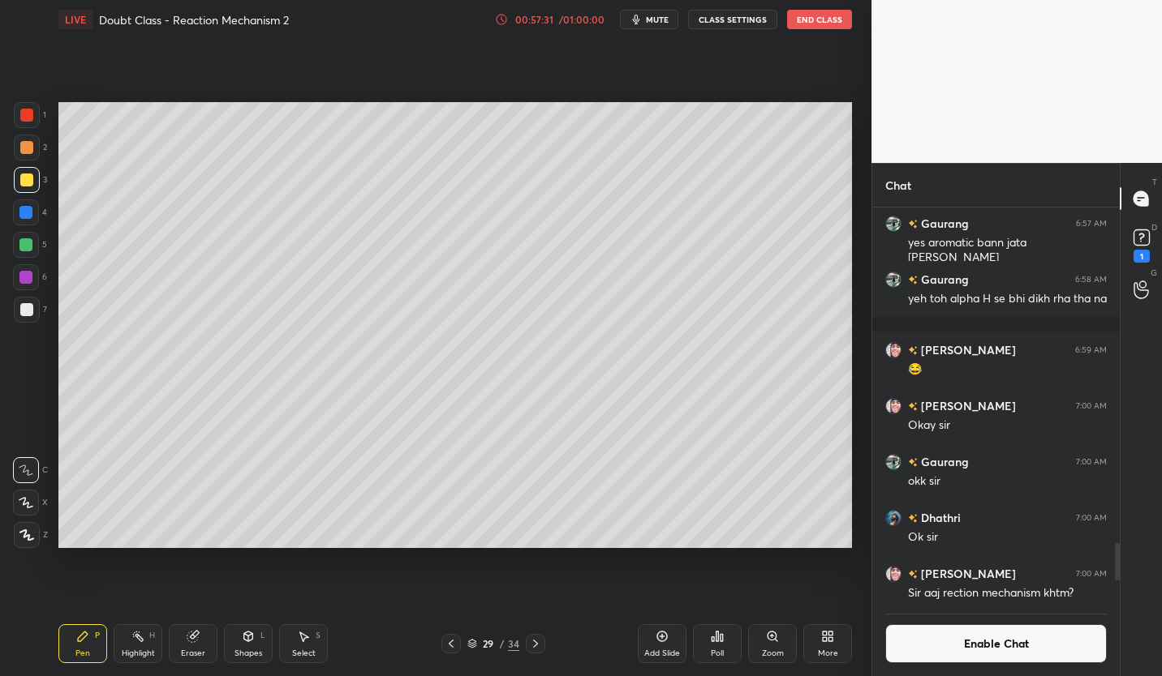
click at [533, 645] on icon at bounding box center [535, 644] width 13 height 13
click at [538, 642] on icon at bounding box center [535, 644] width 13 height 13
click at [536, 642] on icon at bounding box center [535, 644] width 13 height 13
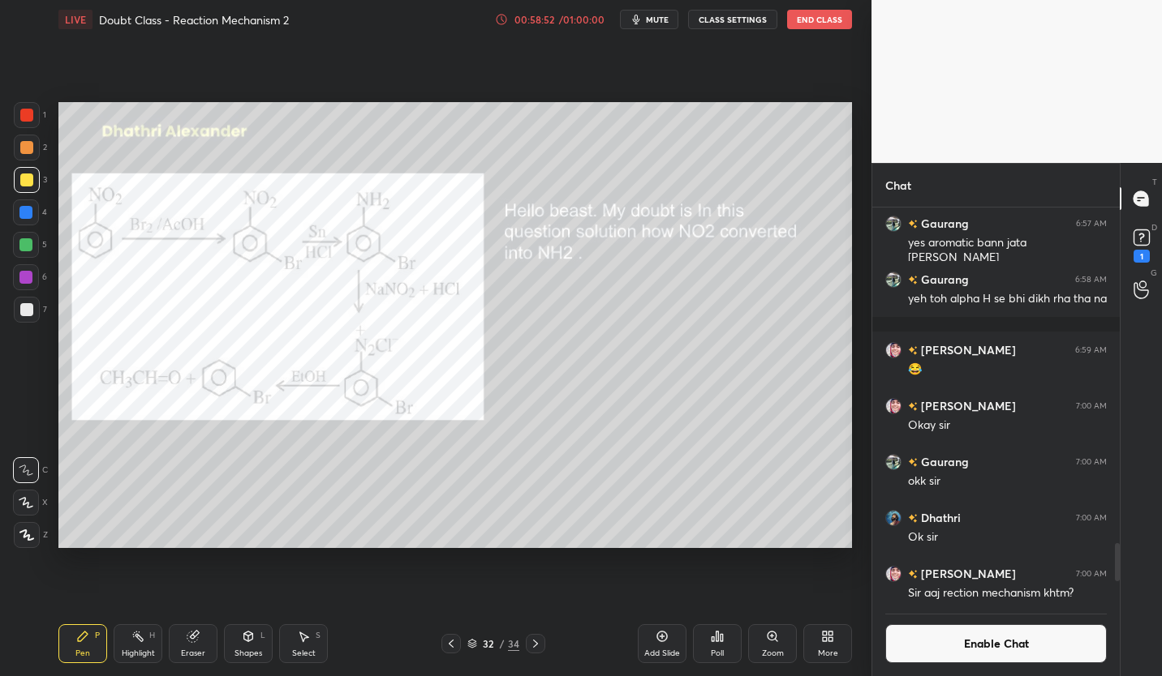
click at [28, 316] on div at bounding box center [26, 309] width 13 height 13
click at [32, 112] on div at bounding box center [26, 115] width 13 height 13
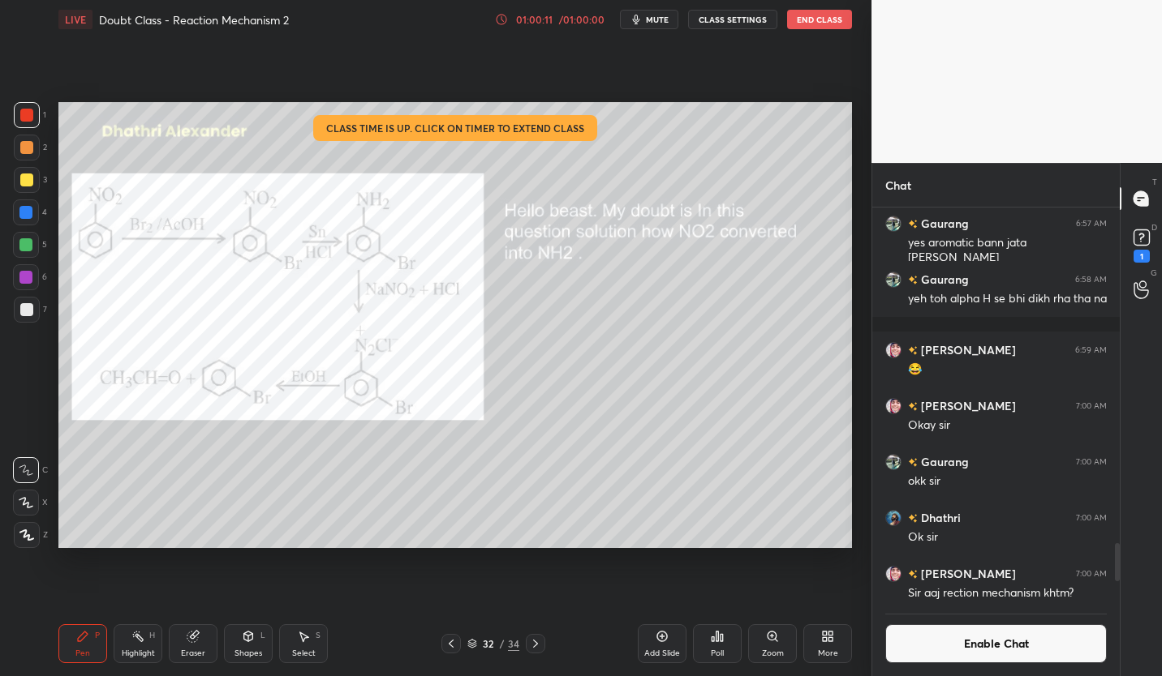
click at [448, 645] on icon at bounding box center [451, 644] width 13 height 13
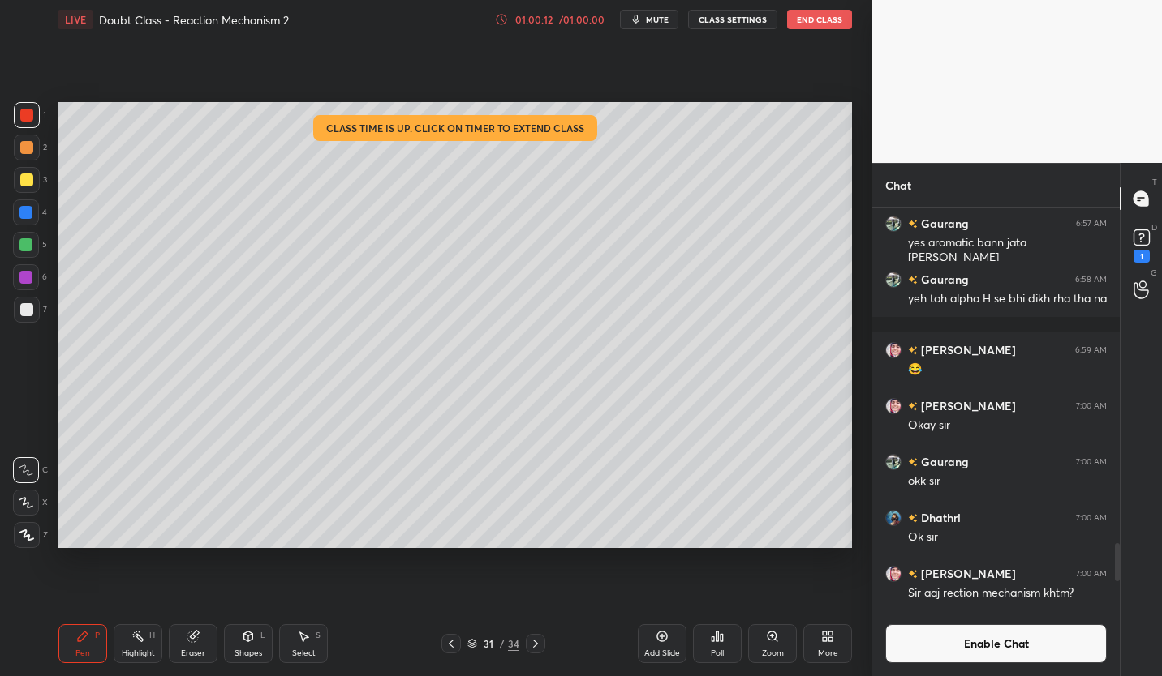
click at [452, 646] on icon at bounding box center [451, 644] width 5 height 8
click at [458, 641] on div at bounding box center [450, 643] width 19 height 19
click at [535, 644] on icon at bounding box center [535, 644] width 13 height 13
click at [536, 648] on icon at bounding box center [535, 644] width 13 height 13
click at [541, 636] on div at bounding box center [535, 643] width 19 height 19
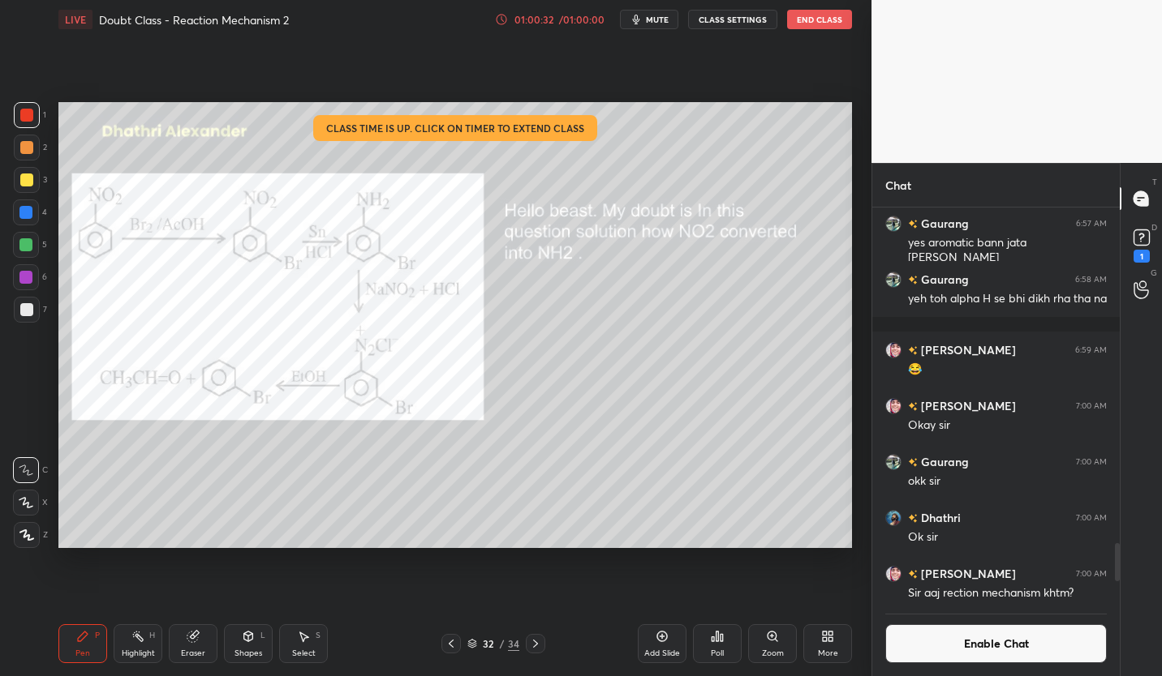
click at [539, 644] on icon at bounding box center [535, 644] width 13 height 13
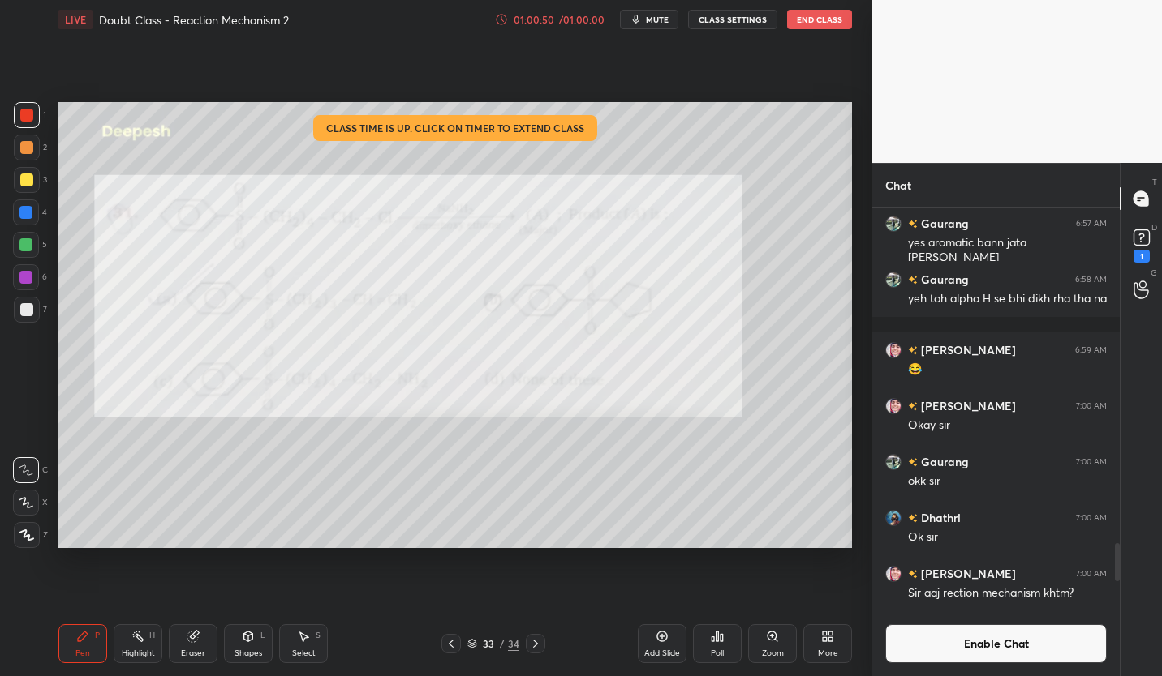
click at [585, 16] on div "/ 01:00:00" at bounding box center [581, 20] width 50 height 10
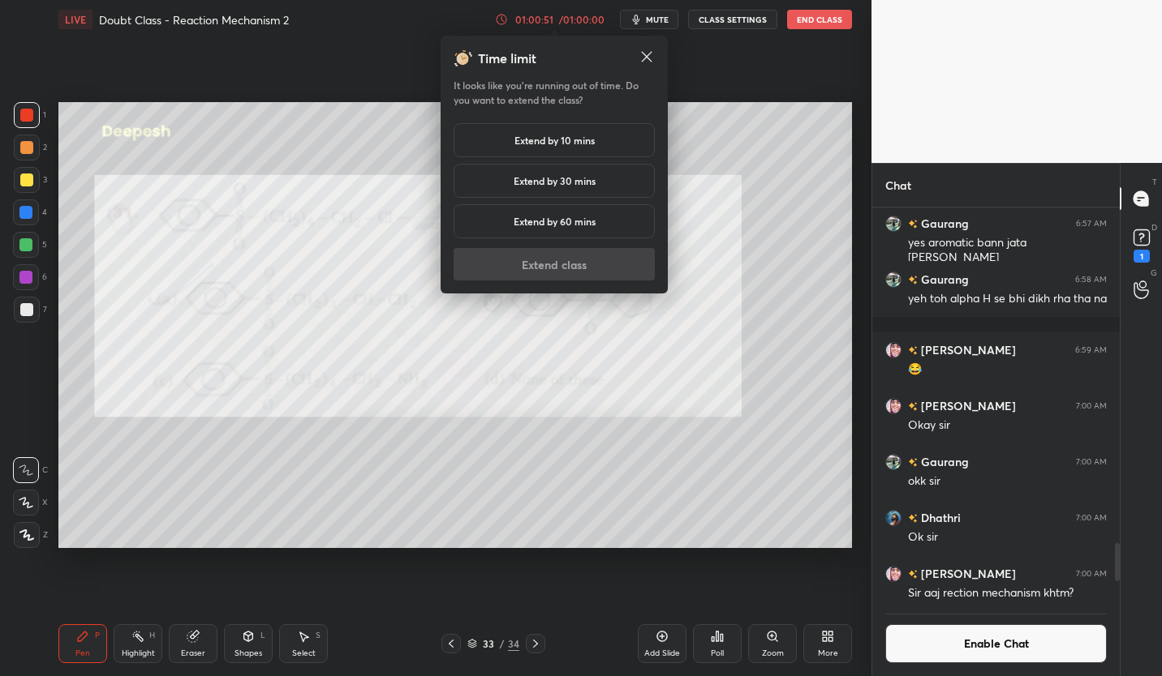
click at [589, 145] on h5 "Extend by 10 mins" at bounding box center [554, 140] width 80 height 15
click at [578, 274] on button "Extend class" at bounding box center [553, 264] width 201 height 32
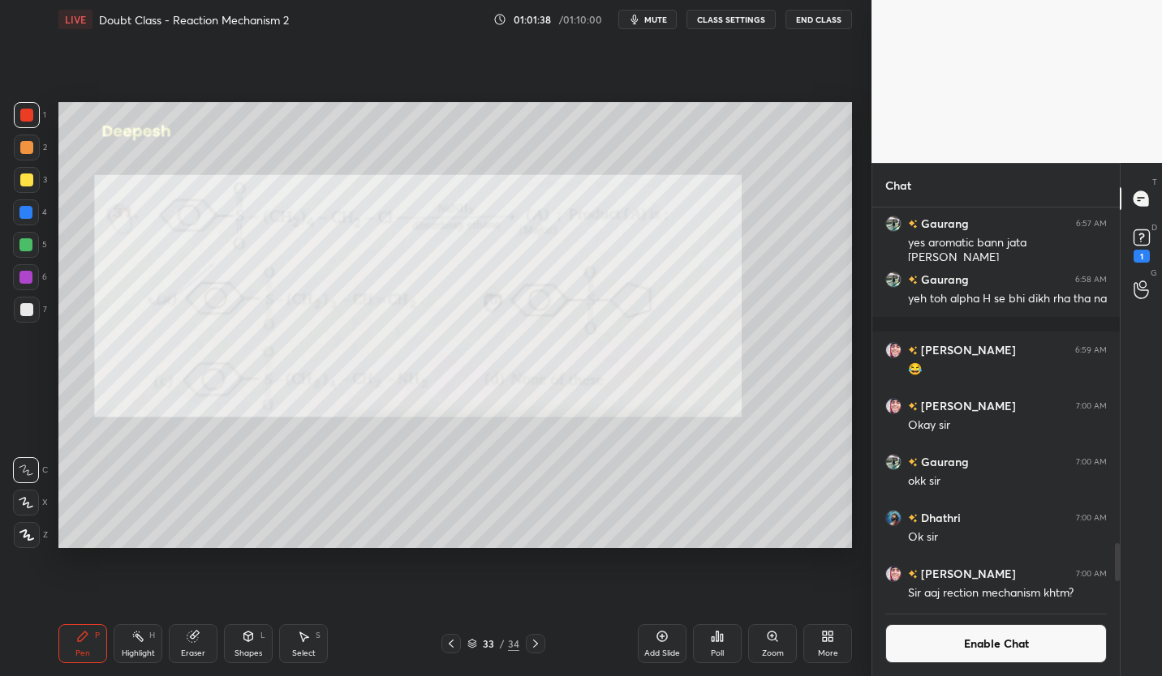
click at [659, 642] on icon at bounding box center [661, 636] width 13 height 13
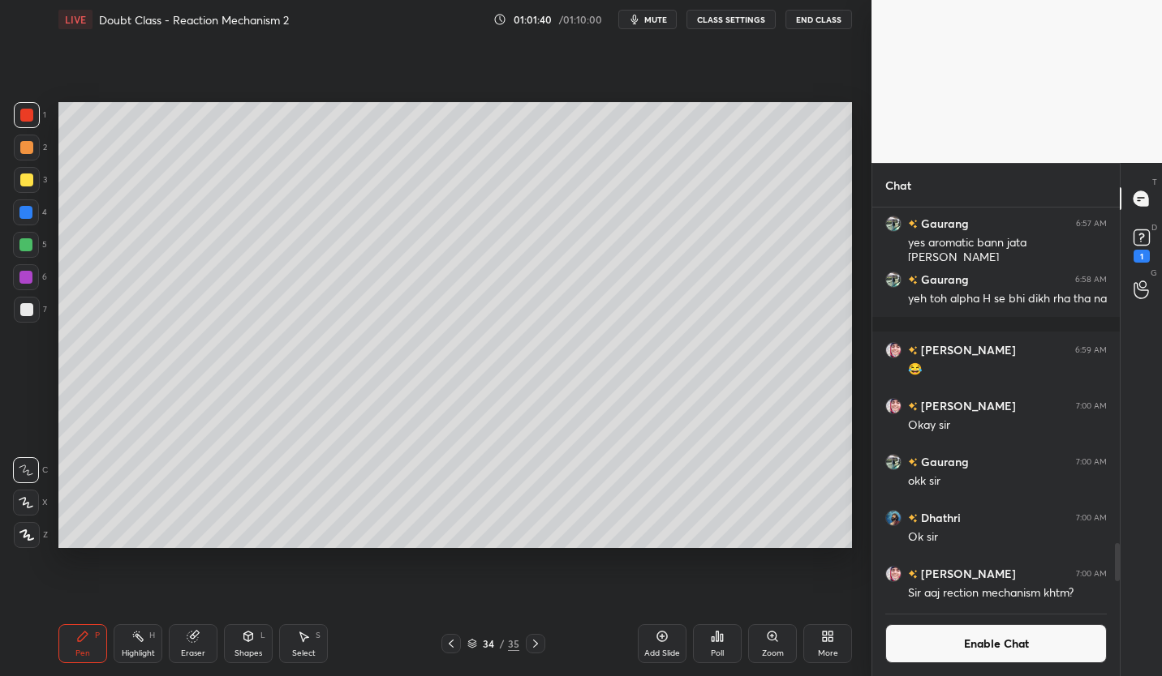
click at [26, 308] on div at bounding box center [26, 309] width 13 height 13
click at [451, 646] on icon at bounding box center [451, 644] width 5 height 8
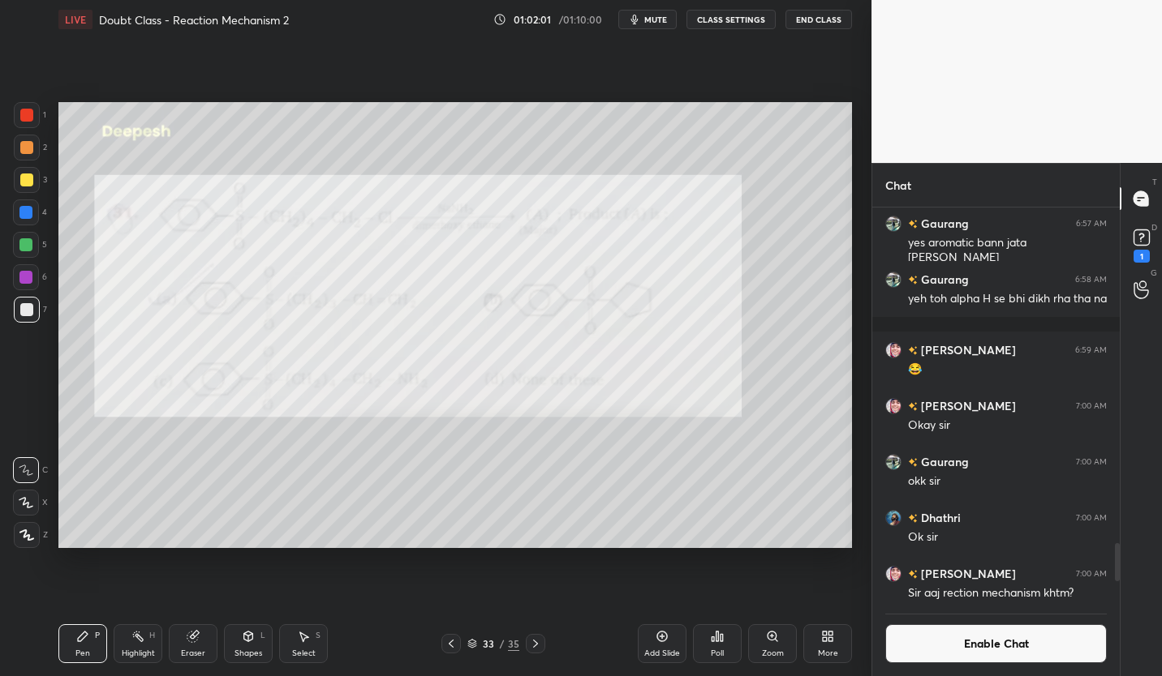
click at [32, 120] on div at bounding box center [26, 115] width 13 height 13
click at [526, 646] on div at bounding box center [535, 643] width 19 height 19
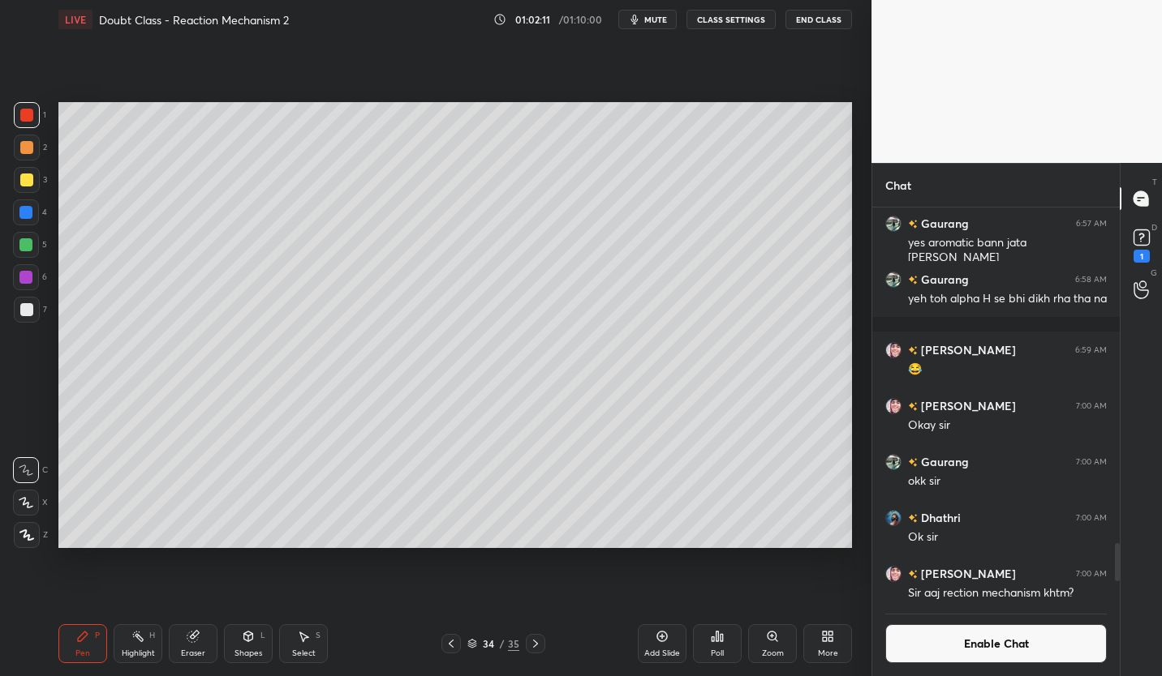
click at [667, 642] on icon at bounding box center [661, 636] width 13 height 13
click at [28, 309] on div at bounding box center [26, 309] width 13 height 13
click at [446, 647] on icon at bounding box center [451, 644] width 13 height 13
click at [447, 647] on icon at bounding box center [451, 644] width 13 height 13
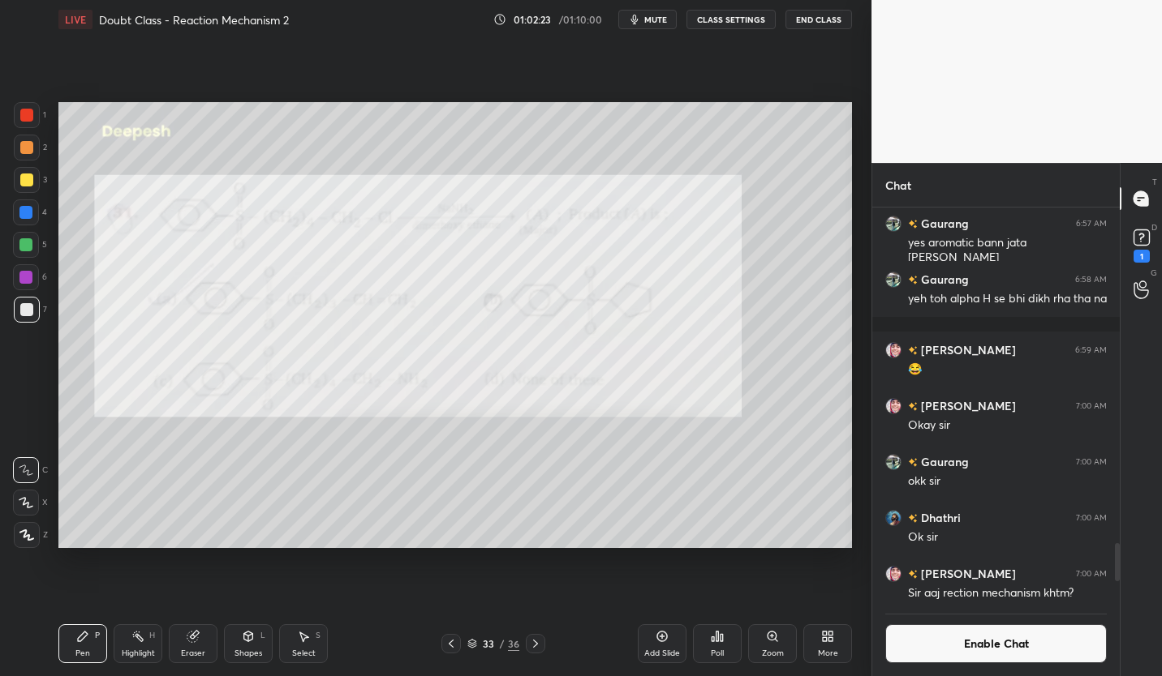
click at [539, 642] on icon at bounding box center [535, 644] width 13 height 13
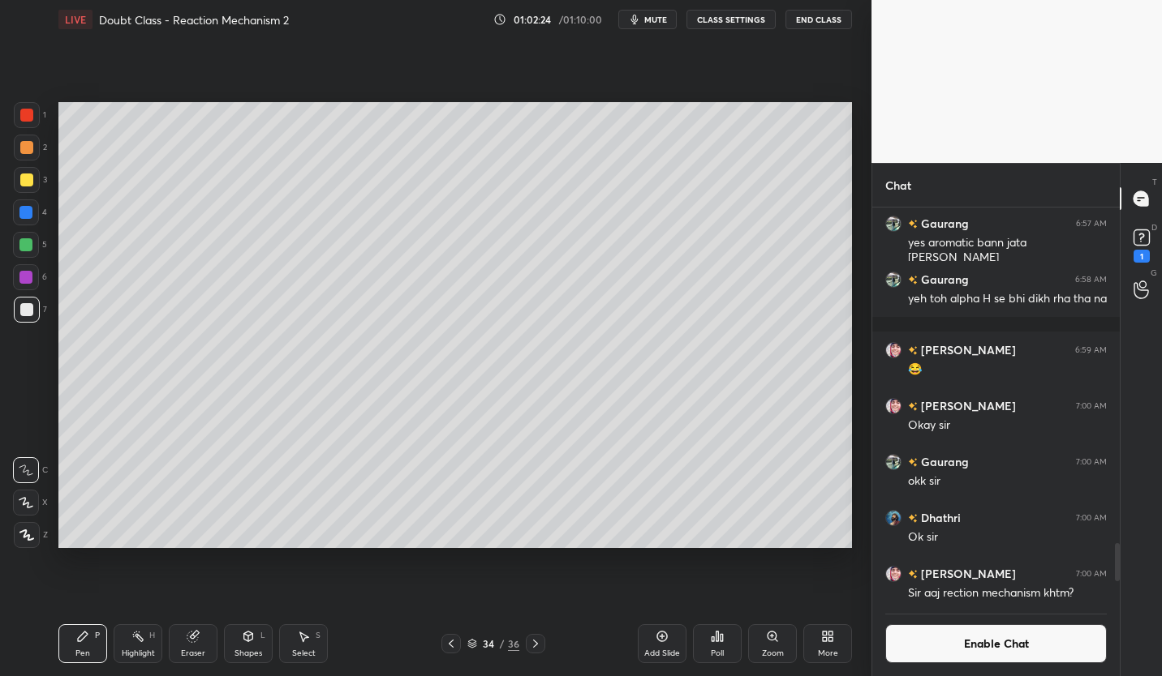
click at [539, 643] on icon at bounding box center [535, 644] width 13 height 13
click at [27, 187] on div at bounding box center [27, 180] width 26 height 26
click at [535, 650] on icon at bounding box center [535, 644] width 13 height 13
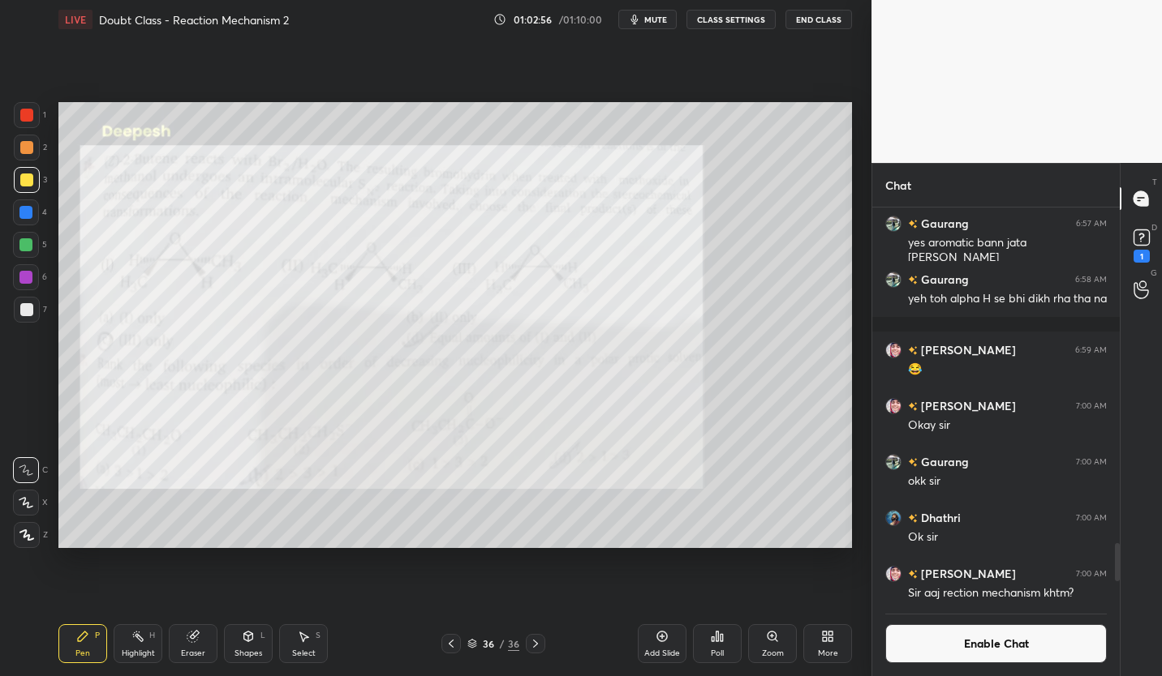
click at [450, 642] on icon at bounding box center [451, 644] width 5 height 8
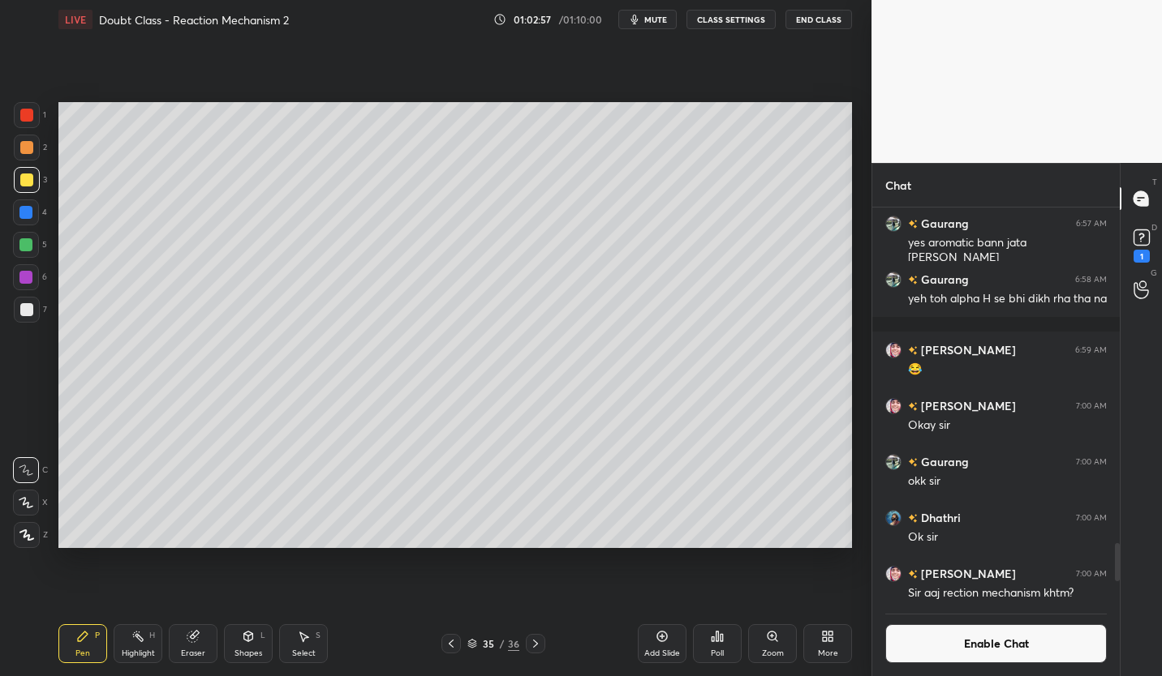
click at [451, 642] on icon at bounding box center [451, 644] width 5 height 8
click at [449, 646] on icon at bounding box center [451, 644] width 13 height 13
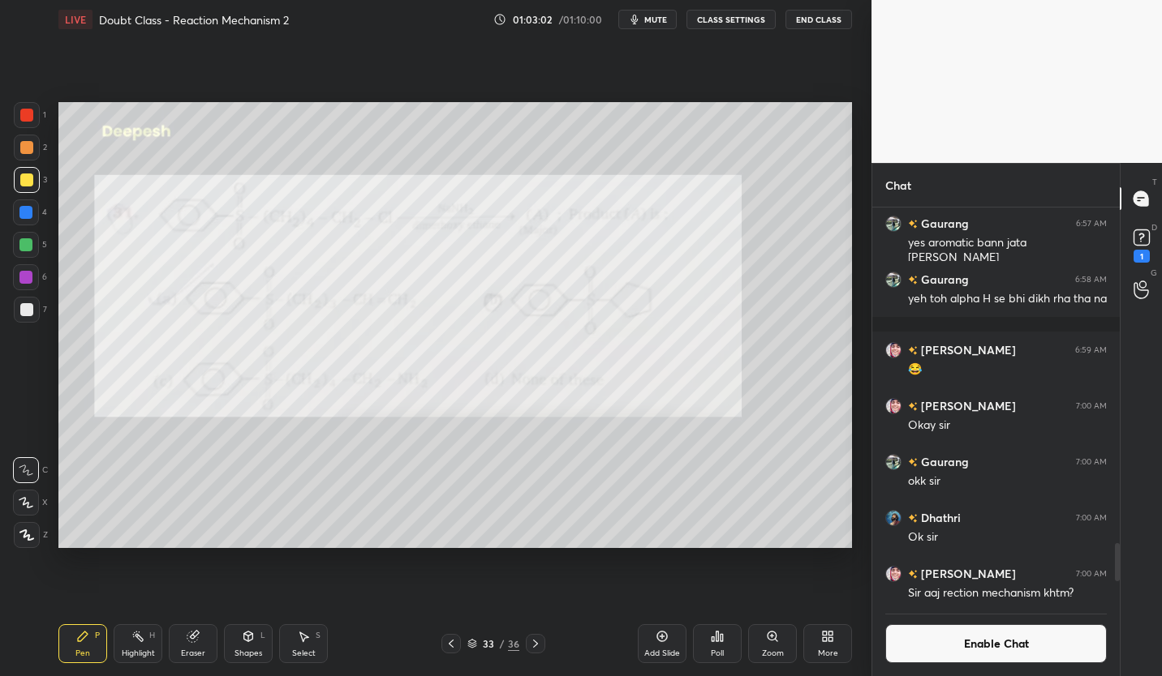
click at [535, 644] on icon at bounding box center [535, 644] width 13 height 13
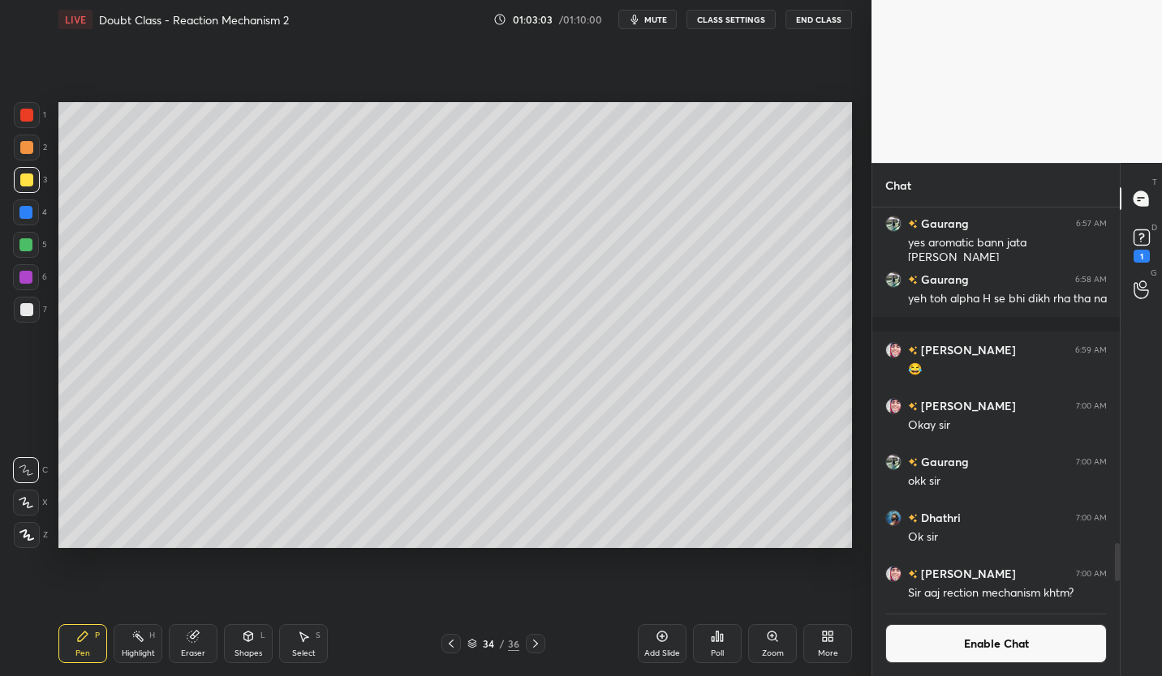
click at [535, 640] on icon at bounding box center [535, 644] width 13 height 13
click at [663, 647] on div "Add Slide" at bounding box center [662, 644] width 49 height 39
click at [25, 318] on div at bounding box center [27, 310] width 26 height 26
click at [29, 180] on div at bounding box center [26, 180] width 13 height 13
click at [196, 638] on icon at bounding box center [192, 637] width 11 height 11
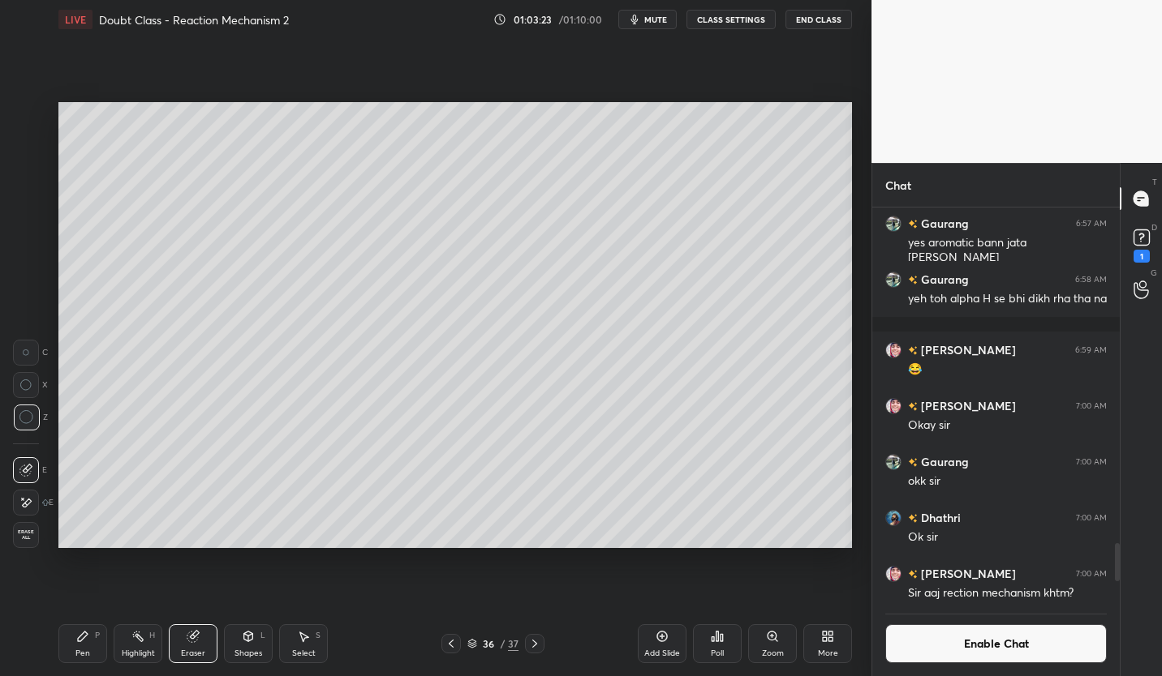
click at [74, 631] on div "Pen P" at bounding box center [82, 644] width 49 height 39
click at [24, 316] on div at bounding box center [27, 310] width 26 height 26
click at [28, 249] on div at bounding box center [25, 244] width 13 height 13
click at [27, 311] on div at bounding box center [26, 309] width 13 height 13
click at [665, 634] on icon at bounding box center [662, 637] width 11 height 11
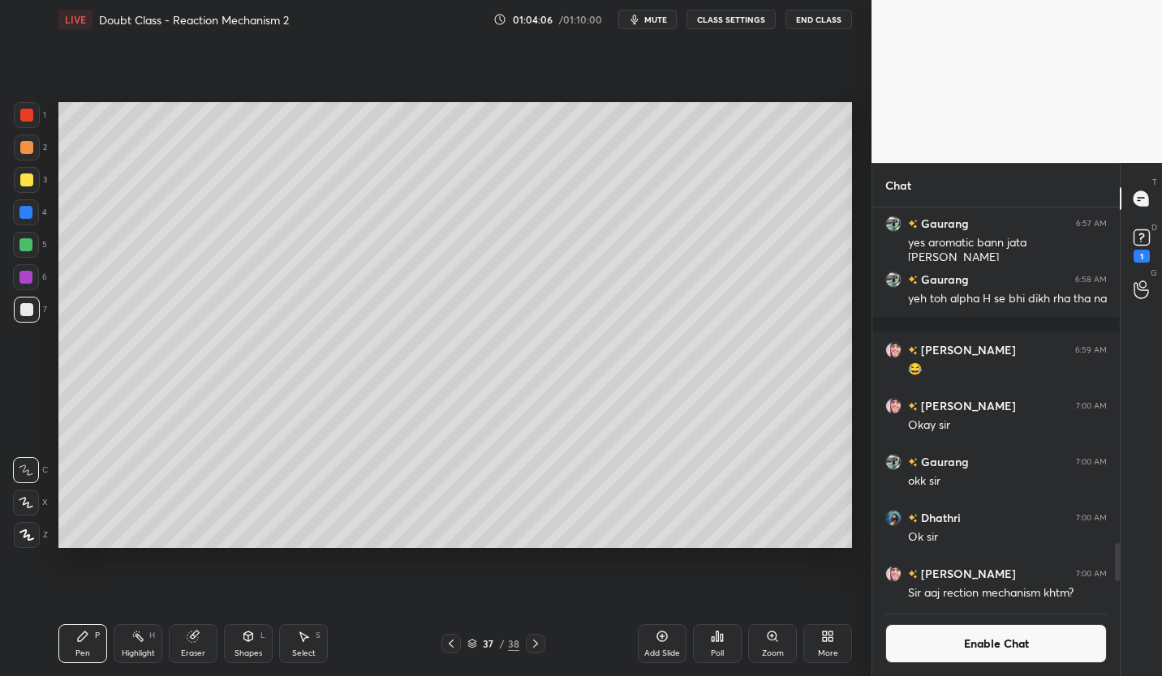
click at [456, 644] on icon at bounding box center [451, 644] width 13 height 13
click at [535, 647] on icon at bounding box center [535, 644] width 13 height 13
click at [454, 640] on icon at bounding box center [451, 644] width 13 height 13
click at [455, 646] on icon at bounding box center [451, 644] width 13 height 13
click at [453, 646] on icon at bounding box center [451, 644] width 13 height 13
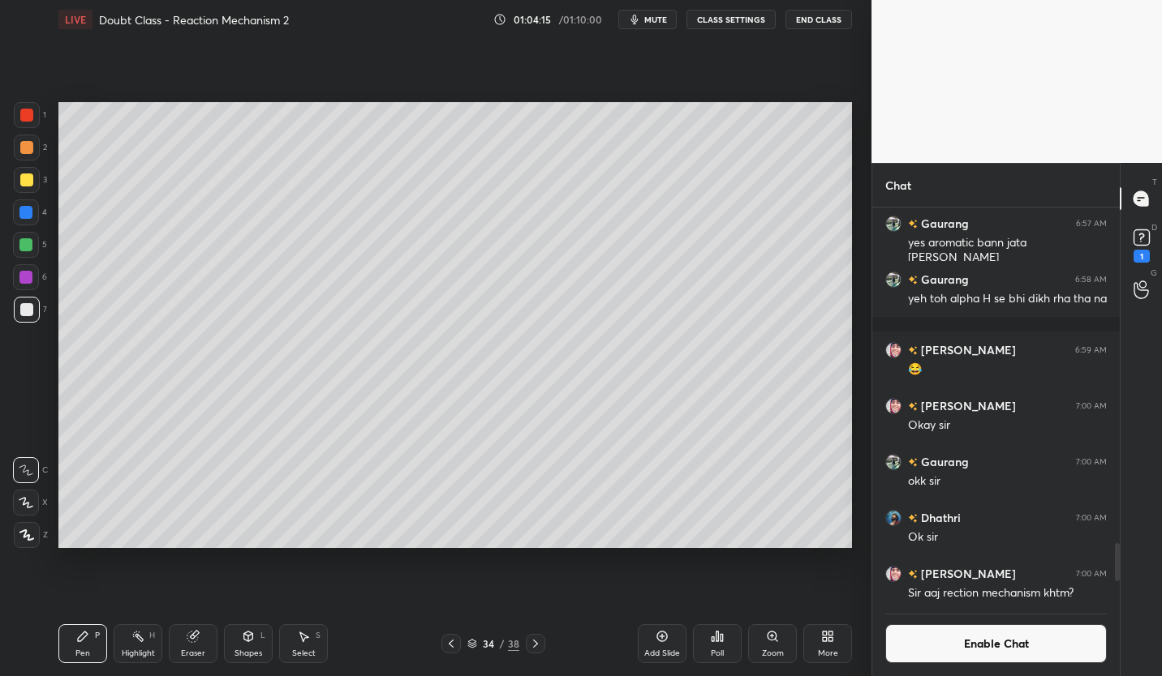
click at [456, 641] on icon at bounding box center [451, 644] width 13 height 13
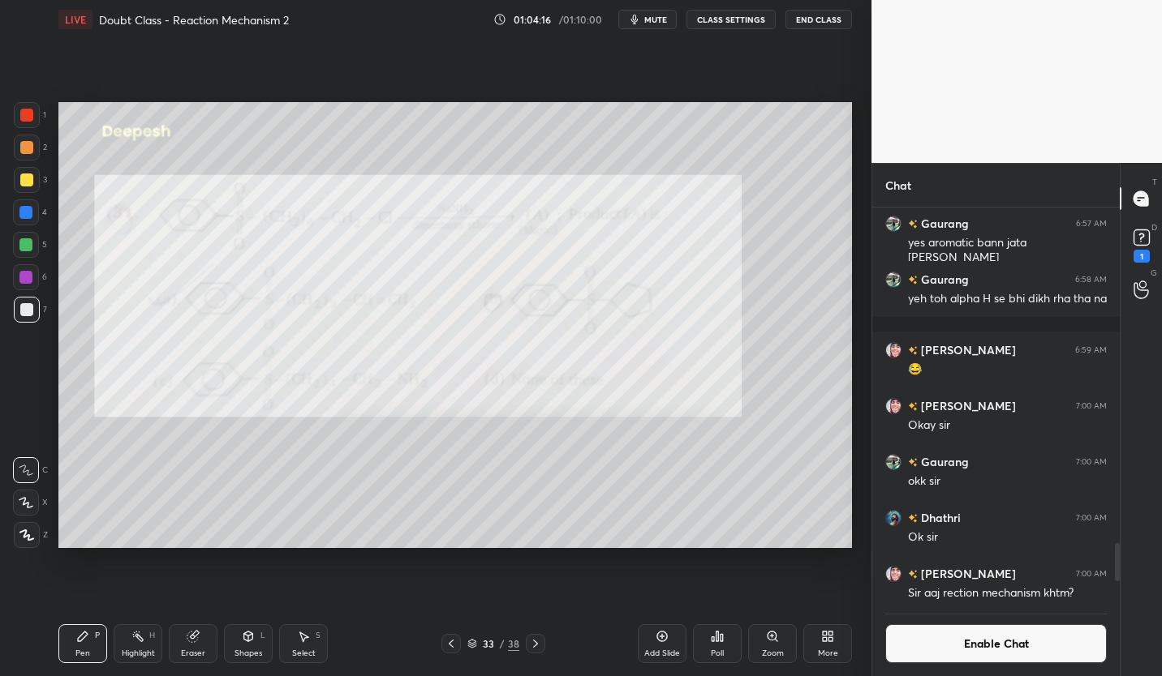
click at [959, 644] on button "Enable Chat" at bounding box center [995, 644] width 221 height 39
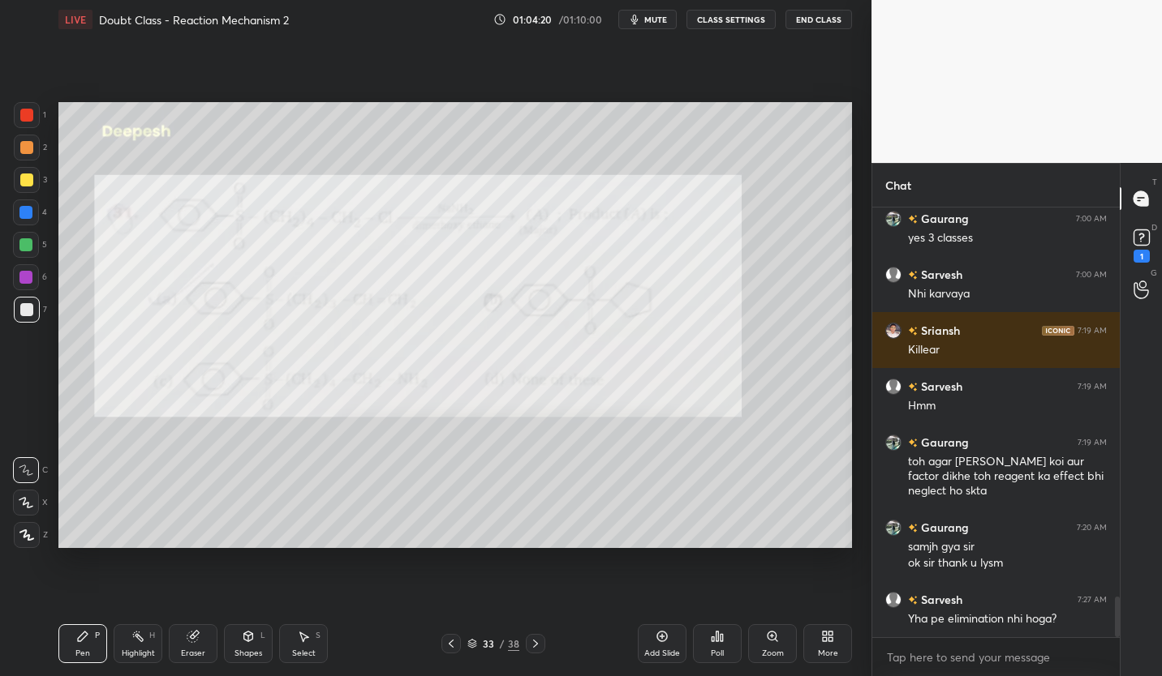
scroll to position [4169, 0]
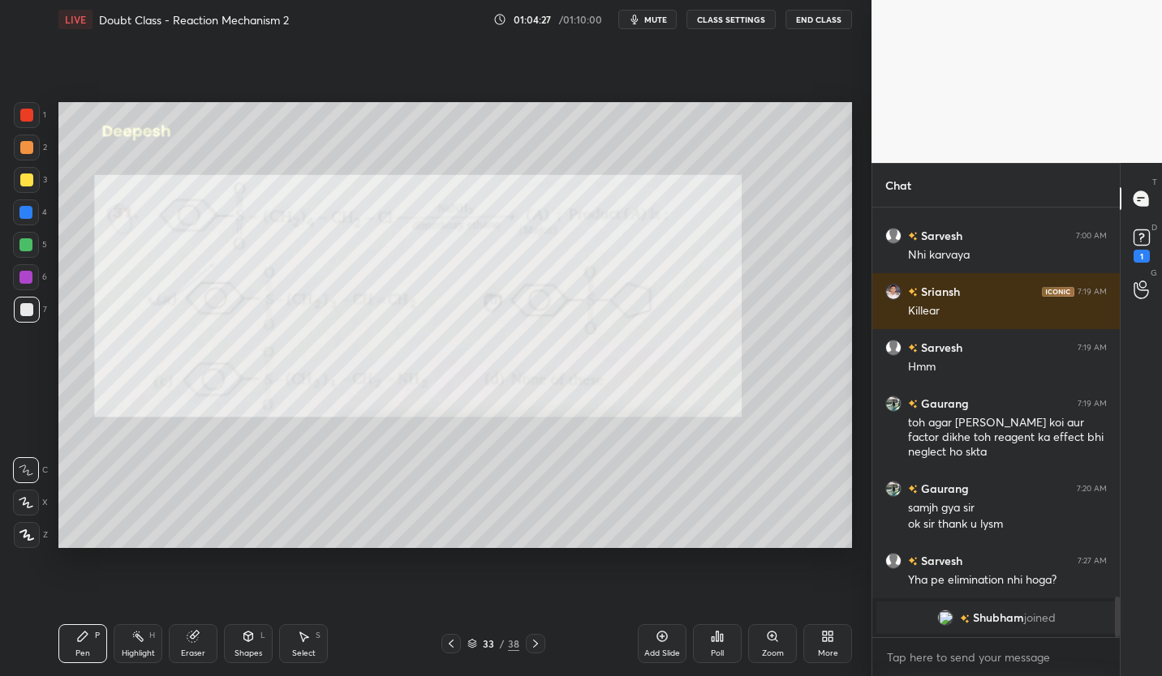
click at [537, 644] on icon at bounding box center [535, 644] width 13 height 13
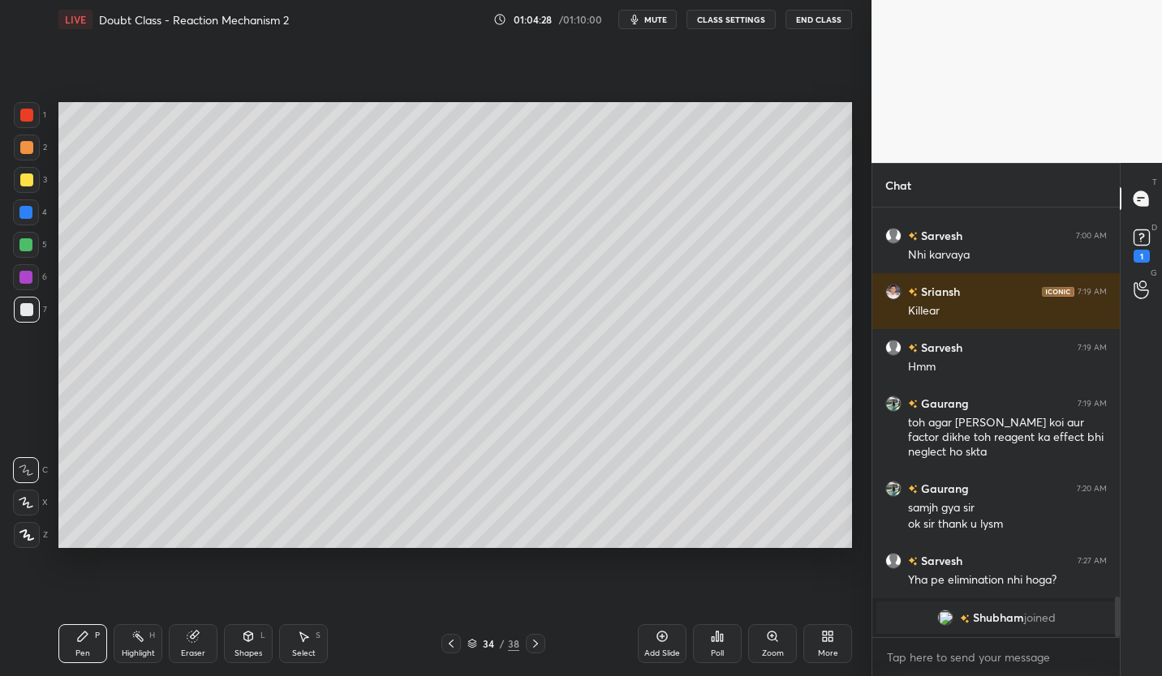
click at [539, 636] on div at bounding box center [535, 643] width 19 height 19
click at [539, 644] on icon at bounding box center [535, 644] width 13 height 13
click at [536, 642] on icon at bounding box center [535, 644] width 13 height 13
click at [539, 643] on icon at bounding box center [535, 644] width 13 height 13
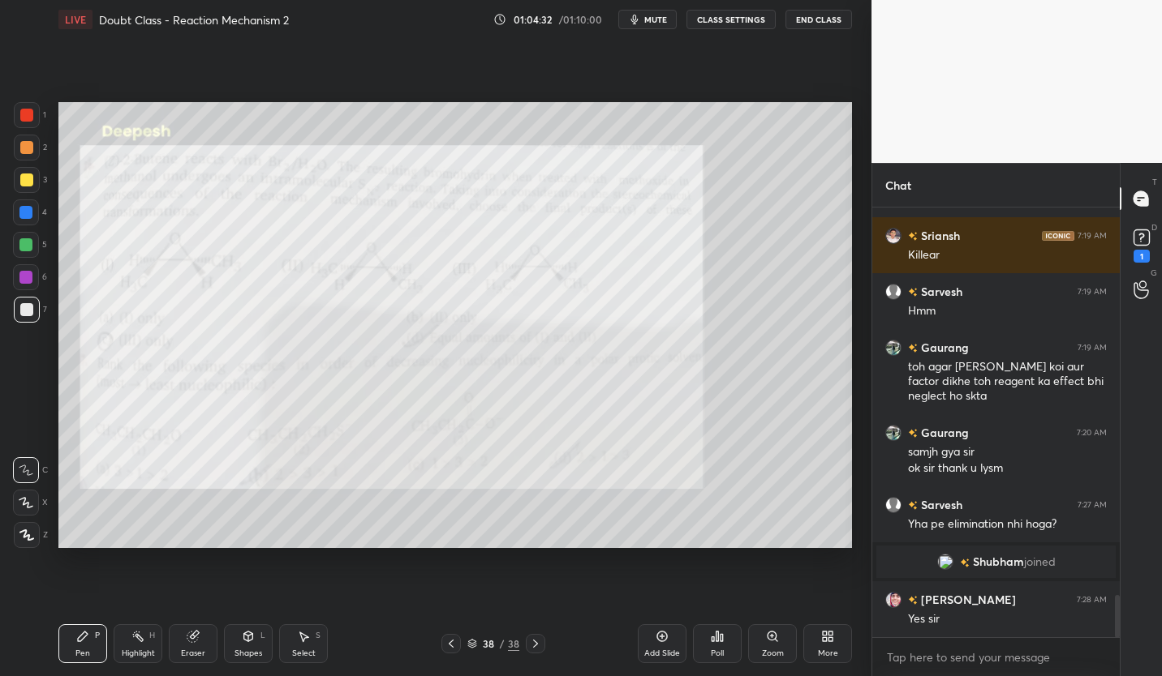
scroll to position [3909, 0]
click at [733, 20] on button "CLASS SETTINGS" at bounding box center [730, 19] width 89 height 19
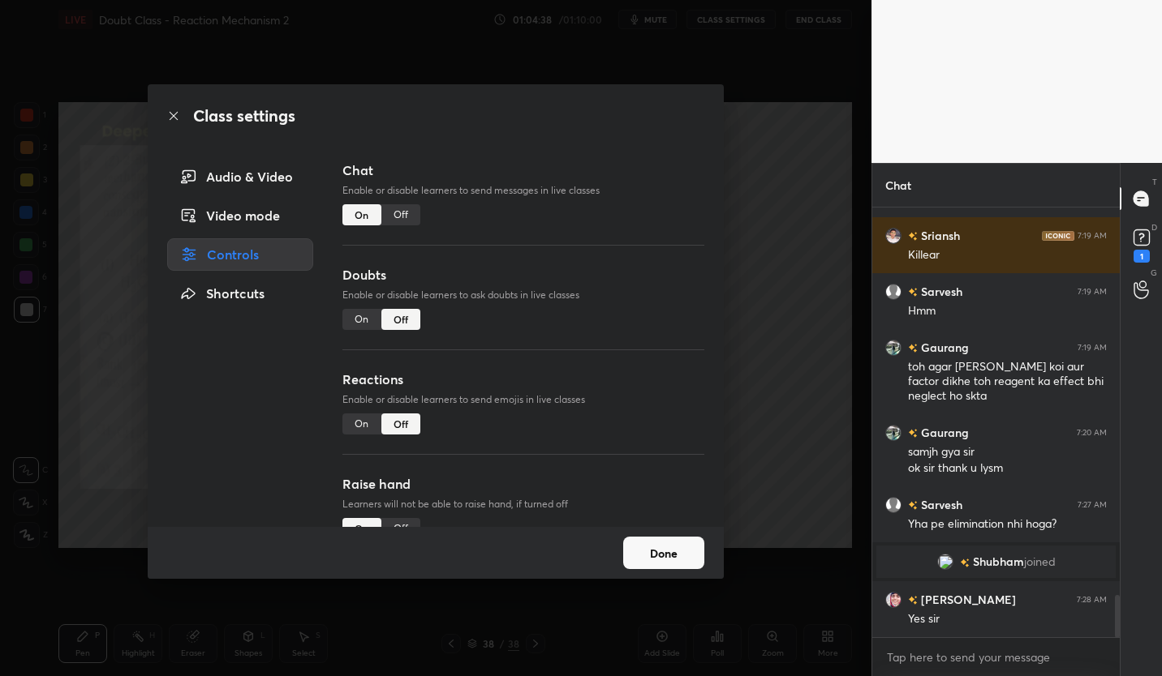
click at [408, 213] on div "Off" at bounding box center [400, 214] width 39 height 21
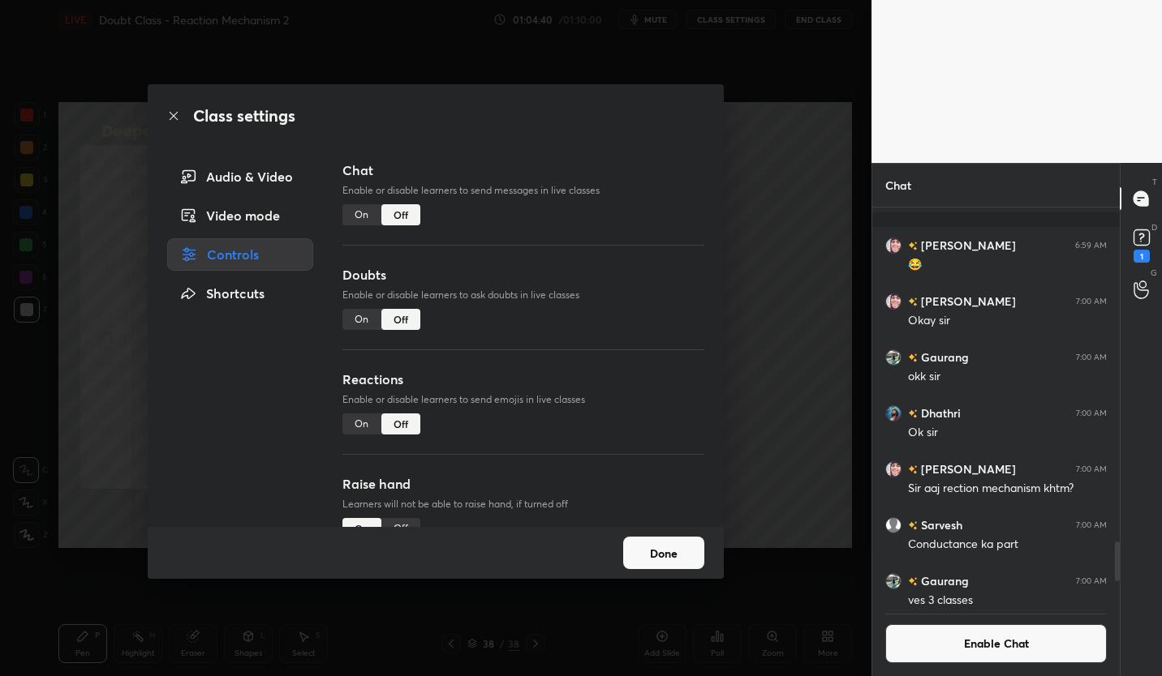
click at [680, 556] on button "Done" at bounding box center [663, 553] width 81 height 32
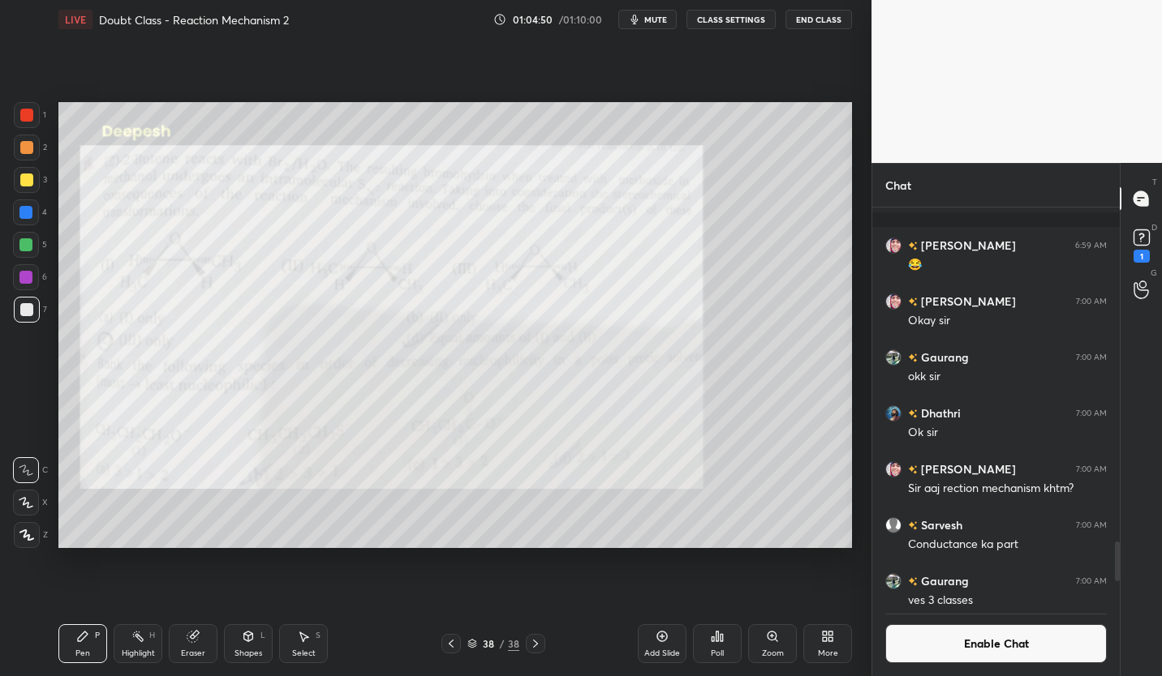
click at [532, 642] on icon at bounding box center [535, 644] width 13 height 13
click at [670, 647] on div "Add Slide" at bounding box center [662, 644] width 49 height 39
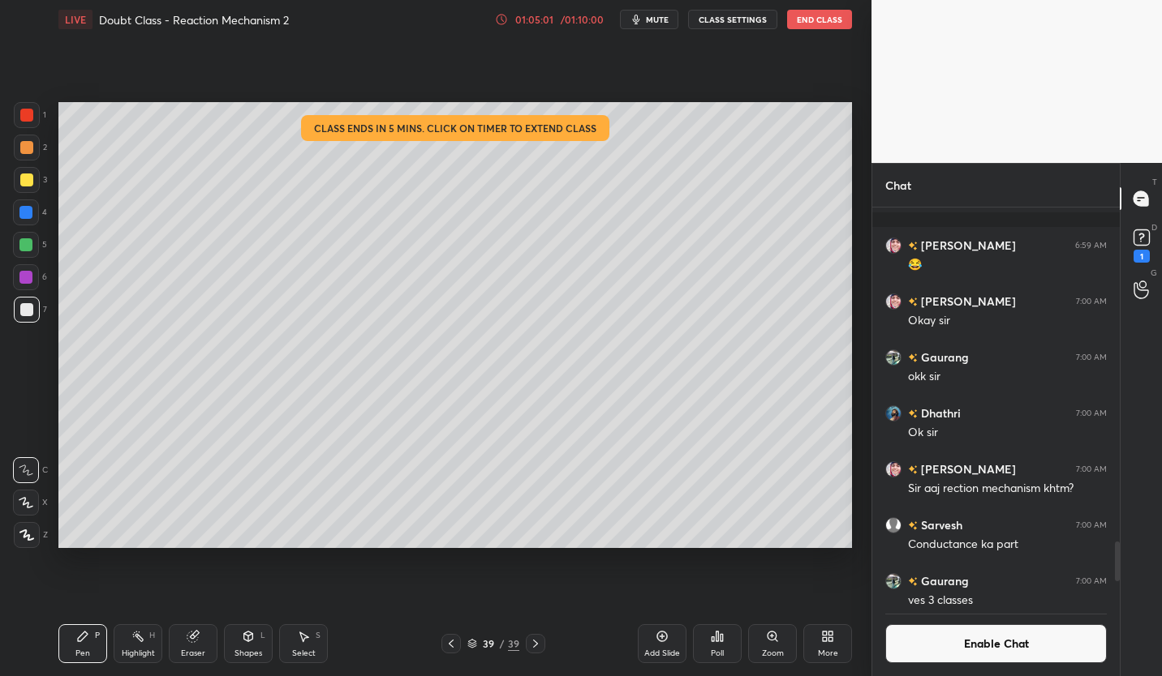
click at [34, 183] on div at bounding box center [27, 180] width 26 height 26
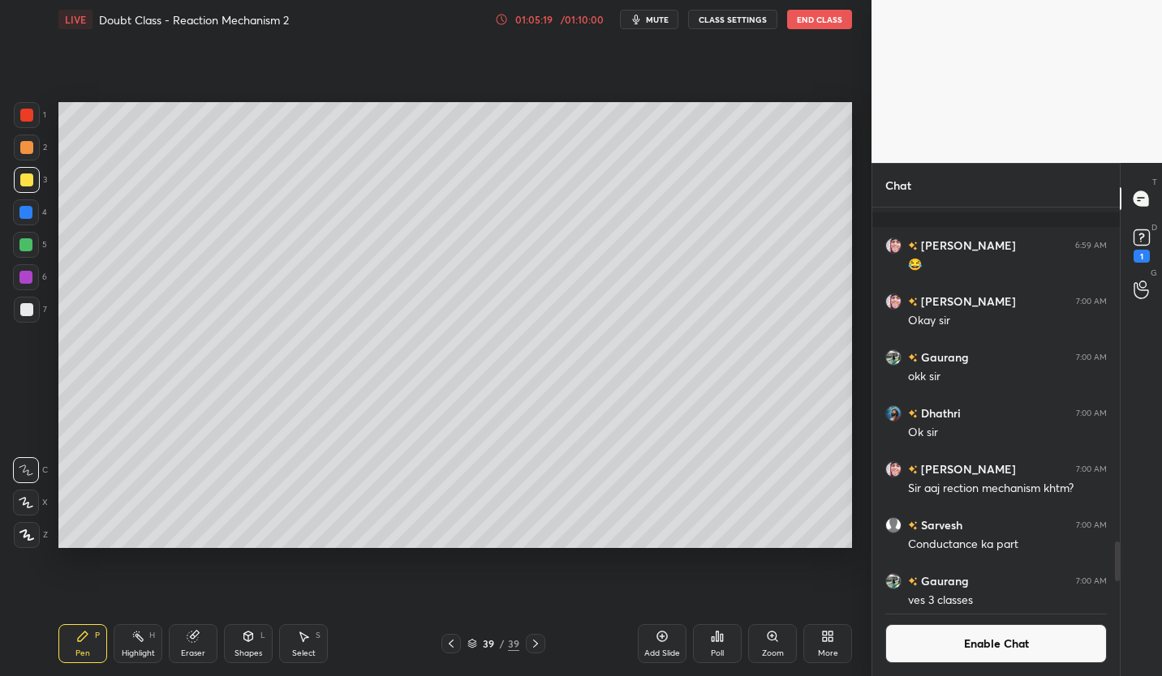
click at [30, 313] on div at bounding box center [26, 309] width 13 height 13
click at [241, 647] on div "Shapes L" at bounding box center [248, 644] width 49 height 39
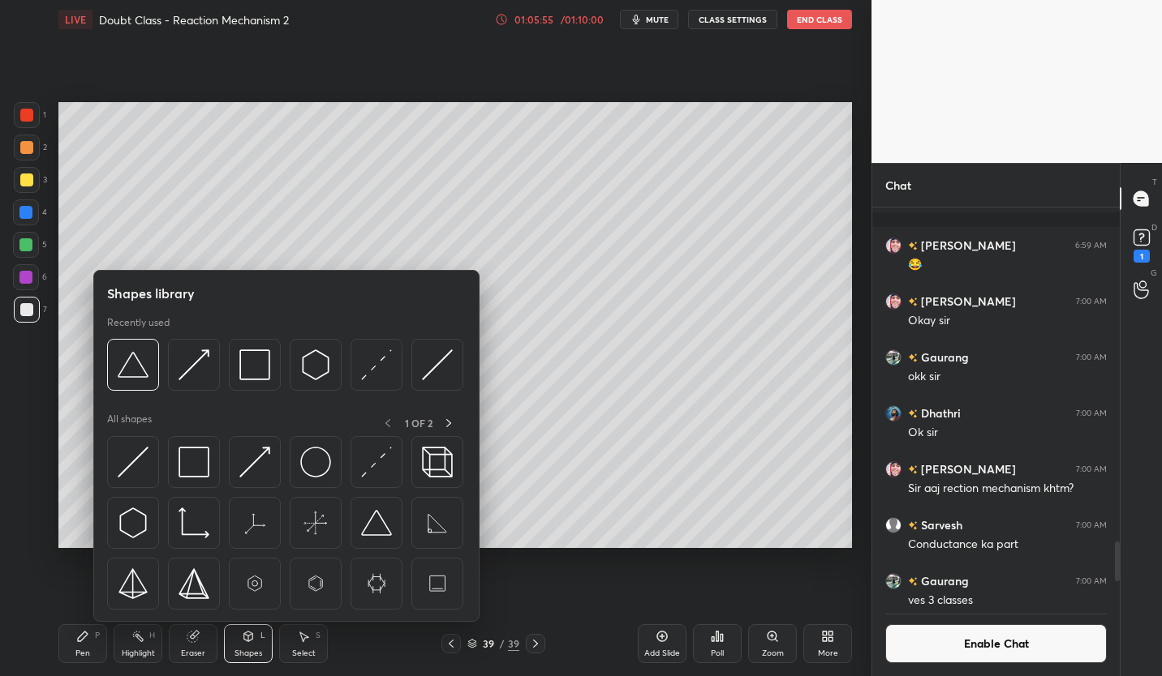
click at [208, 457] on img at bounding box center [193, 462] width 31 height 31
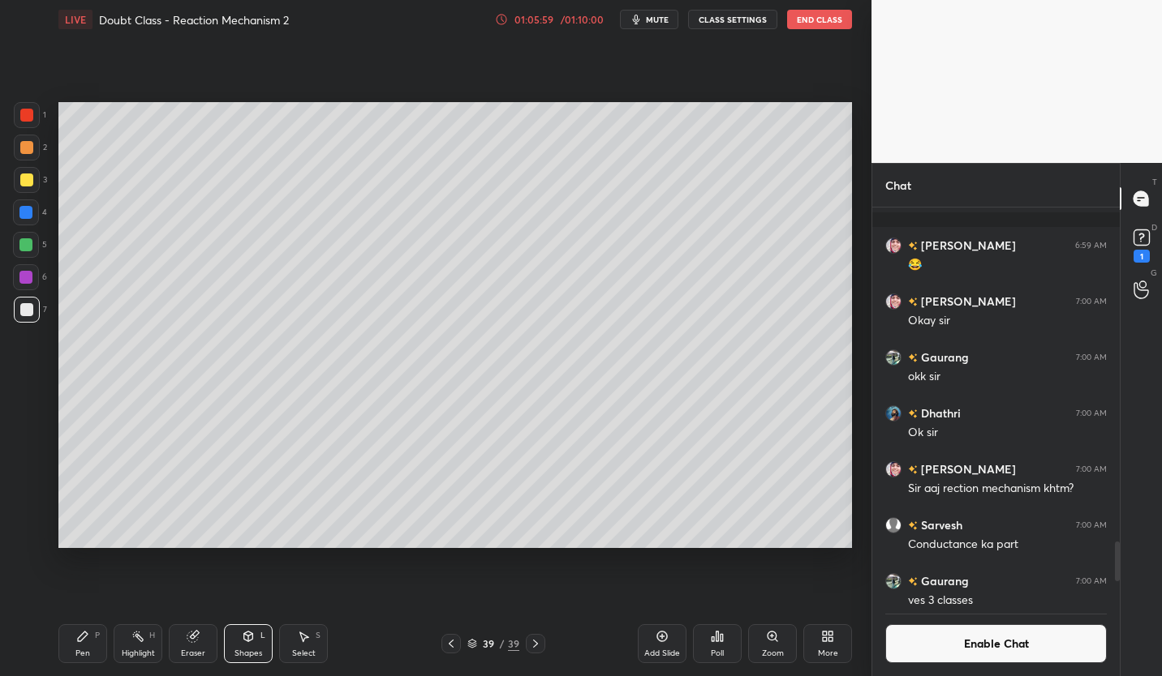
click at [85, 641] on icon at bounding box center [82, 636] width 13 height 13
click at [456, 644] on icon at bounding box center [451, 644] width 13 height 13
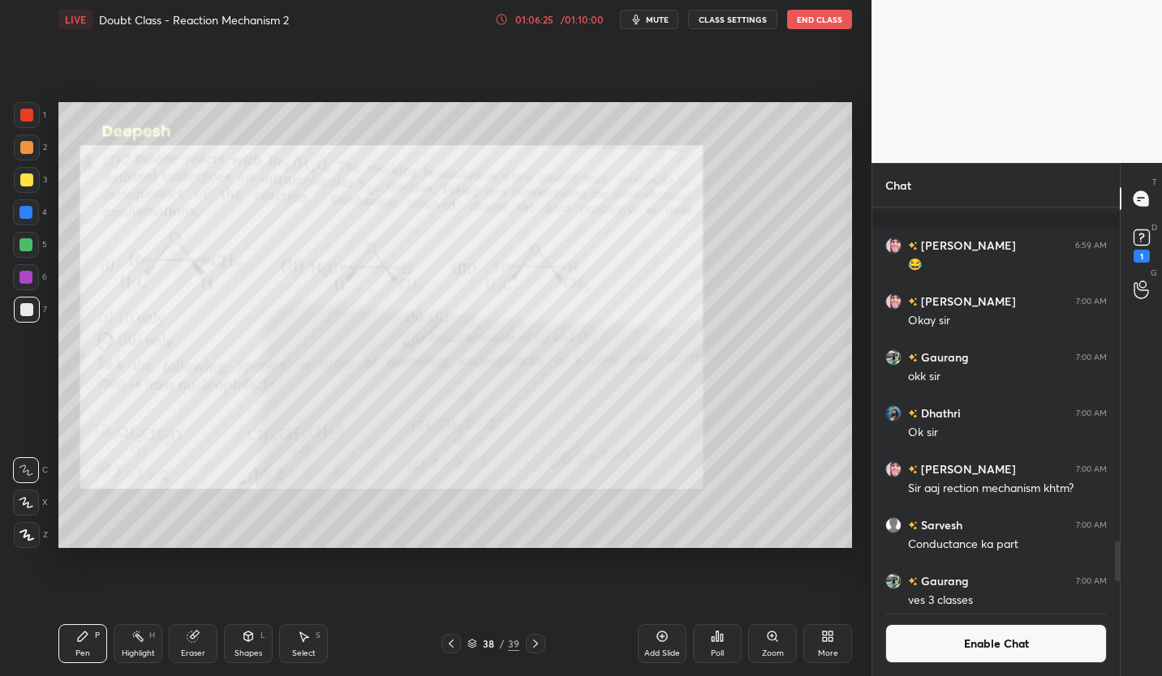
click at [537, 648] on icon at bounding box center [535, 644] width 13 height 13
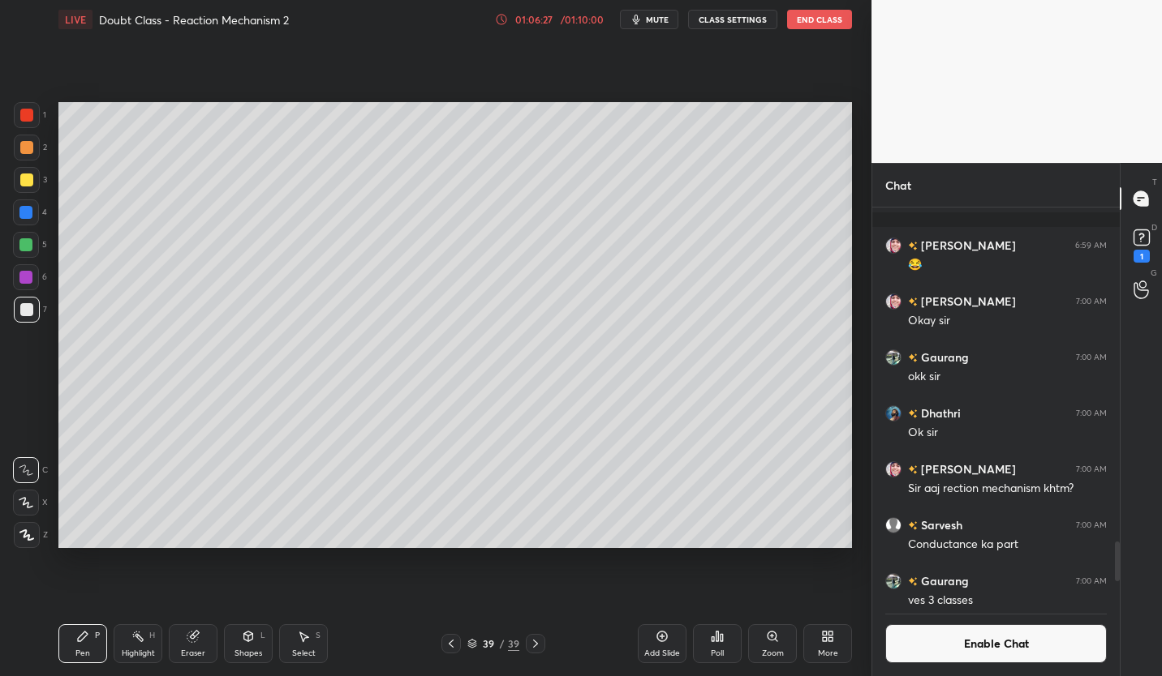
click at [662, 642] on icon at bounding box center [662, 637] width 11 height 11
click at [31, 182] on div at bounding box center [26, 180] width 13 height 13
click at [25, 310] on div at bounding box center [26, 309] width 13 height 13
click at [669, 645] on div "Add Slide" at bounding box center [662, 644] width 49 height 39
click at [27, 183] on div at bounding box center [26, 180] width 13 height 13
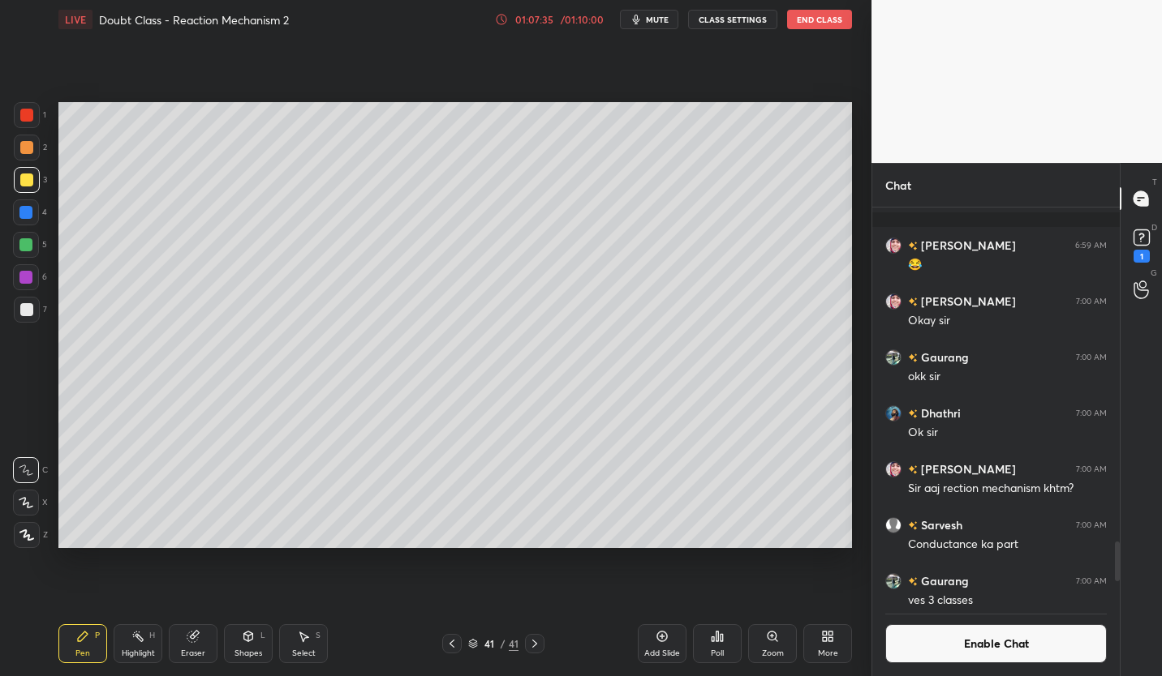
click at [212, 631] on div "Eraser" at bounding box center [193, 644] width 49 height 39
click at [92, 643] on div "Pen P" at bounding box center [82, 644] width 49 height 39
click at [91, 646] on div "Pen P" at bounding box center [82, 644] width 49 height 39
click at [30, 313] on div at bounding box center [26, 309] width 13 height 13
click at [32, 182] on div at bounding box center [26, 180] width 13 height 13
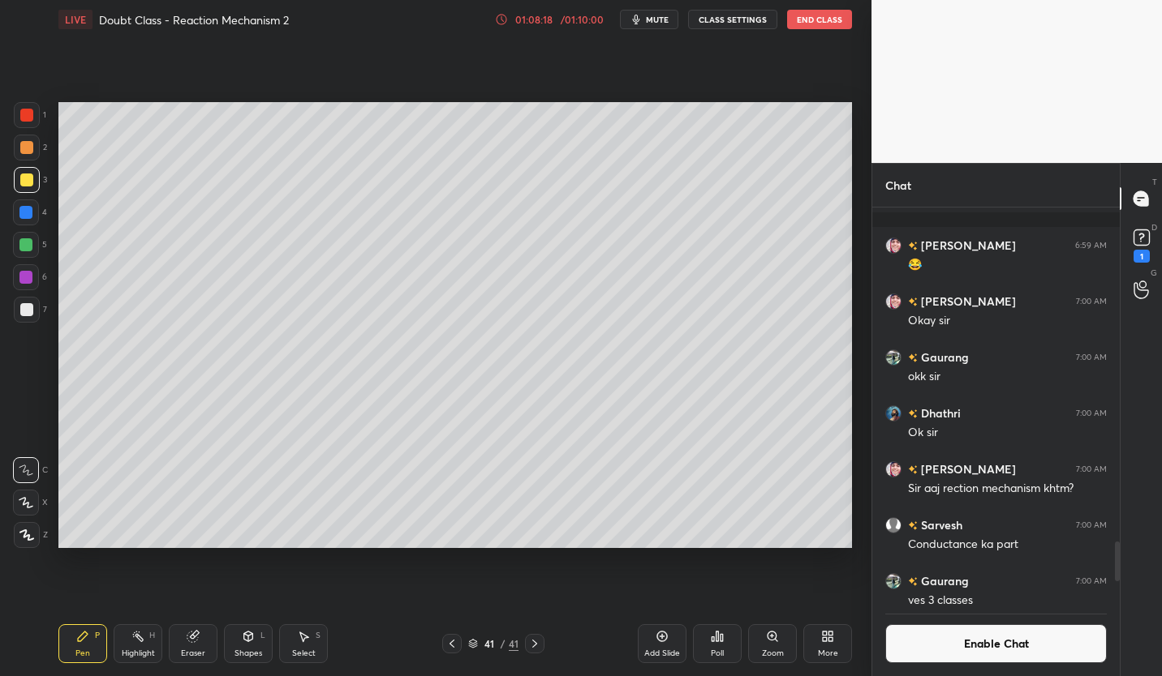
click at [453, 645] on icon at bounding box center [451, 644] width 13 height 13
click at [452, 642] on icon at bounding box center [451, 644] width 5 height 8
click at [453, 646] on icon at bounding box center [451, 644] width 13 height 13
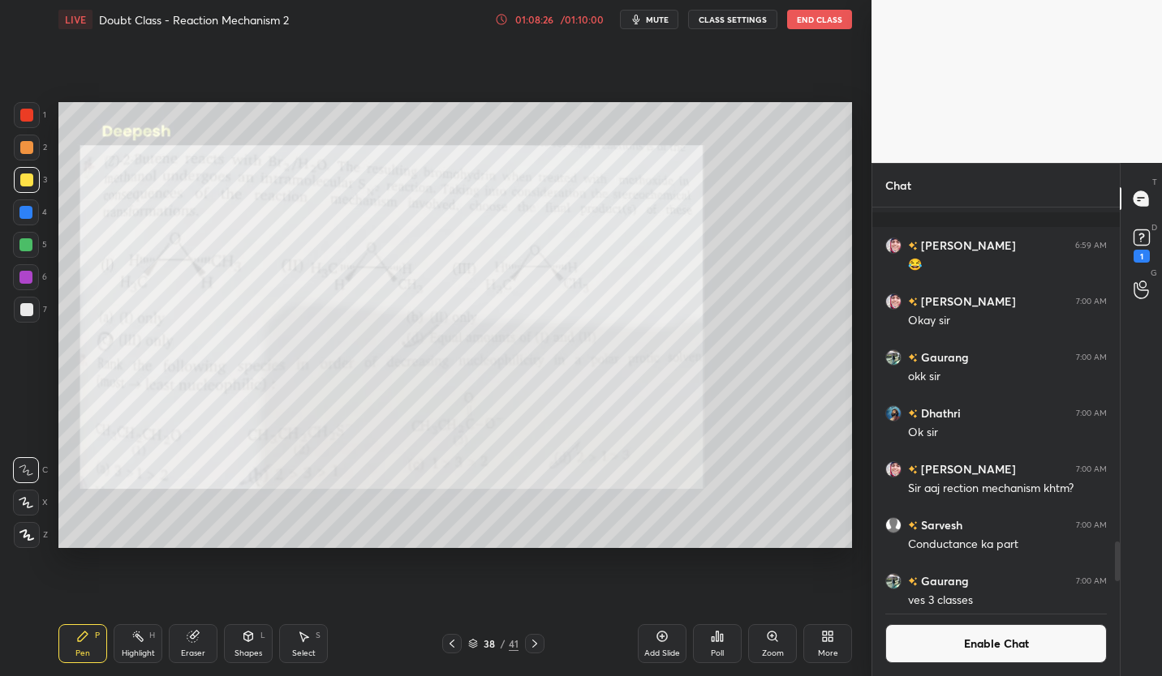
click at [531, 643] on icon at bounding box center [534, 644] width 13 height 13
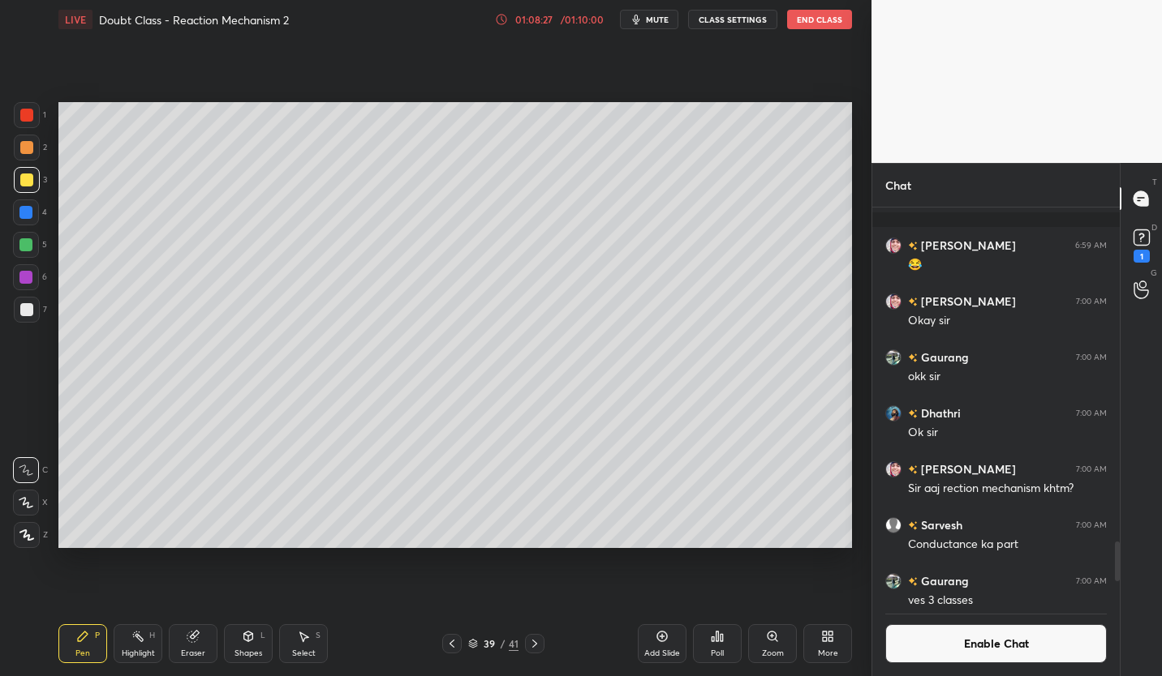
click at [537, 646] on icon at bounding box center [534, 644] width 13 height 13
click at [543, 646] on div at bounding box center [534, 643] width 19 height 19
click at [534, 646] on icon at bounding box center [534, 644] width 13 height 13
click at [664, 638] on icon at bounding box center [661, 636] width 13 height 13
click at [35, 307] on div at bounding box center [27, 310] width 26 height 26
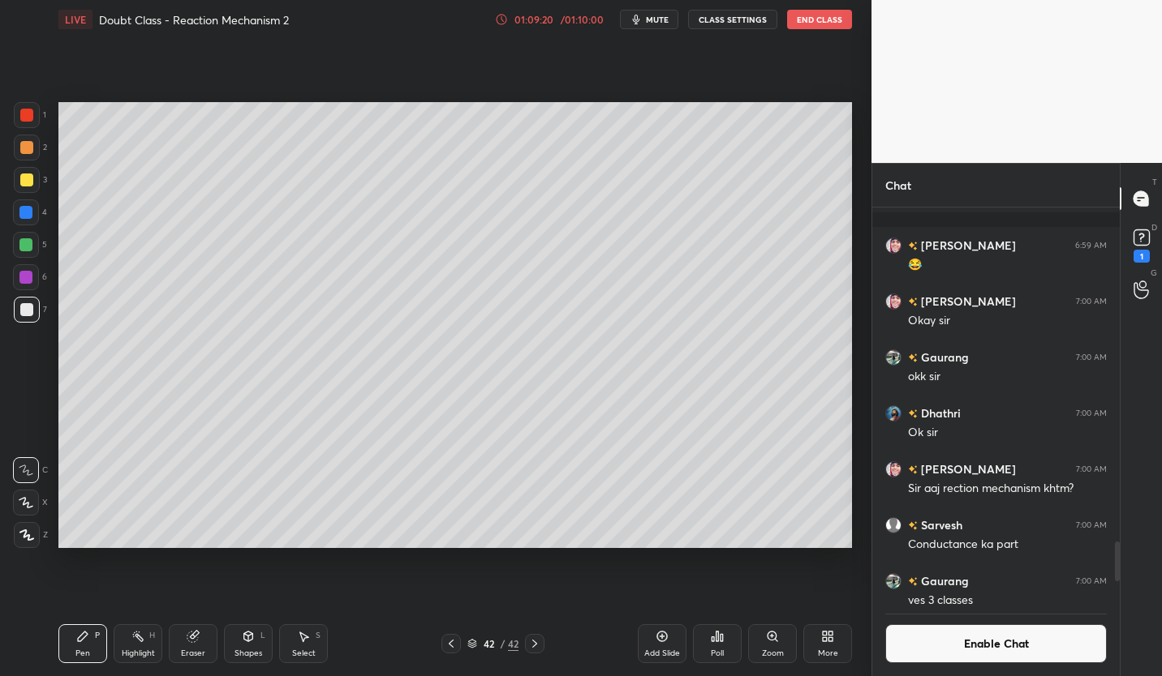
click at [182, 650] on div "Eraser" at bounding box center [193, 654] width 24 height 8
click at [87, 650] on div "Pen" at bounding box center [82, 654] width 15 height 8
click at [25, 195] on div "3" at bounding box center [30, 183] width 33 height 32
click at [28, 313] on div at bounding box center [26, 309] width 13 height 13
click at [194, 645] on div "Eraser" at bounding box center [193, 644] width 49 height 39
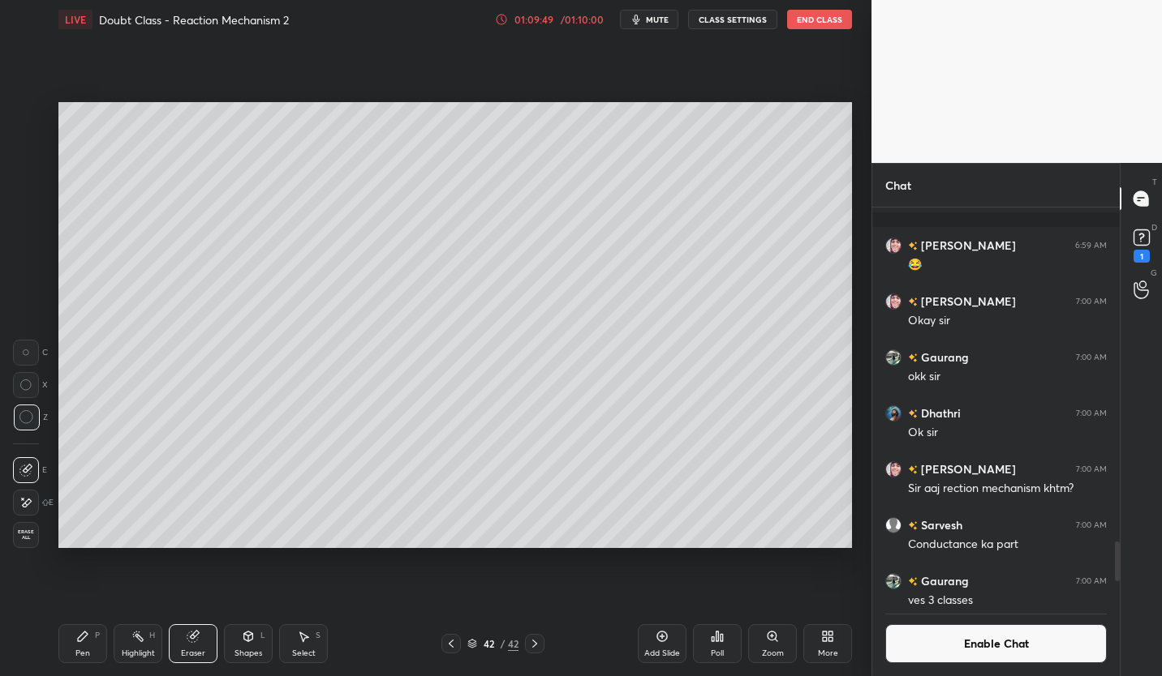
click at [86, 639] on icon at bounding box center [82, 636] width 13 height 13
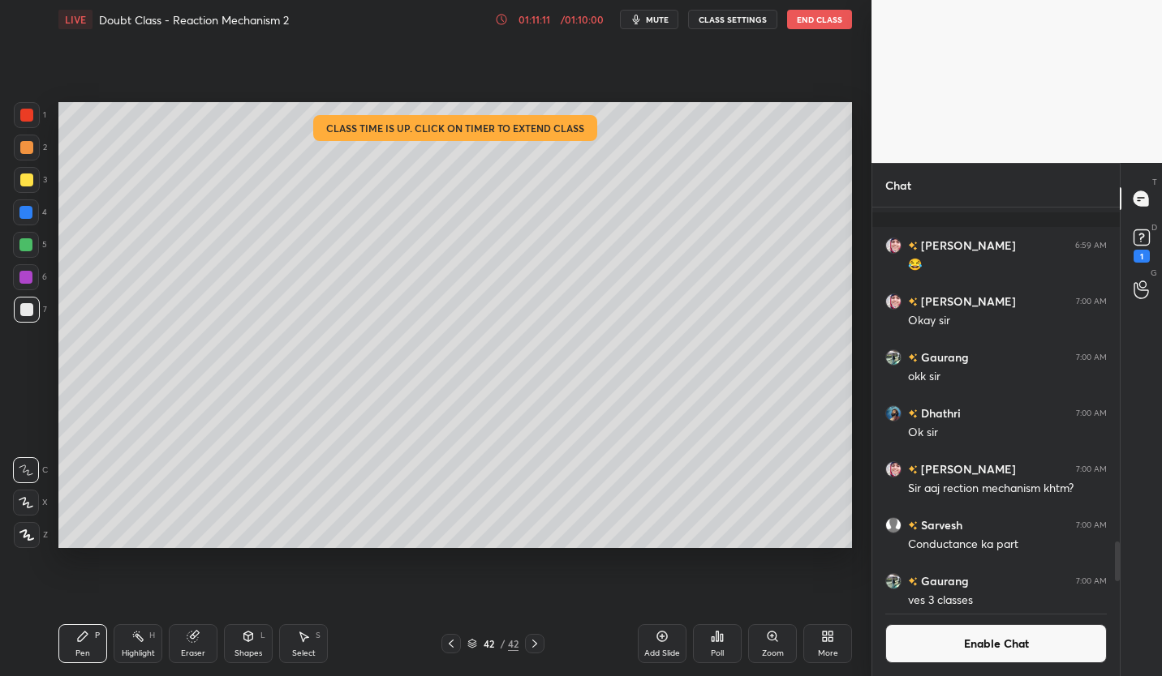
click at [969, 643] on button "Enable Chat" at bounding box center [995, 644] width 221 height 39
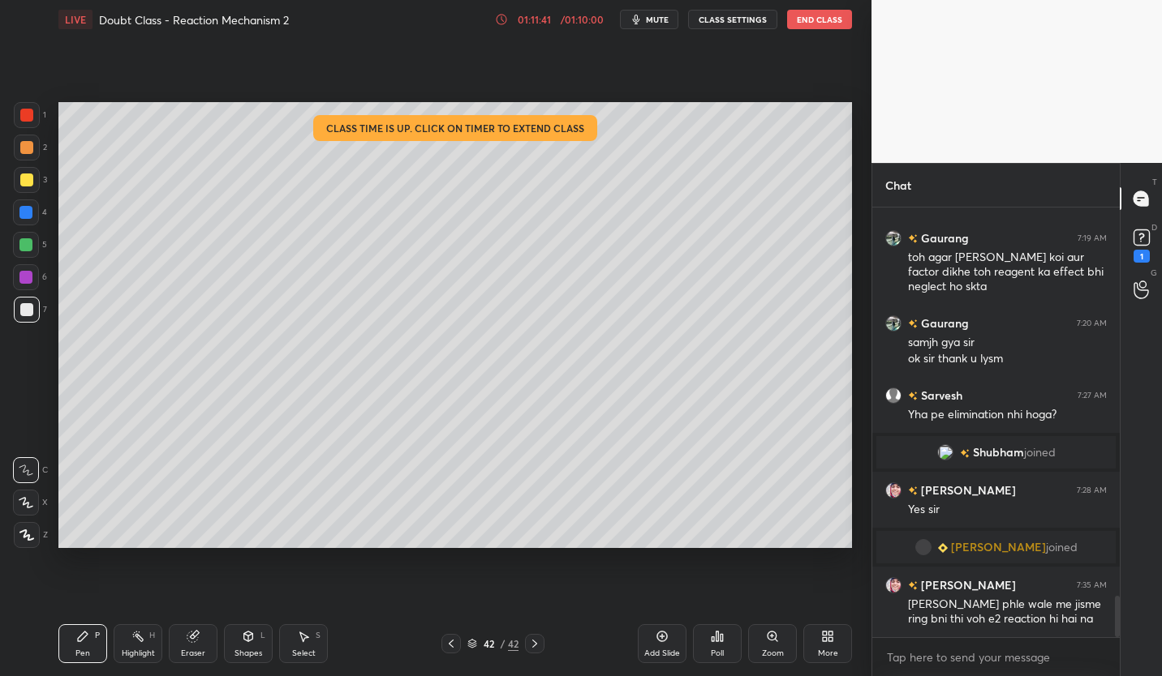
scroll to position [4031, 0]
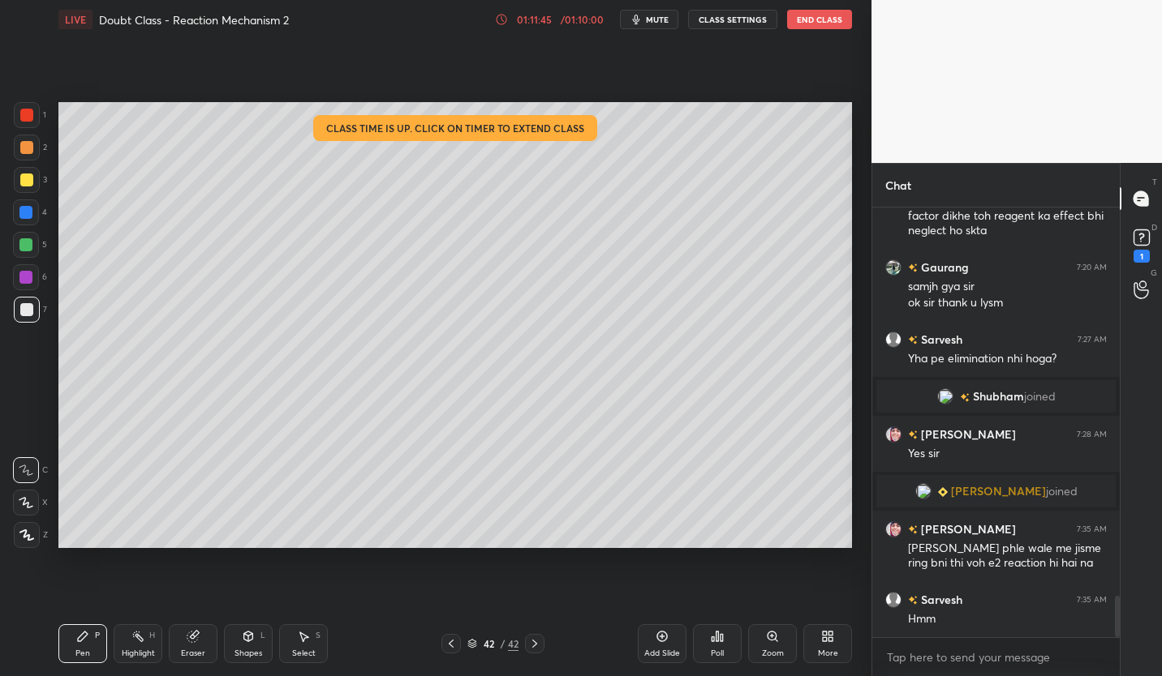
click at [450, 647] on icon at bounding box center [451, 644] width 13 height 13
click at [453, 647] on icon at bounding box center [451, 644] width 5 height 8
click at [452, 642] on icon at bounding box center [451, 644] width 5 height 8
click at [451, 642] on icon at bounding box center [451, 644] width 5 height 8
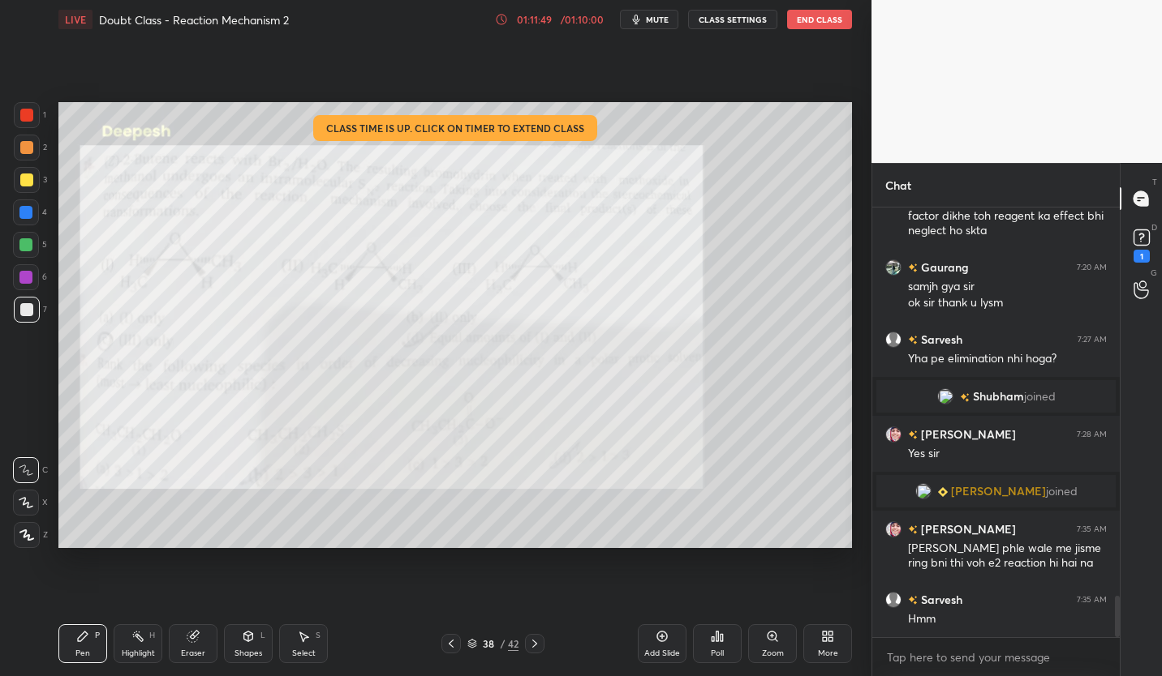
click at [449, 645] on icon at bounding box center [451, 644] width 5 height 8
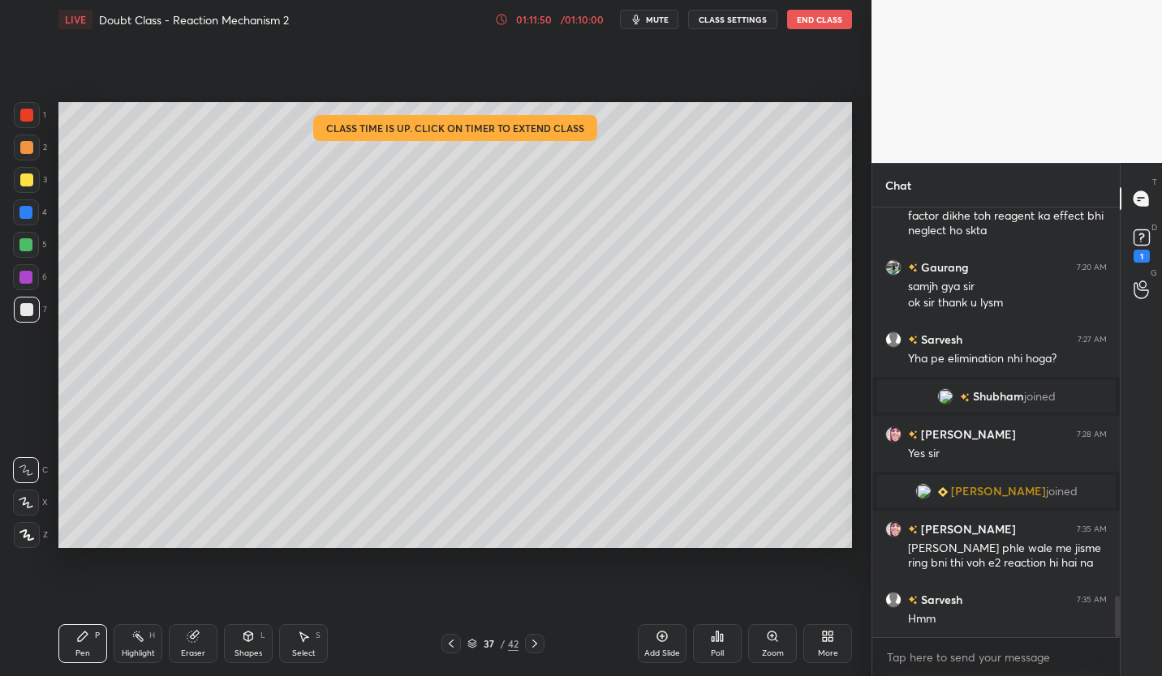
click at [453, 638] on icon at bounding box center [451, 644] width 13 height 13
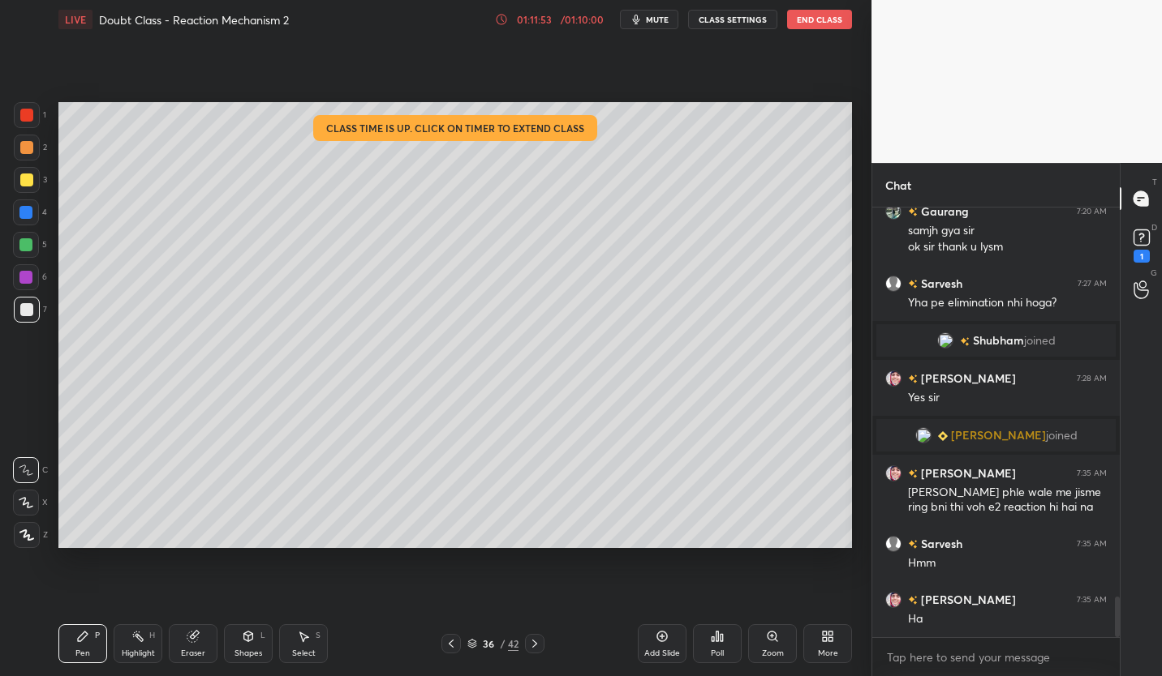
scroll to position [4125, 0]
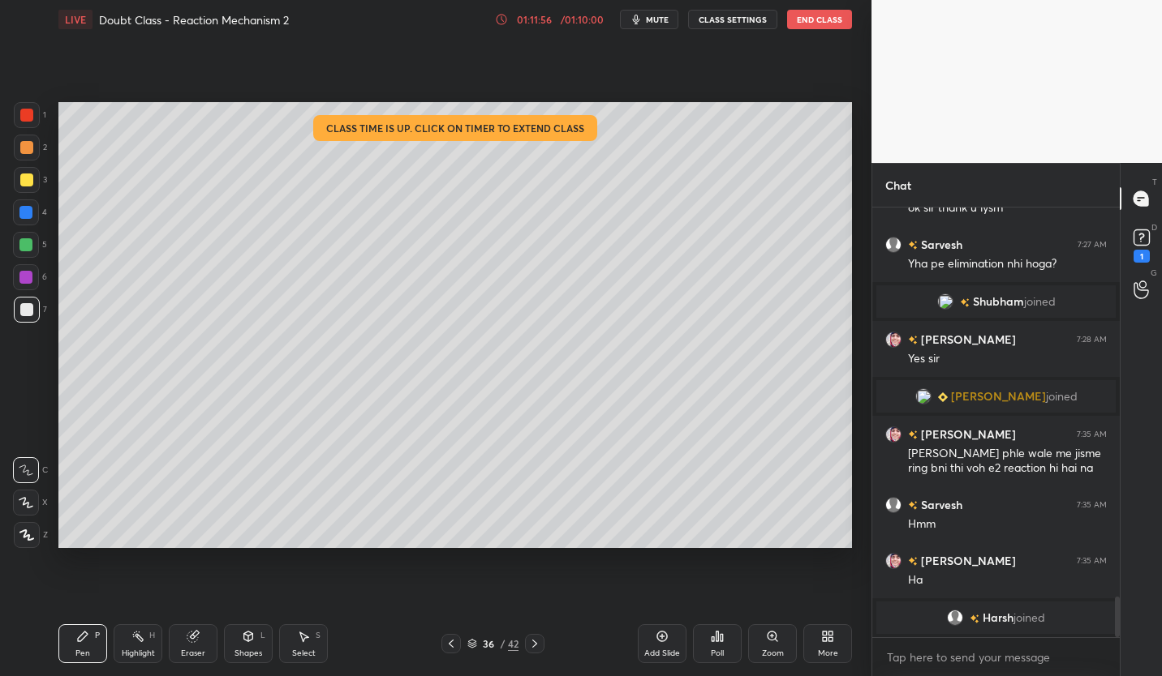
click at [541, 639] on icon at bounding box center [534, 644] width 13 height 13
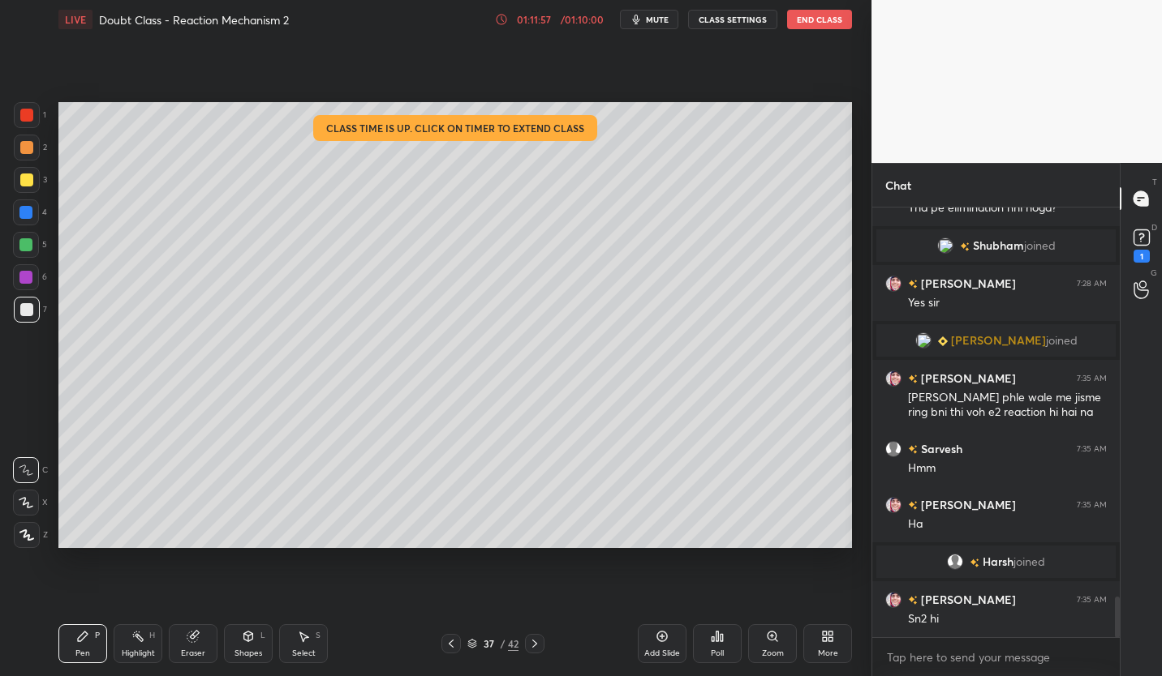
click at [540, 638] on icon at bounding box center [534, 644] width 13 height 13
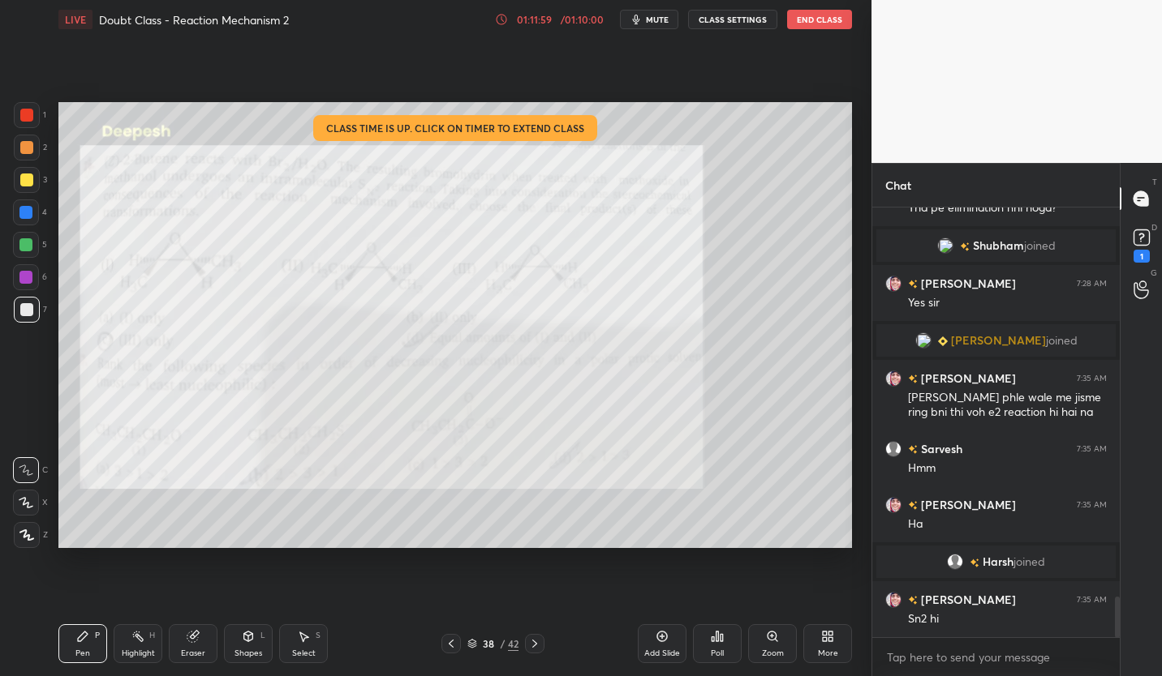
click at [539, 646] on icon at bounding box center [534, 644] width 13 height 13
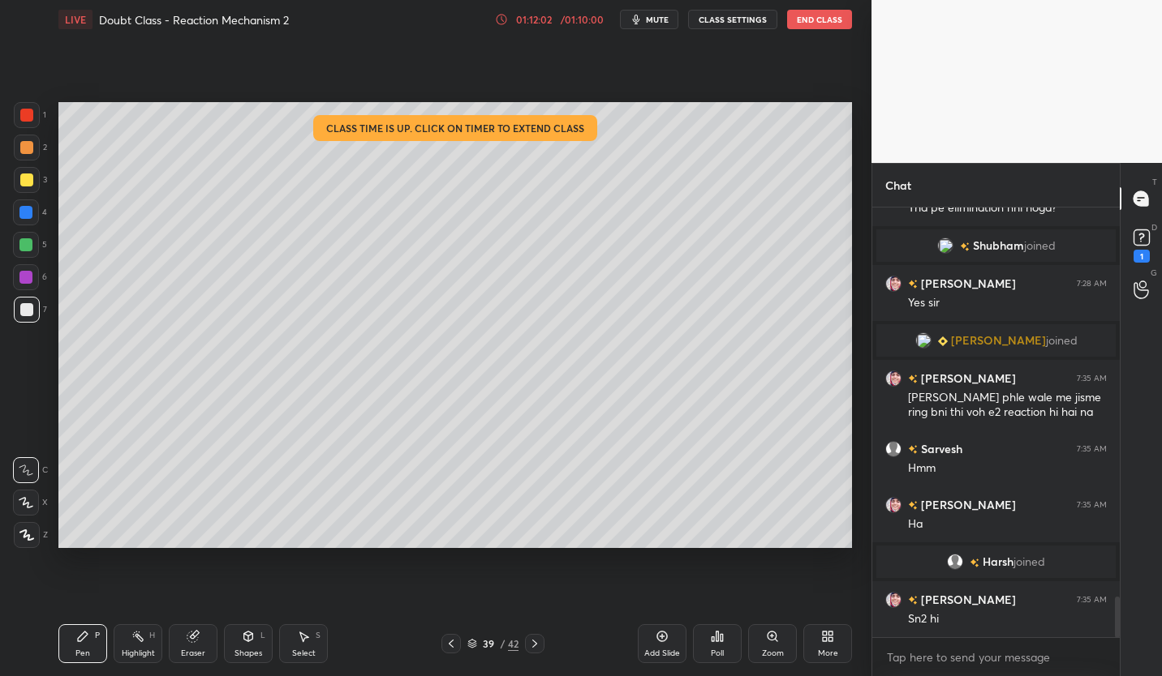
click at [532, 645] on icon at bounding box center [534, 644] width 13 height 13
click at [536, 643] on icon at bounding box center [534, 644] width 5 height 8
click at [19, 185] on div at bounding box center [27, 180] width 26 height 26
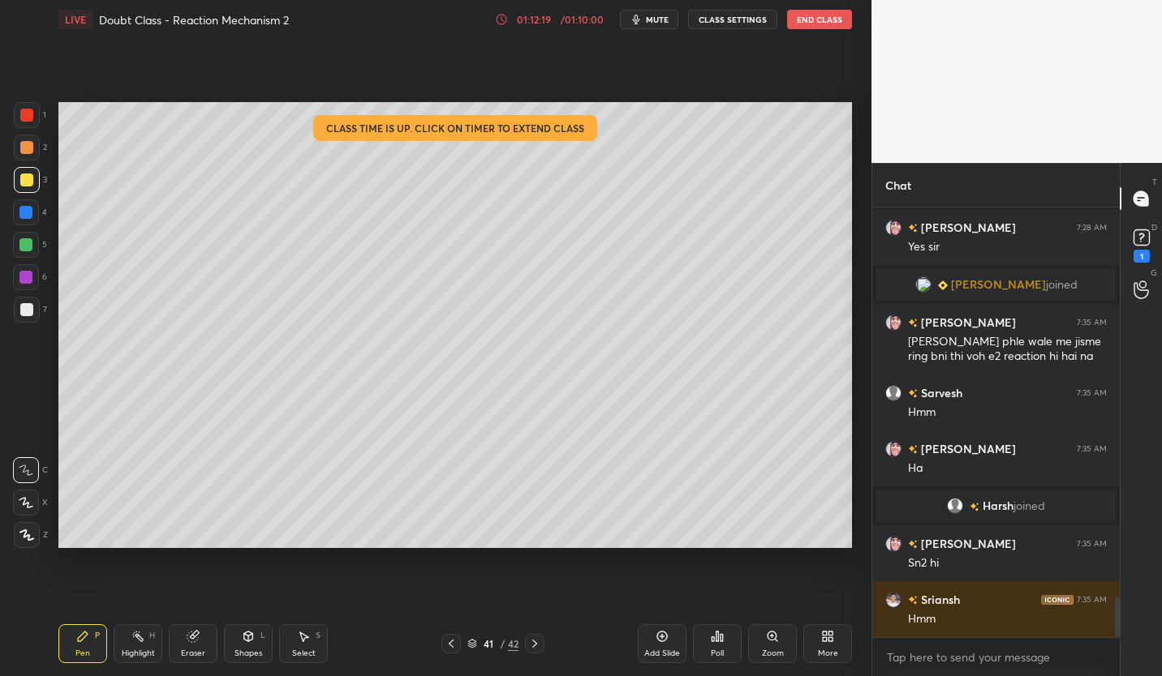
click at [27, 249] on div at bounding box center [25, 244] width 13 height 13
click at [37, 311] on div at bounding box center [27, 310] width 26 height 26
click at [31, 244] on div at bounding box center [25, 244] width 13 height 13
click at [28, 317] on div at bounding box center [27, 310] width 26 height 26
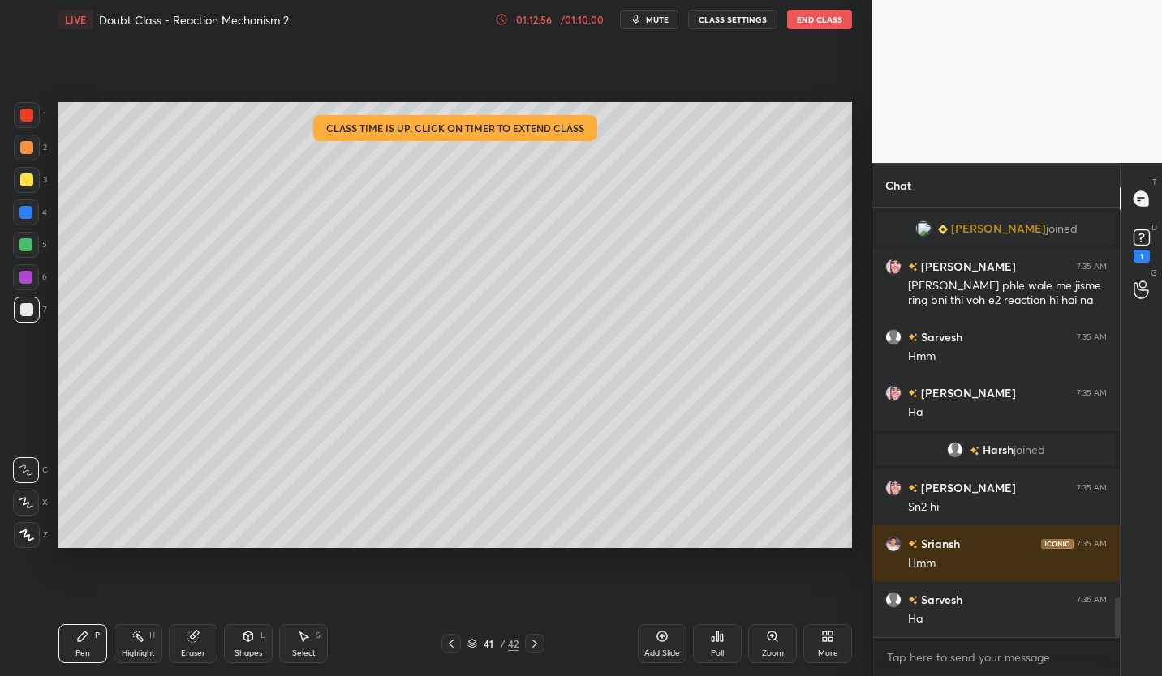
scroll to position [4289, 0]
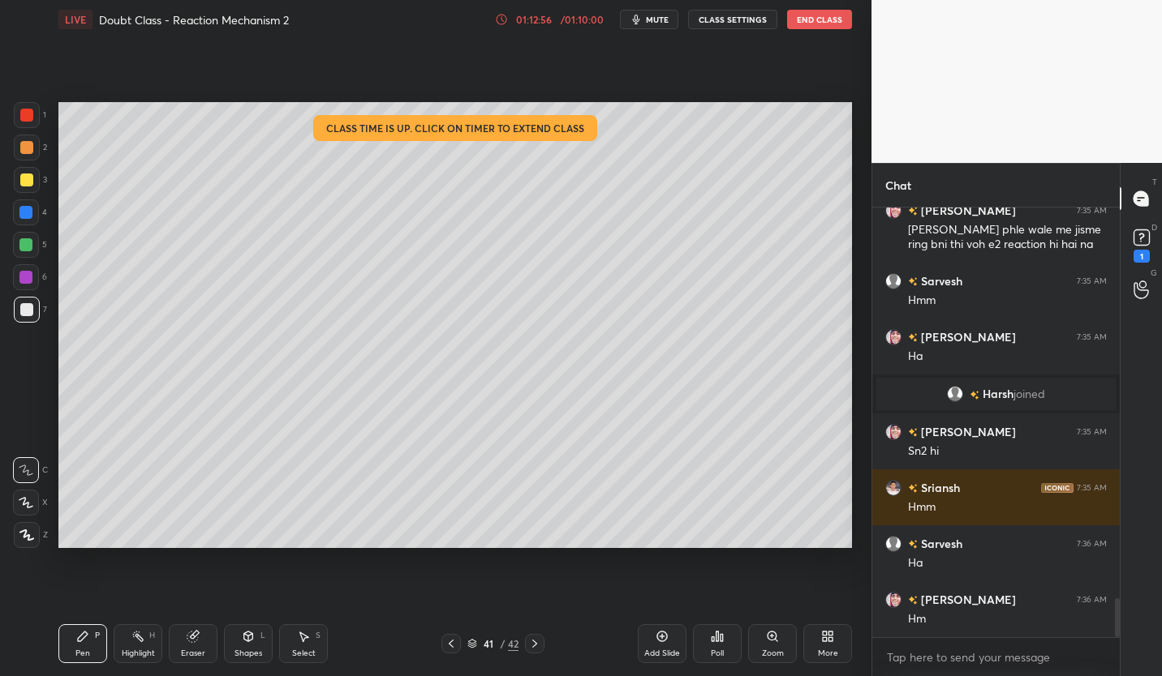
click at [453, 647] on icon at bounding box center [451, 644] width 5 height 8
click at [539, 648] on icon at bounding box center [534, 644] width 13 height 13
click at [535, 646] on icon at bounding box center [534, 644] width 13 height 13
click at [440, 646] on div "42 / 42" at bounding box center [493, 643] width 290 height 19
click at [452, 648] on icon at bounding box center [451, 644] width 13 height 13
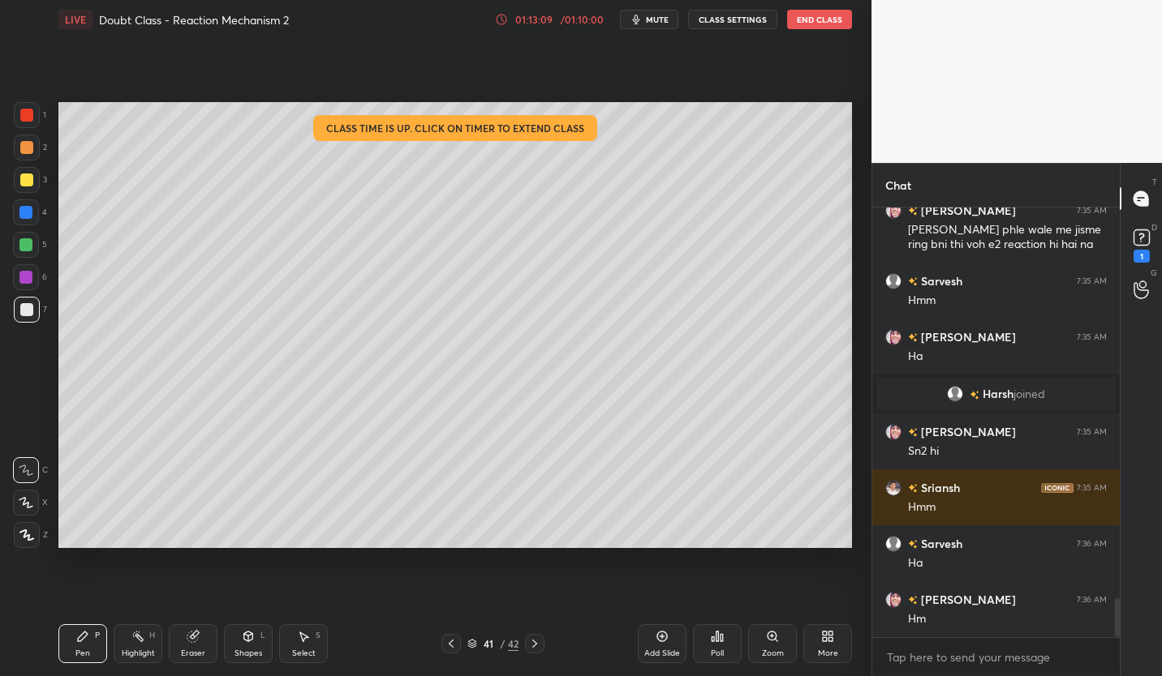
click at [663, 644] on div "Add Slide" at bounding box center [662, 644] width 49 height 39
click at [35, 184] on div at bounding box center [27, 180] width 26 height 26
click at [449, 644] on icon at bounding box center [451, 644] width 5 height 8
click at [451, 643] on icon at bounding box center [451, 644] width 13 height 13
click at [453, 642] on icon at bounding box center [451, 644] width 13 height 13
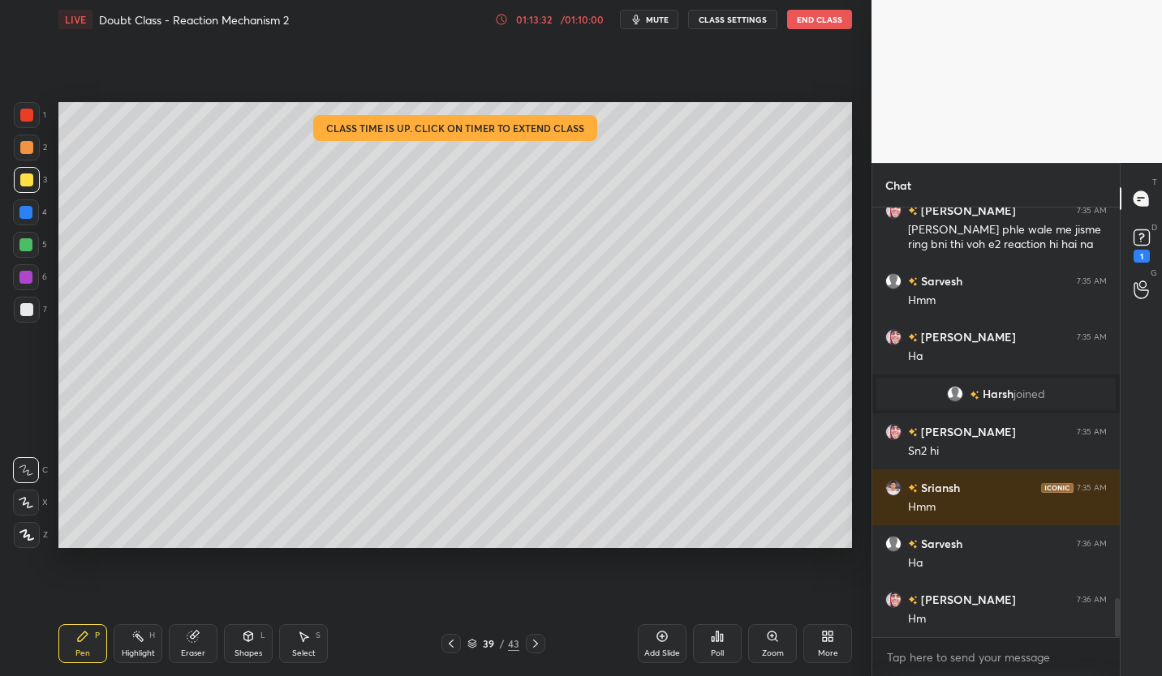
click at [455, 640] on icon at bounding box center [451, 644] width 13 height 13
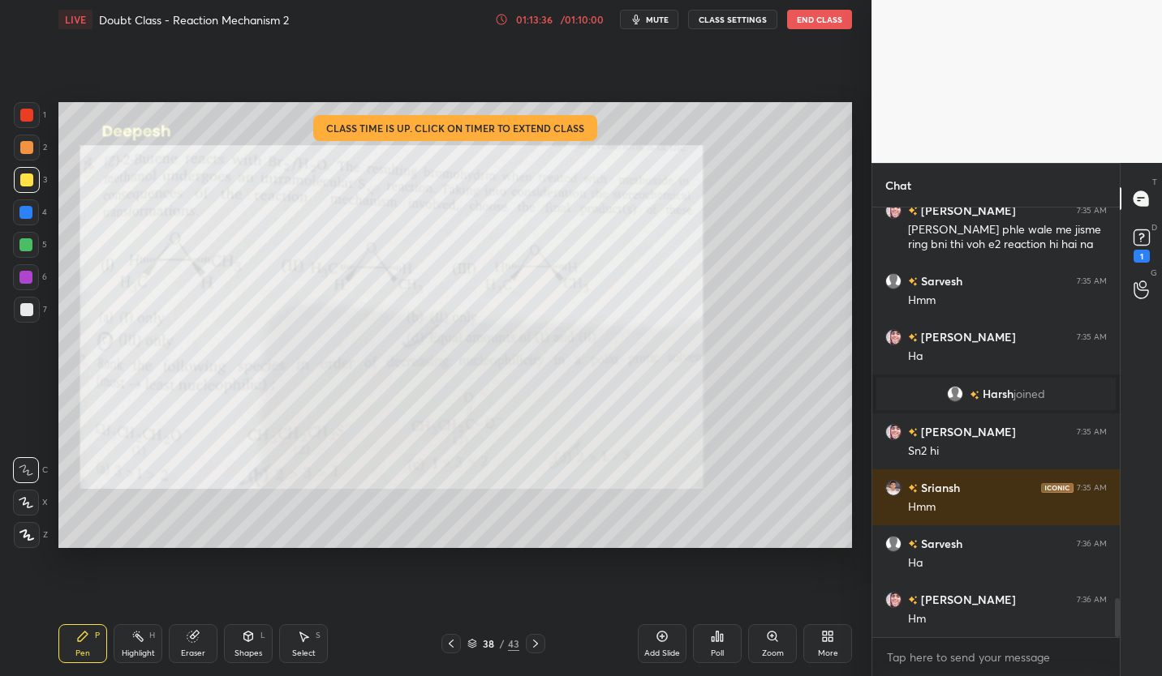
click at [533, 644] on icon at bounding box center [535, 644] width 13 height 13
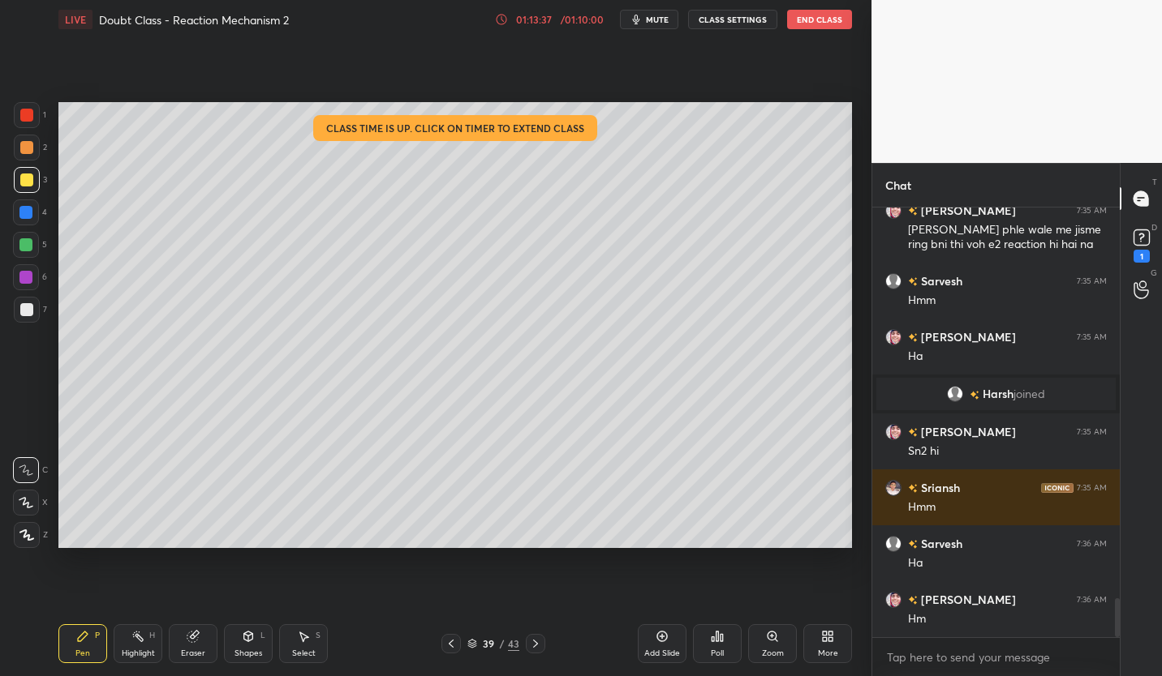
click at [535, 645] on icon at bounding box center [535, 644] width 13 height 13
click at [530, 645] on icon at bounding box center [535, 644] width 13 height 13
click at [535, 642] on icon at bounding box center [535, 644] width 5 height 8
click at [449, 646] on icon at bounding box center [451, 644] width 13 height 13
click at [447, 644] on icon at bounding box center [451, 644] width 13 height 13
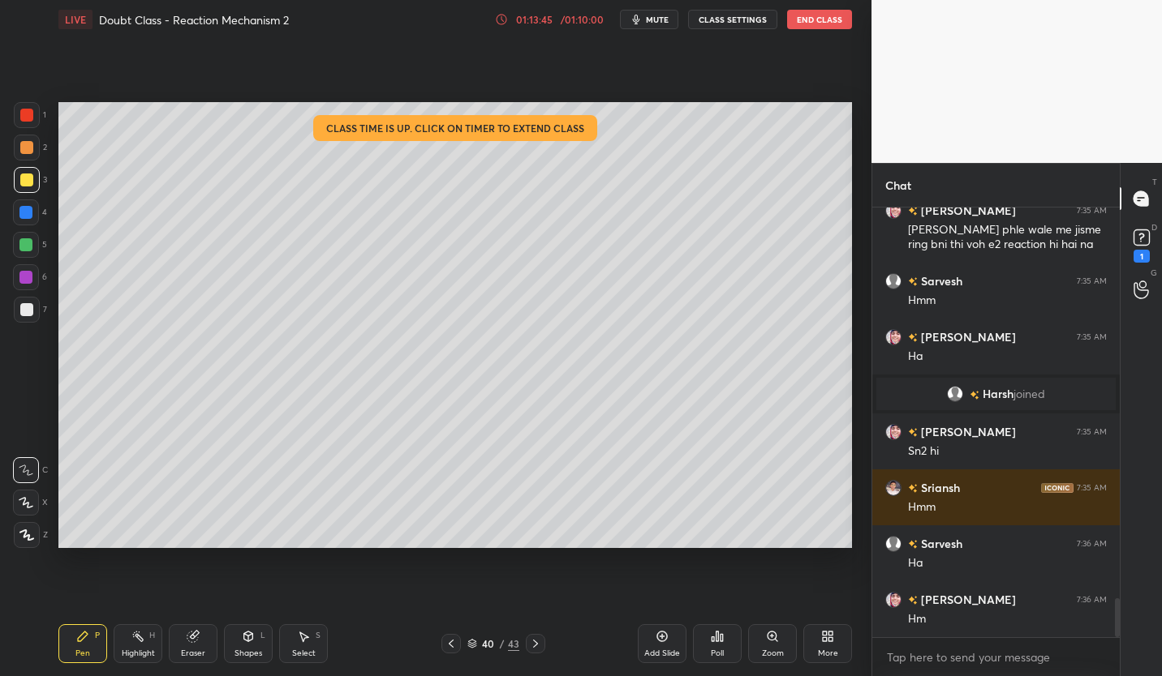
click at [449, 646] on icon at bounding box center [451, 644] width 13 height 13
click at [452, 644] on icon at bounding box center [451, 644] width 13 height 13
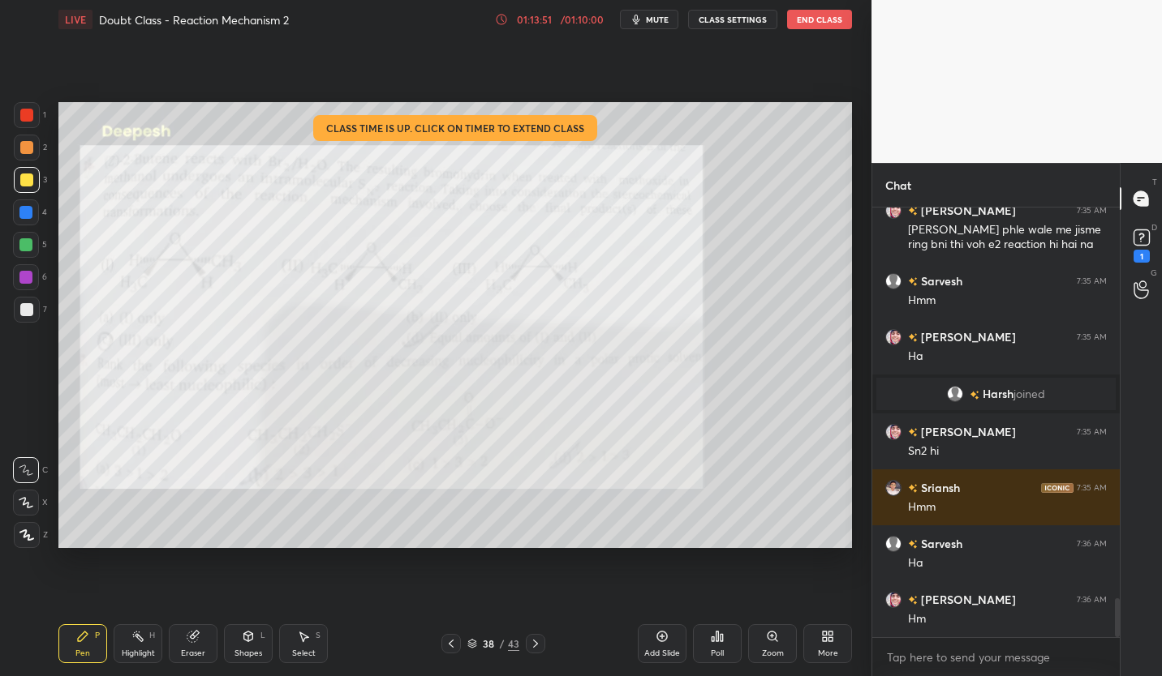
click at [539, 644] on icon at bounding box center [535, 644] width 13 height 13
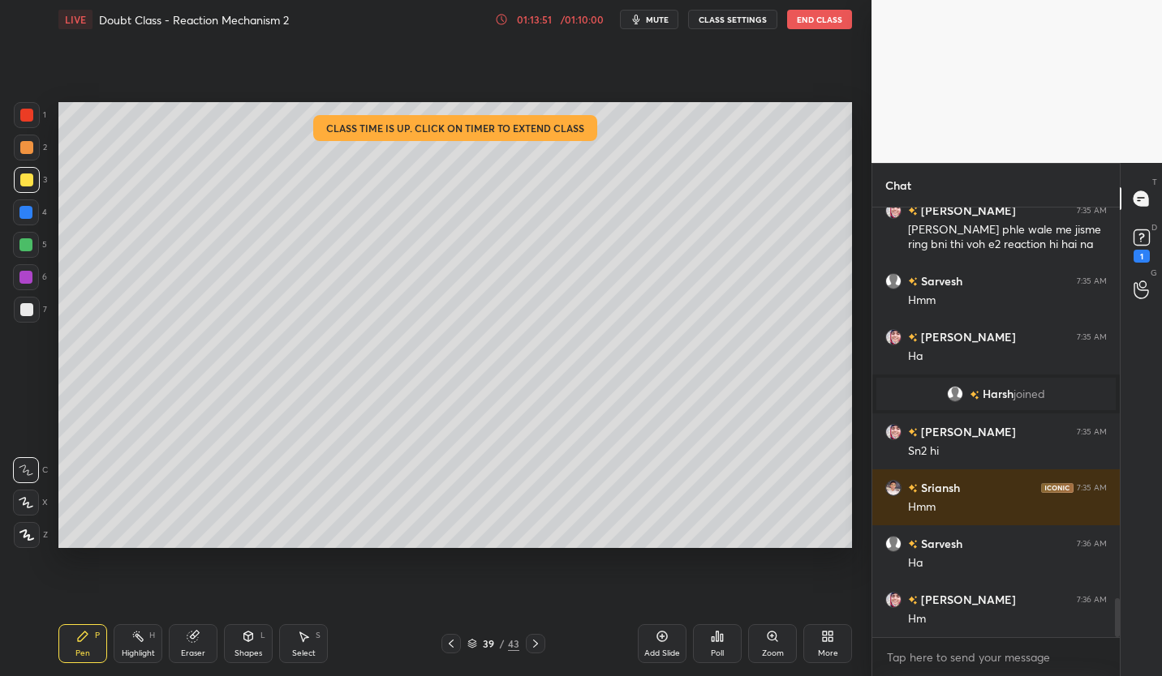
click at [540, 643] on icon at bounding box center [535, 644] width 13 height 13
click at [541, 641] on div at bounding box center [535, 643] width 19 height 19
click at [544, 642] on div "41 / 43" at bounding box center [493, 643] width 290 height 19
click at [545, 641] on div "41 / 43" at bounding box center [493, 643] width 290 height 19
click at [538, 644] on icon at bounding box center [535, 644] width 13 height 13
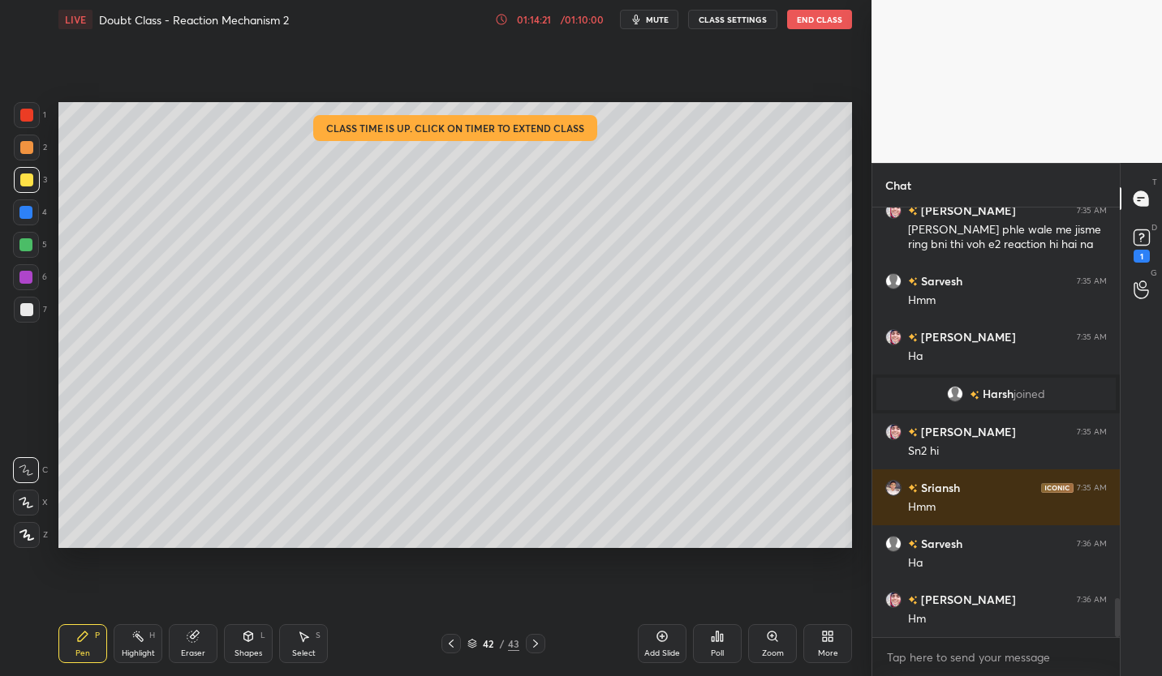
scroll to position [4345, 0]
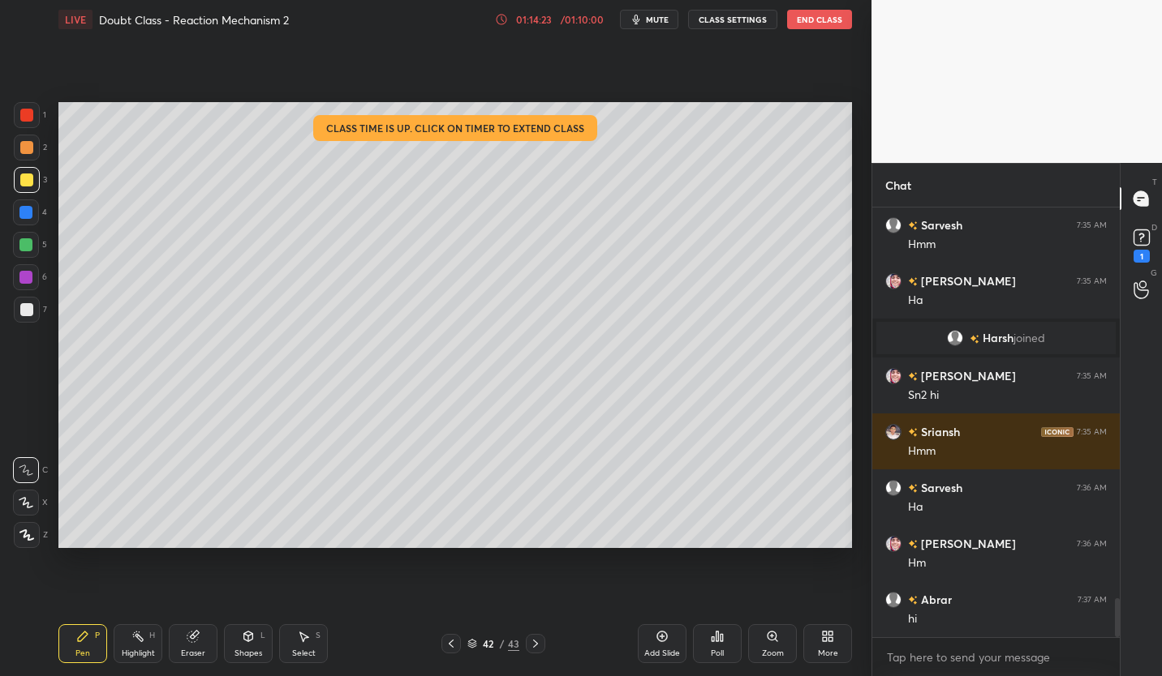
click at [450, 642] on icon at bounding box center [451, 644] width 5 height 8
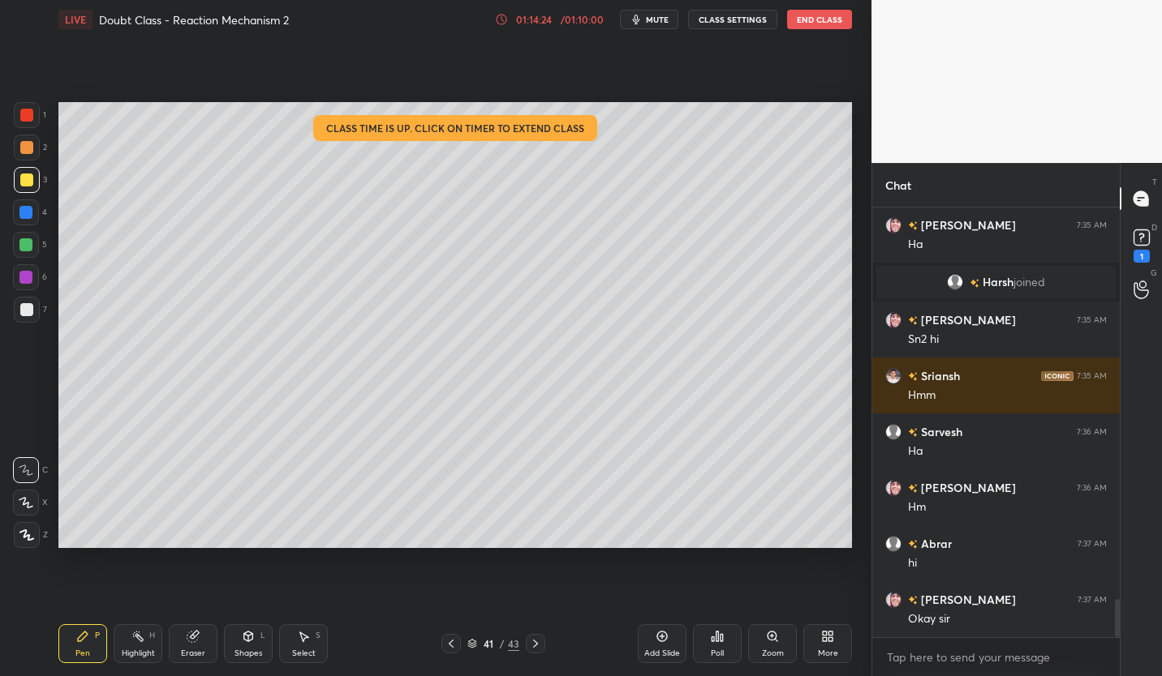
click at [452, 642] on icon at bounding box center [451, 644] width 5 height 8
click at [453, 642] on icon at bounding box center [451, 644] width 13 height 13
click at [455, 642] on icon at bounding box center [451, 644] width 13 height 13
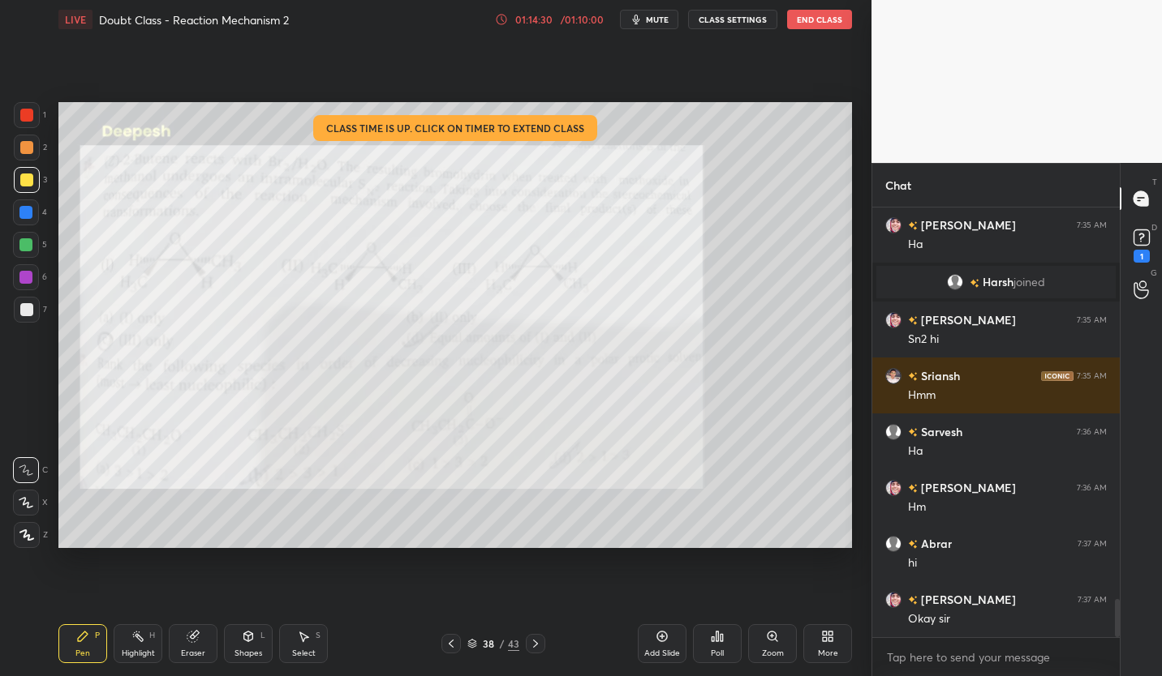
scroll to position [4471, 0]
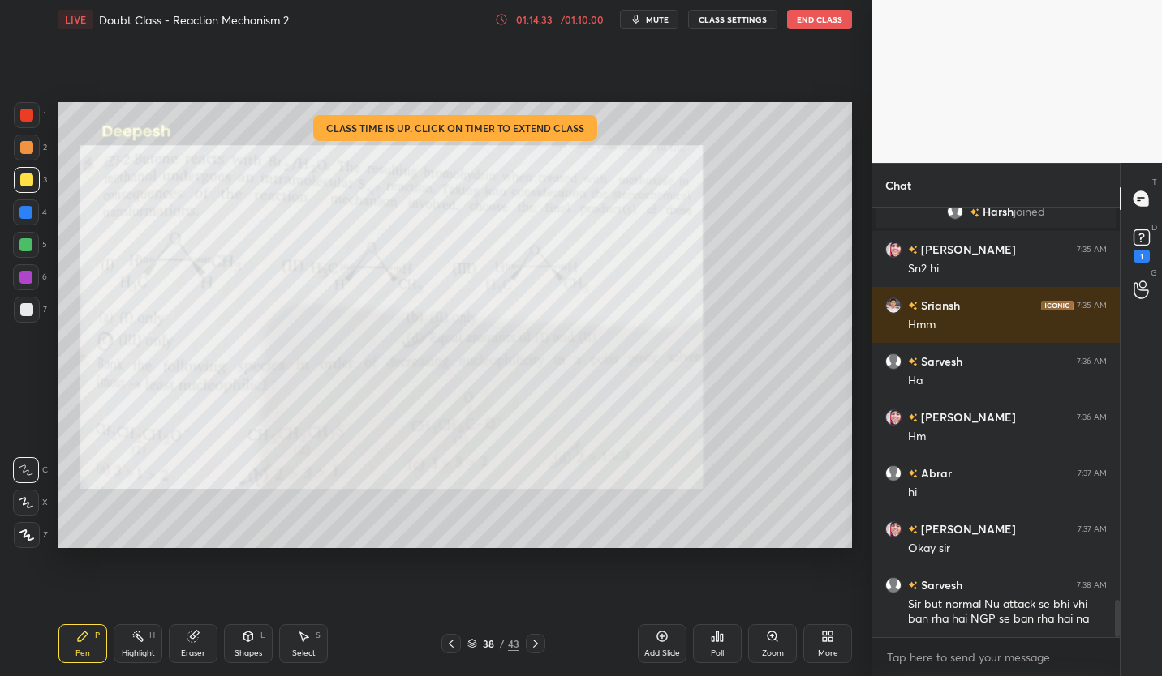
click at [25, 118] on div at bounding box center [26, 115] width 13 height 13
click at [535, 644] on icon at bounding box center [535, 644] width 13 height 13
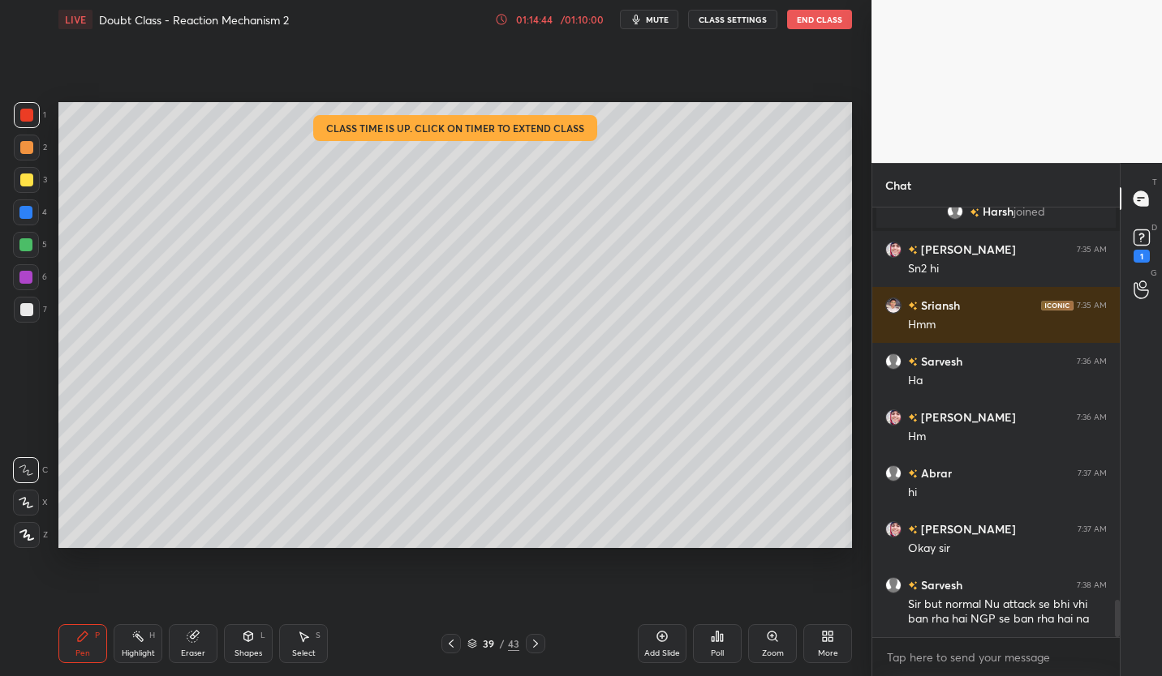
click at [530, 645] on icon at bounding box center [535, 644] width 13 height 13
click at [535, 648] on icon at bounding box center [535, 644] width 13 height 13
click at [537, 641] on icon at bounding box center [535, 644] width 13 height 13
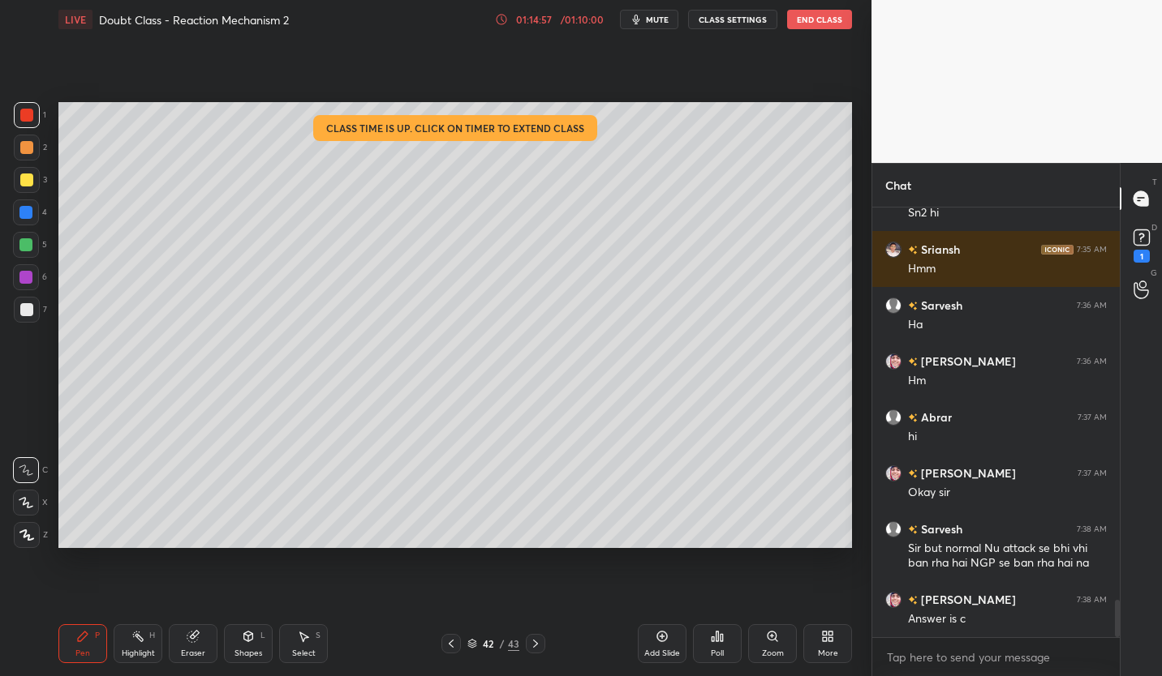
click at [33, 311] on div at bounding box center [27, 310] width 26 height 26
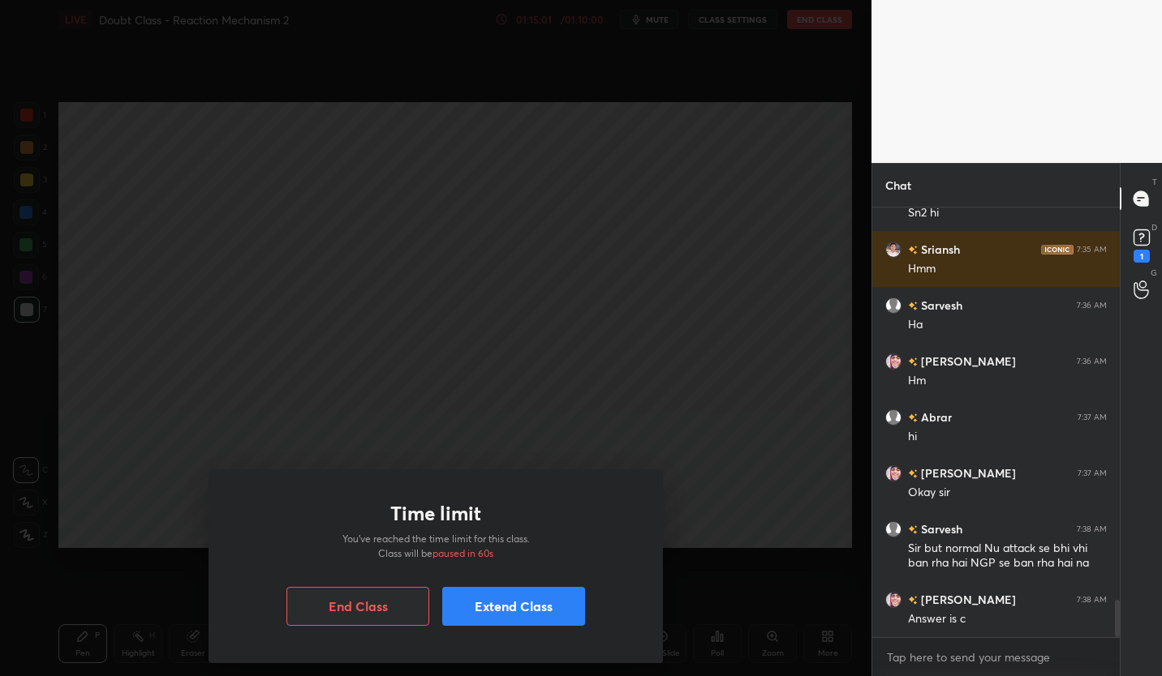
click at [595, 426] on div "Time limit You’ve reached the time limit for this class. Class will be paused i…" at bounding box center [435, 338] width 871 height 676
click at [513, 604] on button "Extend Class" at bounding box center [513, 606] width 143 height 39
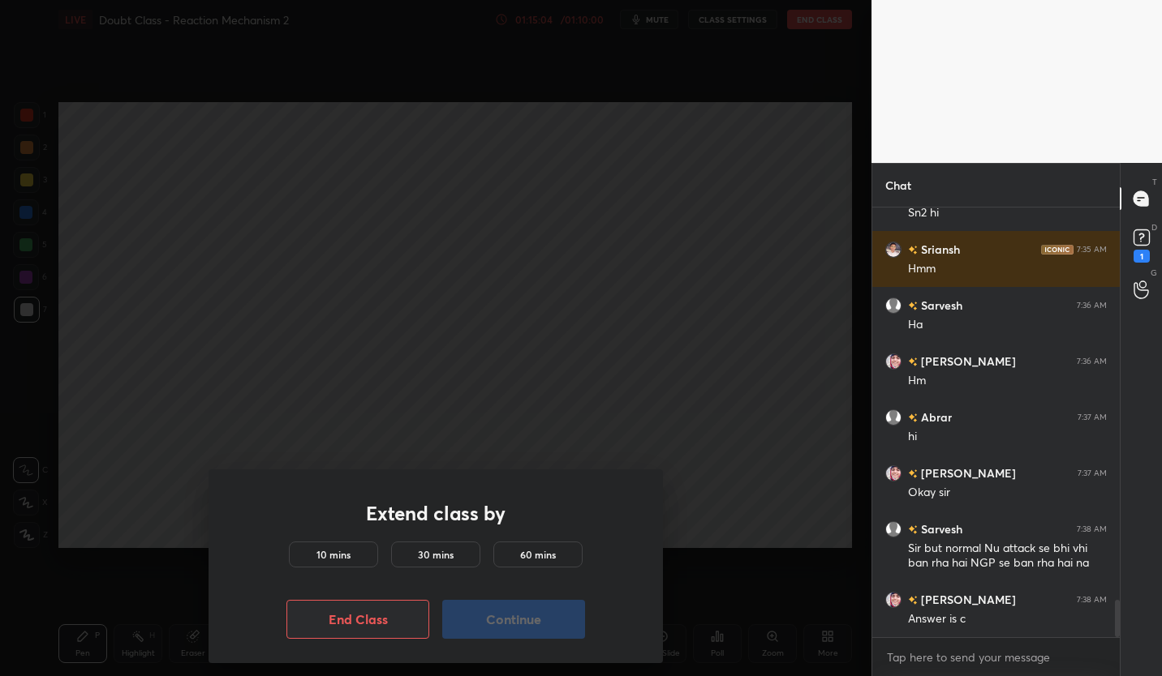
click at [433, 551] on h5 "30 mins" at bounding box center [436, 555] width 36 height 15
click at [476, 615] on button "Continue" at bounding box center [513, 619] width 143 height 39
click at [503, 621] on button "Continue" at bounding box center [513, 619] width 143 height 39
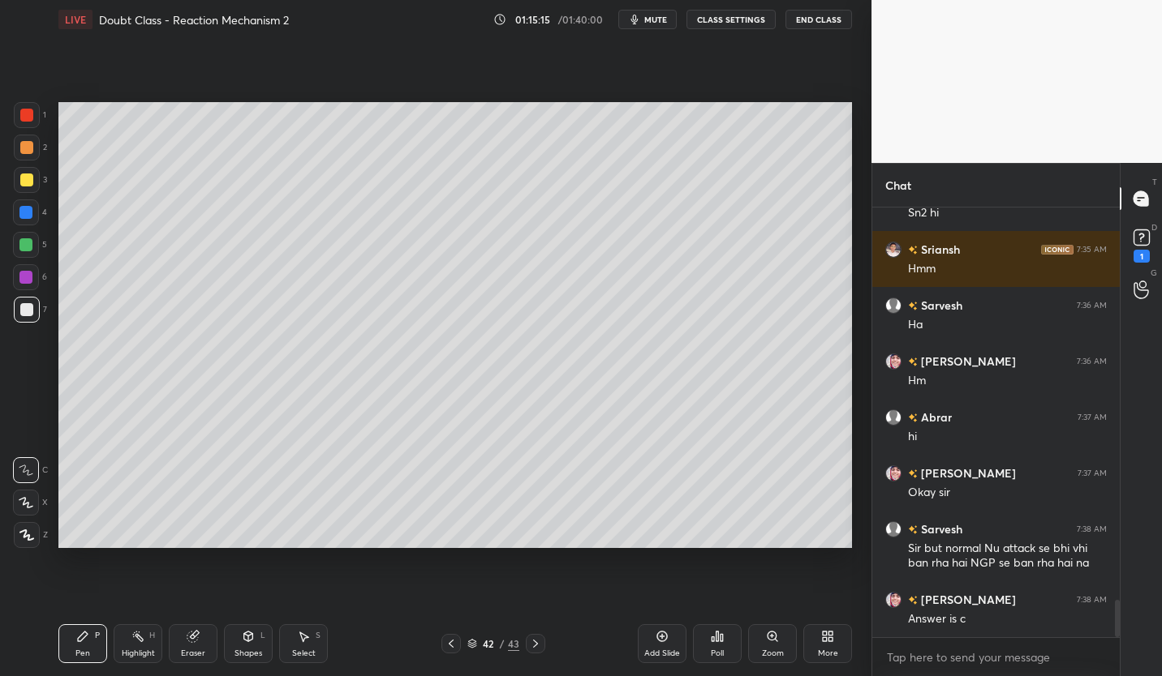
click at [24, 186] on div at bounding box center [26, 180] width 13 height 13
click at [25, 316] on div at bounding box center [26, 309] width 13 height 13
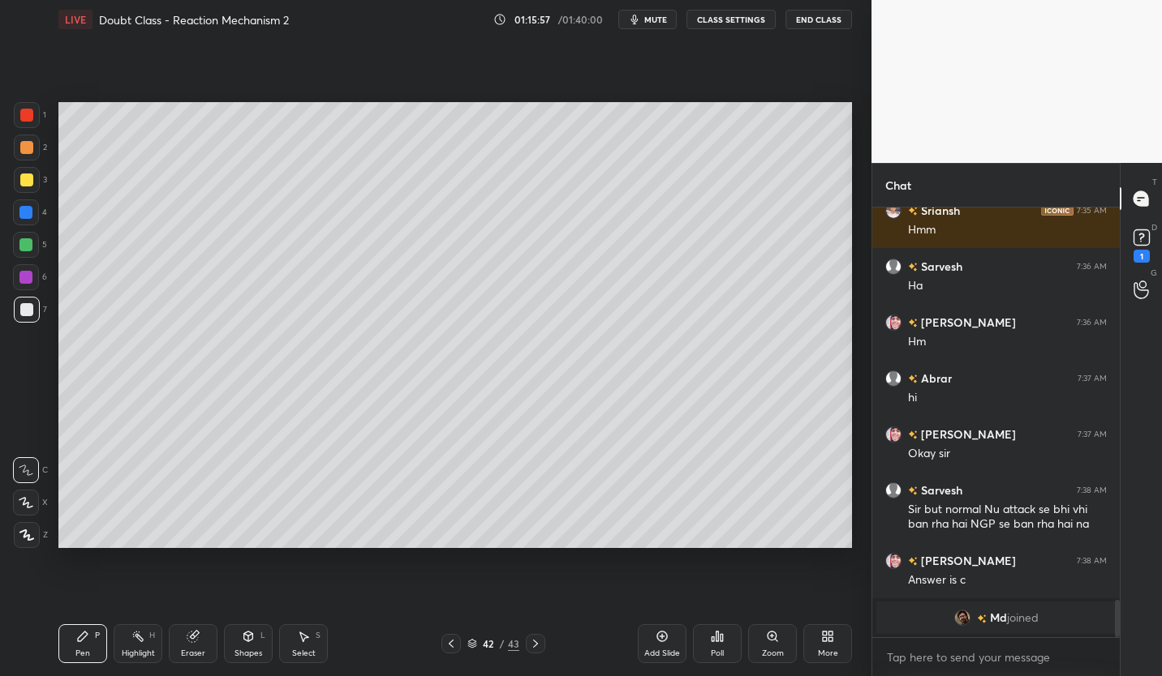
click at [28, 243] on div at bounding box center [25, 244] width 13 height 13
click at [29, 305] on div at bounding box center [26, 309] width 13 height 13
click at [450, 644] on icon at bounding box center [451, 644] width 13 height 13
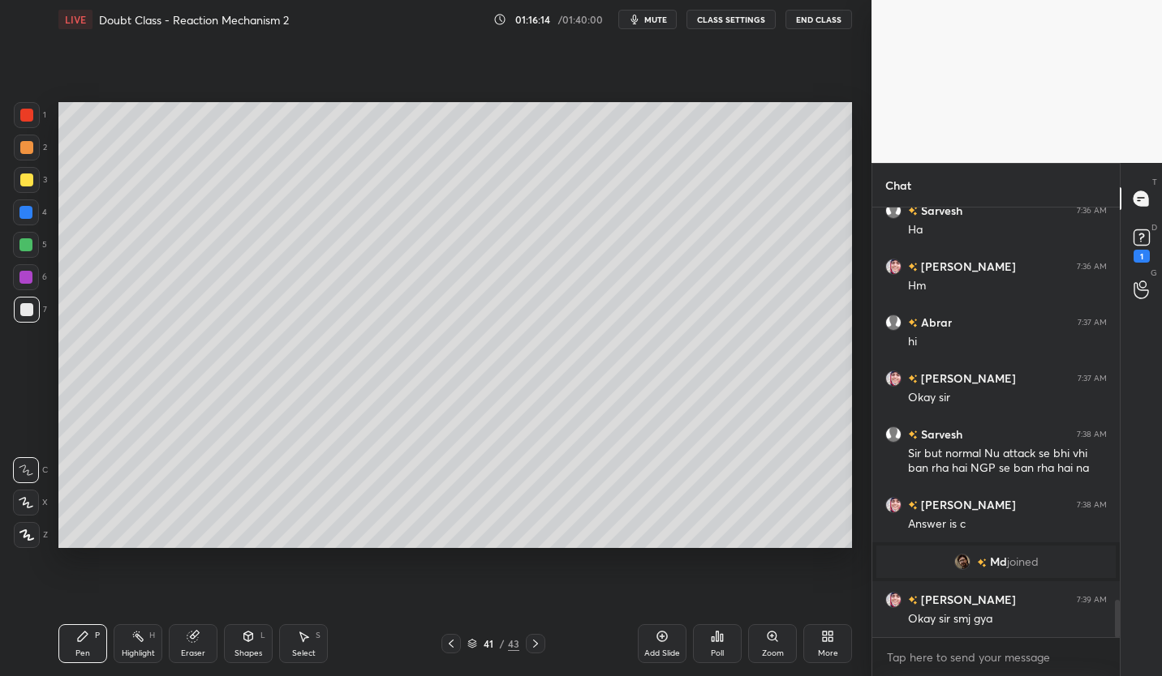
scroll to position [4499, 0]
click at [449, 647] on icon at bounding box center [451, 644] width 13 height 13
click at [445, 648] on icon at bounding box center [451, 644] width 13 height 13
click at [450, 646] on icon at bounding box center [451, 644] width 13 height 13
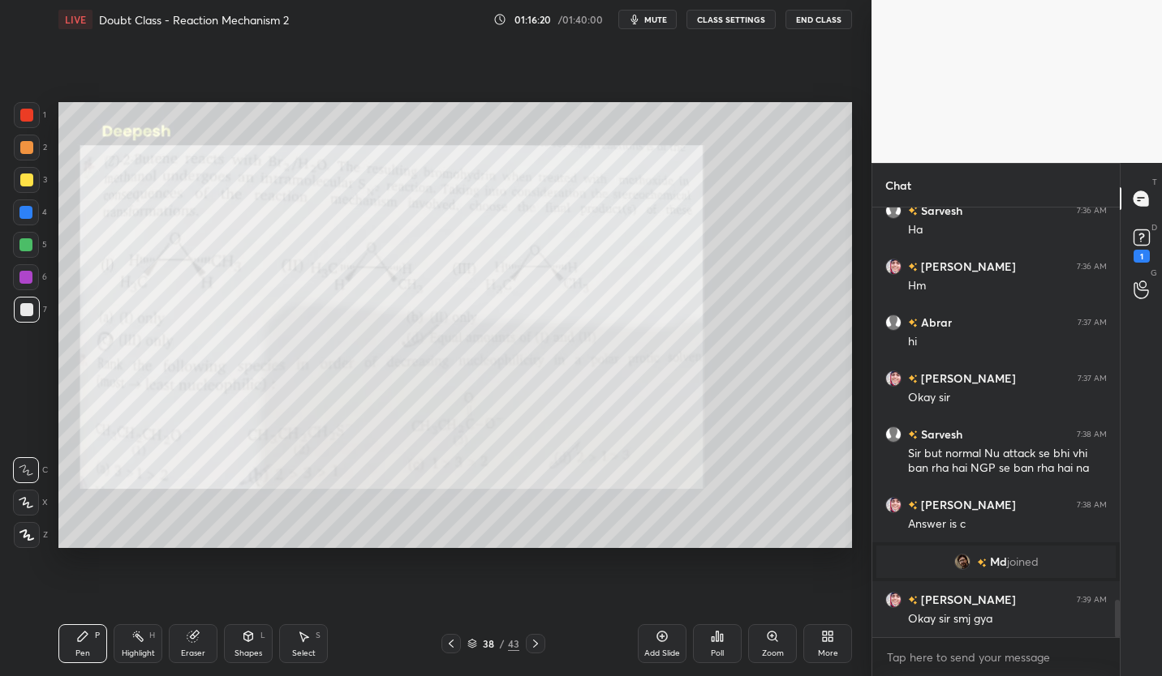
click at [535, 644] on icon at bounding box center [535, 644] width 13 height 13
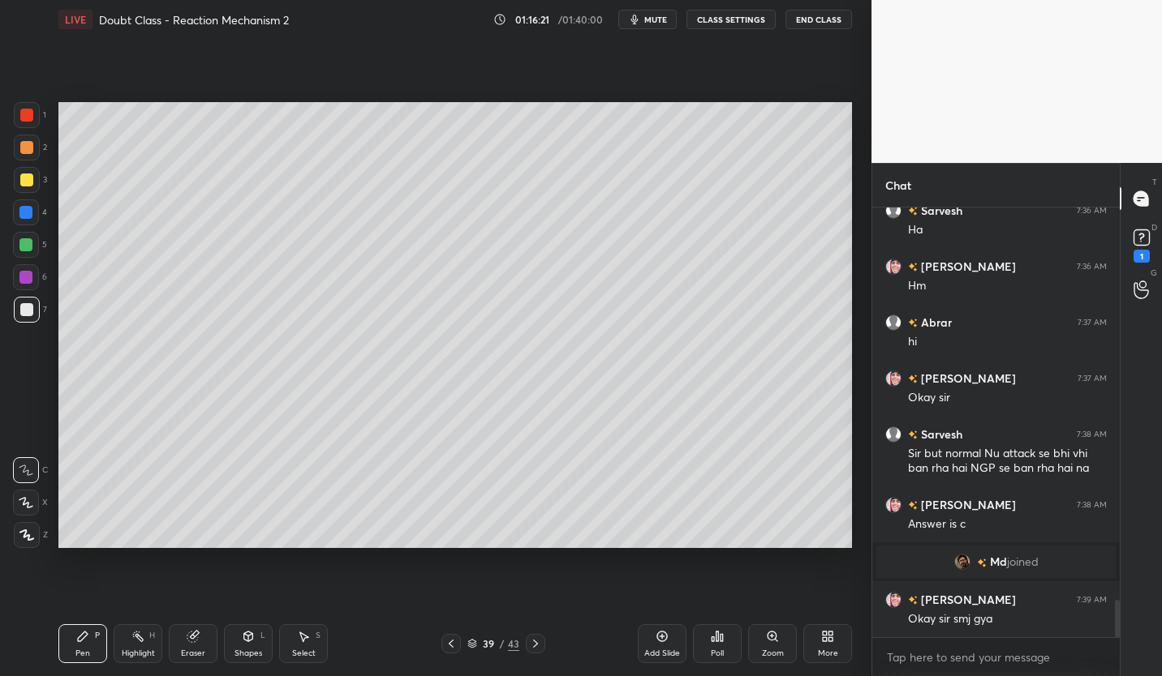
click at [535, 644] on icon at bounding box center [535, 644] width 13 height 13
click at [532, 642] on icon at bounding box center [535, 644] width 13 height 13
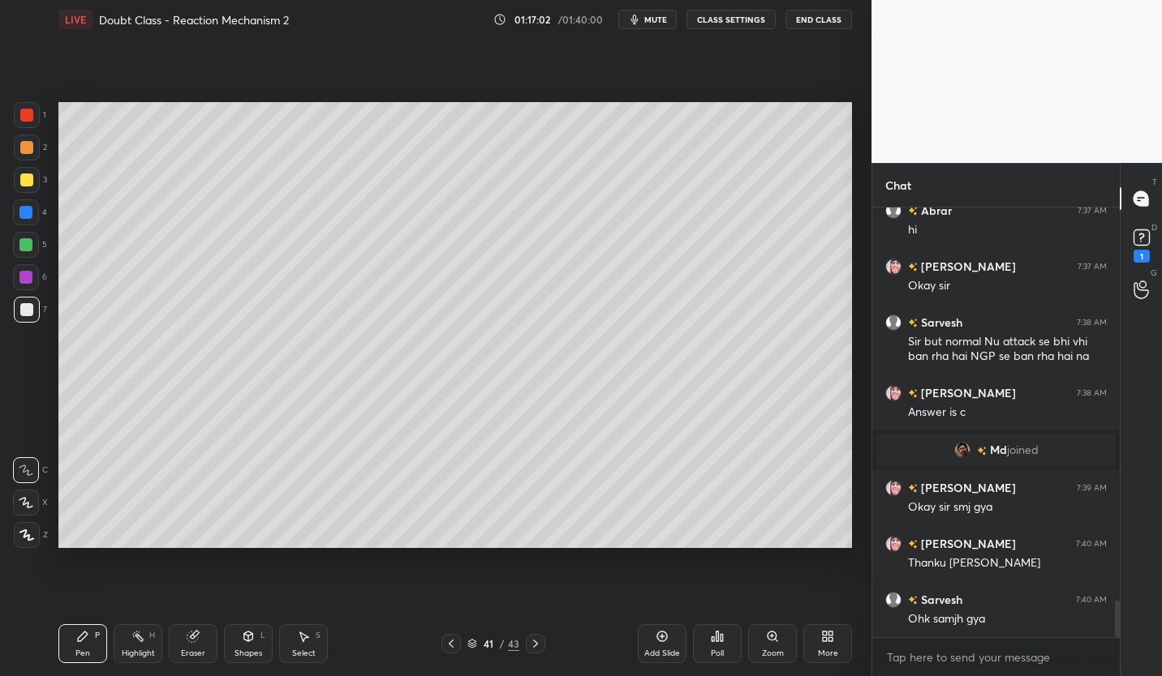
scroll to position [4667, 0]
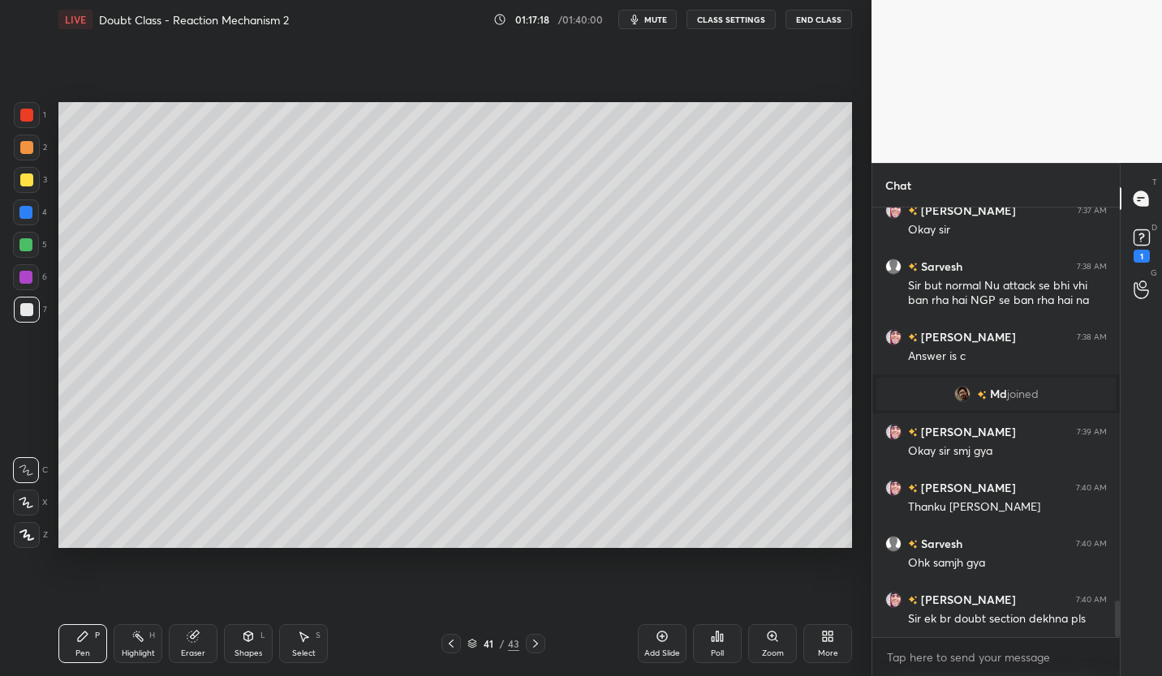
click at [1137, 235] on rect at bounding box center [1140, 237] width 15 height 15
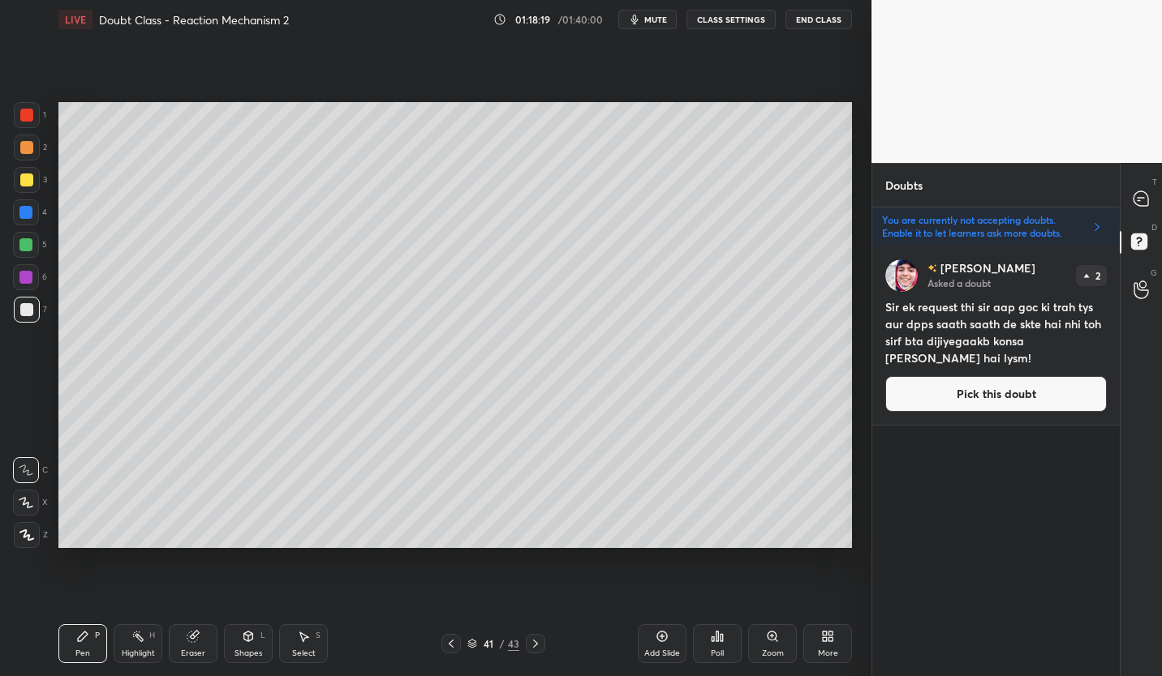
click at [1153, 196] on div at bounding box center [1141, 198] width 32 height 29
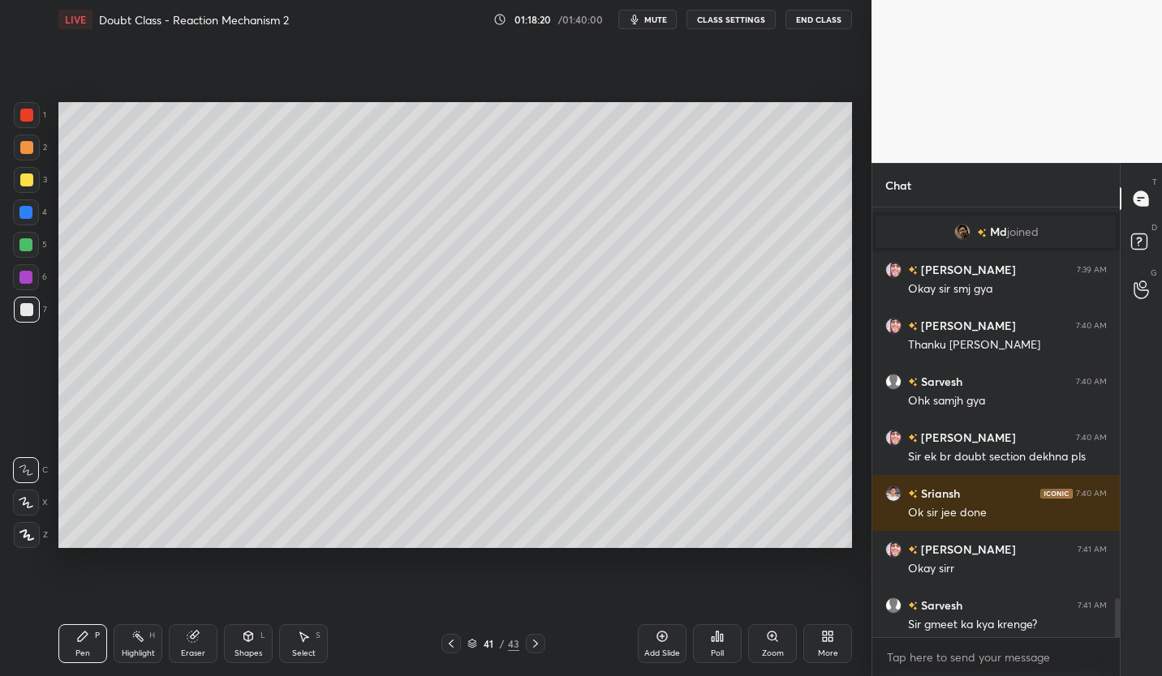
scroll to position [5308, 0]
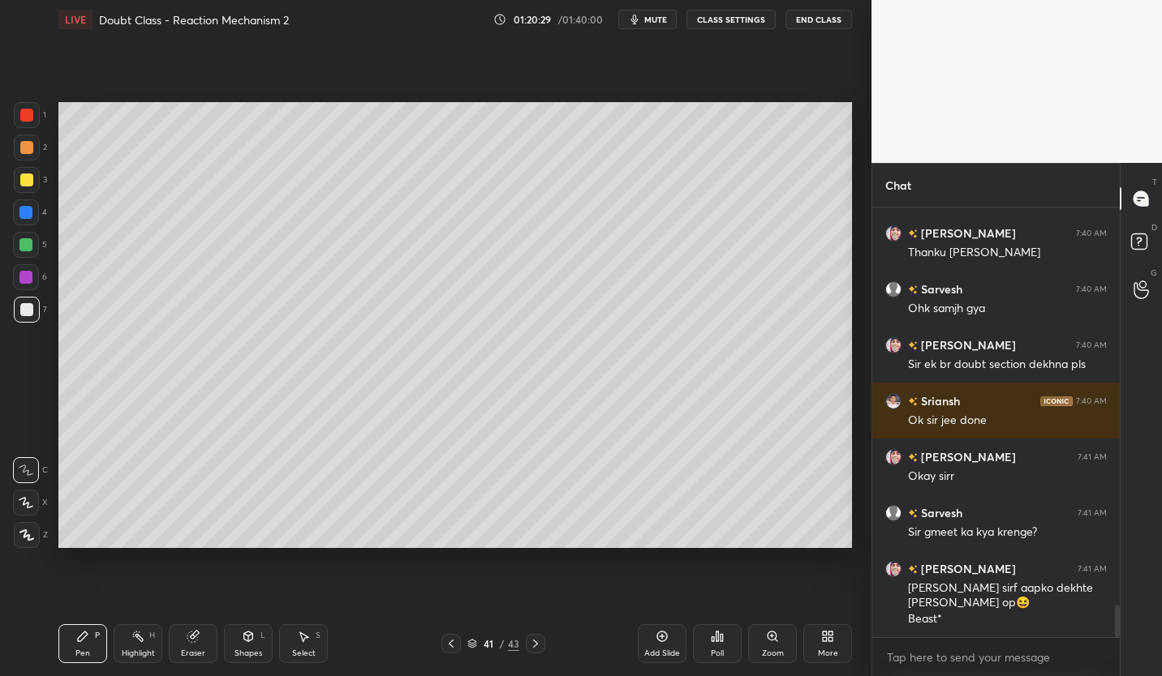
click at [820, 21] on button "End Class" at bounding box center [818, 19] width 67 height 19
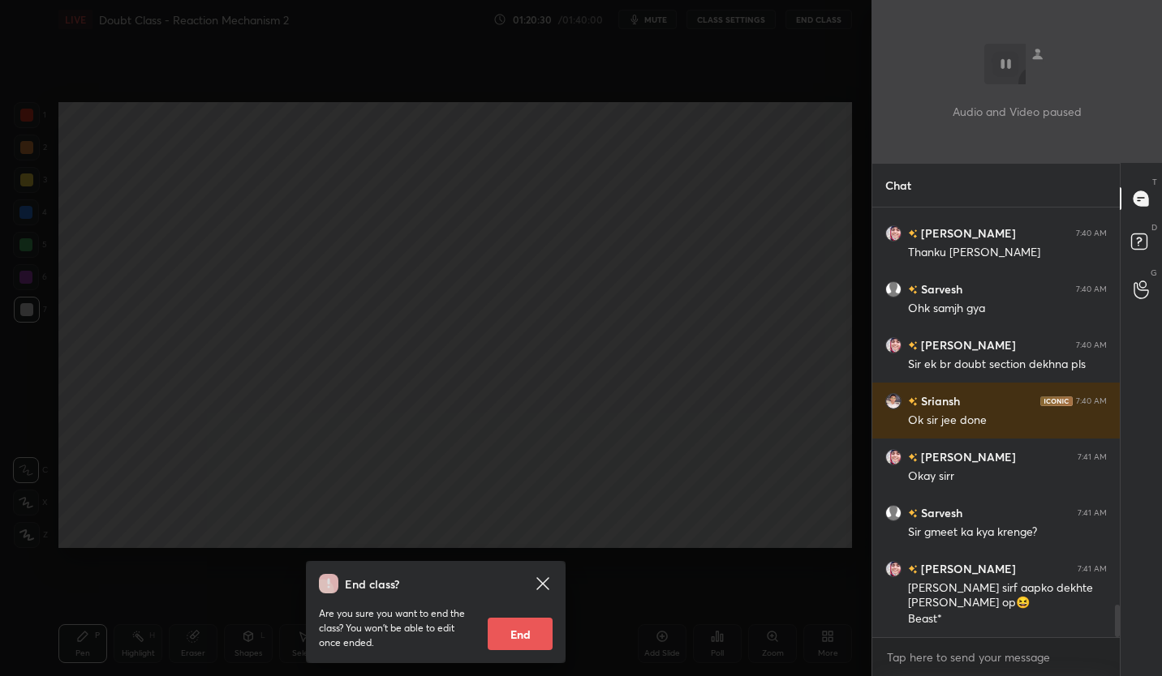
click at [522, 640] on button "End" at bounding box center [519, 634] width 65 height 32
type textarea "x"
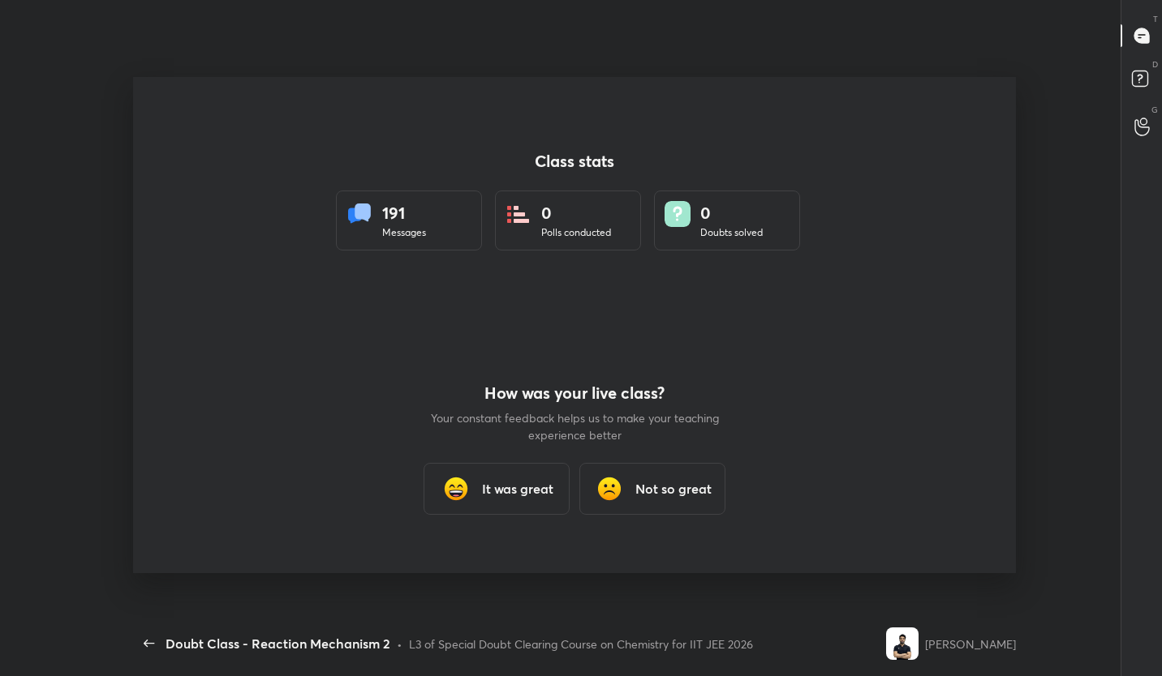
scroll to position [0, 0]
